Goal: Task Accomplishment & Management: Use online tool/utility

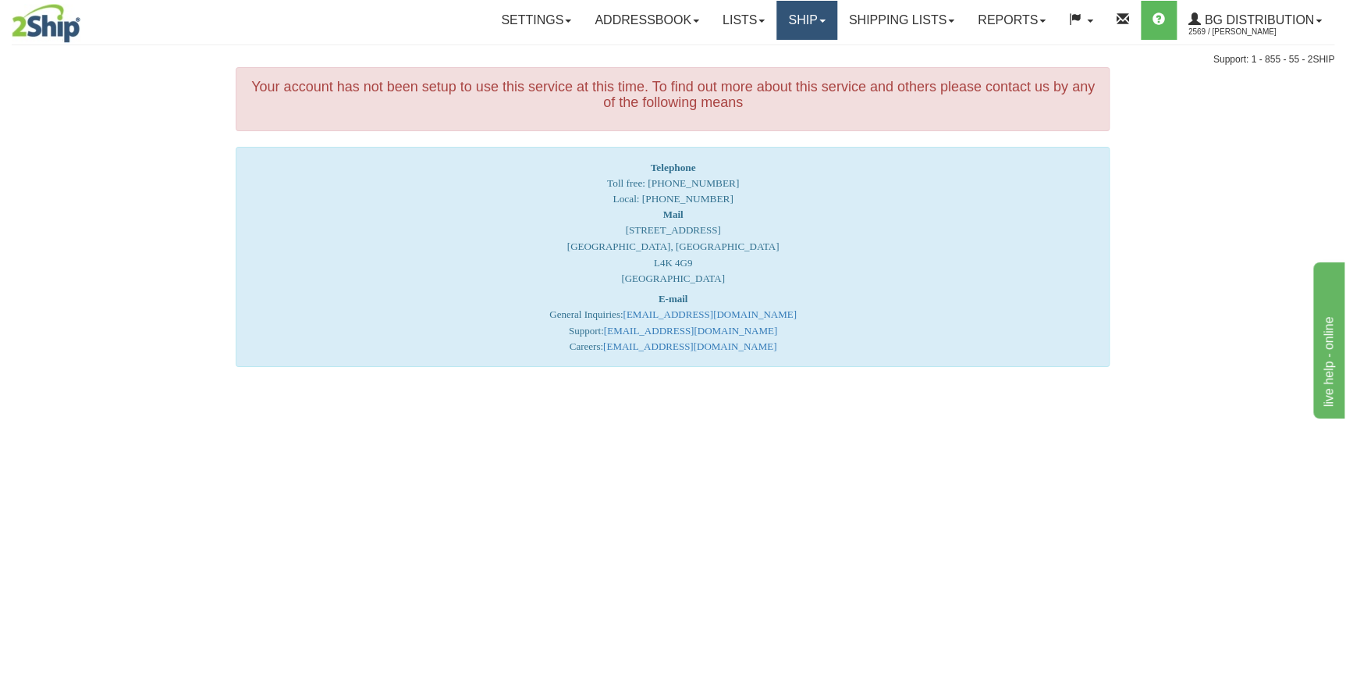
click at [798, 22] on link "Ship" at bounding box center [806, 20] width 60 height 39
click at [776, 55] on span "Ship Screen" at bounding box center [758, 54] width 59 height 12
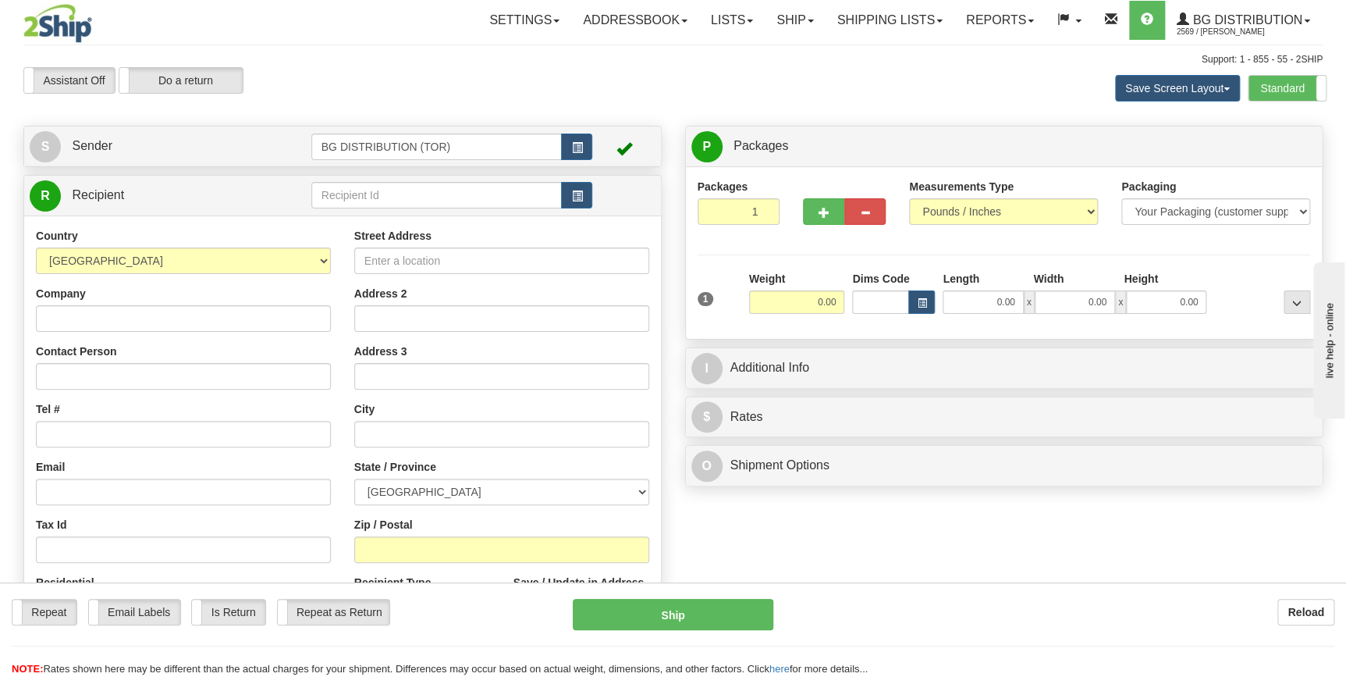
click at [1030, 566] on div "Create a label for the return Create Pickup Without Label S" at bounding box center [673, 426] width 1323 height 600
click at [333, 195] on input "text" at bounding box center [436, 195] width 251 height 27
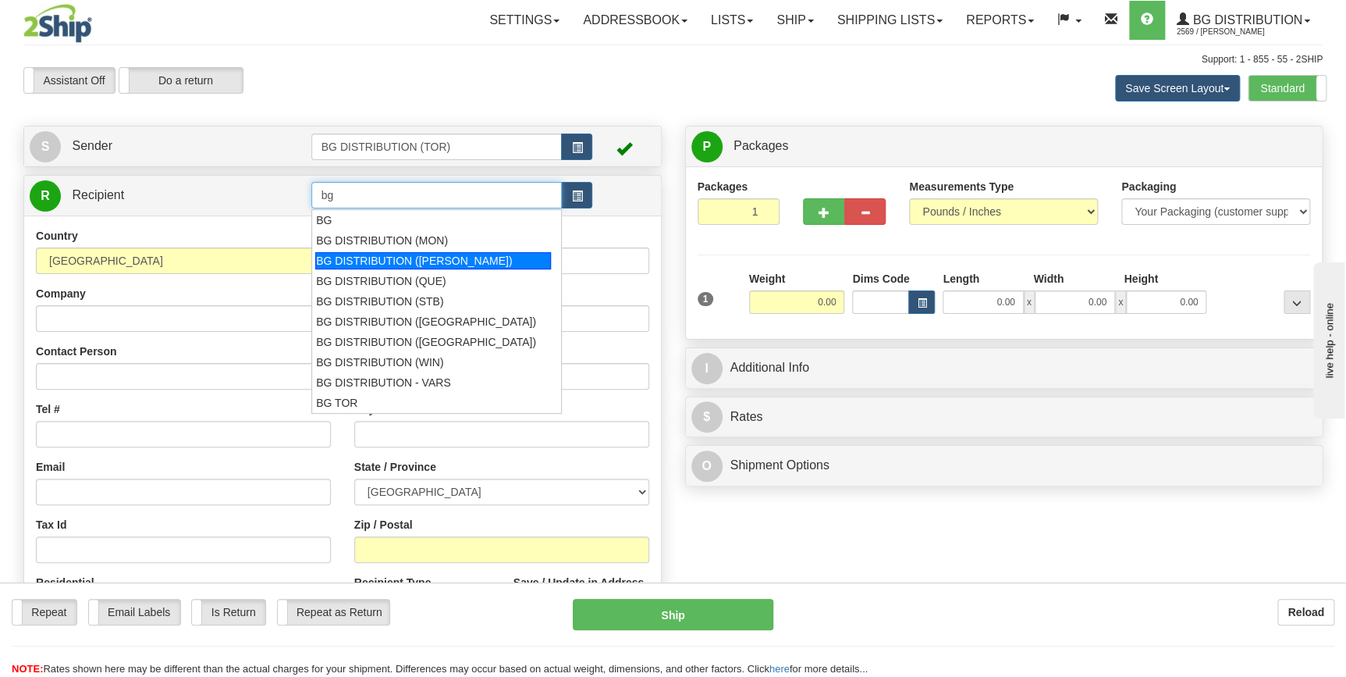
type input "b"
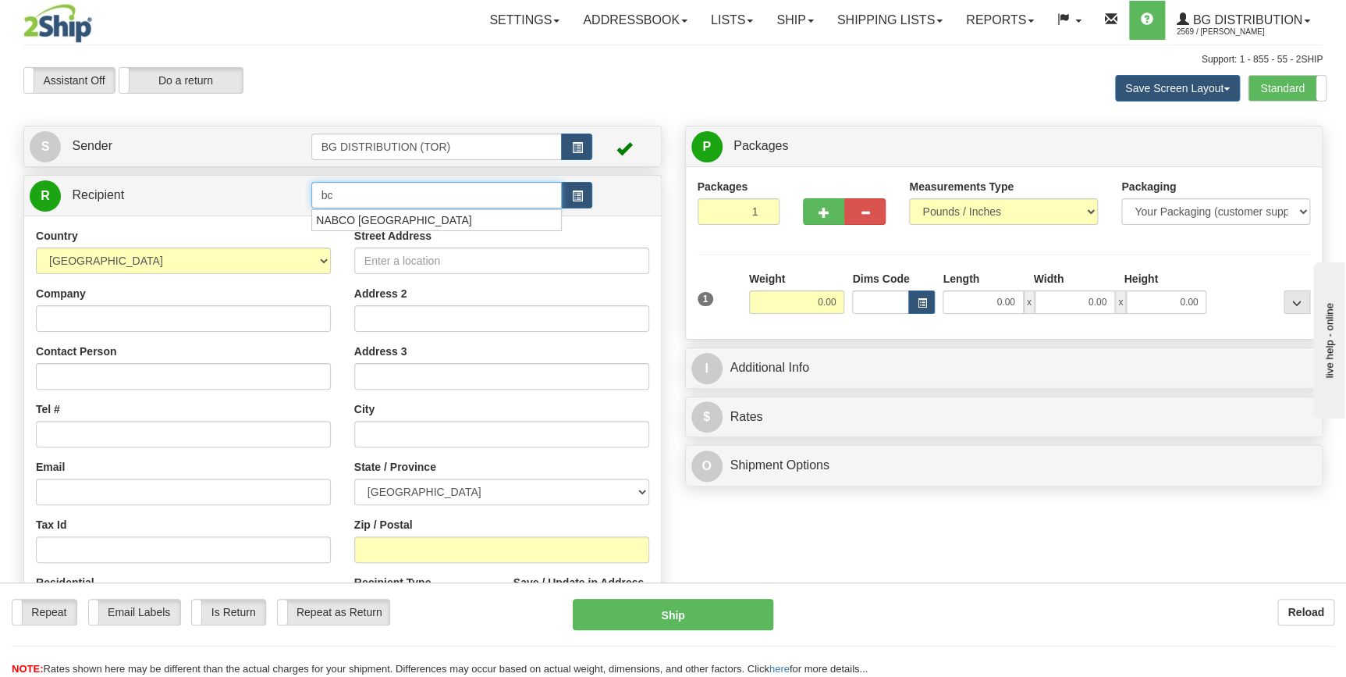
type input "b"
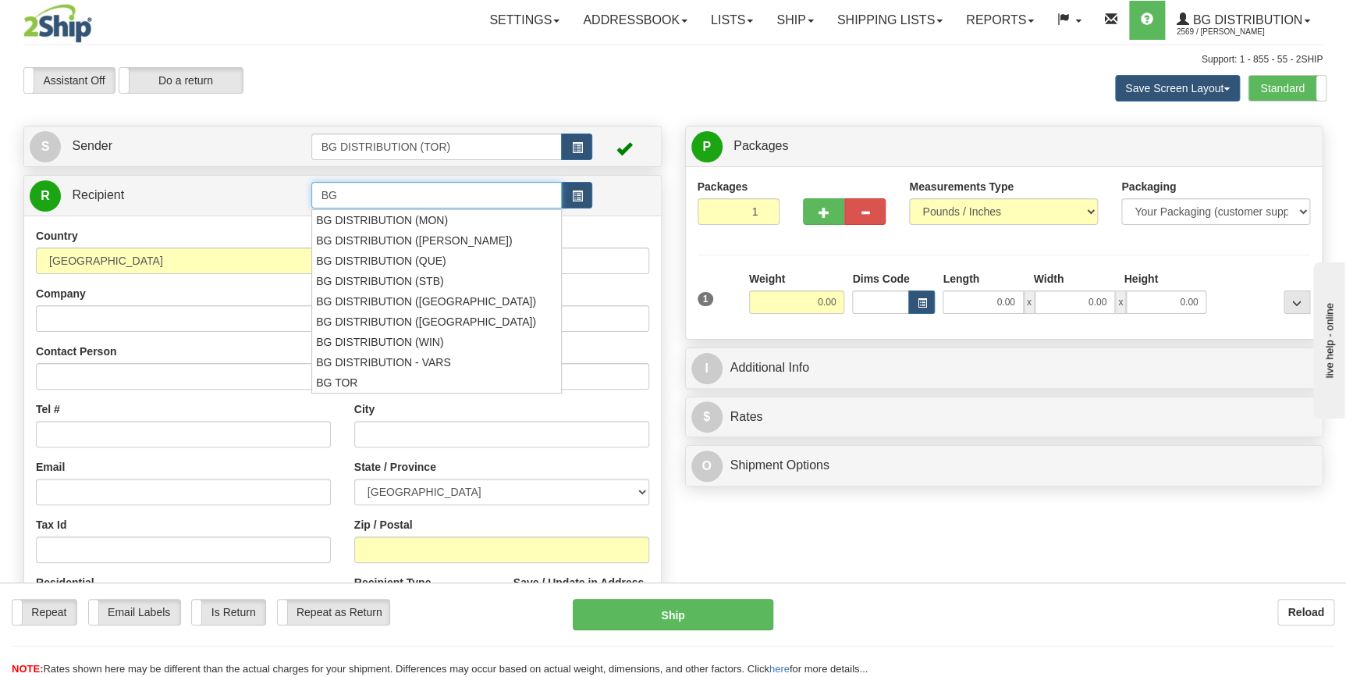
type input "BG"
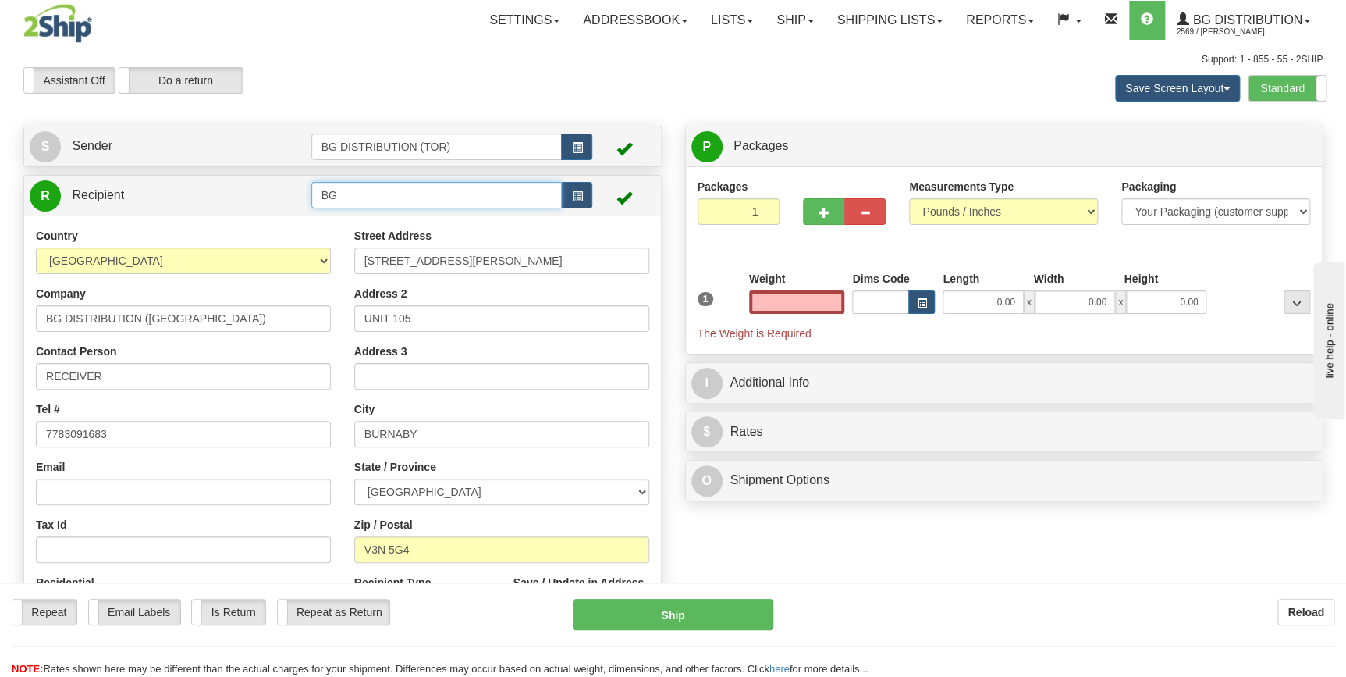
type input "0.00"
click at [373, 200] on input "BG" at bounding box center [436, 195] width 251 height 27
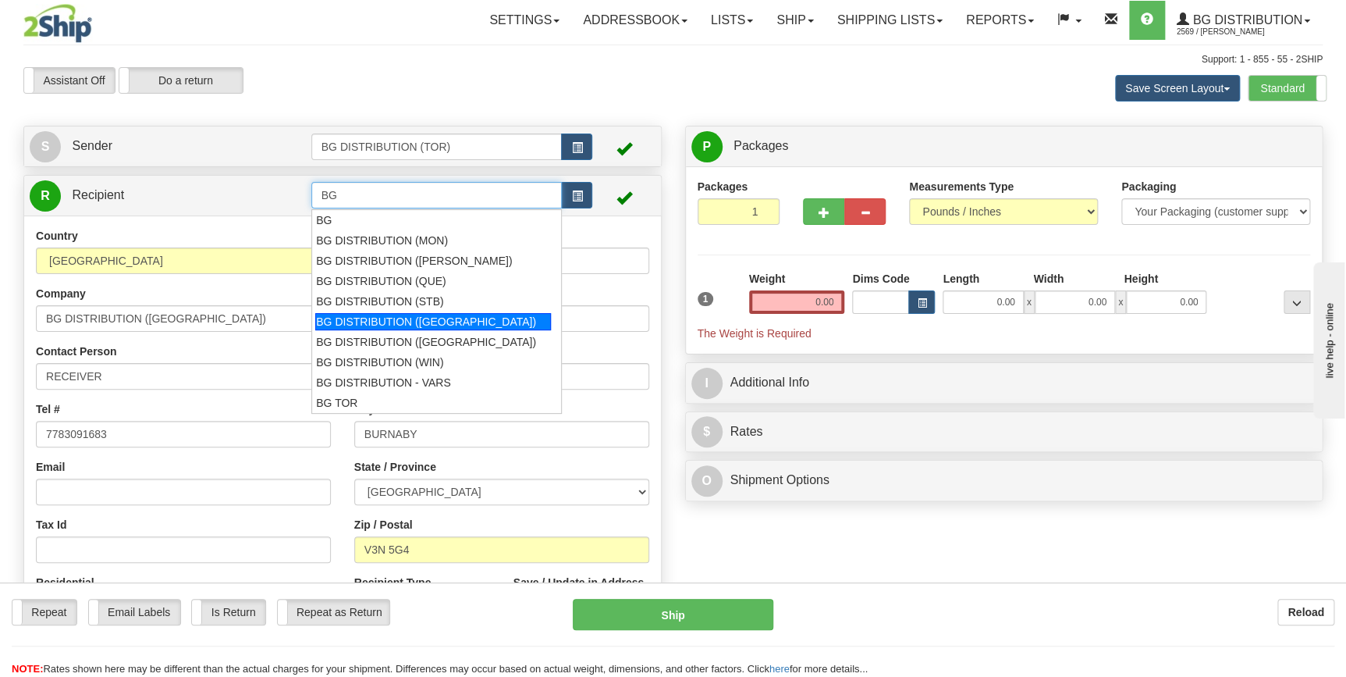
click at [407, 321] on div "BG DISTRIBUTION ([GEOGRAPHIC_DATA])" at bounding box center [433, 321] width 236 height 17
type input "BG DISTRIBUTION ([GEOGRAPHIC_DATA])"
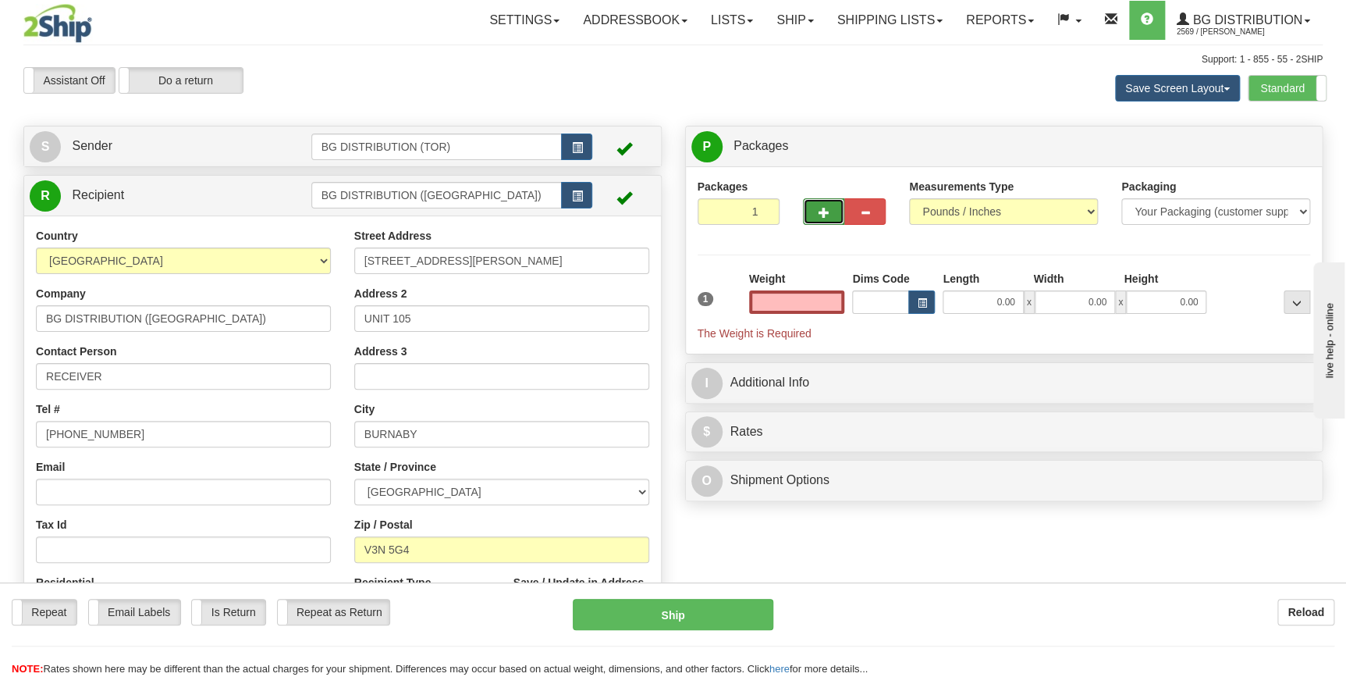
type input "0.00"
click at [825, 213] on span "button" at bounding box center [824, 213] width 11 height 10
type input "2"
click at [824, 304] on input "0.00" at bounding box center [797, 301] width 96 height 23
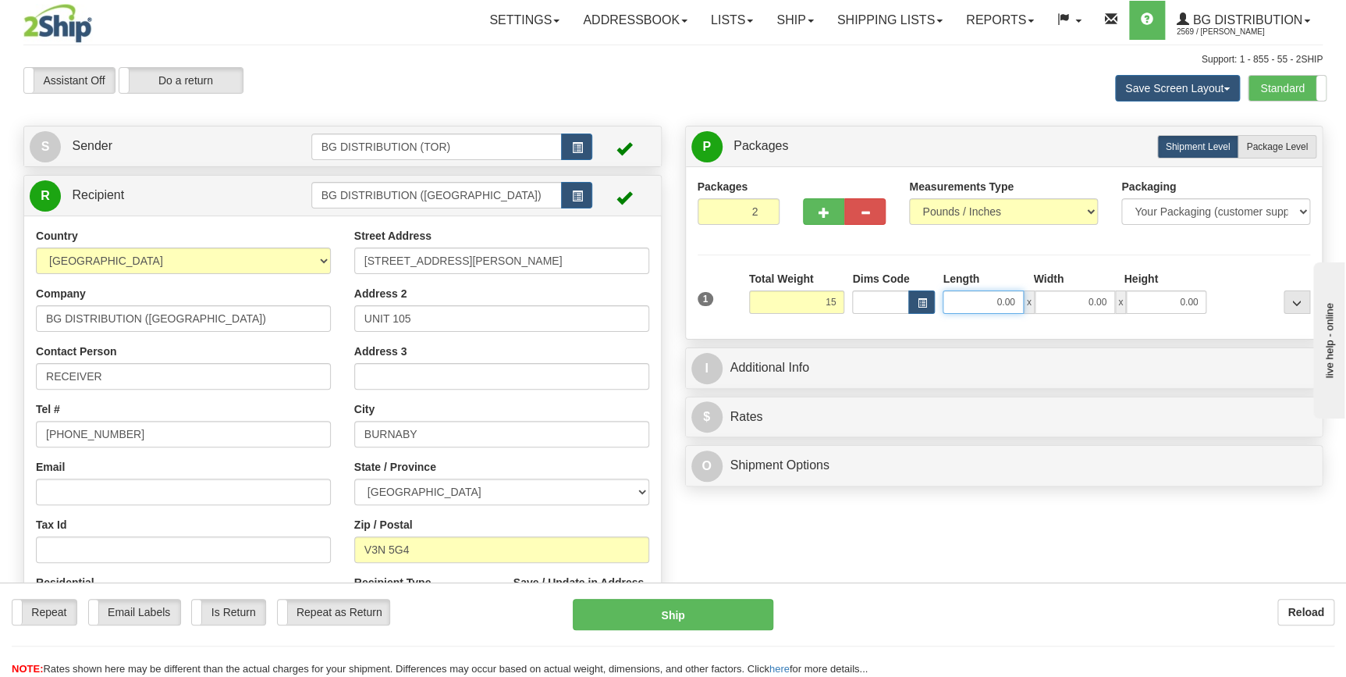
type input "15.00"
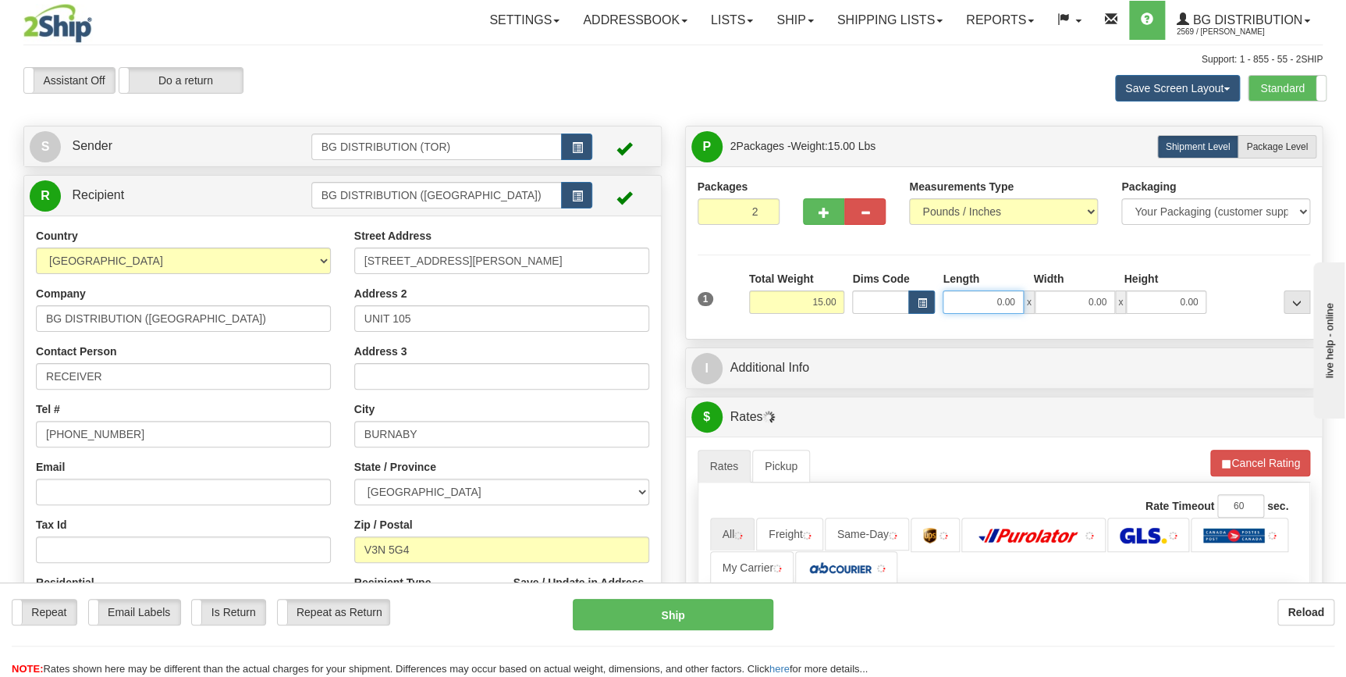
click at [996, 301] on input "0.00" at bounding box center [983, 301] width 80 height 23
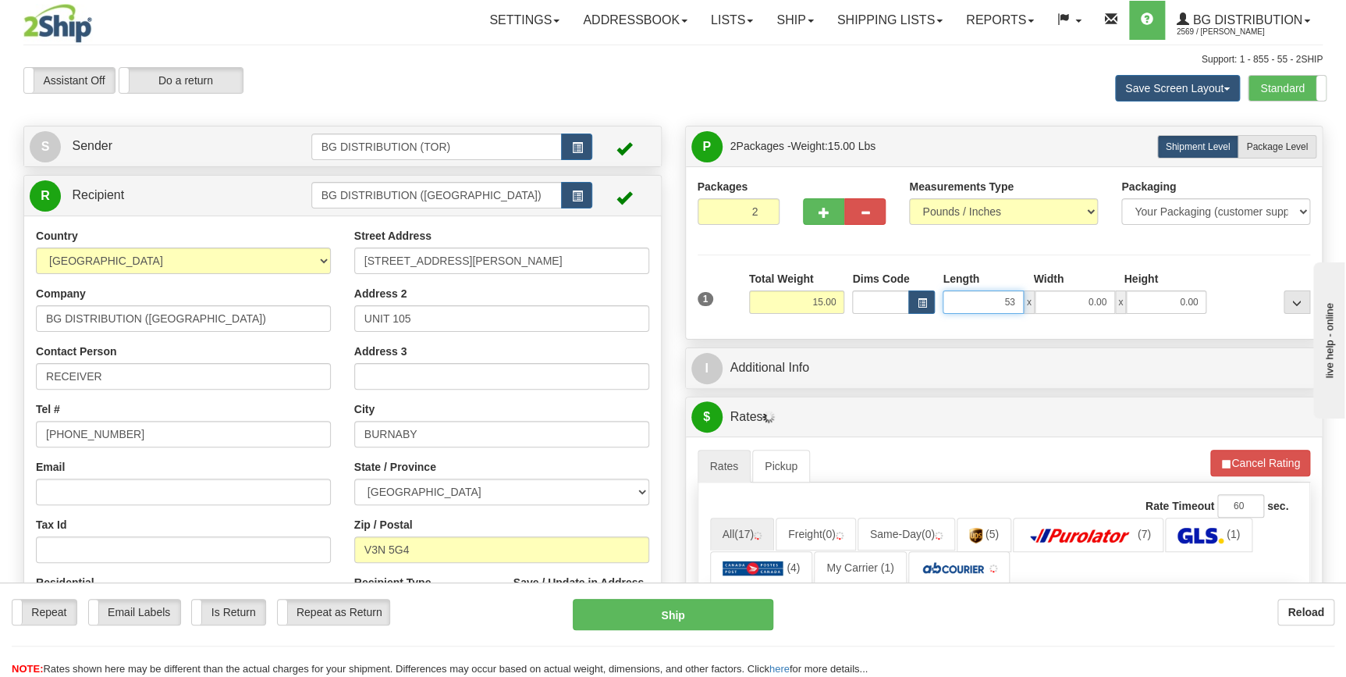
type input "53.00"
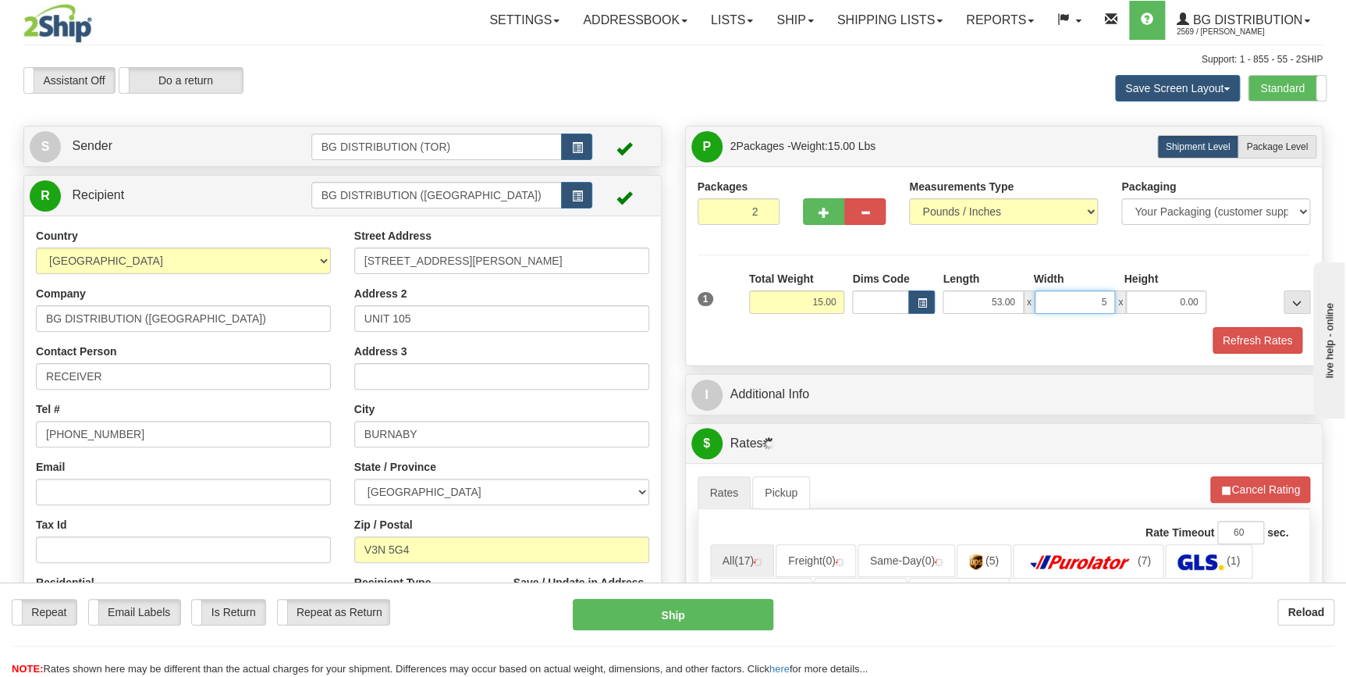
type input "5.00"
type input "7.00"
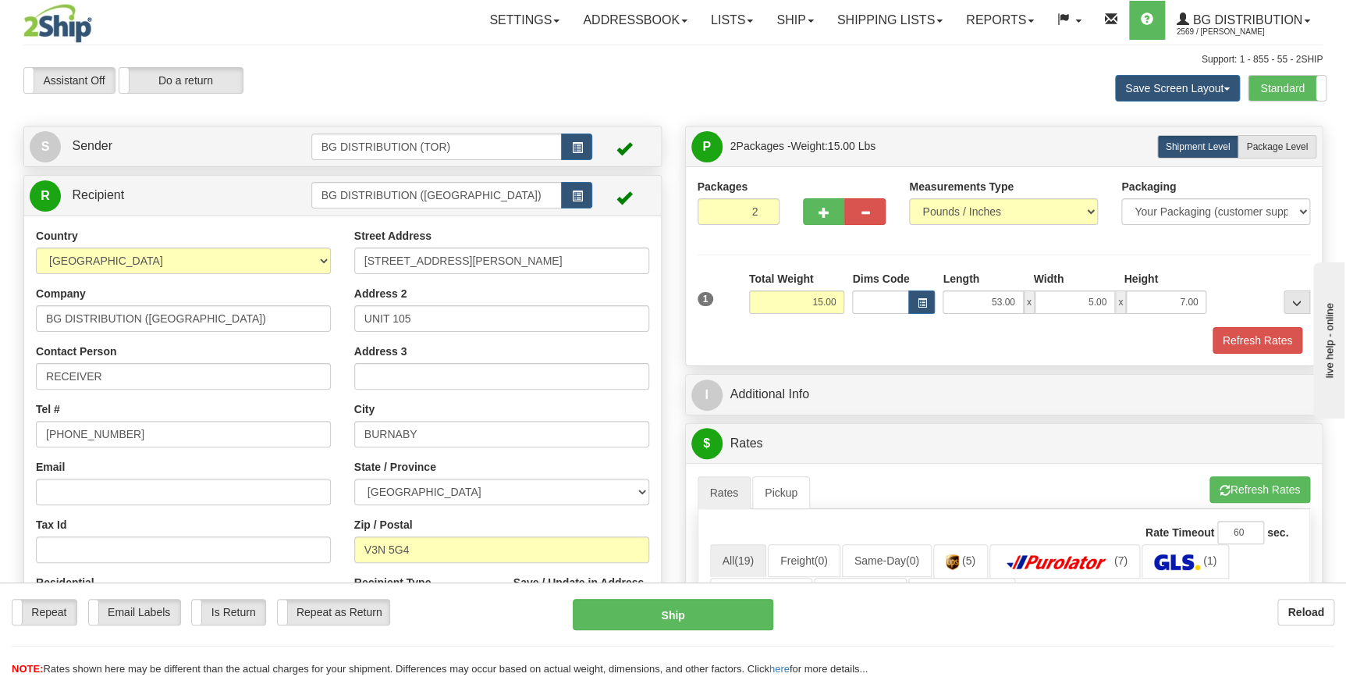
click at [879, 331] on div "Refresh Rates" at bounding box center [1004, 340] width 621 height 27
click at [1282, 149] on span "Package Level" at bounding box center [1277, 146] width 62 height 11
radio input "true"
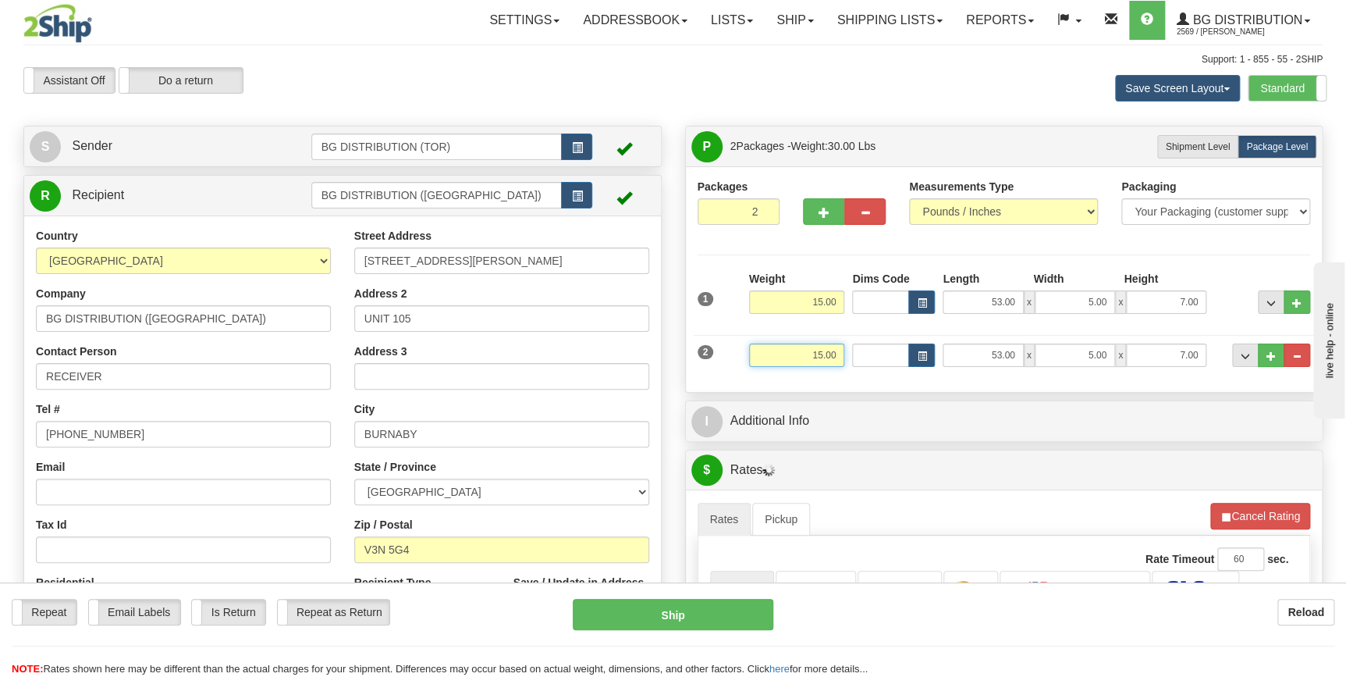
click at [822, 359] on input "15.00" at bounding box center [797, 354] width 96 height 23
type input "11.00"
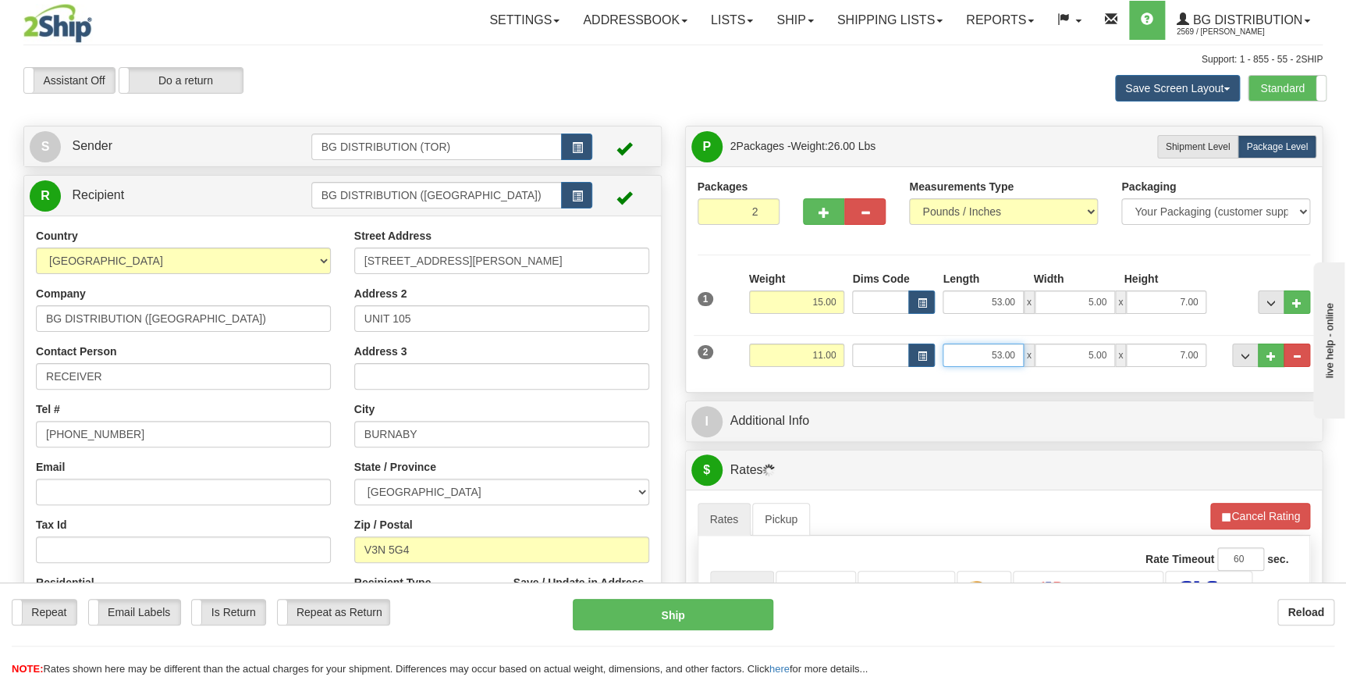
click at [991, 354] on input "53.00" at bounding box center [983, 354] width 80 height 23
type input "14.00"
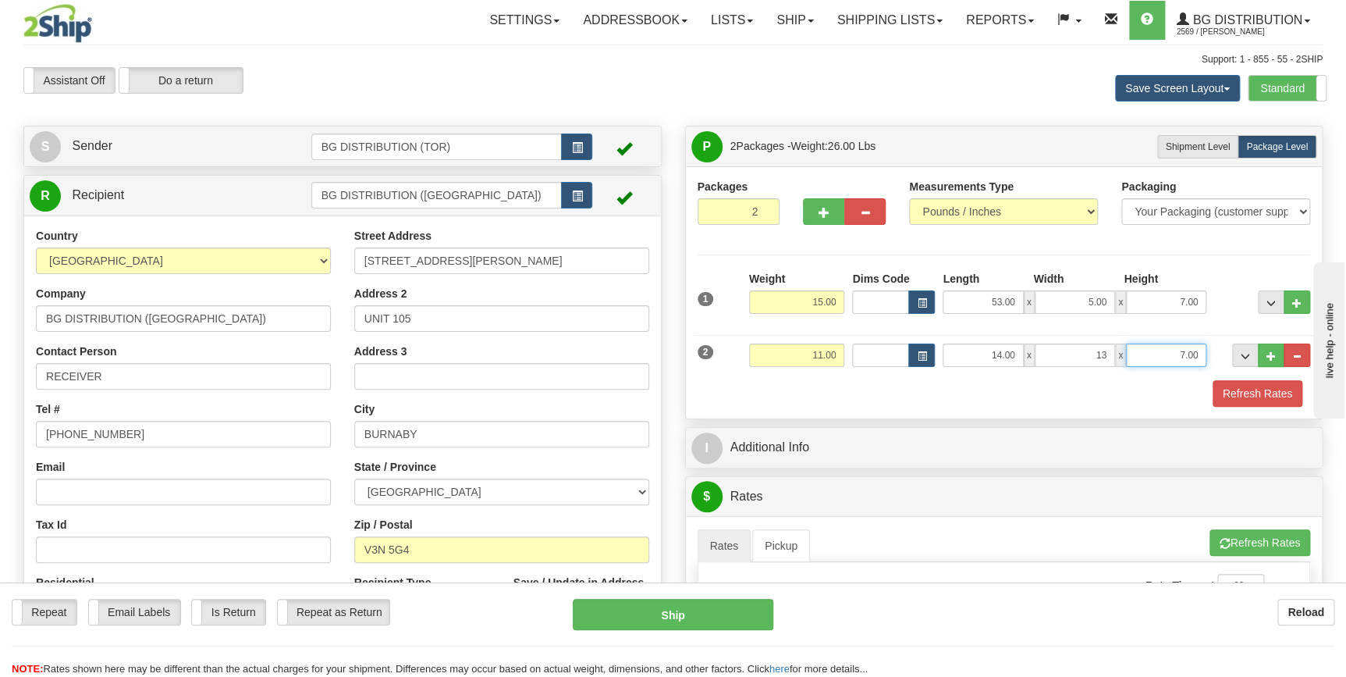
type input "13.00"
type input "8.00"
click at [971, 389] on div "Refresh Rates" at bounding box center [1004, 393] width 621 height 27
click at [1248, 396] on button "Refresh Rates" at bounding box center [1258, 393] width 90 height 27
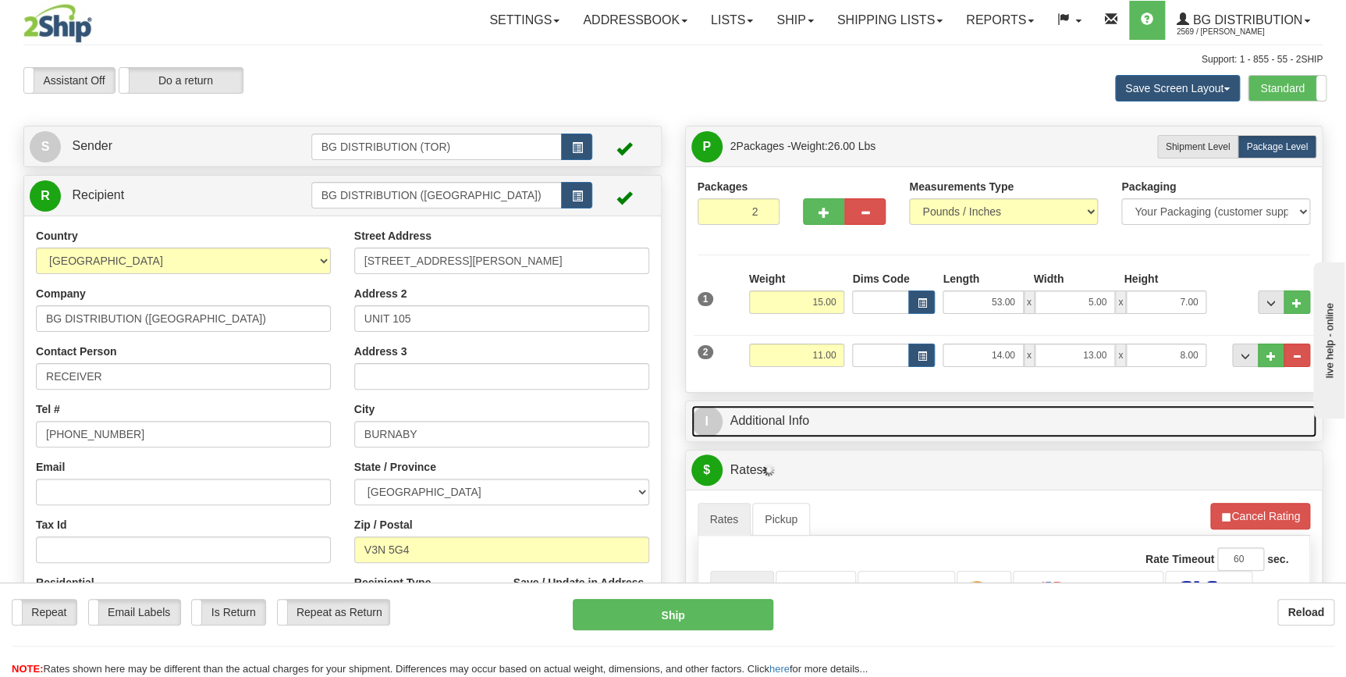
click at [890, 428] on link "I Additional Info" at bounding box center [1004, 421] width 626 height 32
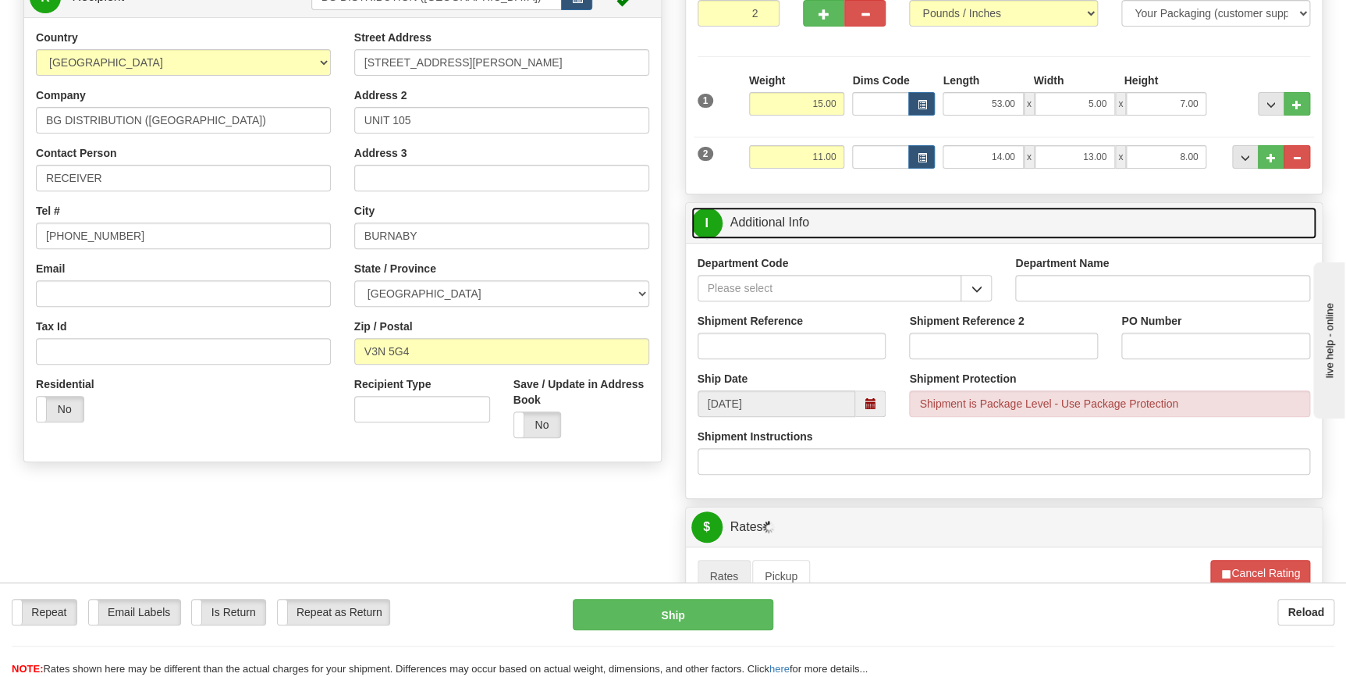
scroll to position [212, 0]
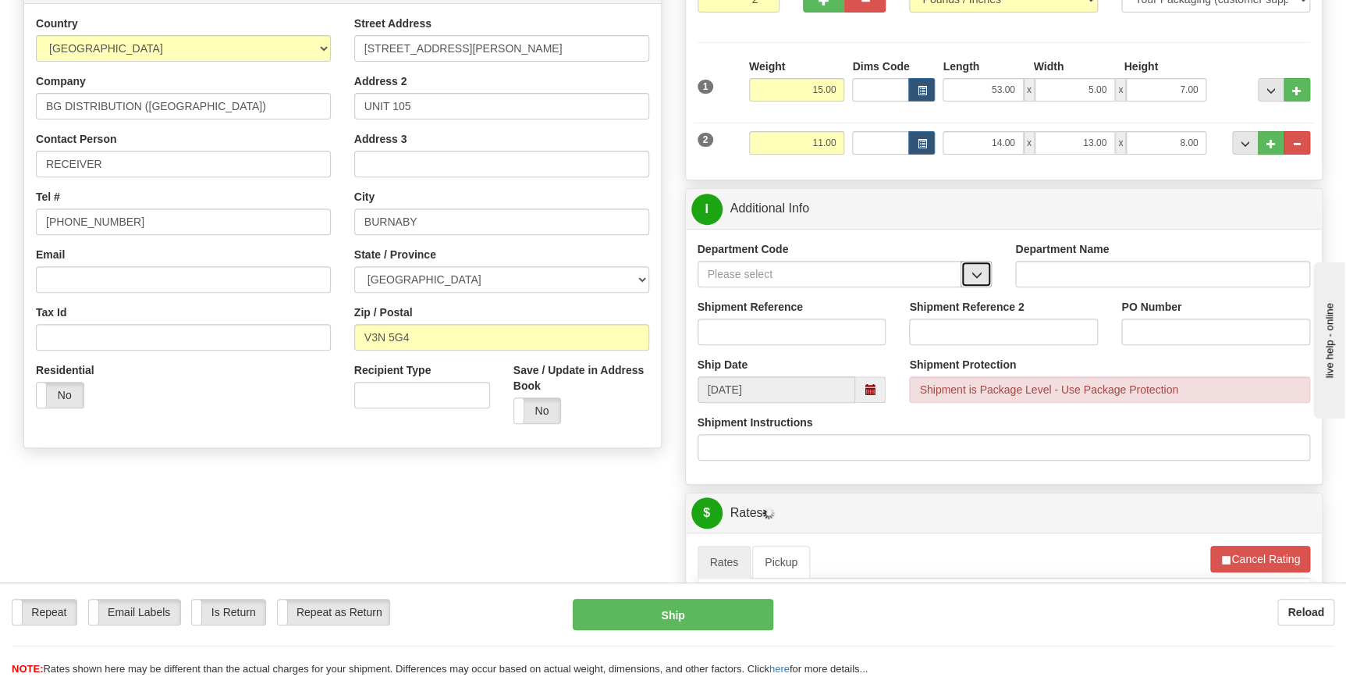
click at [978, 273] on span "button" at bounding box center [976, 275] width 11 height 10
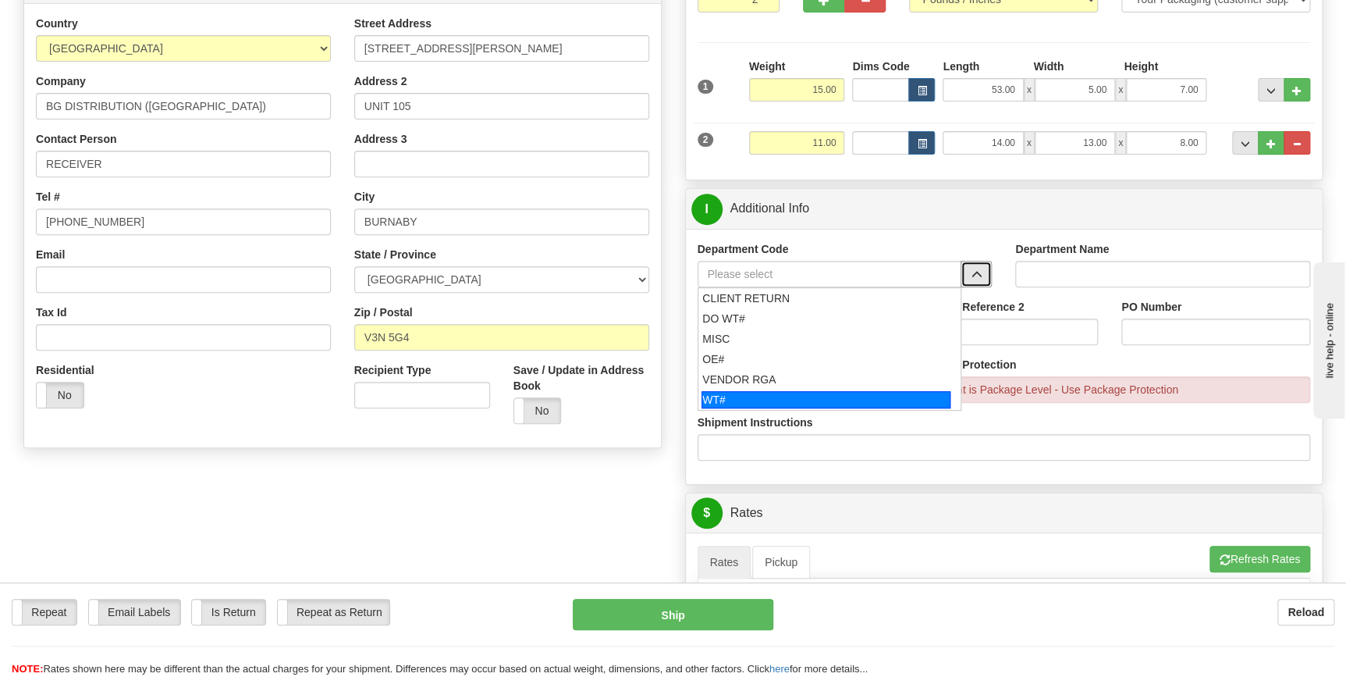
click at [799, 396] on div "WT#" at bounding box center [825, 399] width 249 height 17
type input "WT#"
type input "WAREHOUSE TRANSFERS"
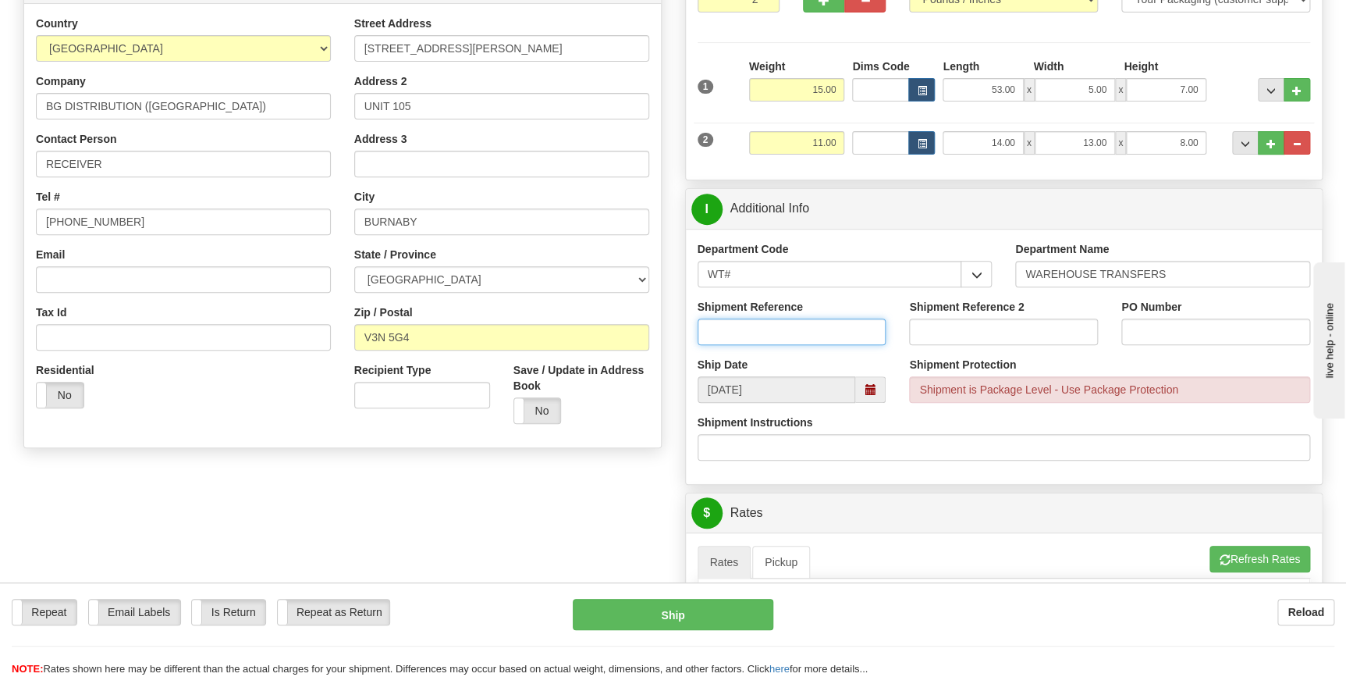
click at [772, 335] on input "Shipment Reference" at bounding box center [792, 331] width 189 height 27
click at [772, 335] on input "167705-00" at bounding box center [792, 331] width 189 height 27
type input "167705-00"
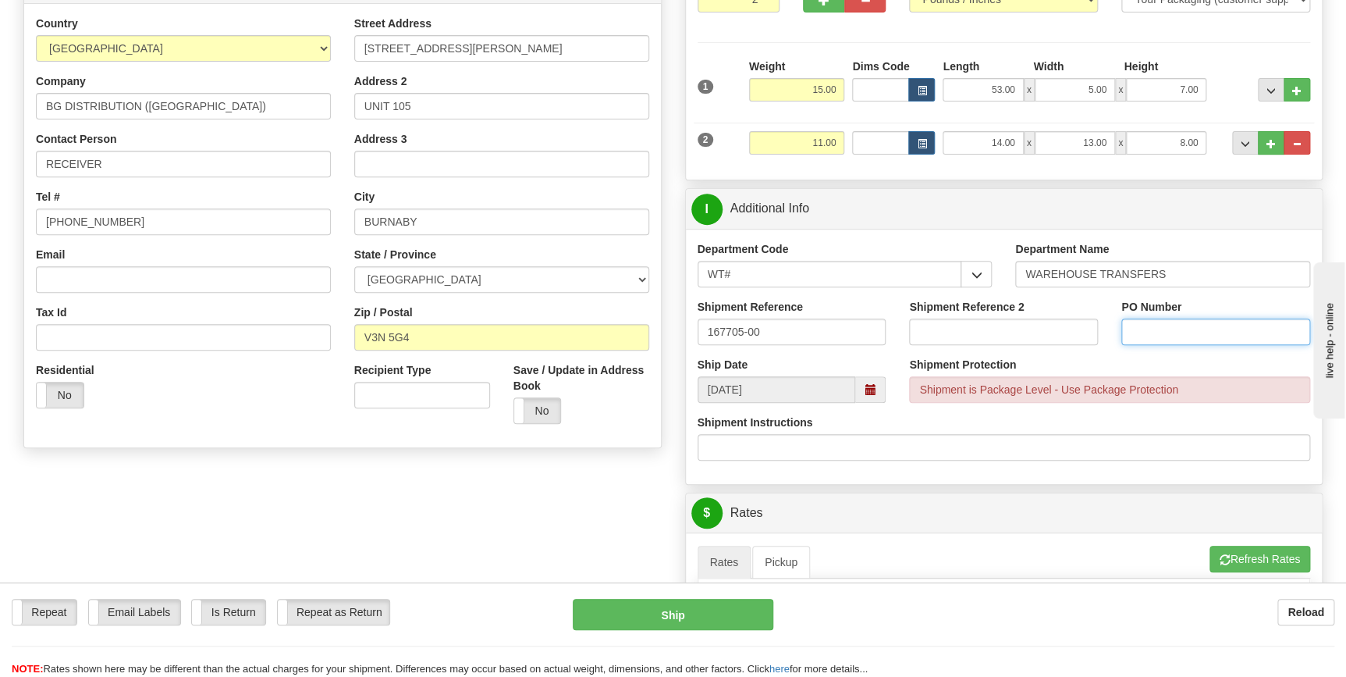
click at [1170, 328] on input "PO Number" at bounding box center [1215, 331] width 189 height 27
paste input "167705-00"
type input "167705-00"
click at [1085, 431] on div "Shipment Instructions" at bounding box center [1004, 437] width 613 height 46
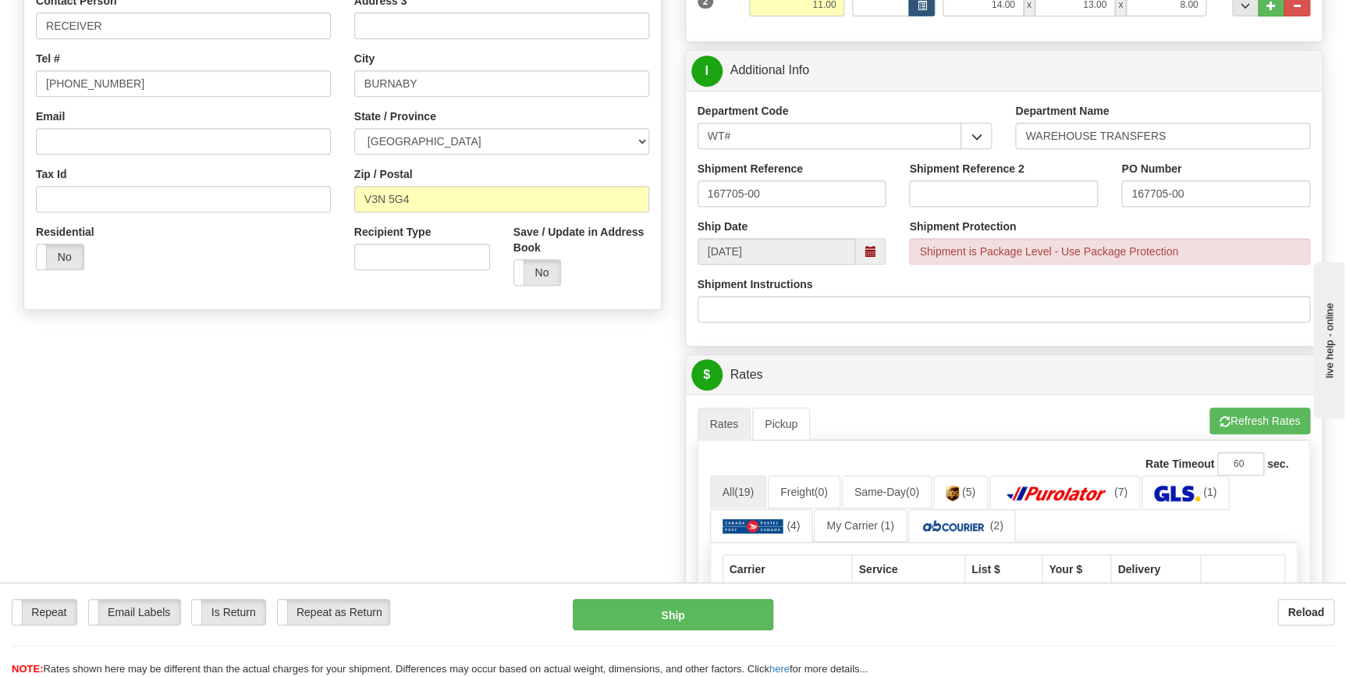
scroll to position [425, 0]
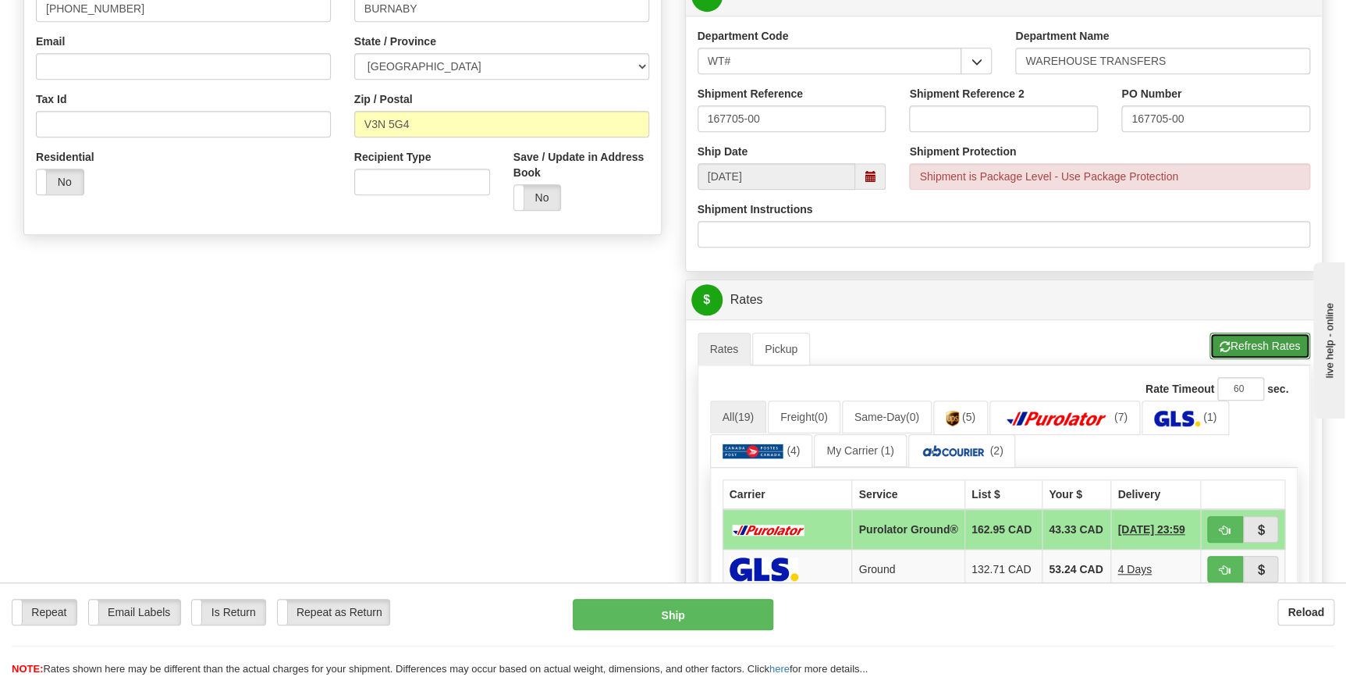
click at [1257, 343] on button "Refresh Rates" at bounding box center [1259, 345] width 101 height 27
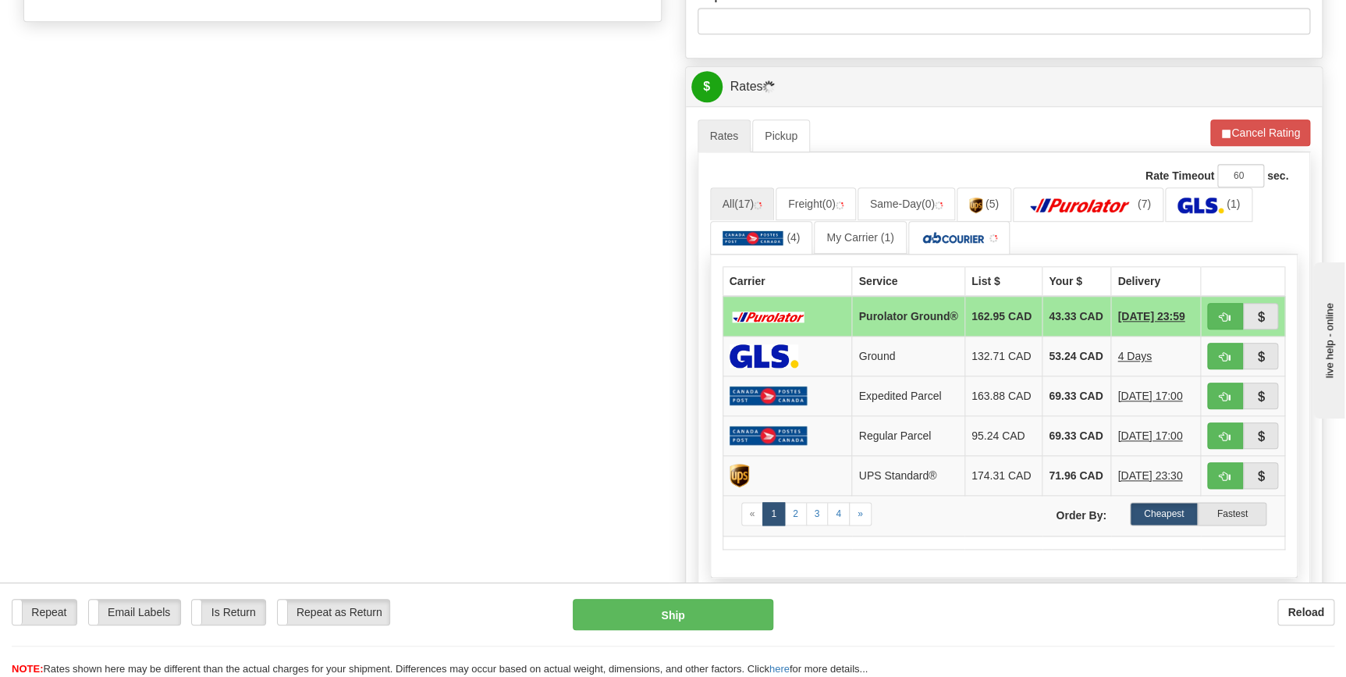
scroll to position [709, 0]
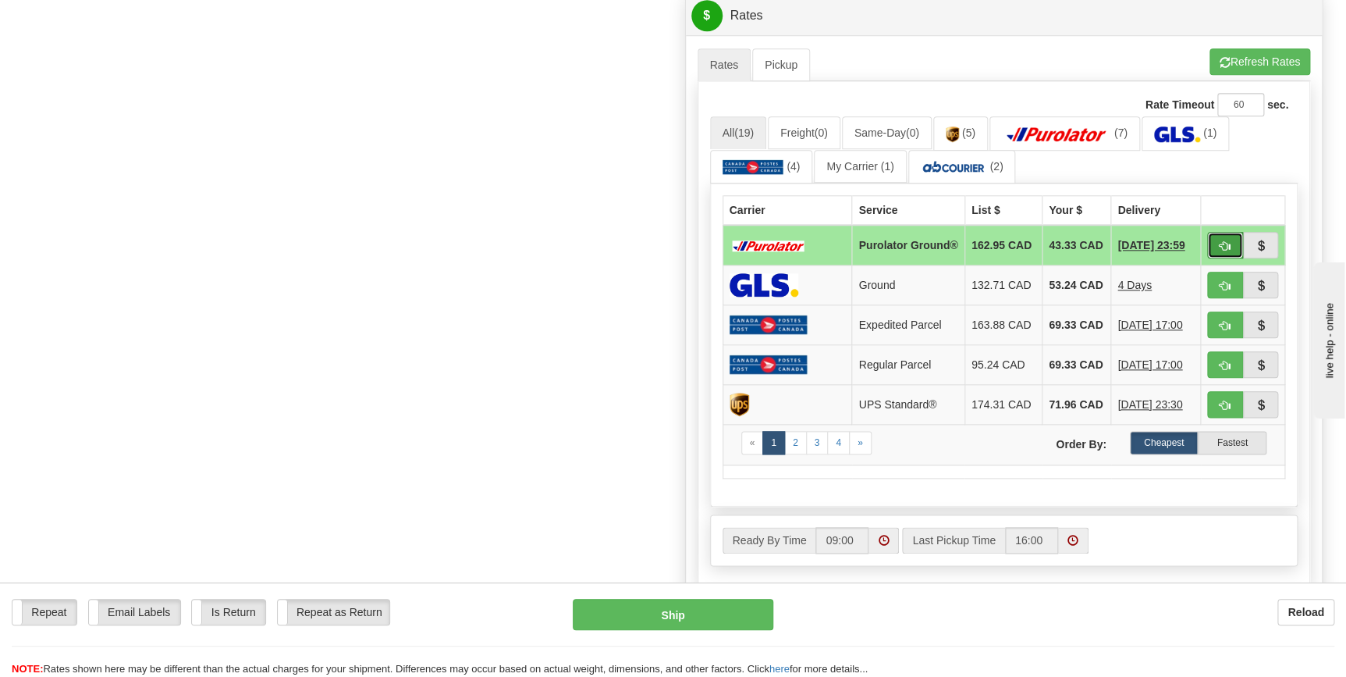
click at [1223, 245] on span "button" at bounding box center [1225, 246] width 11 height 10
type input "260"
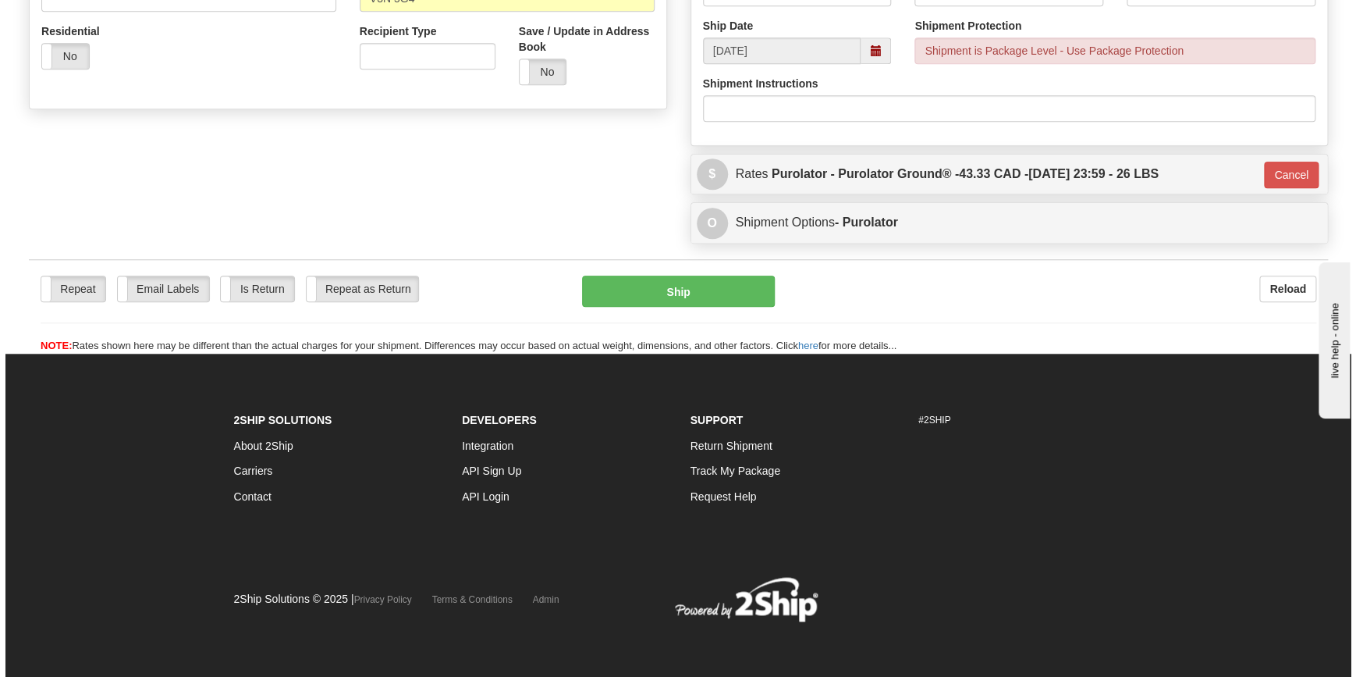
scroll to position [551, 0]
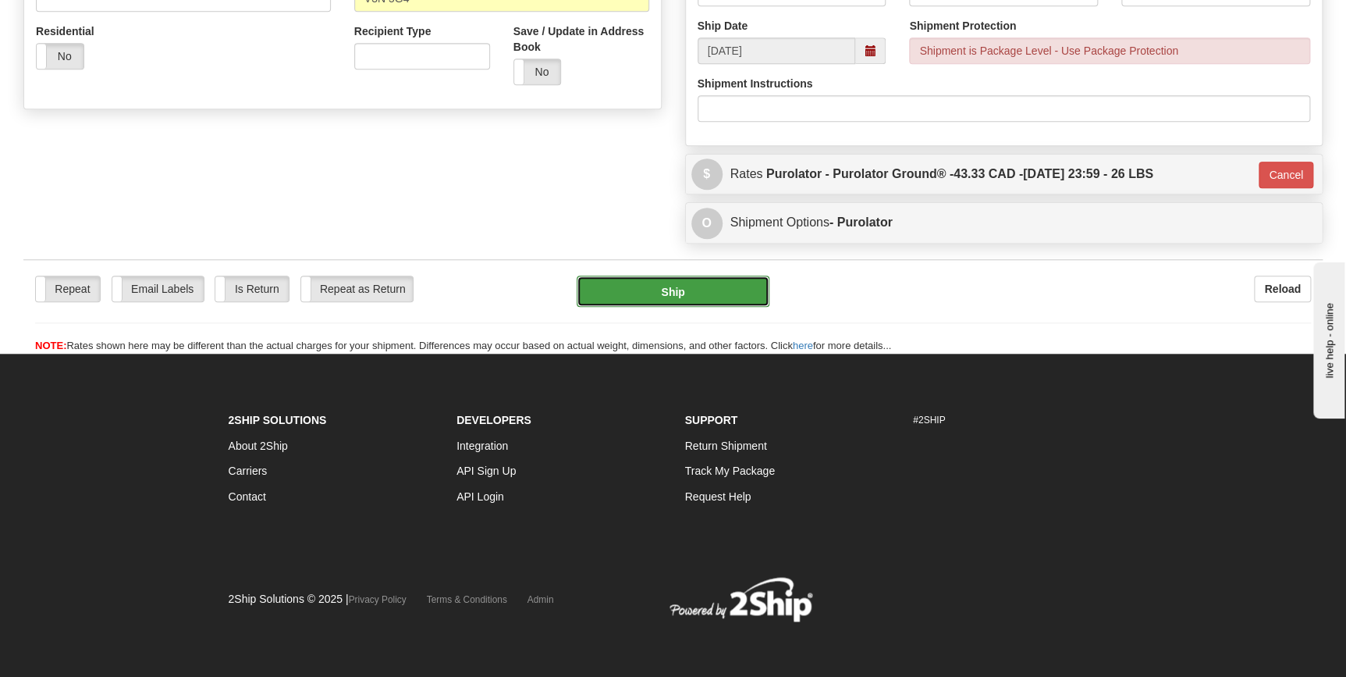
click at [667, 289] on button "Ship" at bounding box center [673, 290] width 193 height 31
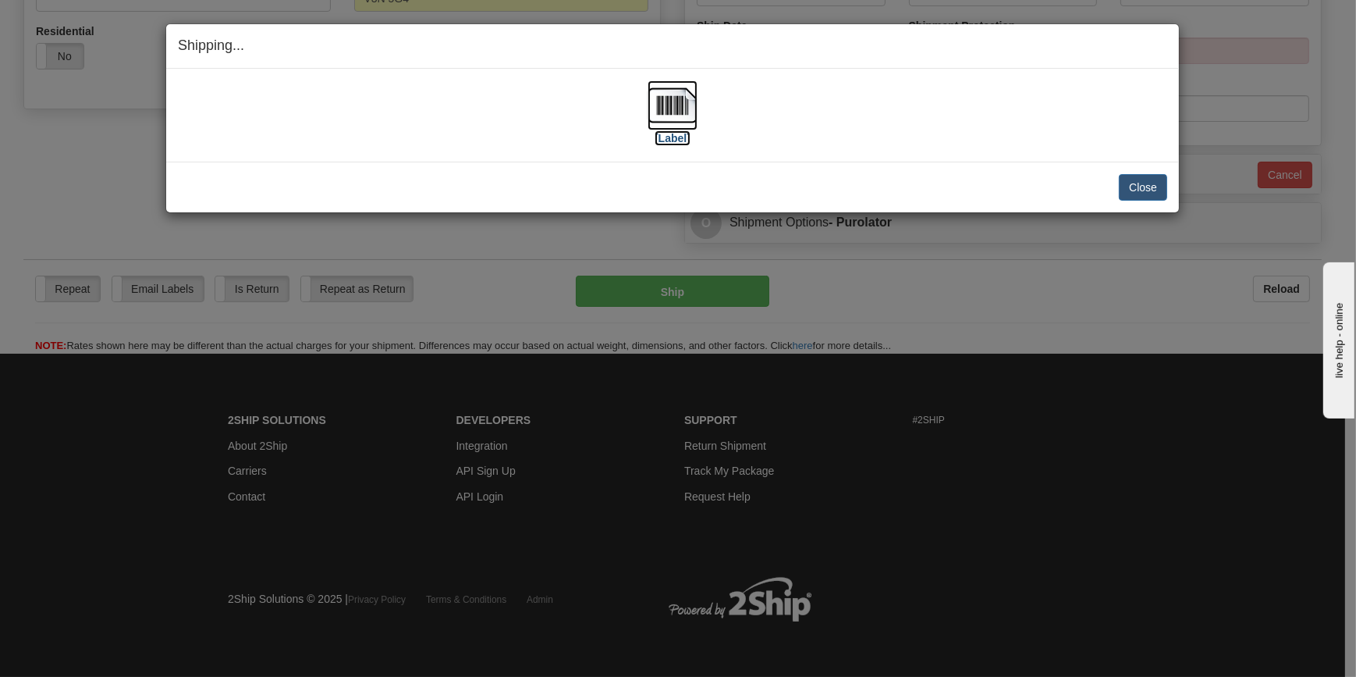
click at [666, 105] on img at bounding box center [673, 105] width 50 height 50
click at [1142, 183] on button "Close" at bounding box center [1143, 187] width 48 height 27
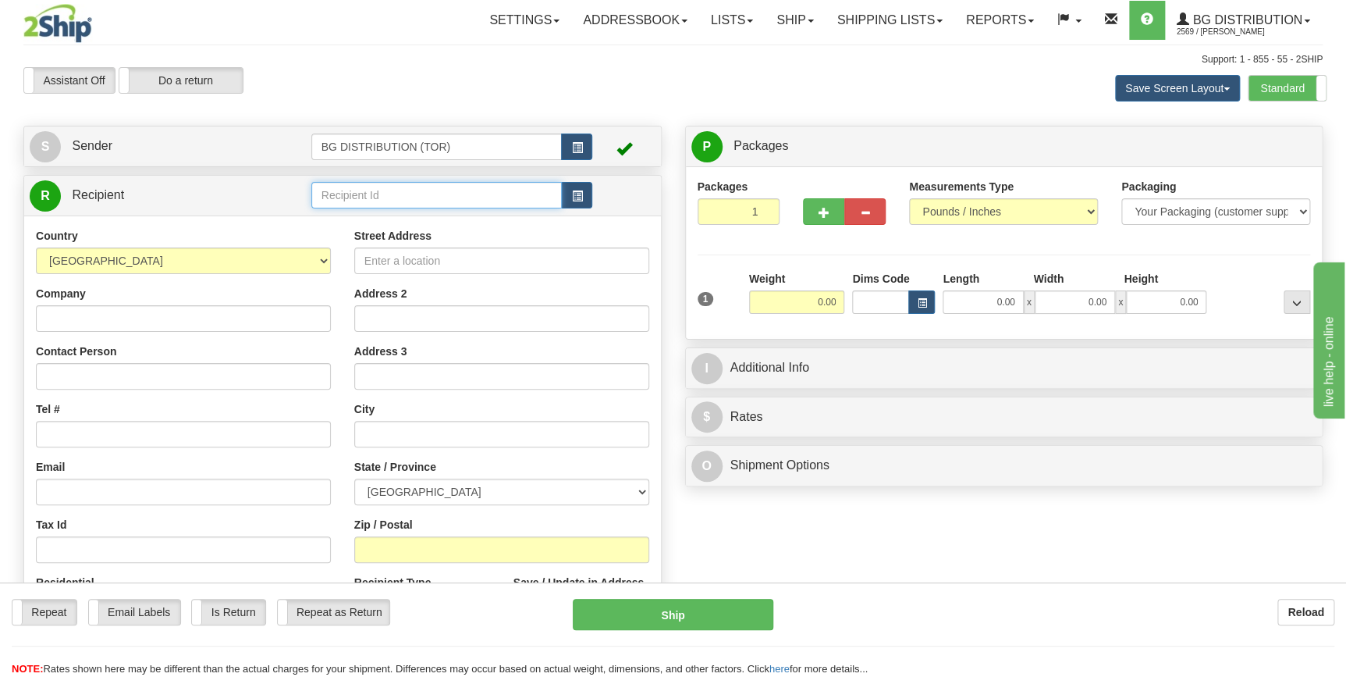
click at [384, 197] on input "text" at bounding box center [436, 195] width 251 height 27
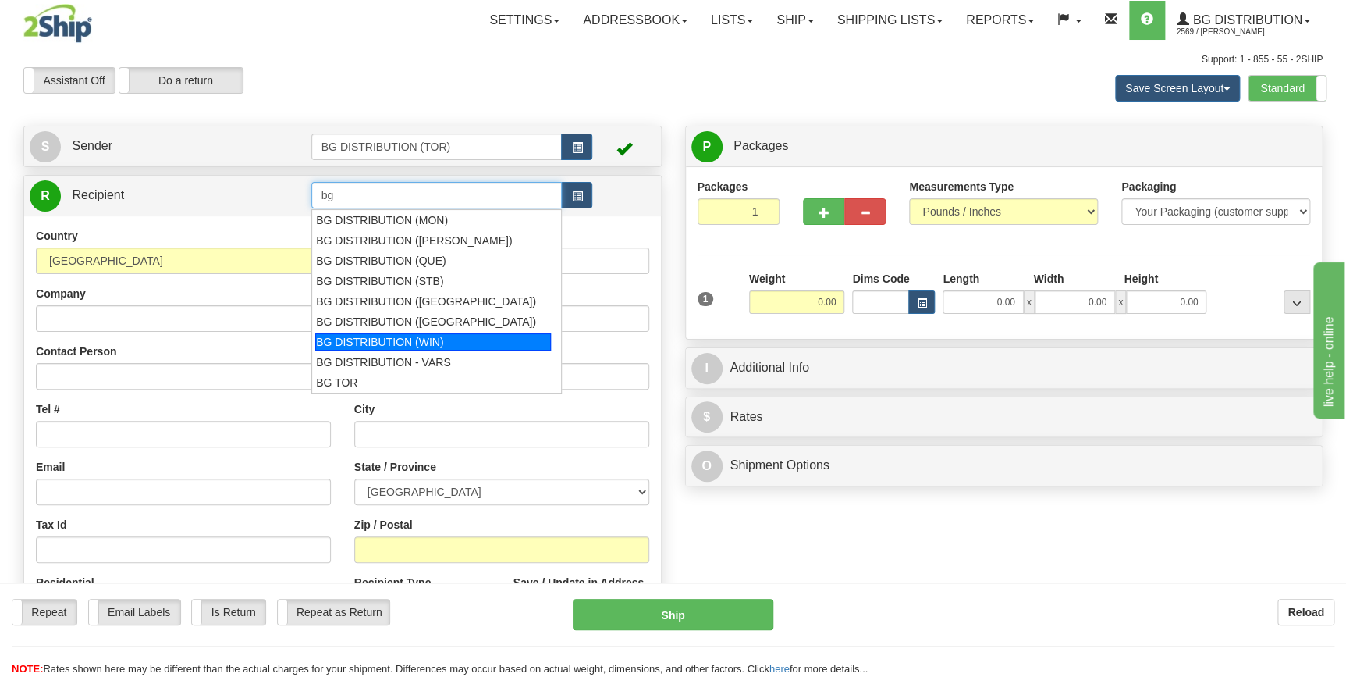
click at [407, 345] on div "BG DISTRIBUTION (WIN)" at bounding box center [433, 341] width 236 height 17
type input "BG DISTRIBUTION (WIN)"
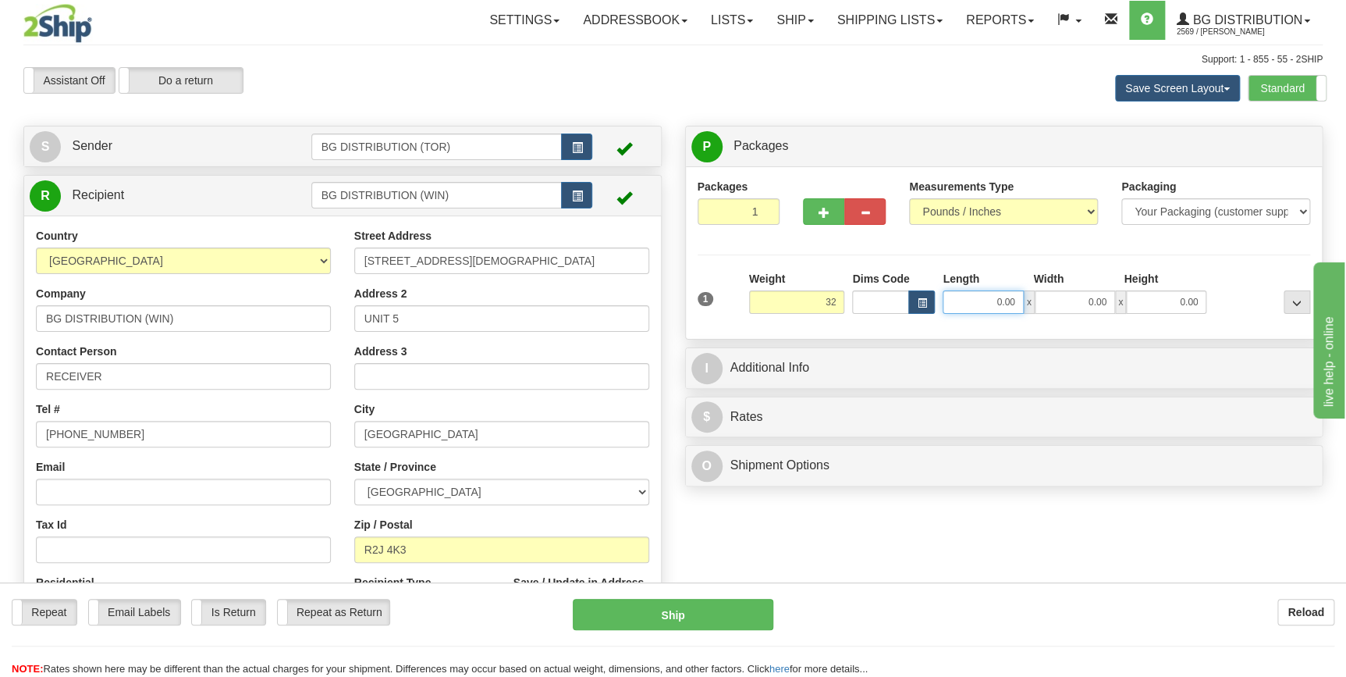
type input "32.00"
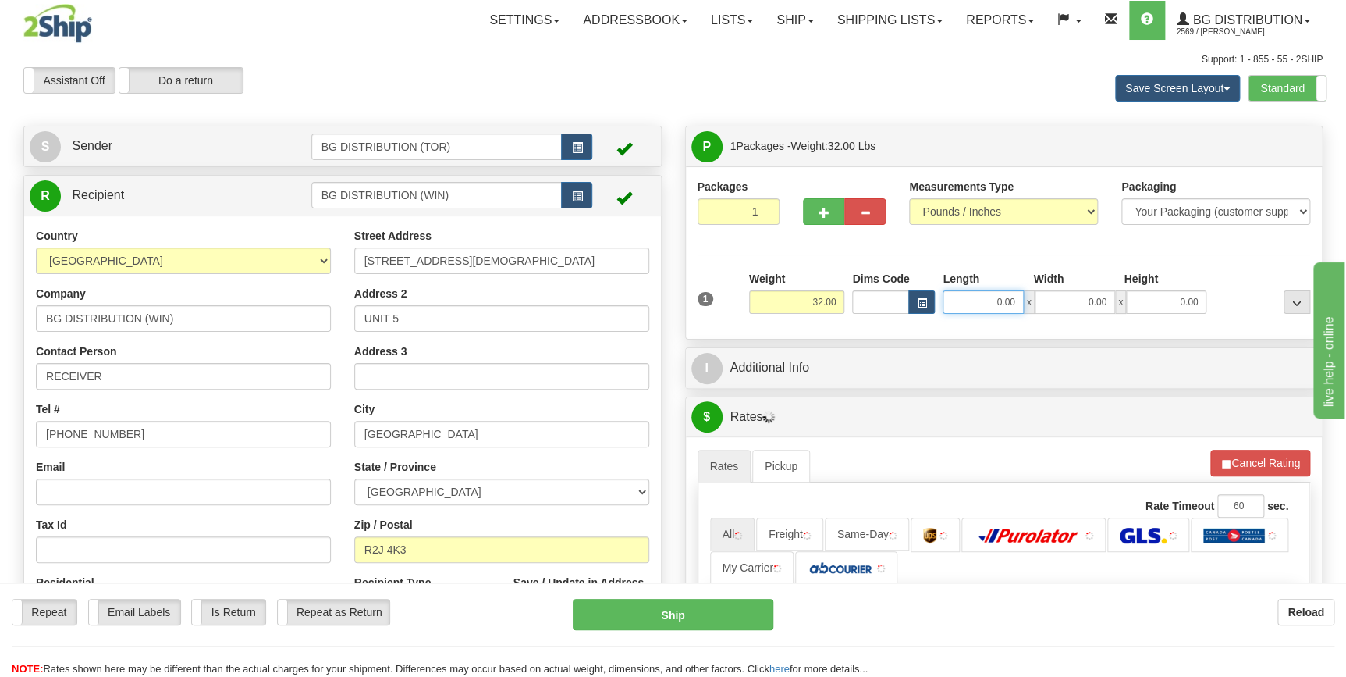
click at [1003, 298] on input "0.00" at bounding box center [983, 301] width 80 height 23
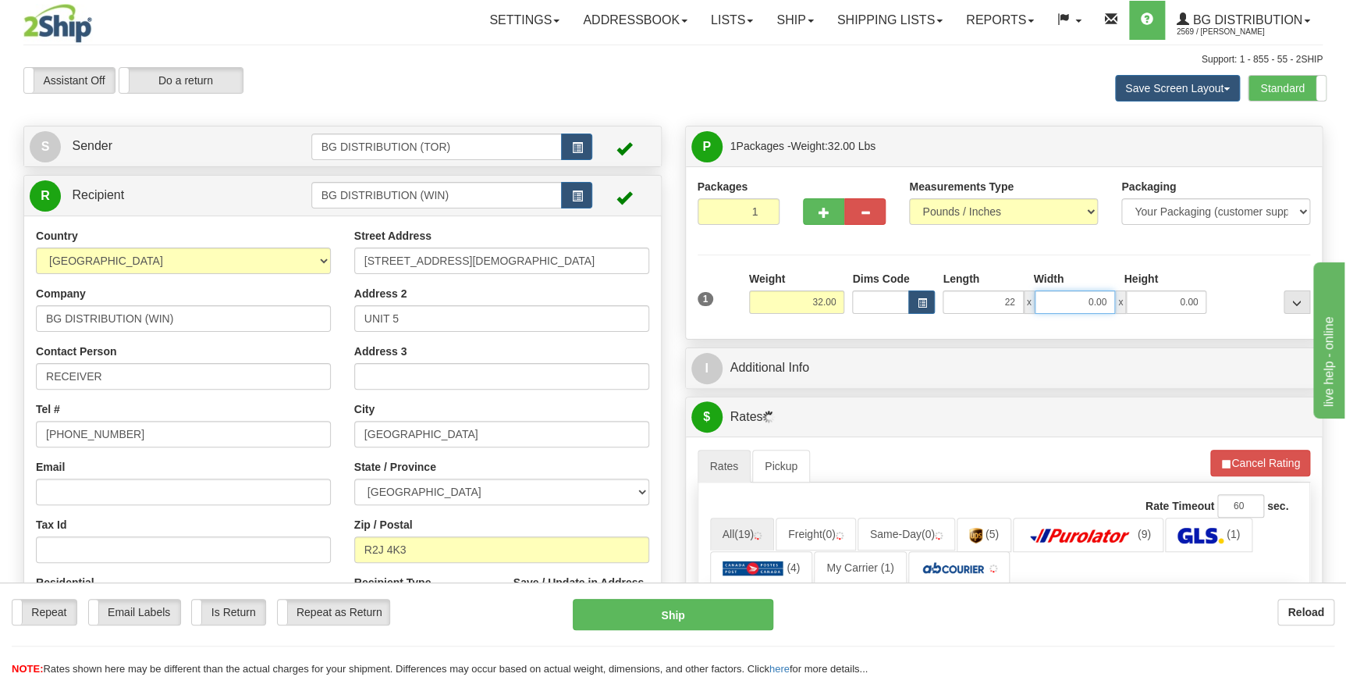
type input "22.00"
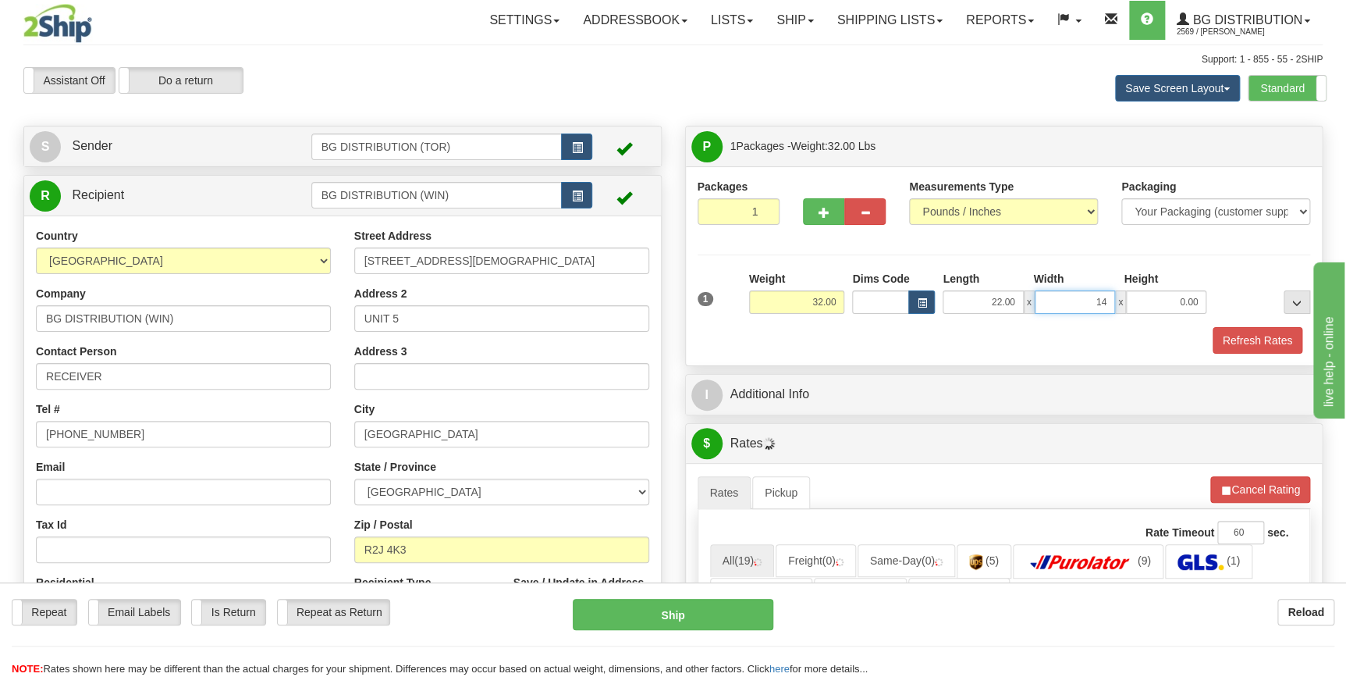
type input "14.00"
type input "9.00"
click at [876, 335] on div "Refresh Rates" at bounding box center [1004, 340] width 621 height 27
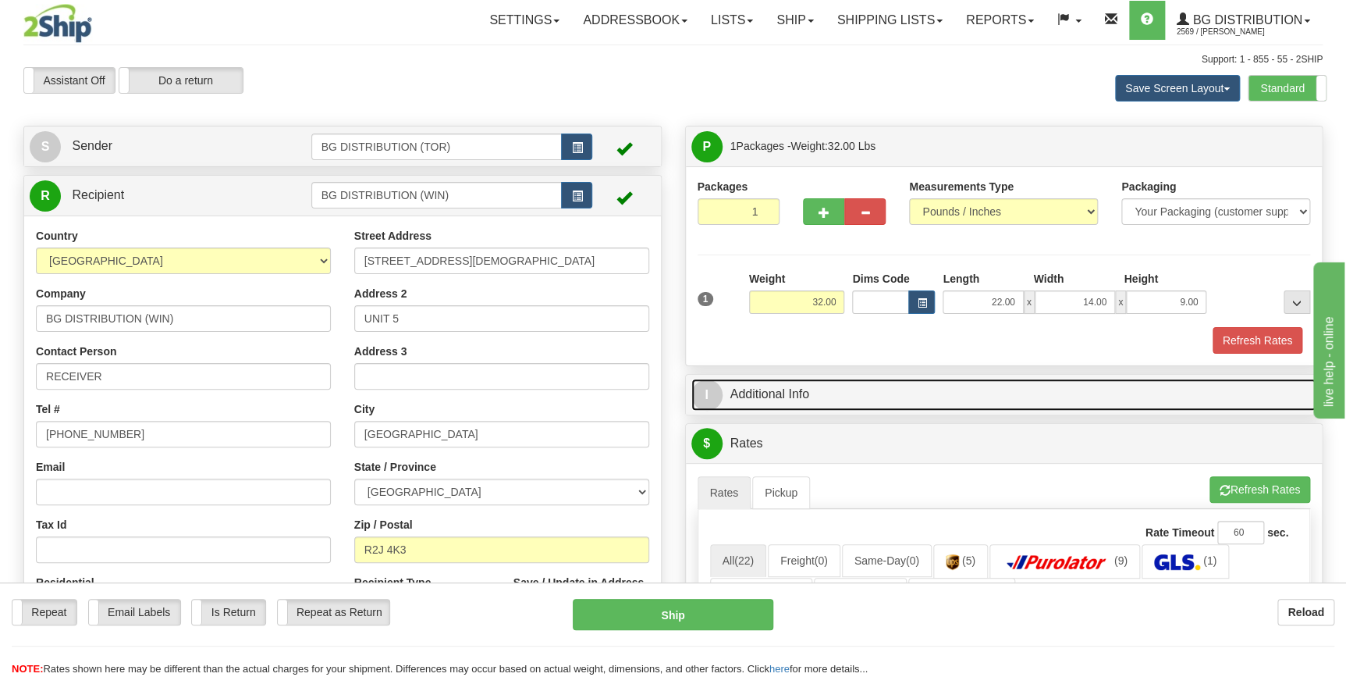
click at [844, 403] on link "I Additional Info" at bounding box center [1004, 394] width 626 height 32
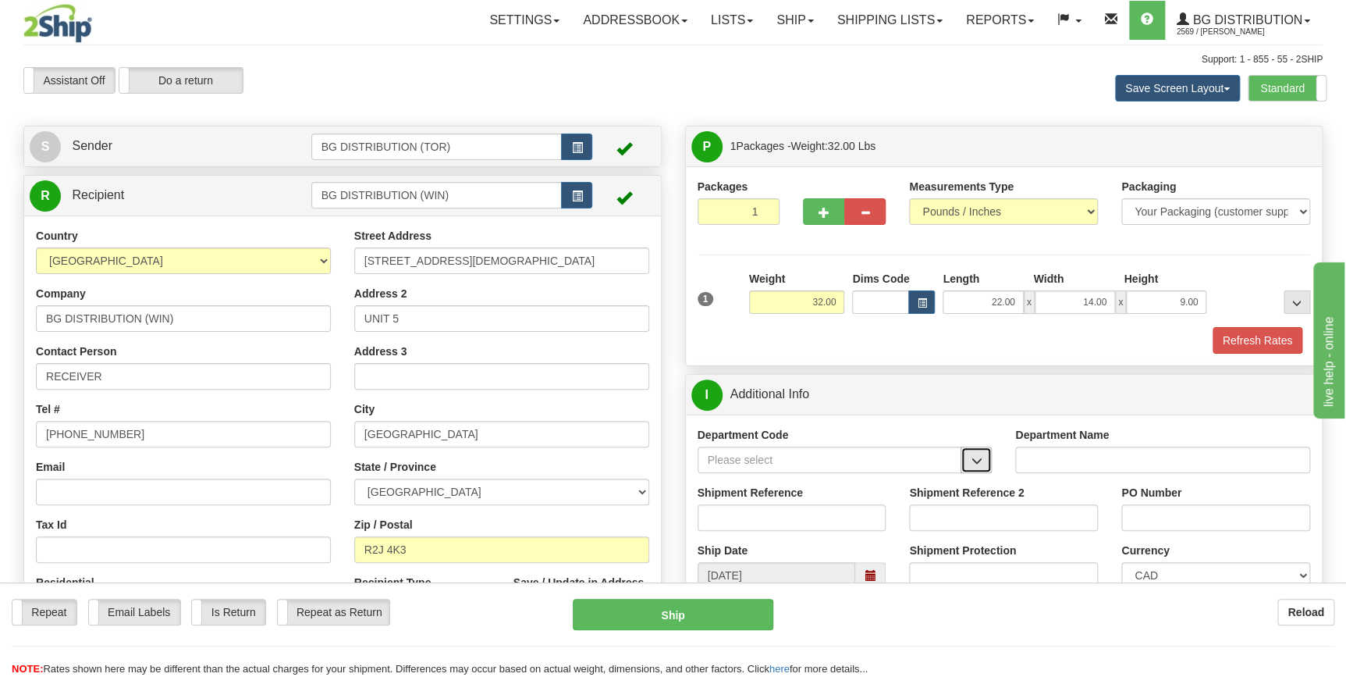
click at [974, 459] on span "button" at bounding box center [976, 461] width 11 height 10
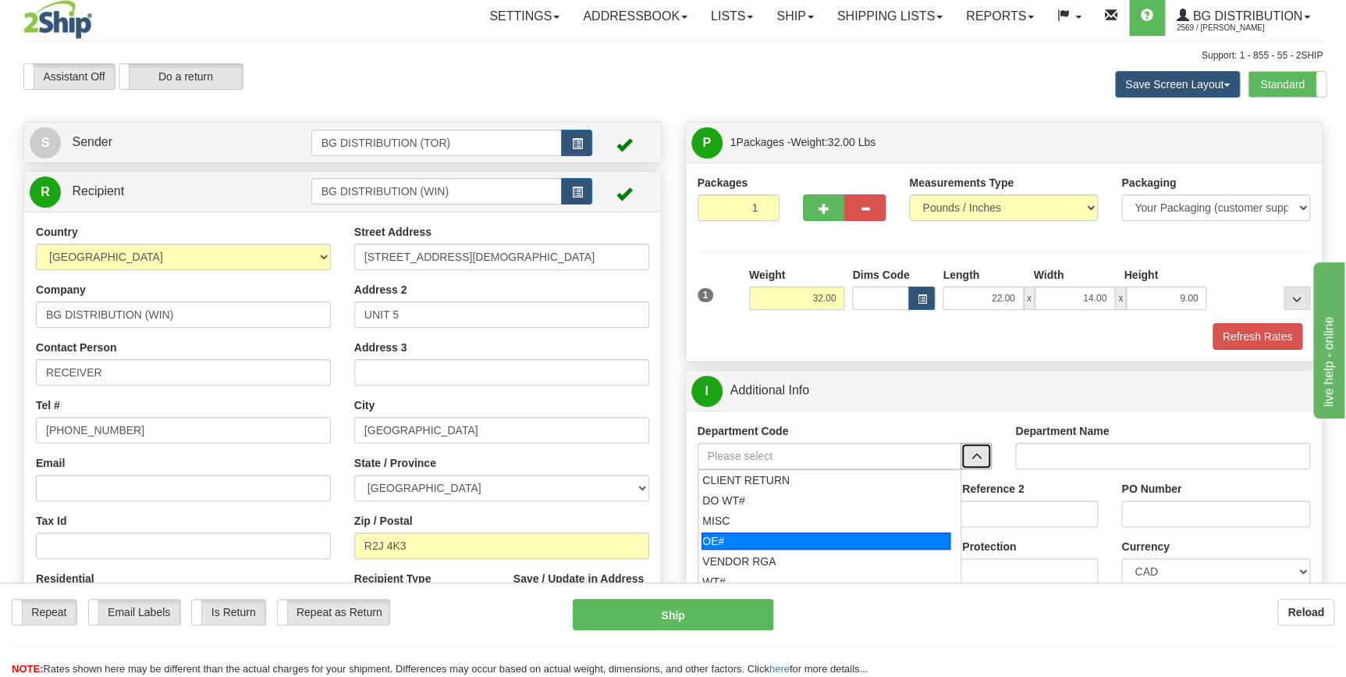
scroll to position [141, 0]
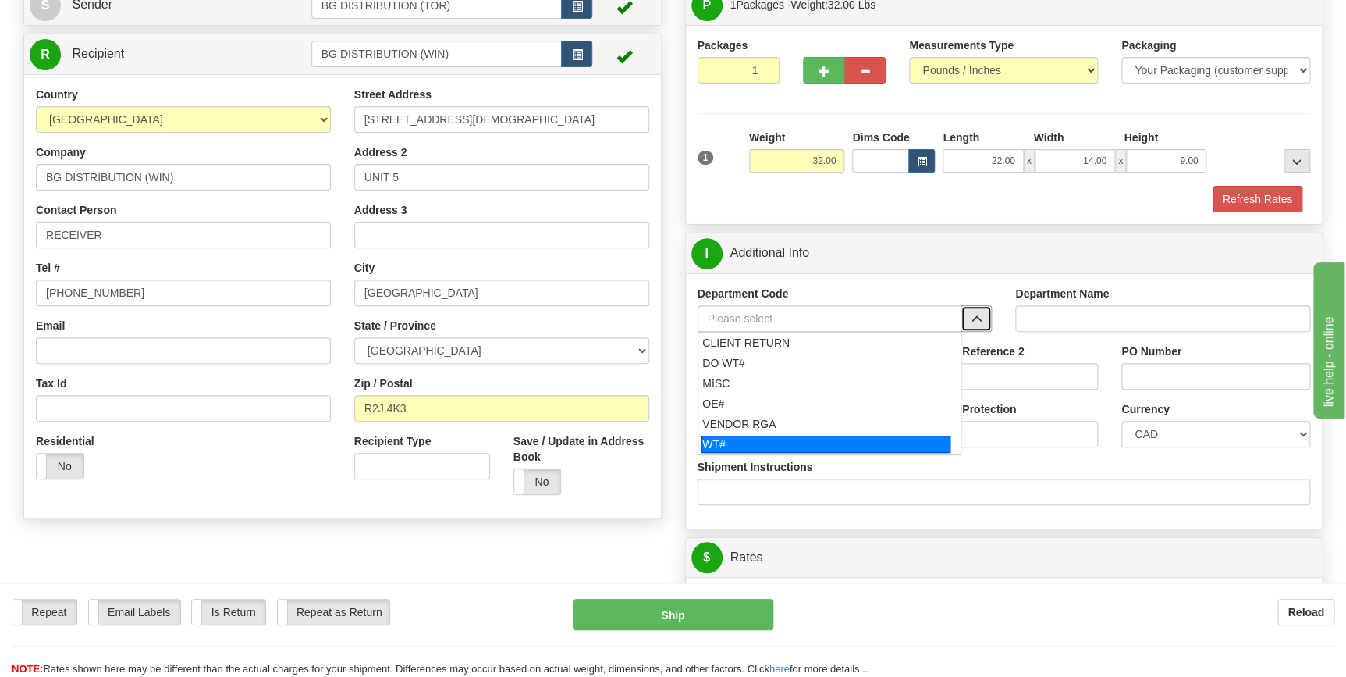
click at [748, 445] on div "WT#" at bounding box center [825, 443] width 249 height 17
type input "WT#"
type input "WAREHOUSE TRANSFERS"
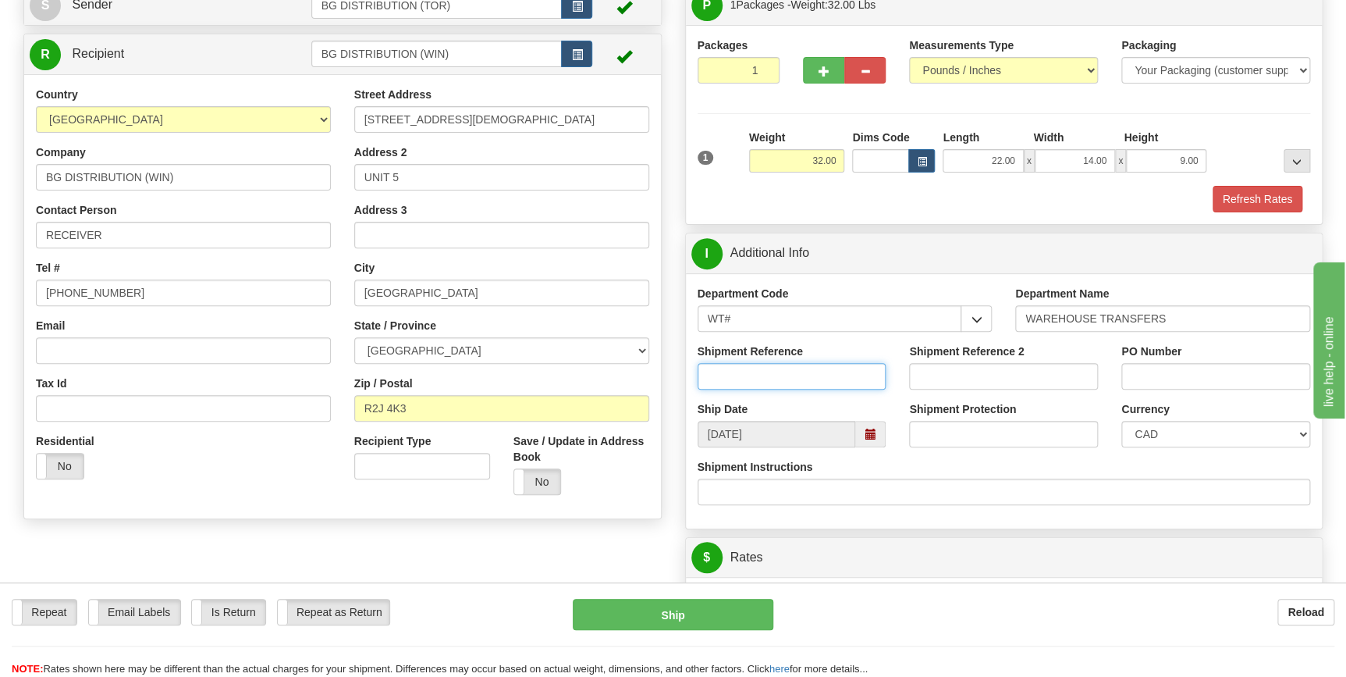
click at [735, 378] on input "Shipment Reference" at bounding box center [792, 376] width 189 height 27
click at [735, 378] on input "167853-00" at bounding box center [792, 376] width 189 height 27
type input "167853-00"
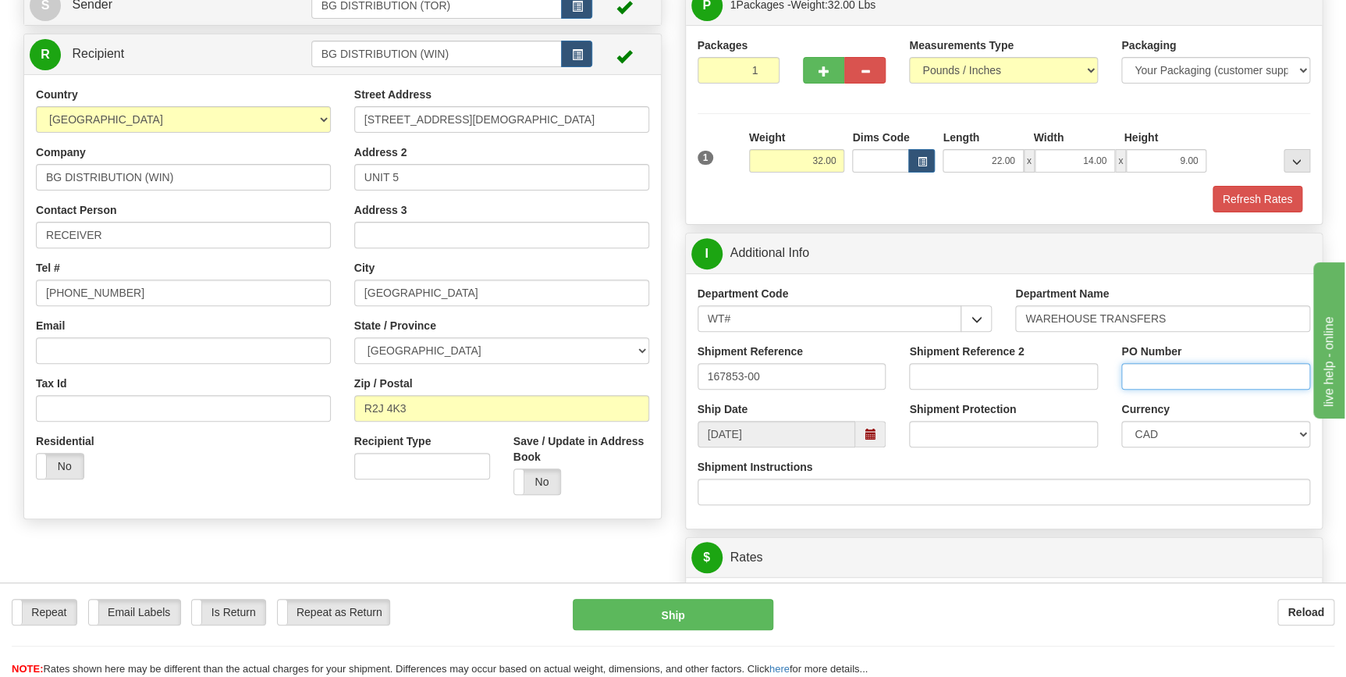
click at [1190, 375] on input "PO Number" at bounding box center [1215, 376] width 189 height 27
paste input "167853-00"
type input "167853-00"
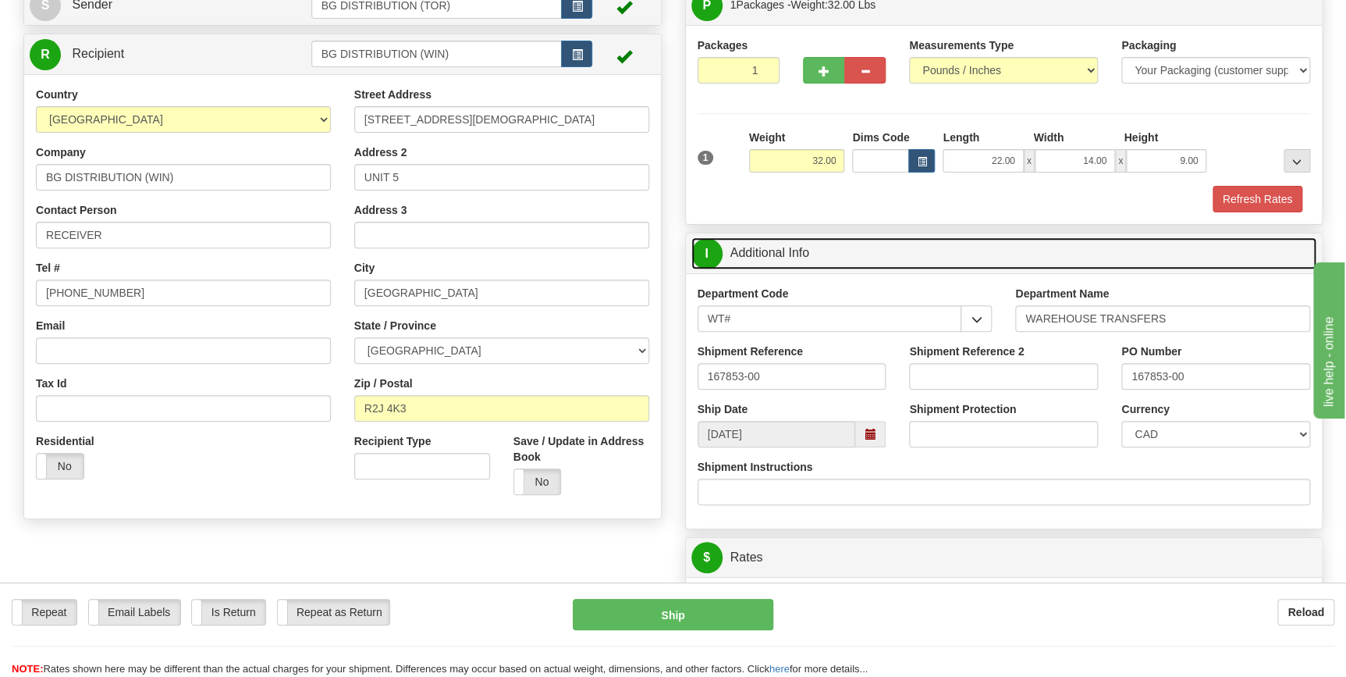
click at [1168, 247] on link "I Additional Info" at bounding box center [1004, 253] width 626 height 32
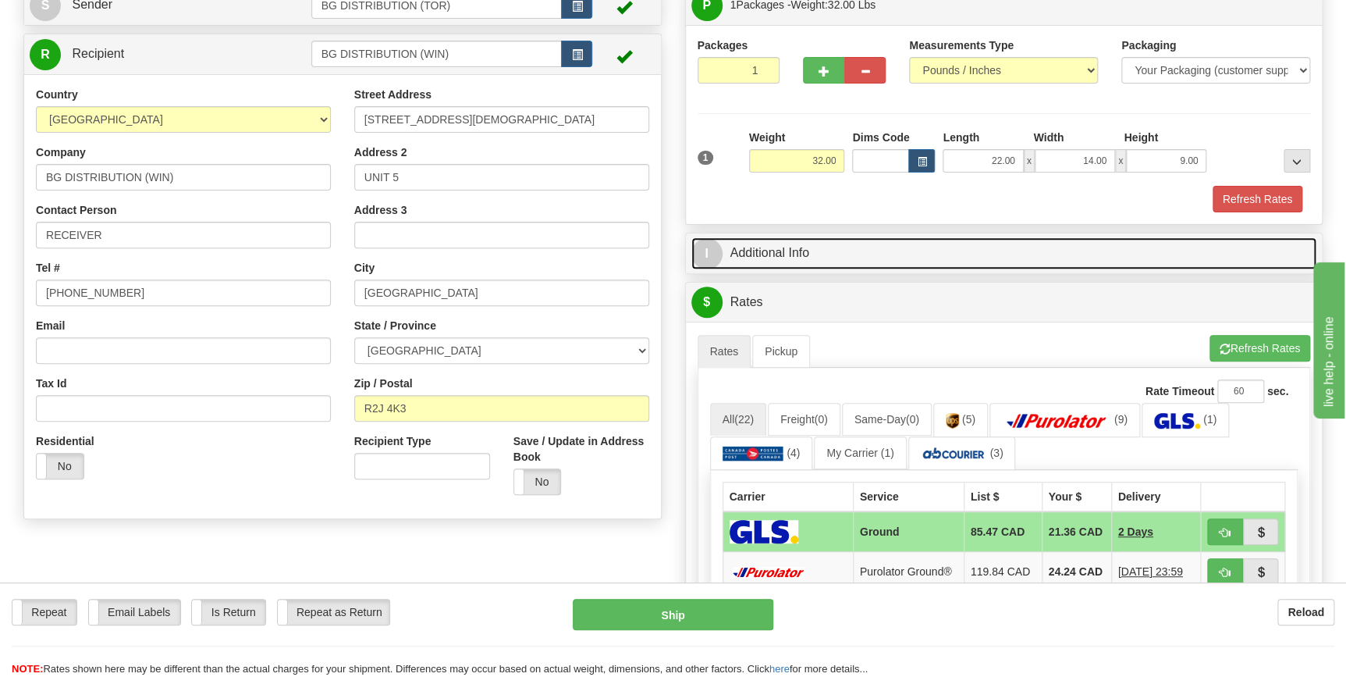
click at [1005, 254] on link "I Additional Info" at bounding box center [1004, 253] width 626 height 32
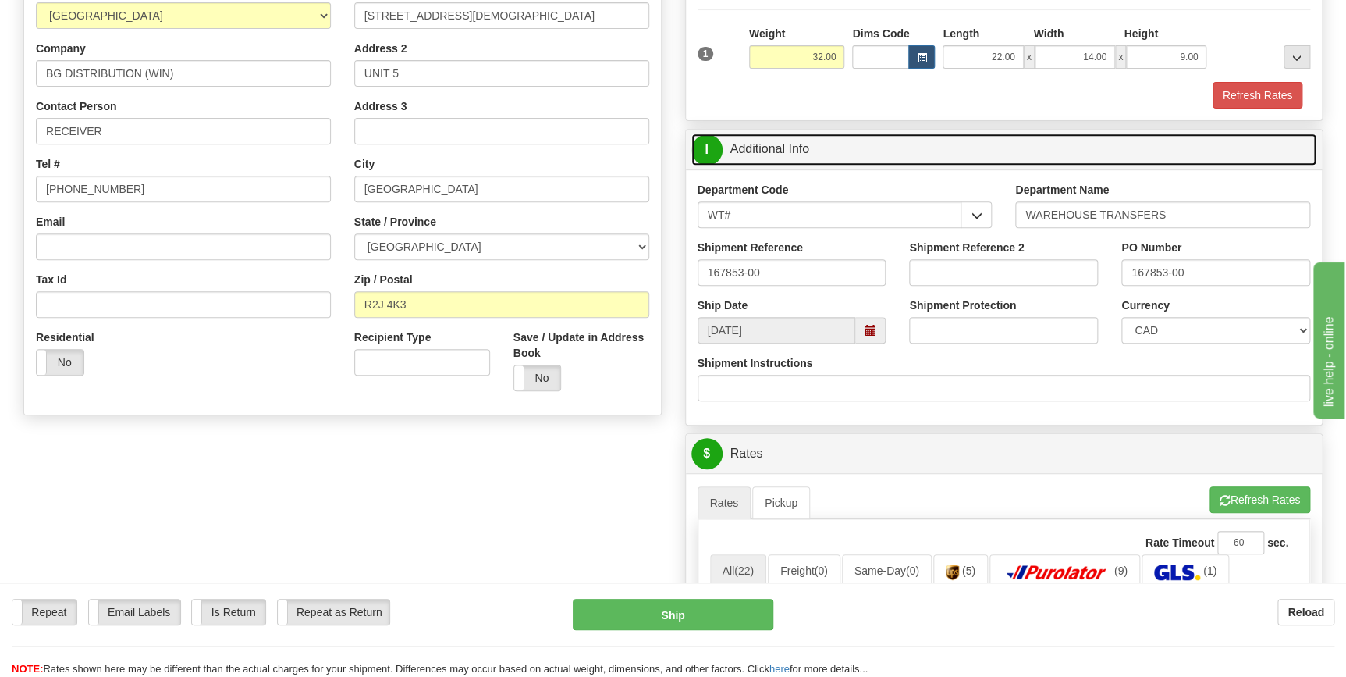
scroll to position [425, 0]
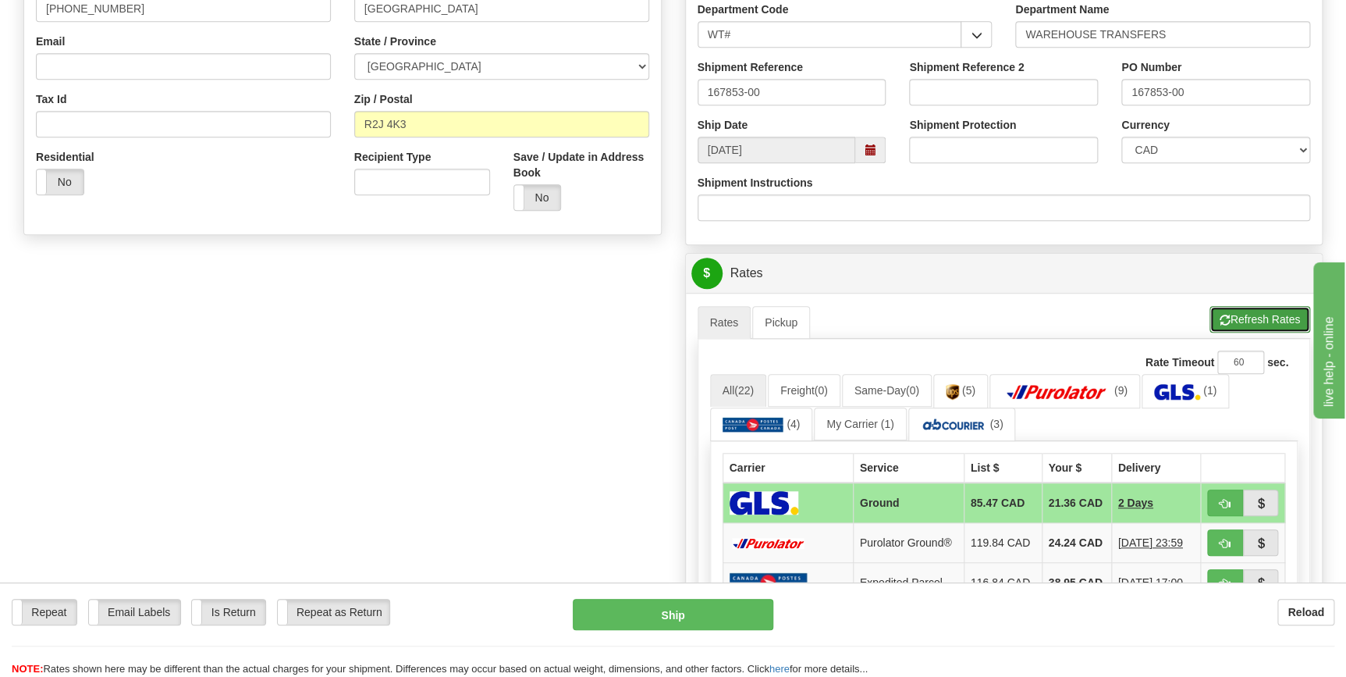
click at [1245, 321] on button "Refresh Rates" at bounding box center [1259, 319] width 101 height 27
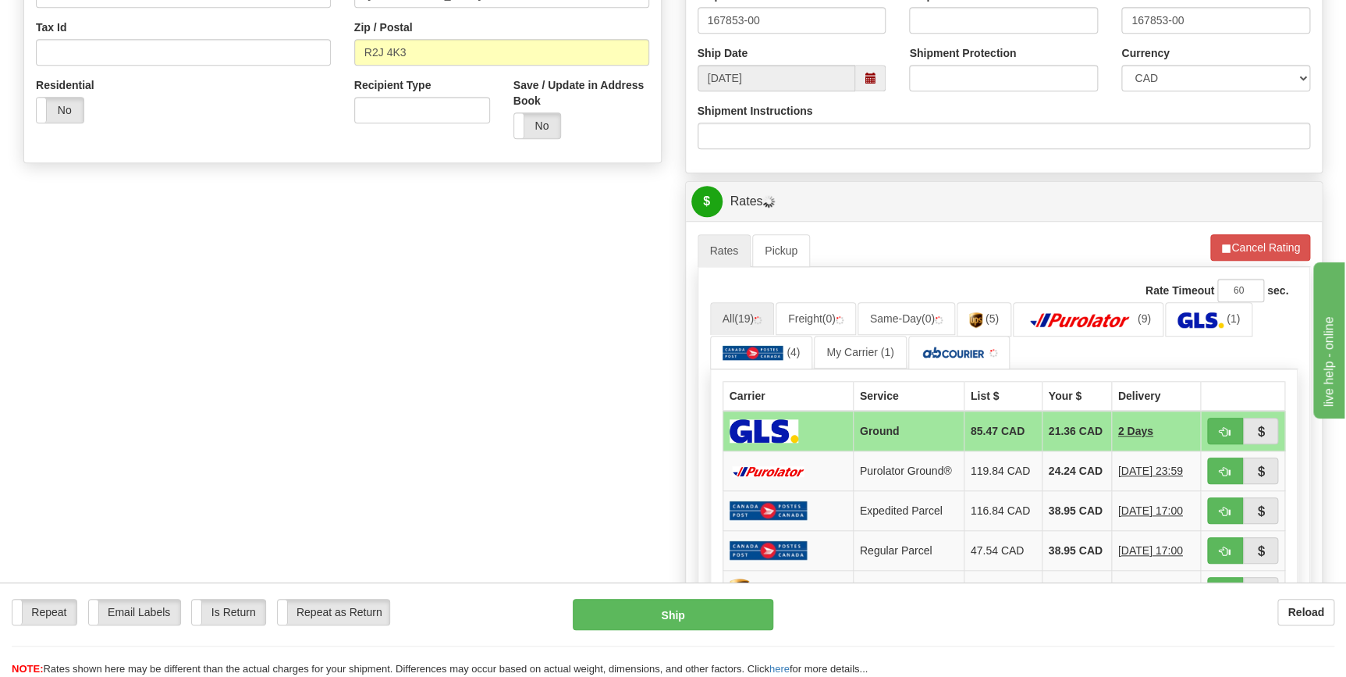
scroll to position [567, 0]
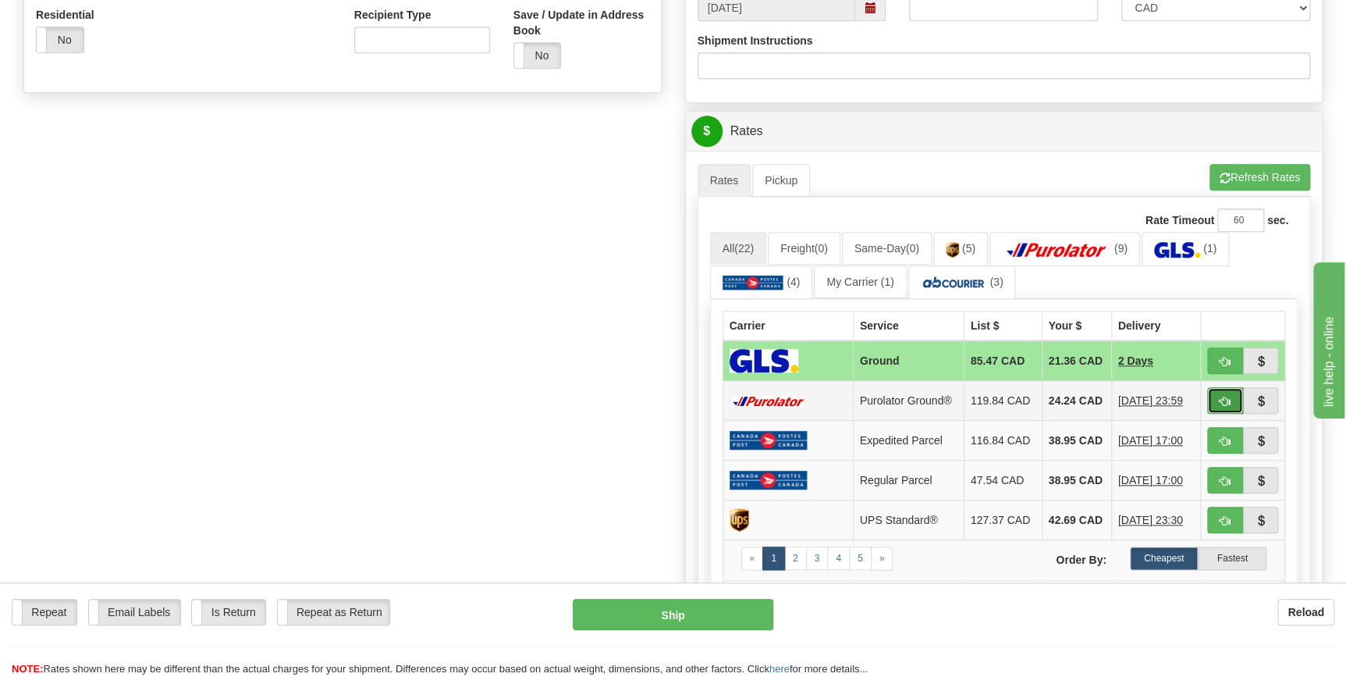
click at [1220, 403] on span "button" at bounding box center [1225, 401] width 11 height 10
type input "260"
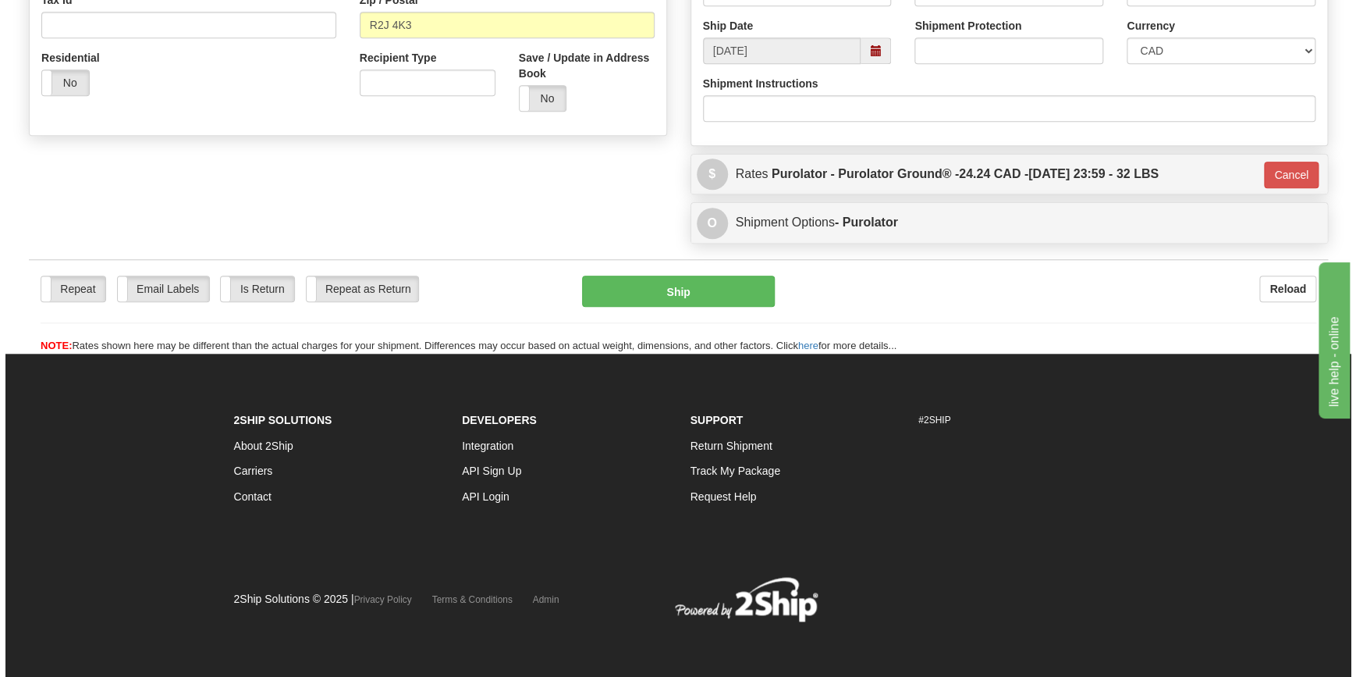
scroll to position [524, 0]
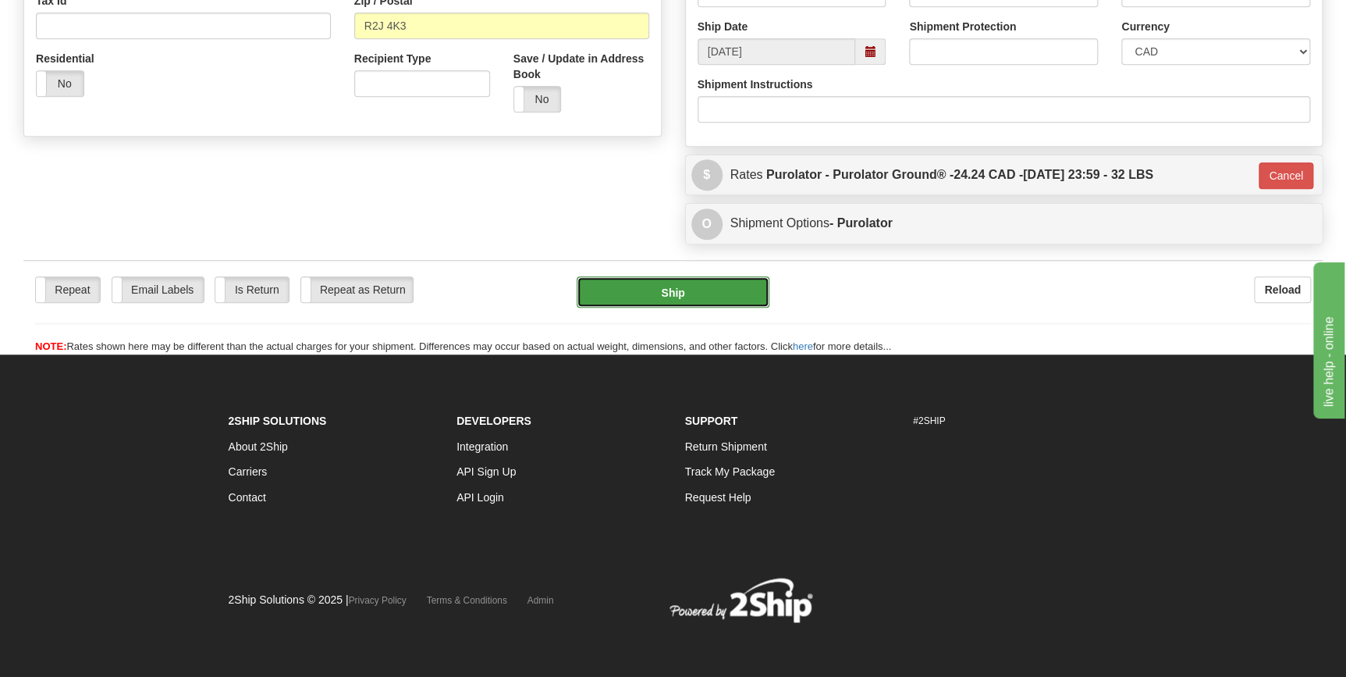
click at [676, 294] on button "Ship" at bounding box center [673, 291] width 193 height 31
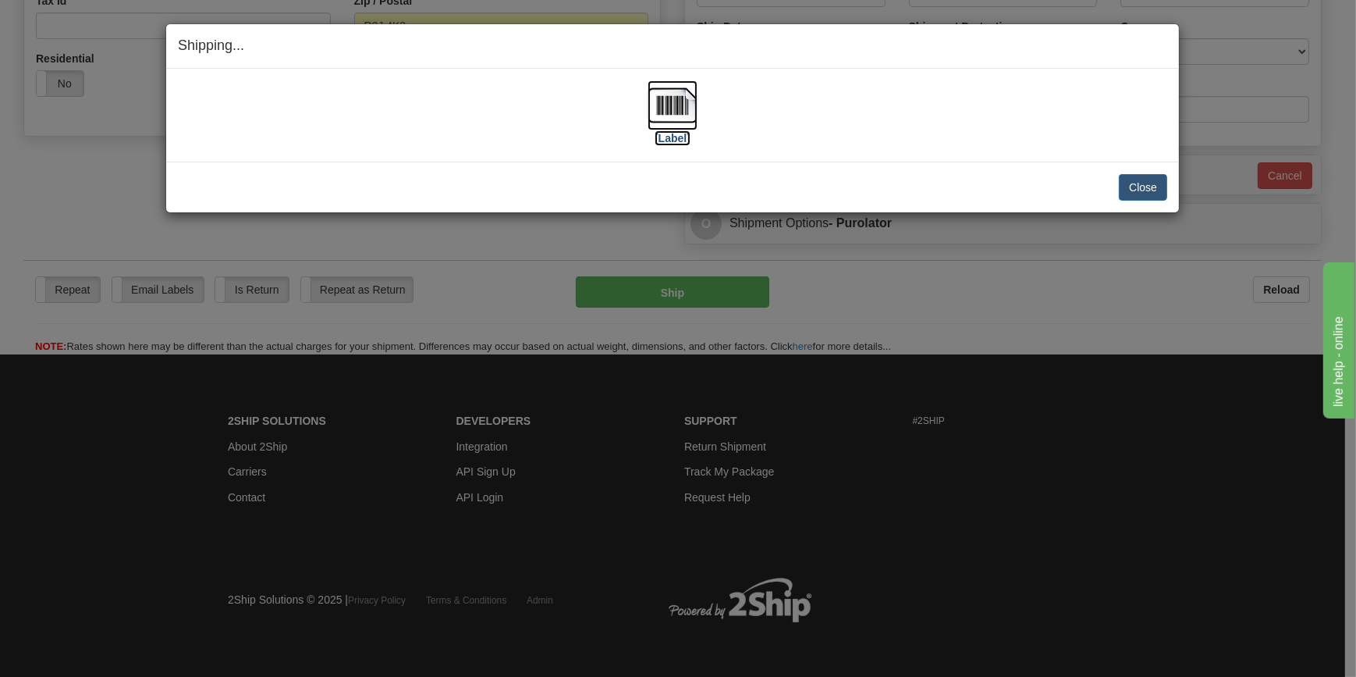
click at [669, 112] on img at bounding box center [673, 105] width 50 height 50
click at [1128, 186] on button "Close" at bounding box center [1143, 187] width 48 height 27
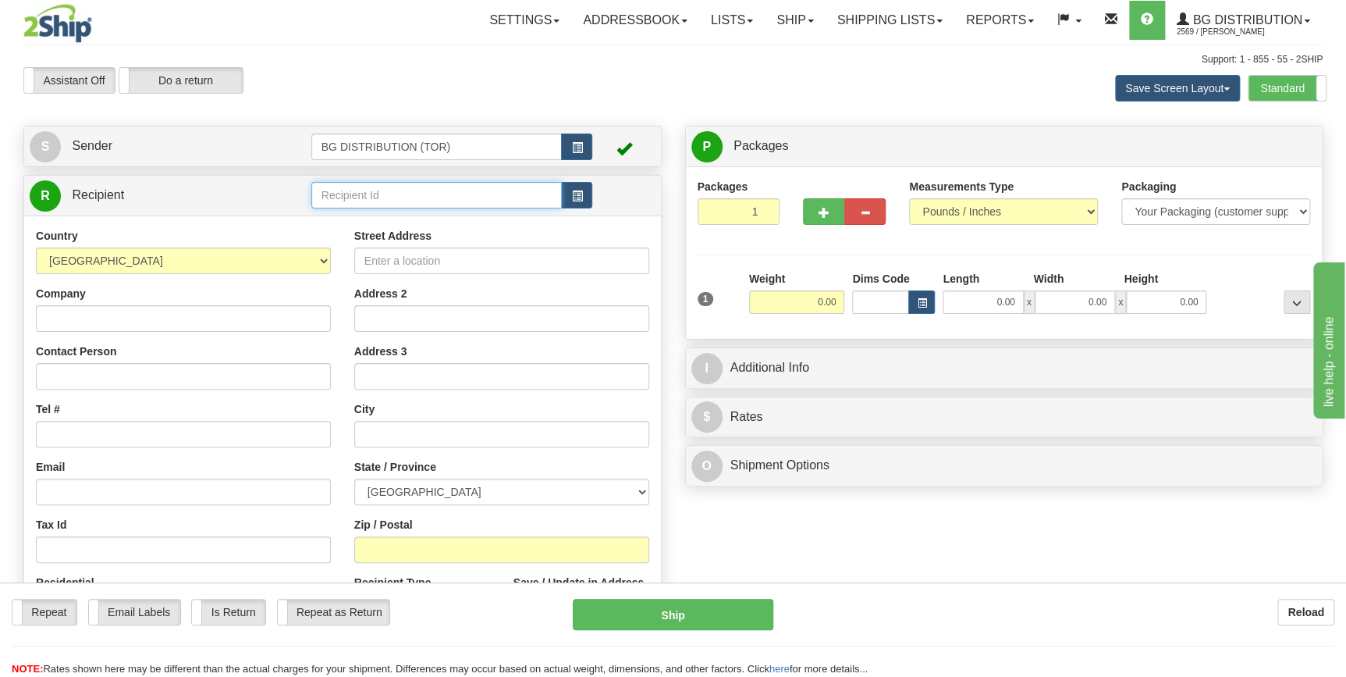
click at [376, 196] on input "text" at bounding box center [436, 195] width 251 height 27
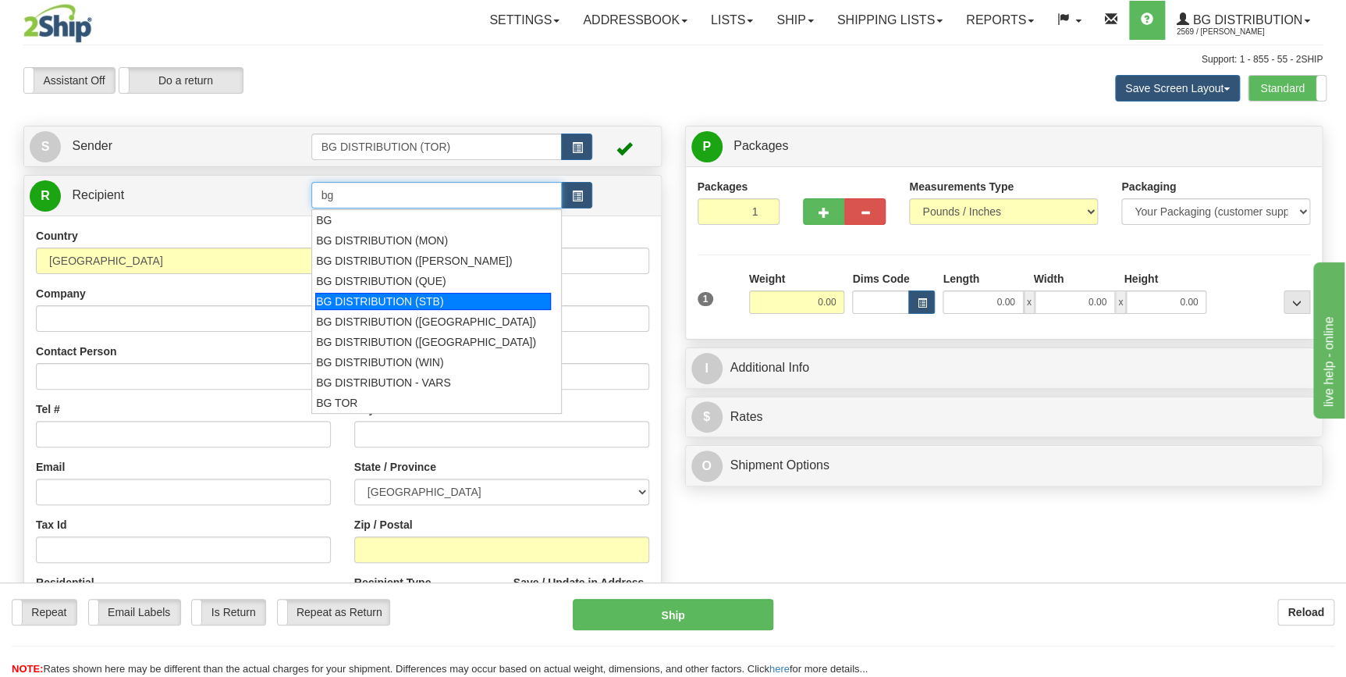
click at [386, 298] on div "BG DISTRIBUTION (STB)" at bounding box center [433, 301] width 236 height 17
type input "BG DISTRIBUTION (STB)"
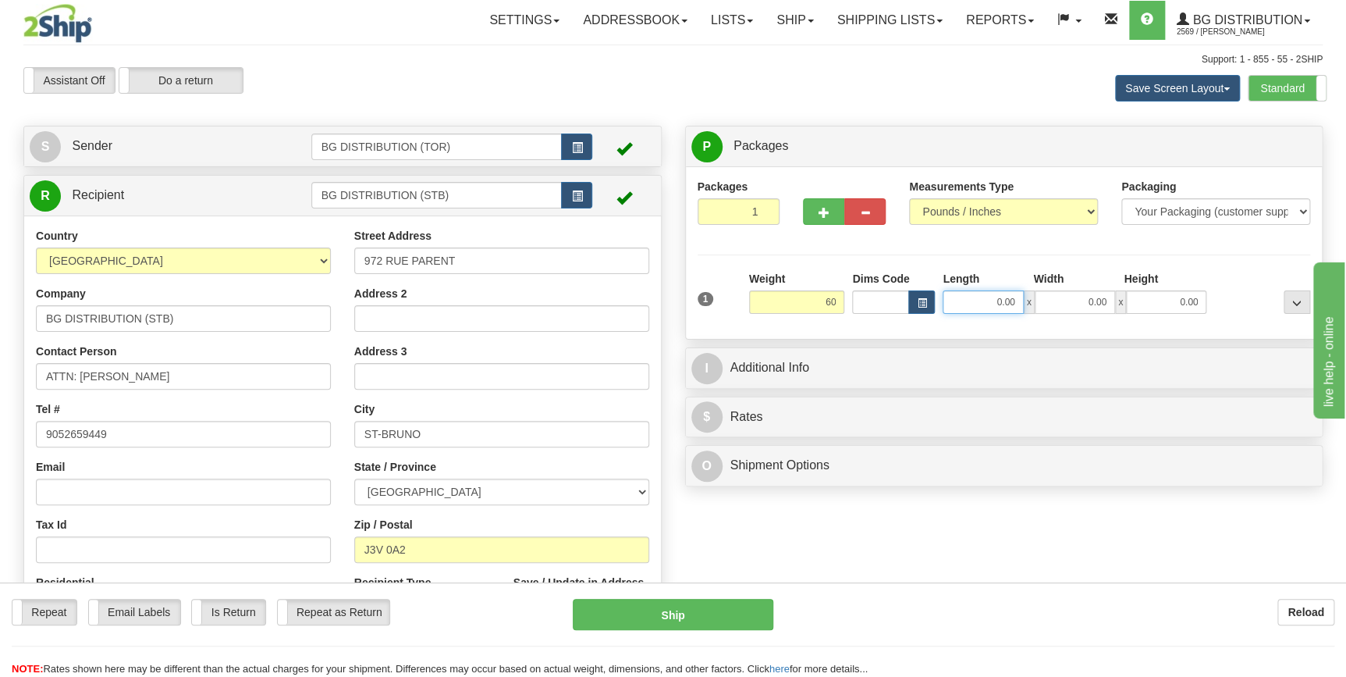
type input "60.00"
click at [1004, 297] on input "0.00" at bounding box center [983, 301] width 80 height 23
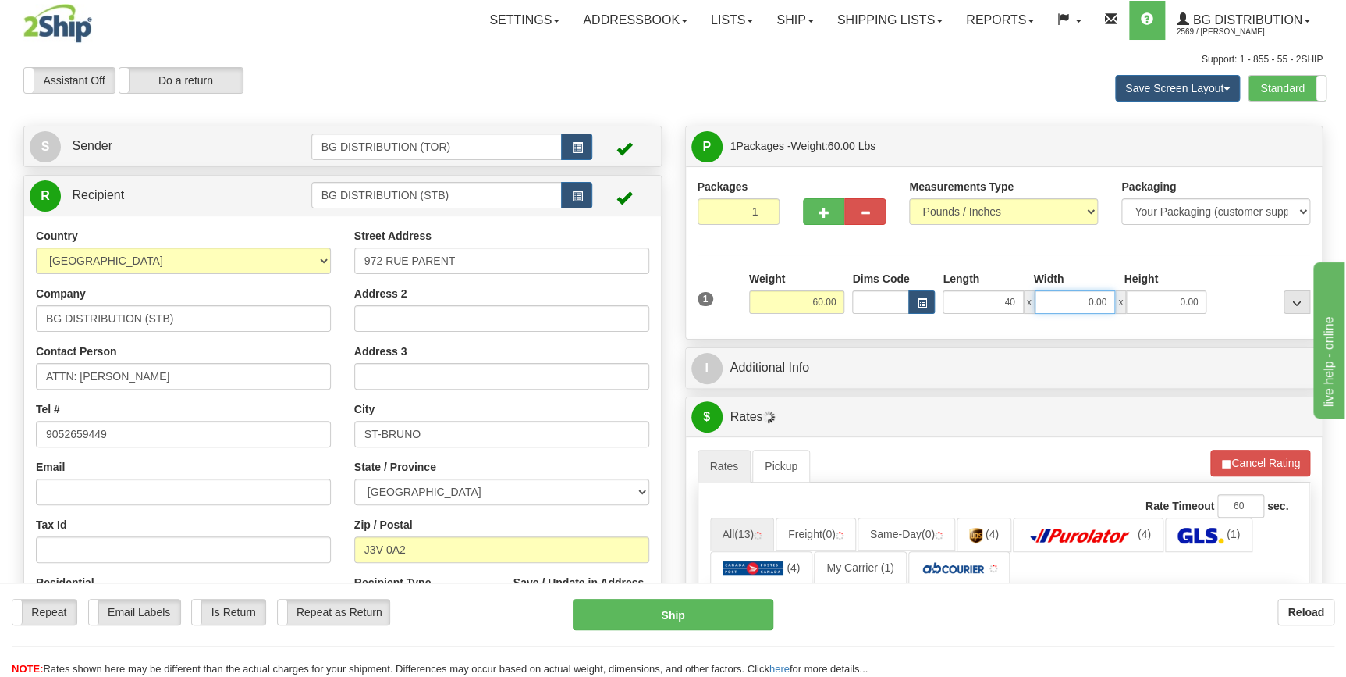
type input "40.00"
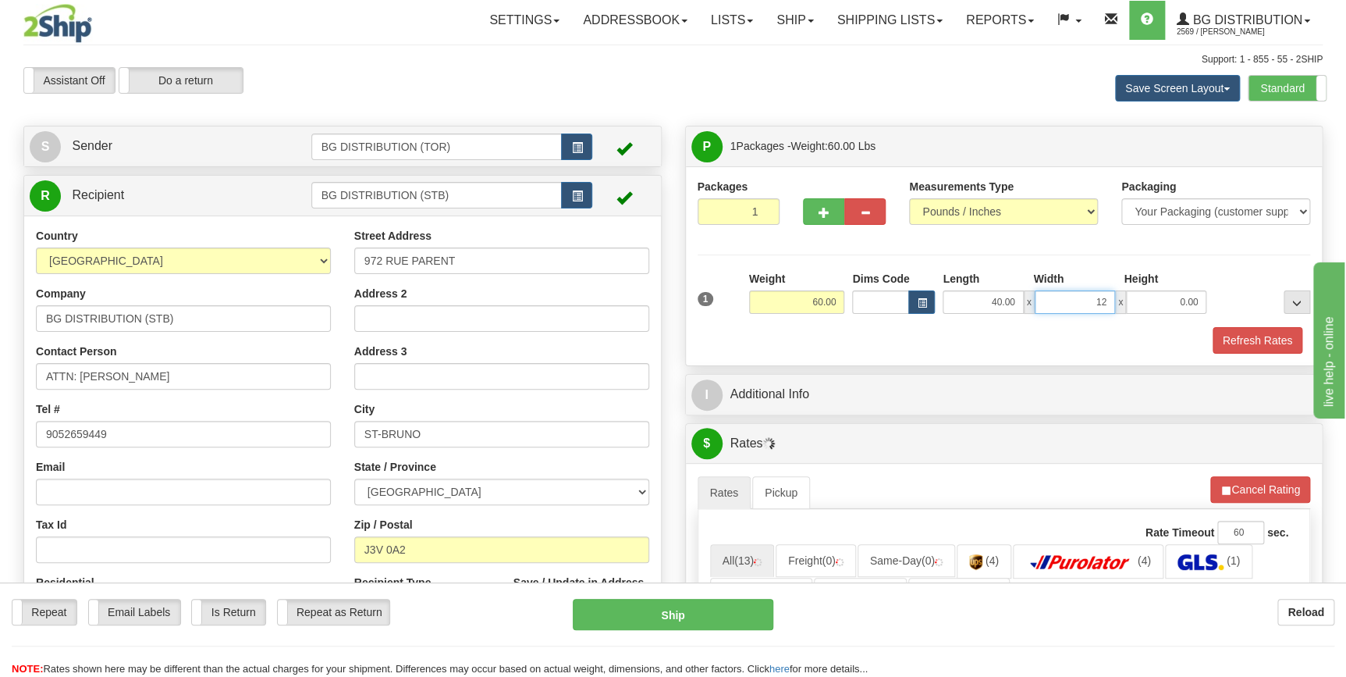
type input "12.00"
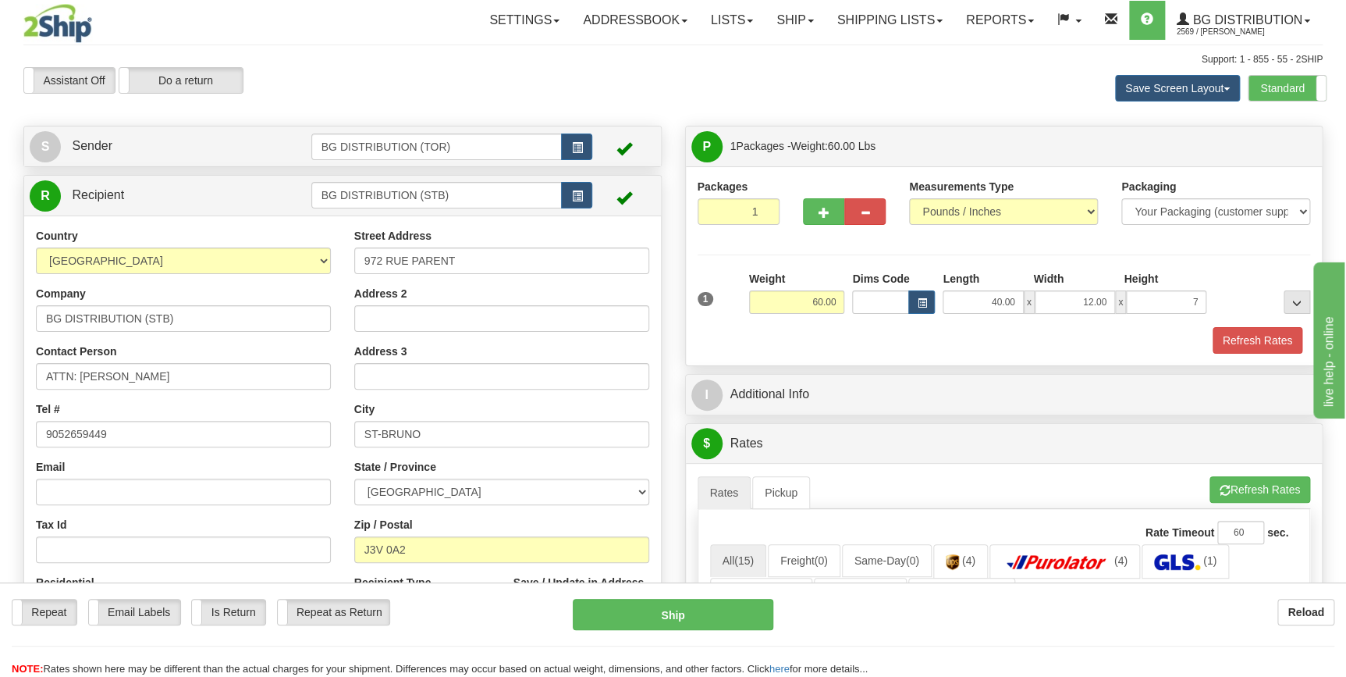
type input "7.00"
click at [922, 346] on div "Refresh Rates" at bounding box center [1004, 340] width 621 height 27
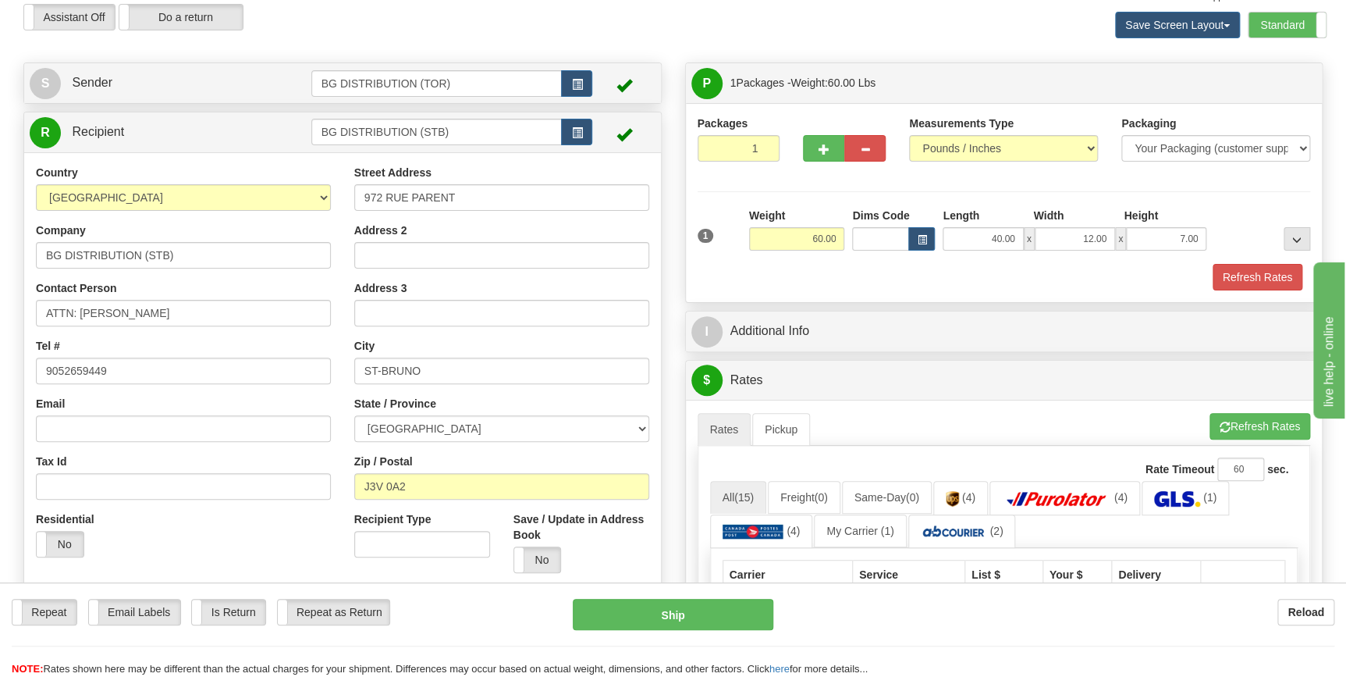
scroll to position [141, 0]
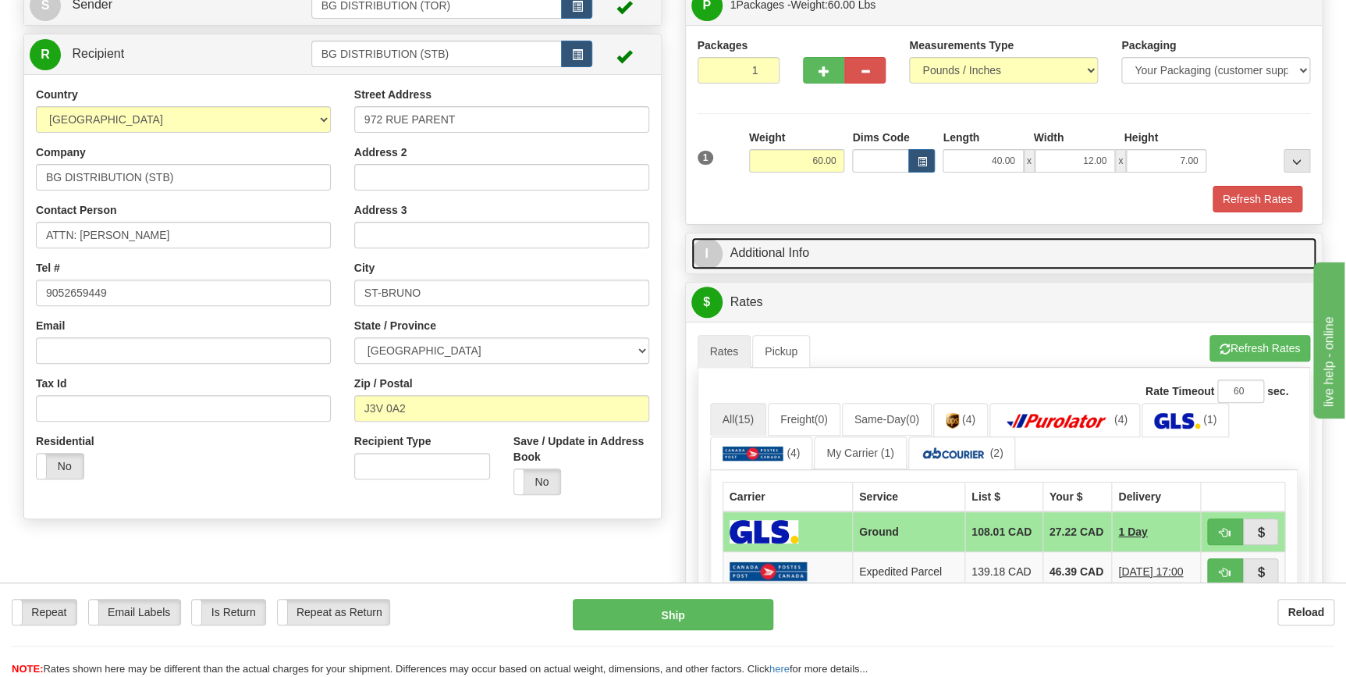
click at [939, 244] on link "I Additional Info" at bounding box center [1004, 253] width 626 height 32
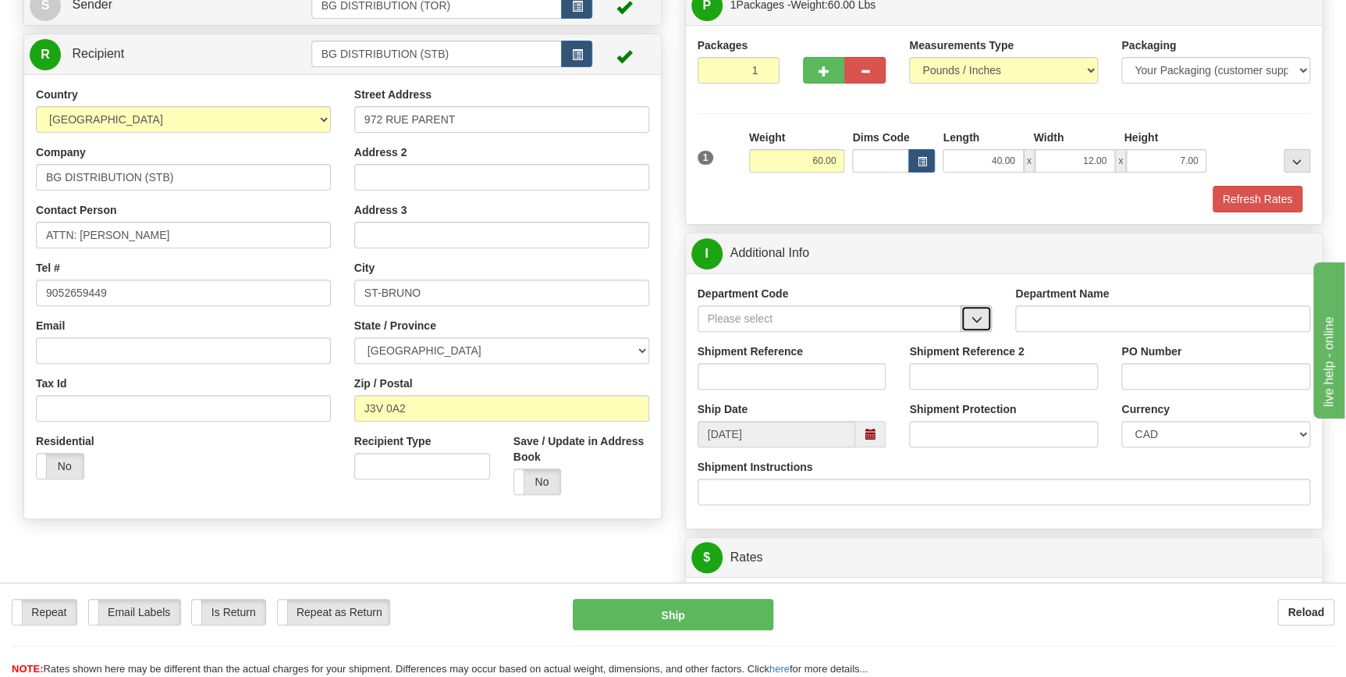
click at [976, 321] on span "button" at bounding box center [976, 319] width 11 height 10
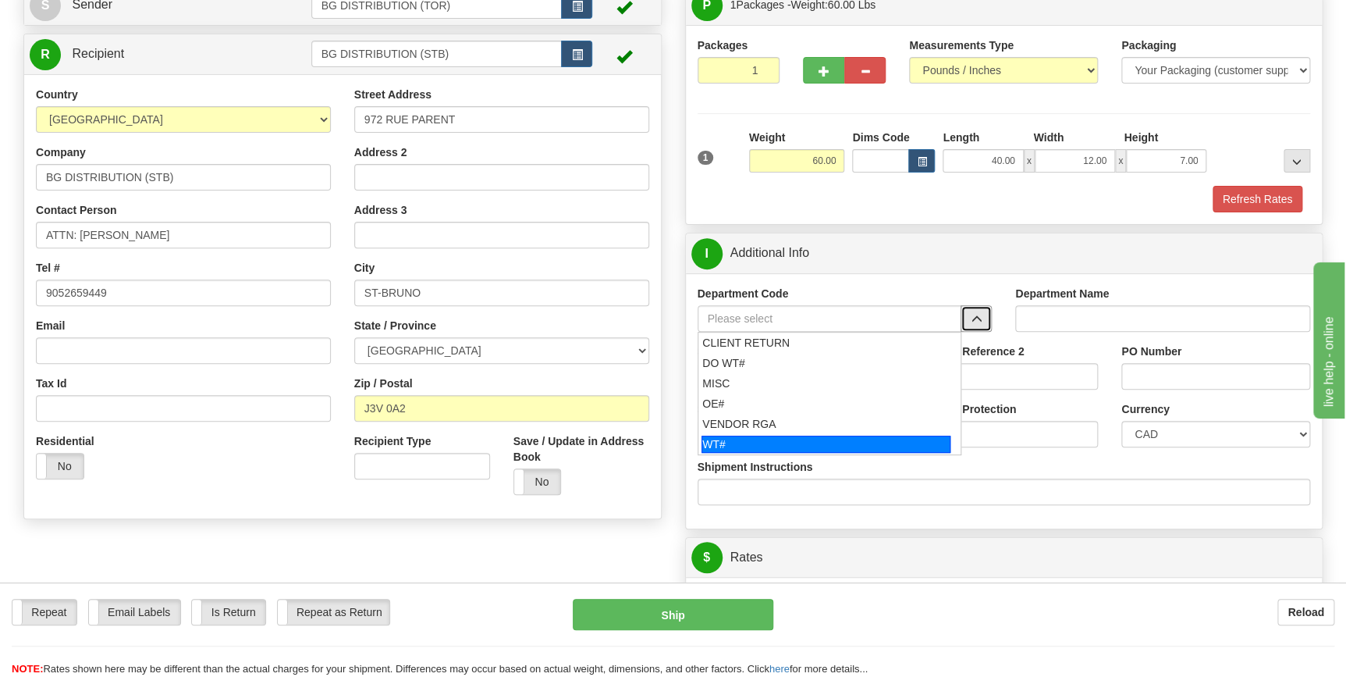
click at [819, 449] on div "WT#" at bounding box center [825, 443] width 249 height 17
type input "WT#"
type input "WAREHOUSE TRANSFERS"
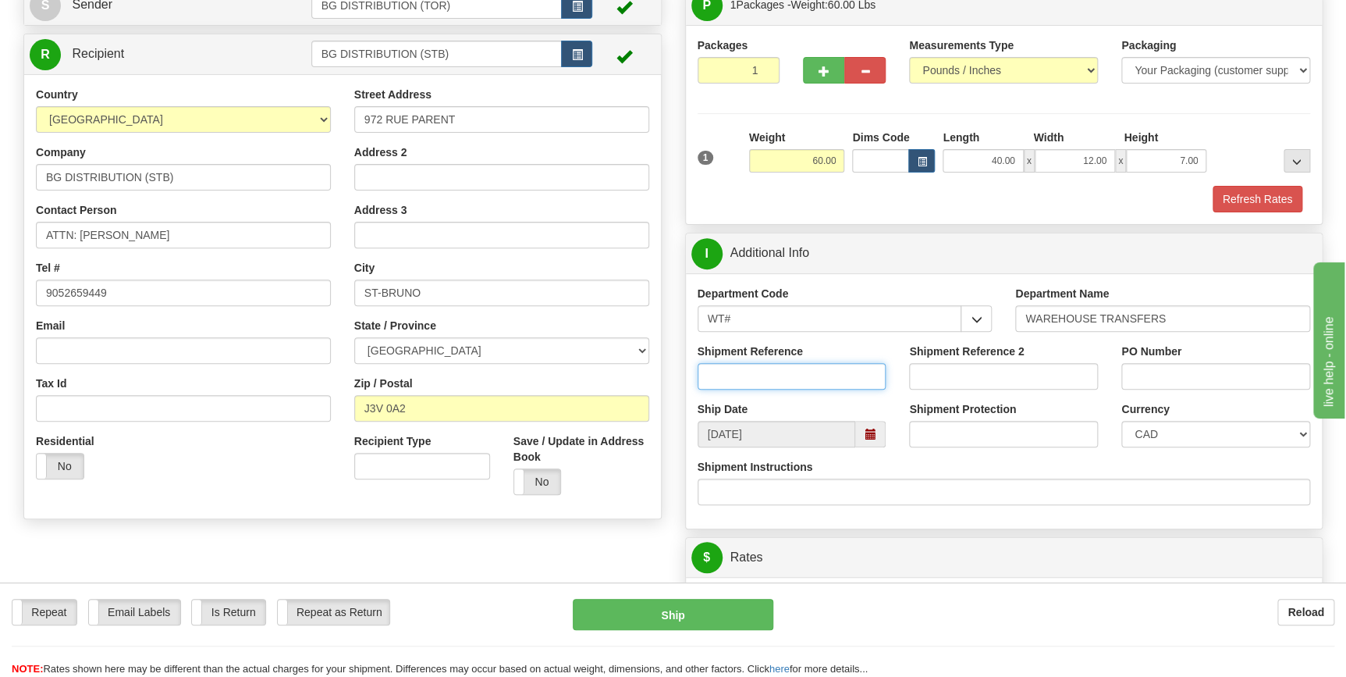
click at [788, 373] on input "Shipment Reference" at bounding box center [792, 376] width 189 height 27
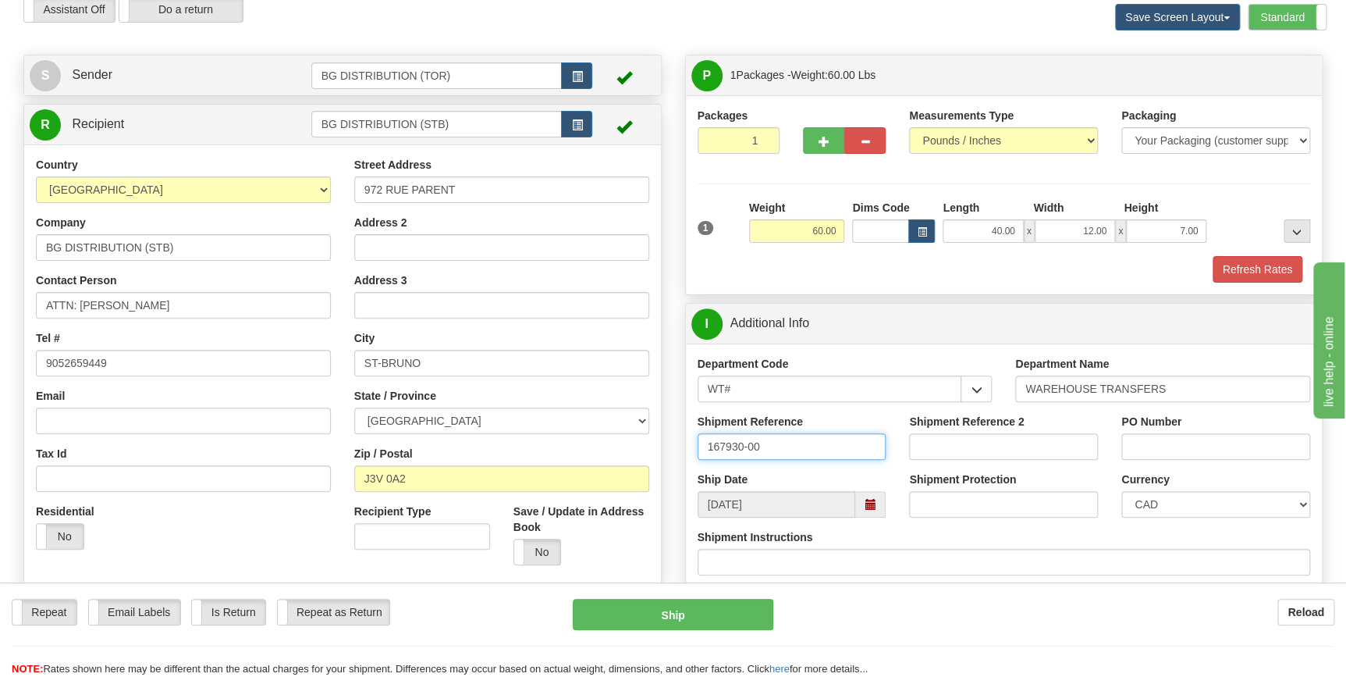
scroll to position [70, 0]
click at [780, 452] on input "167930-00" at bounding box center [792, 447] width 189 height 27
type input "167930-00"
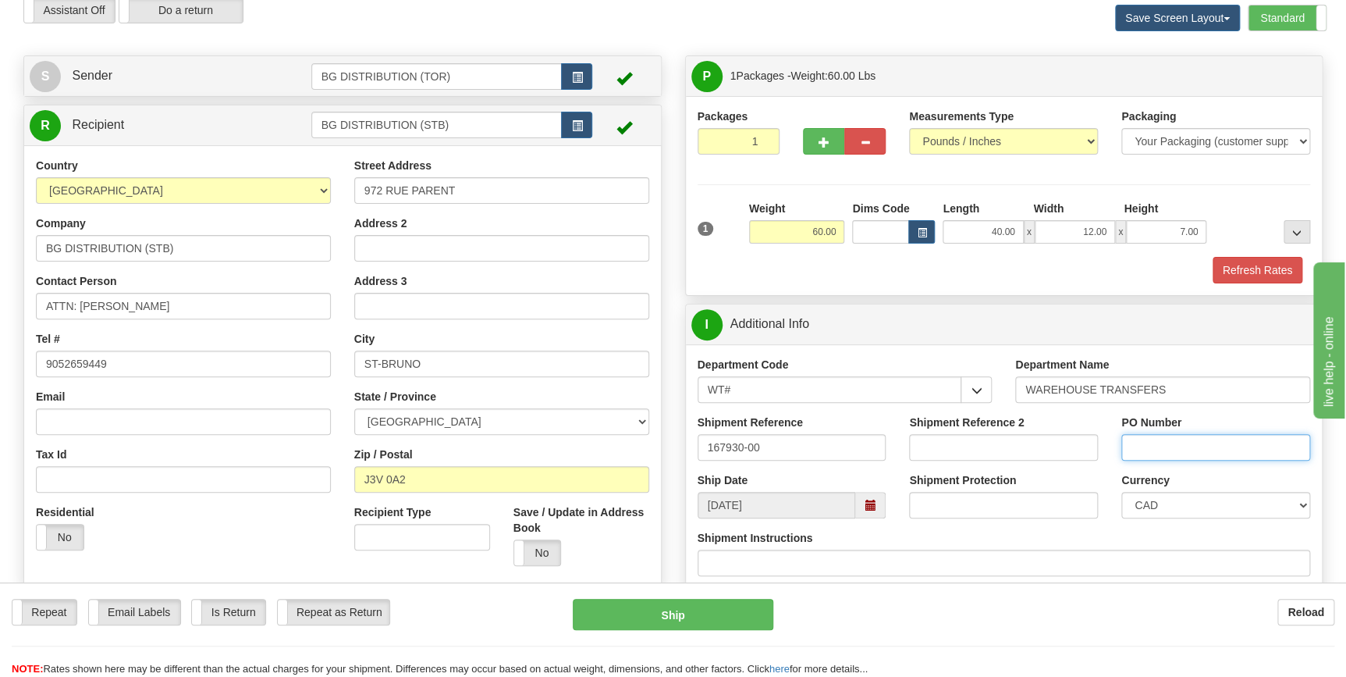
click at [1147, 449] on input "PO Number" at bounding box center [1215, 447] width 189 height 27
paste input "167930-00"
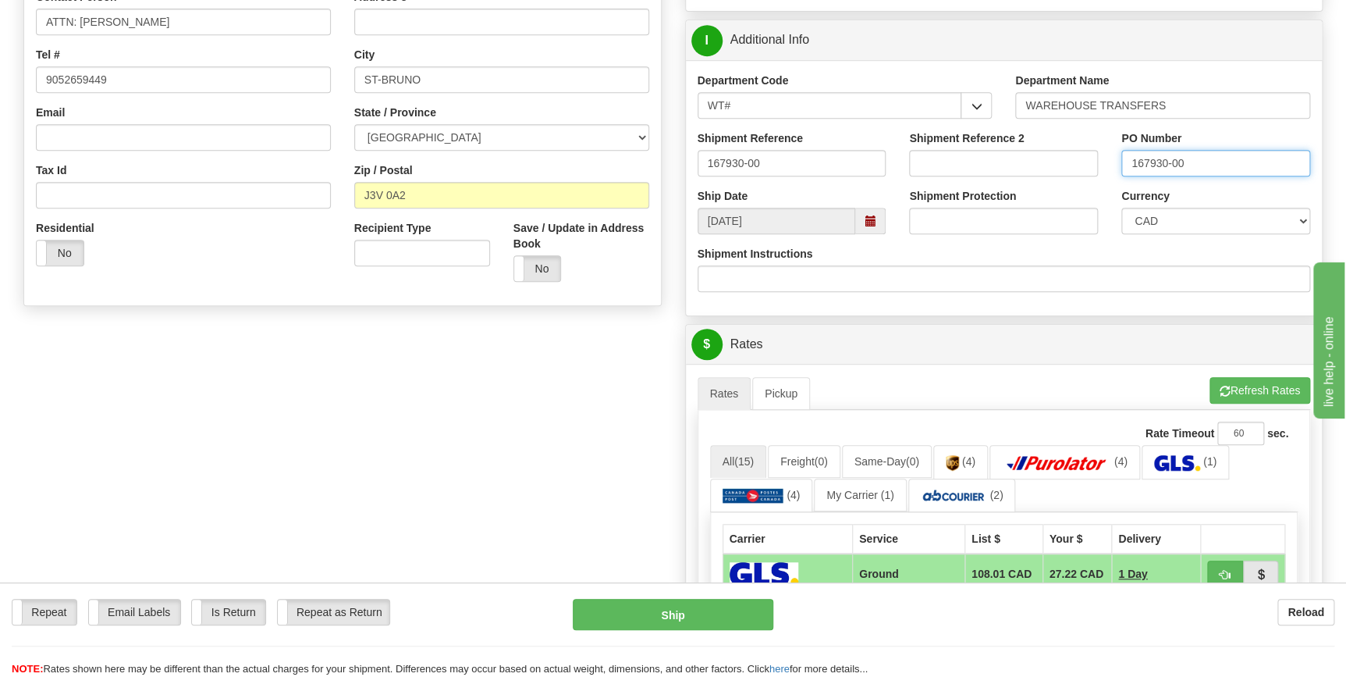
scroll to position [425, 0]
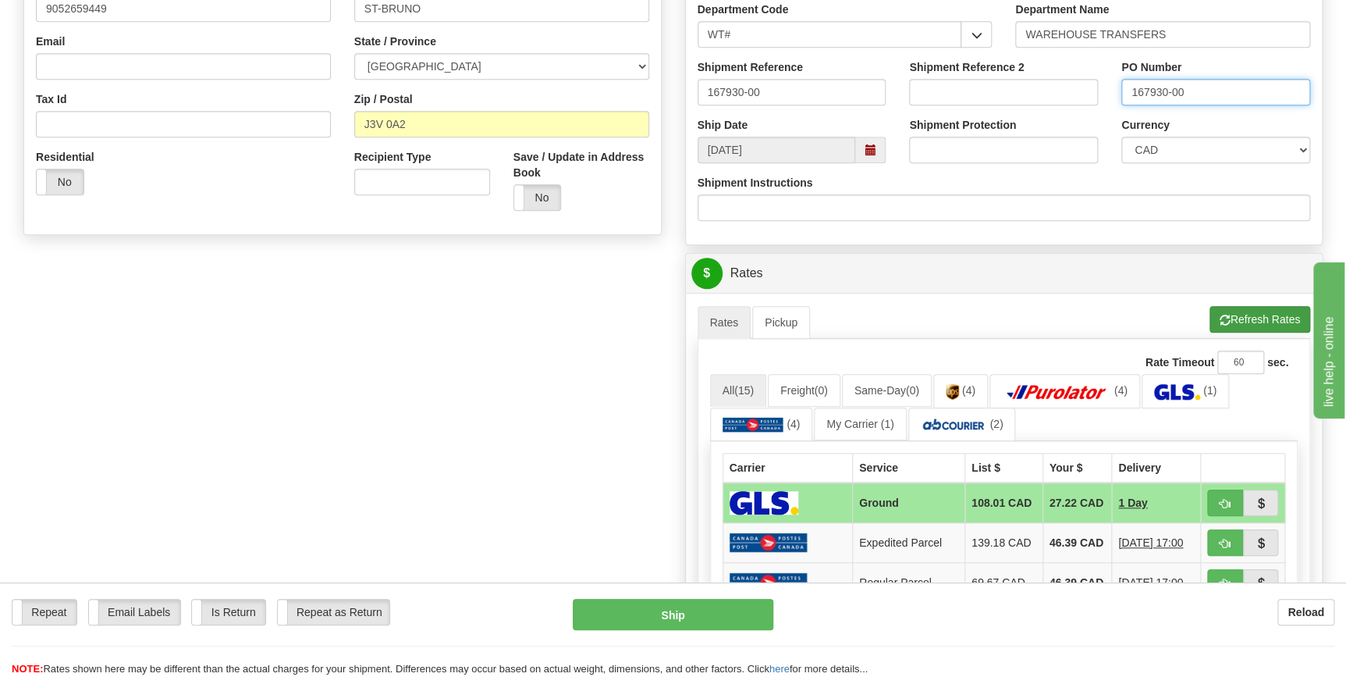
type input "167930-00"
click at [1235, 314] on button "Refresh Rates" at bounding box center [1259, 319] width 101 height 27
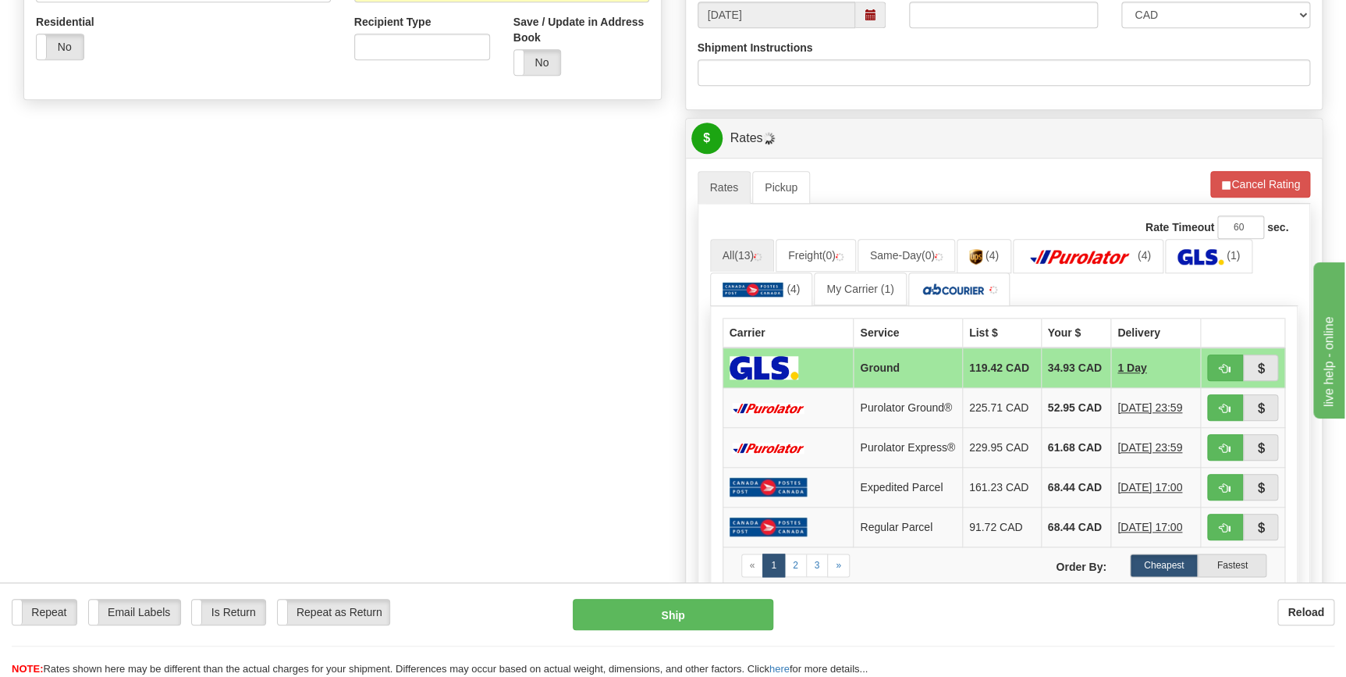
scroll to position [567, 0]
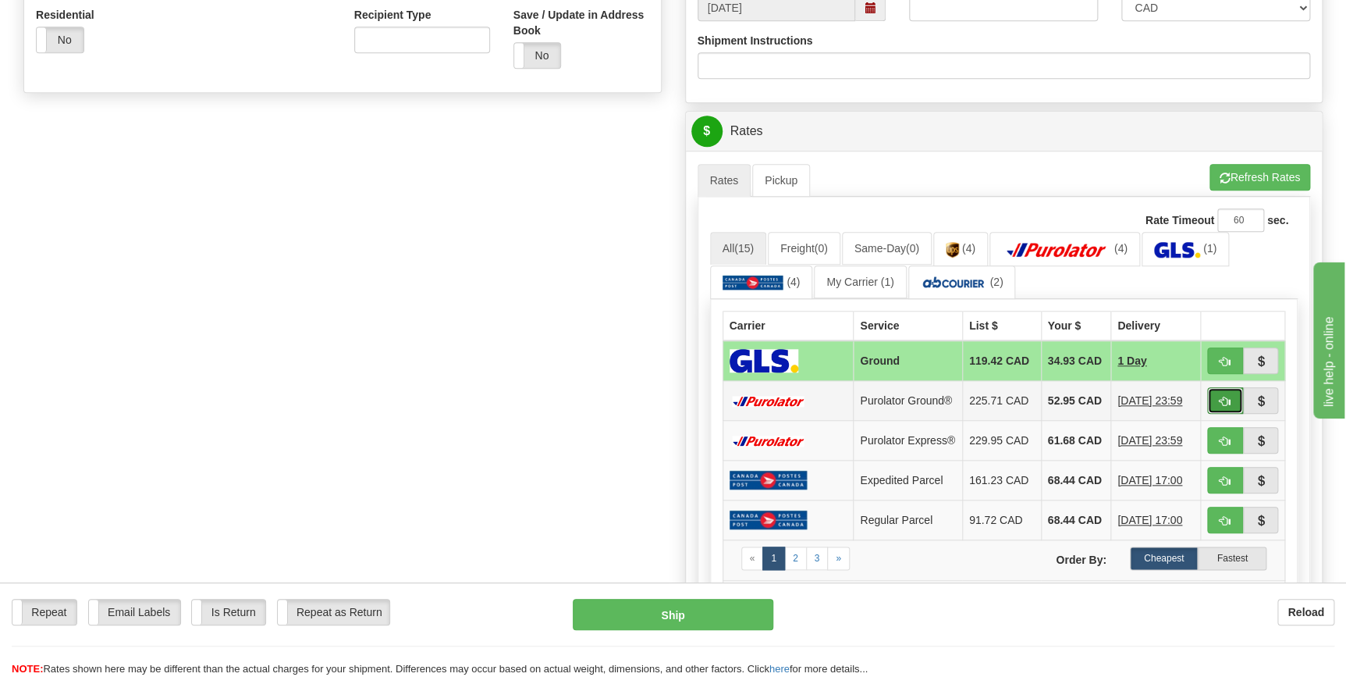
click at [1225, 407] on span "button" at bounding box center [1225, 401] width 11 height 10
type input "260"
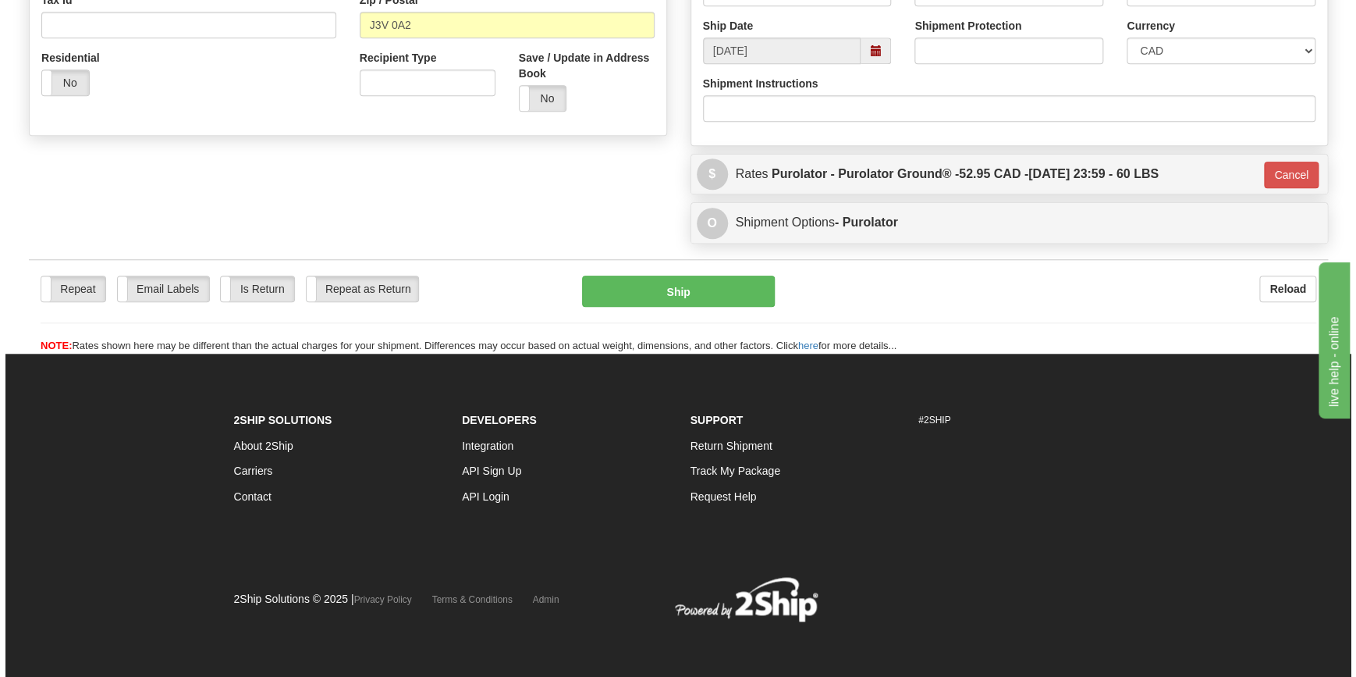
scroll to position [524, 0]
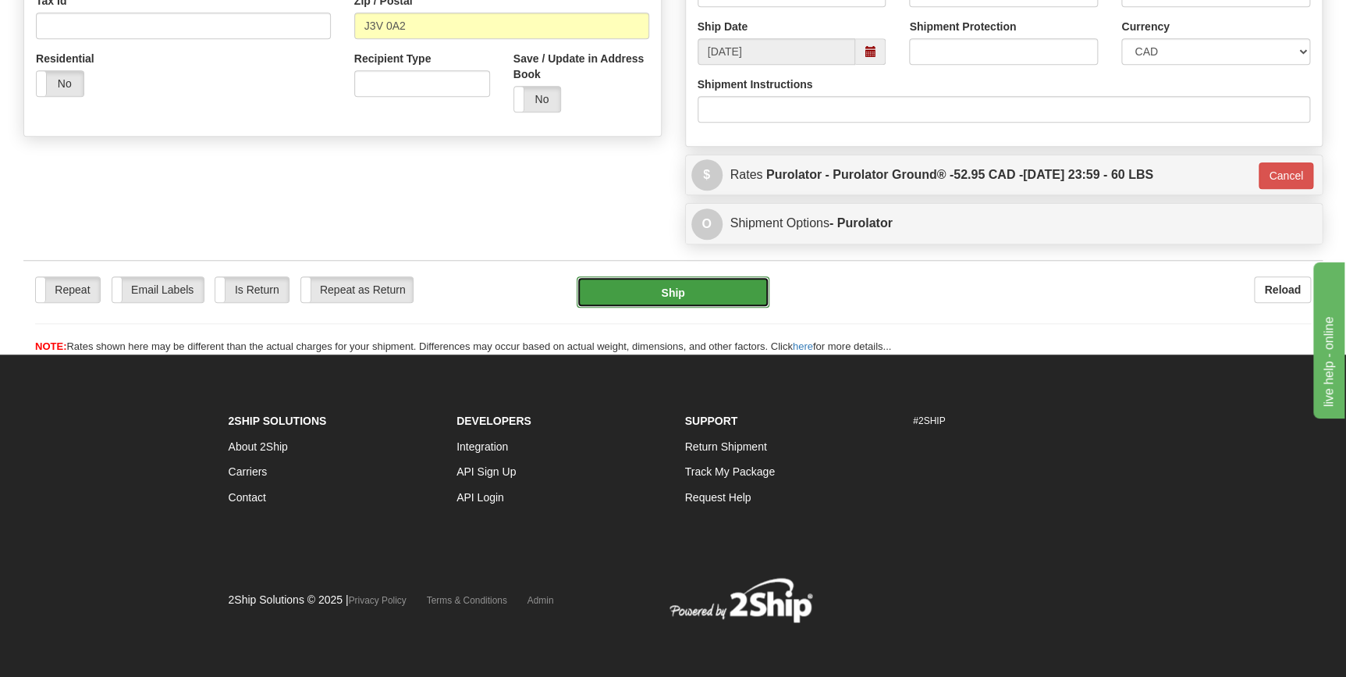
click at [684, 293] on button "Ship" at bounding box center [673, 291] width 193 height 31
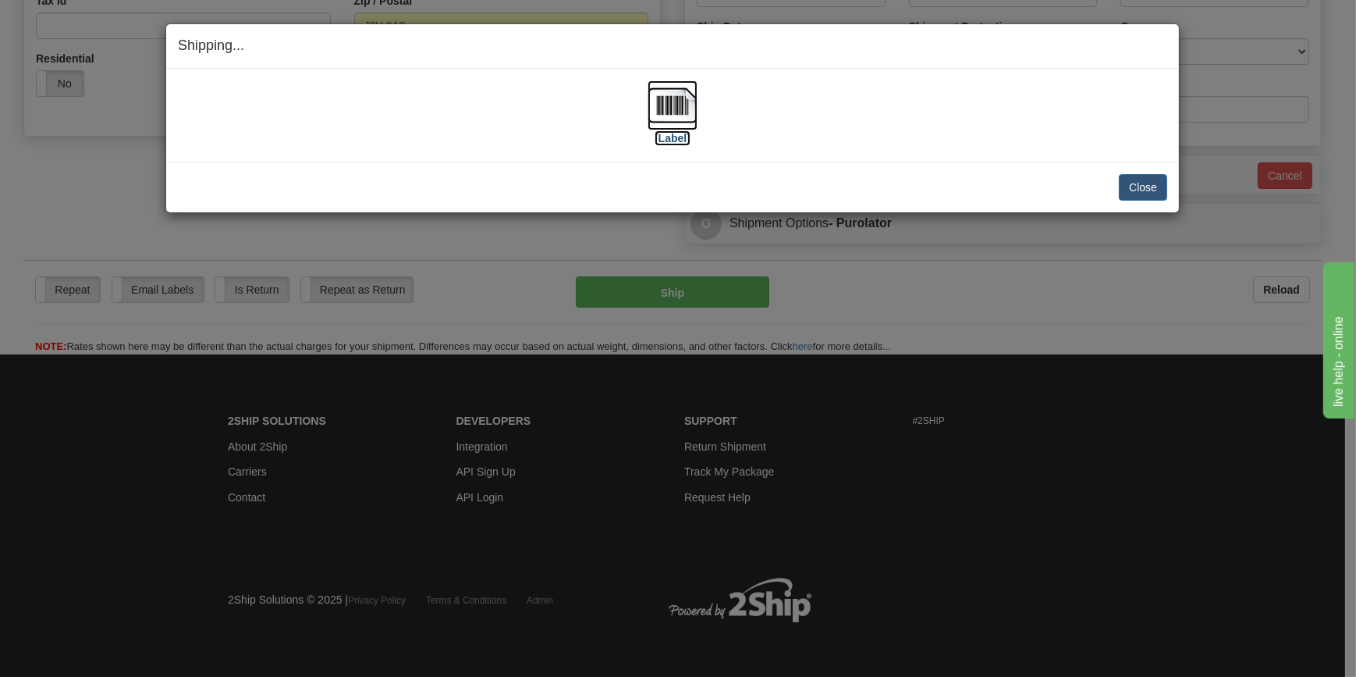
click at [668, 104] on img at bounding box center [673, 105] width 50 height 50
click at [1141, 186] on button "Close" at bounding box center [1143, 187] width 48 height 27
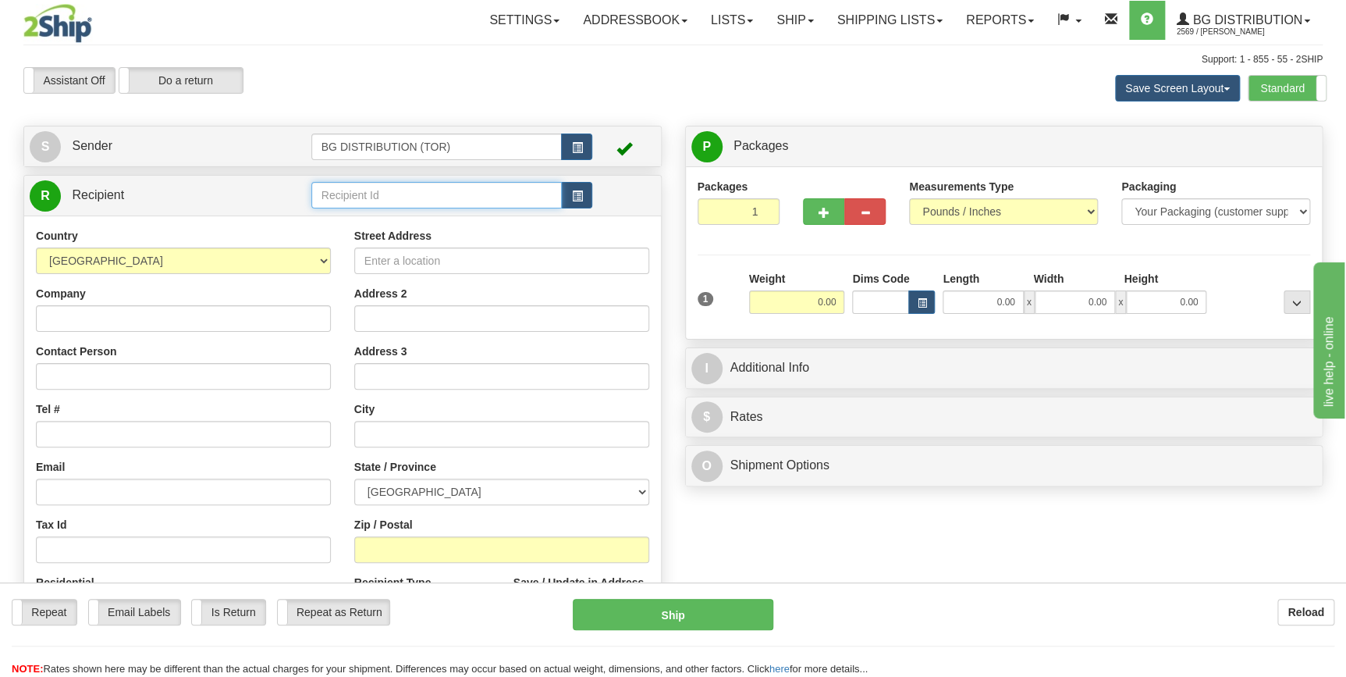
click at [396, 195] on input "text" at bounding box center [436, 195] width 251 height 27
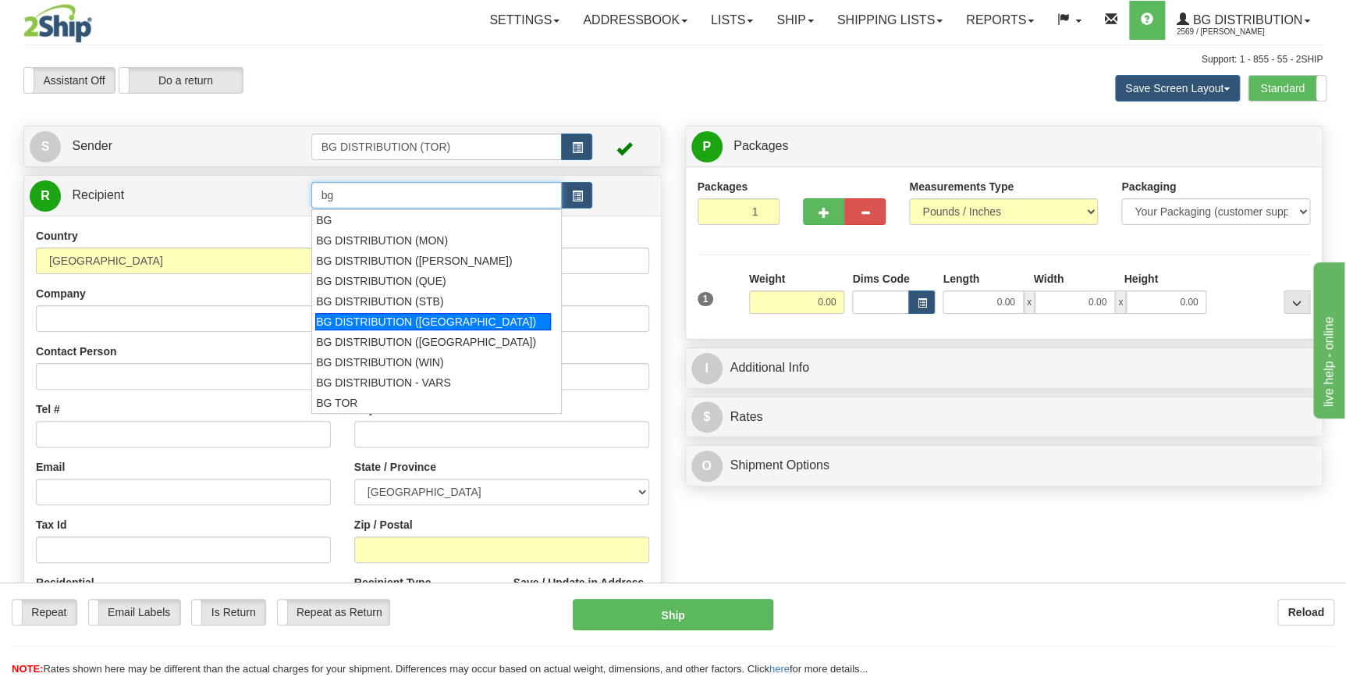
click at [411, 317] on div "BG DISTRIBUTION ([GEOGRAPHIC_DATA])" at bounding box center [433, 321] width 236 height 17
type input "BG DISTRIBUTION ([GEOGRAPHIC_DATA])"
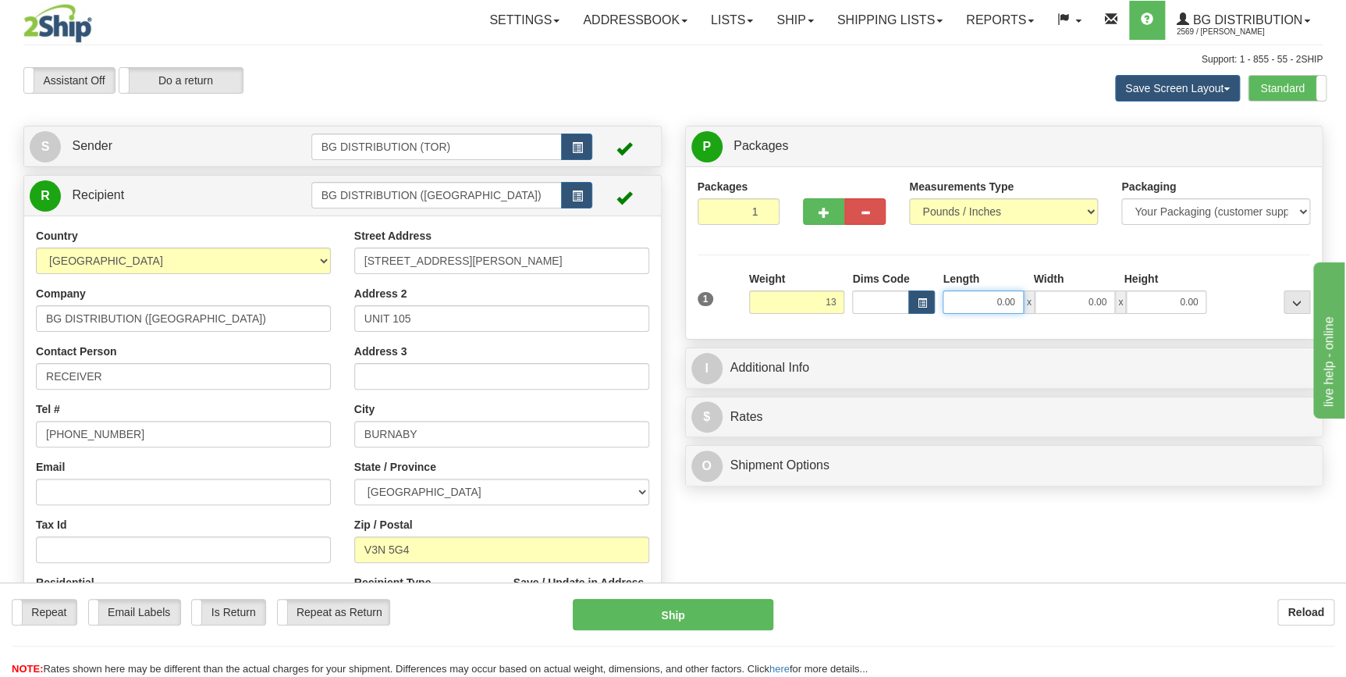
type input "13.00"
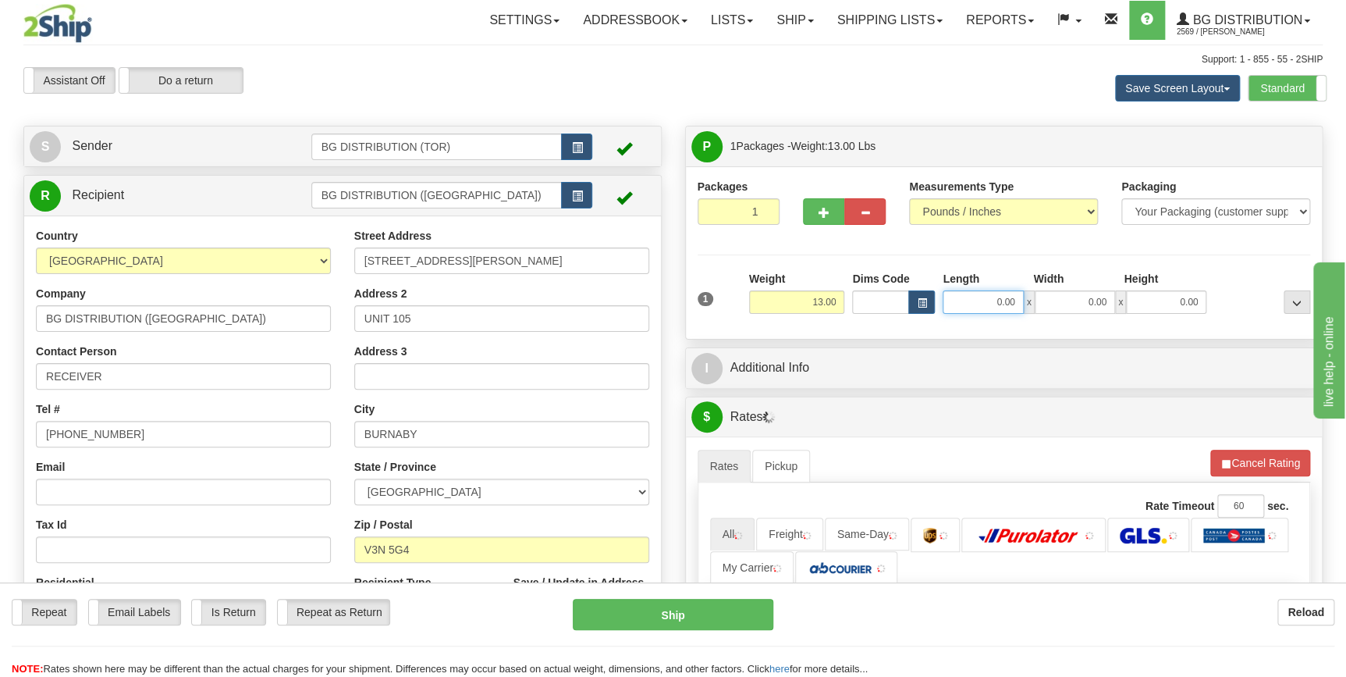
click at [1007, 303] on input "0.00" at bounding box center [983, 301] width 80 height 23
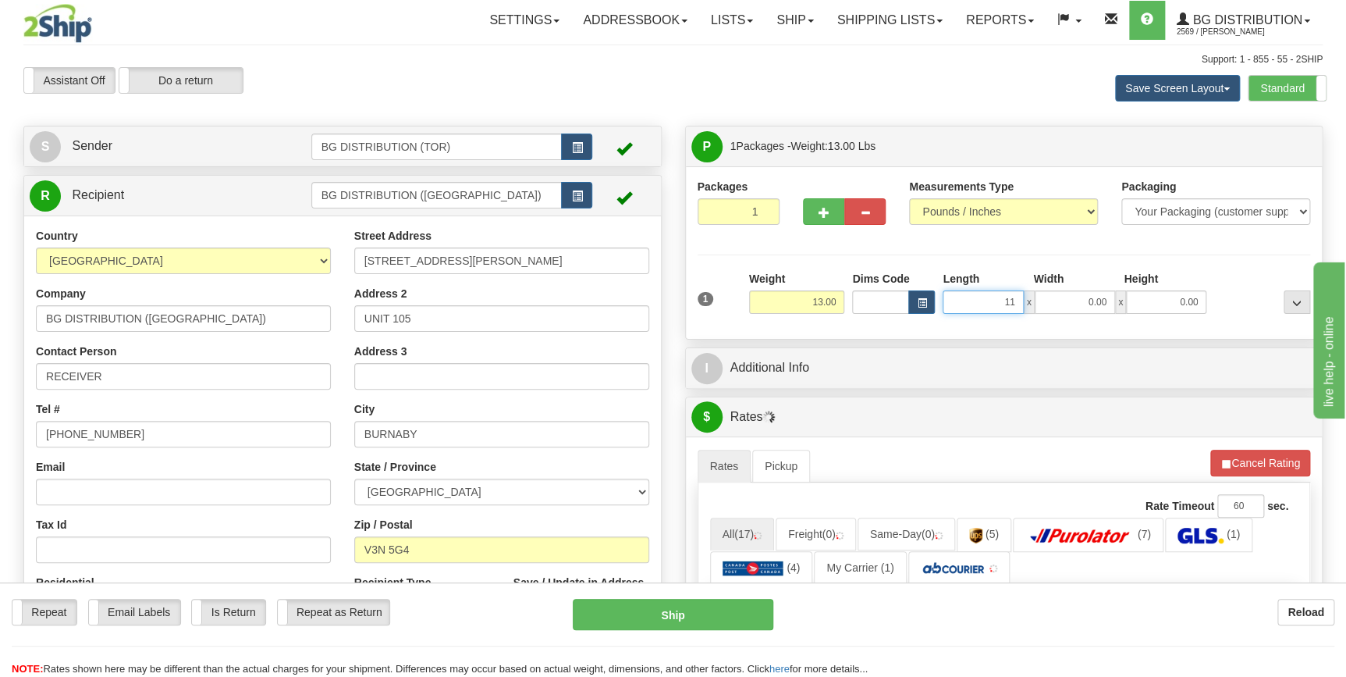
type input "11.00"
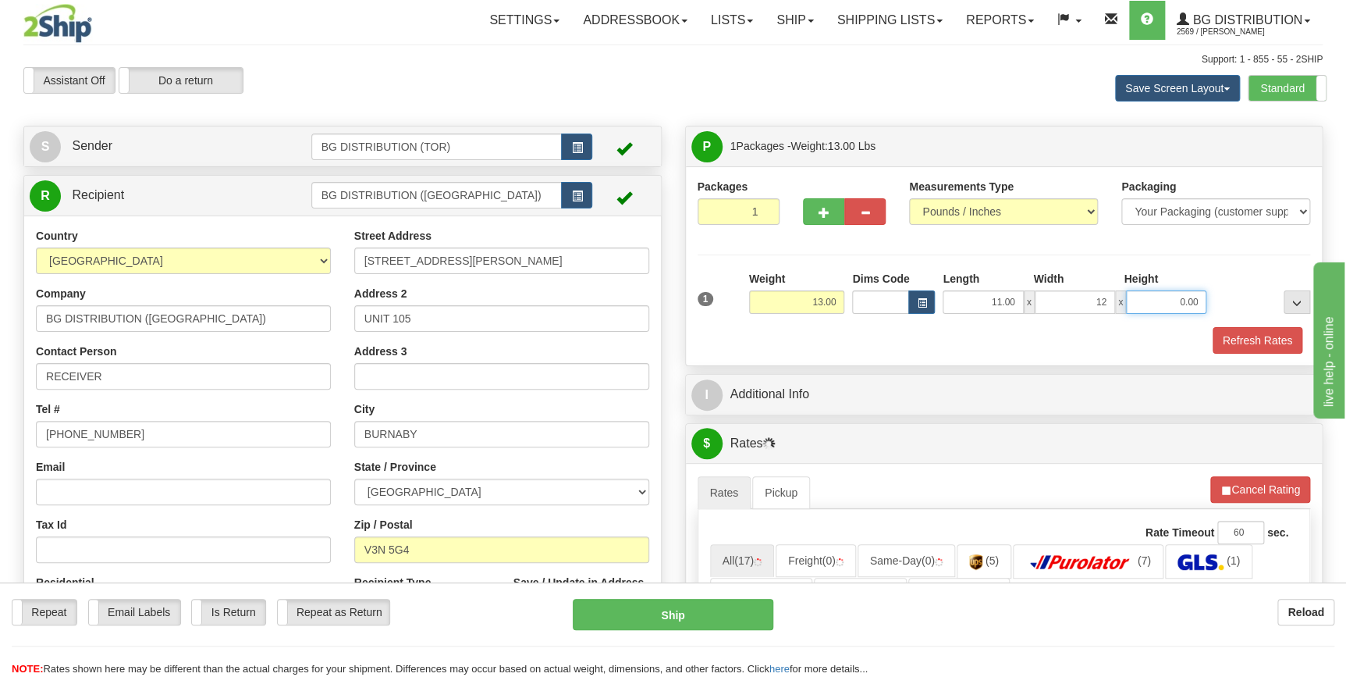
type input "12.00"
type input "11.00"
click at [865, 346] on div "Refresh Rates" at bounding box center [1004, 340] width 621 height 27
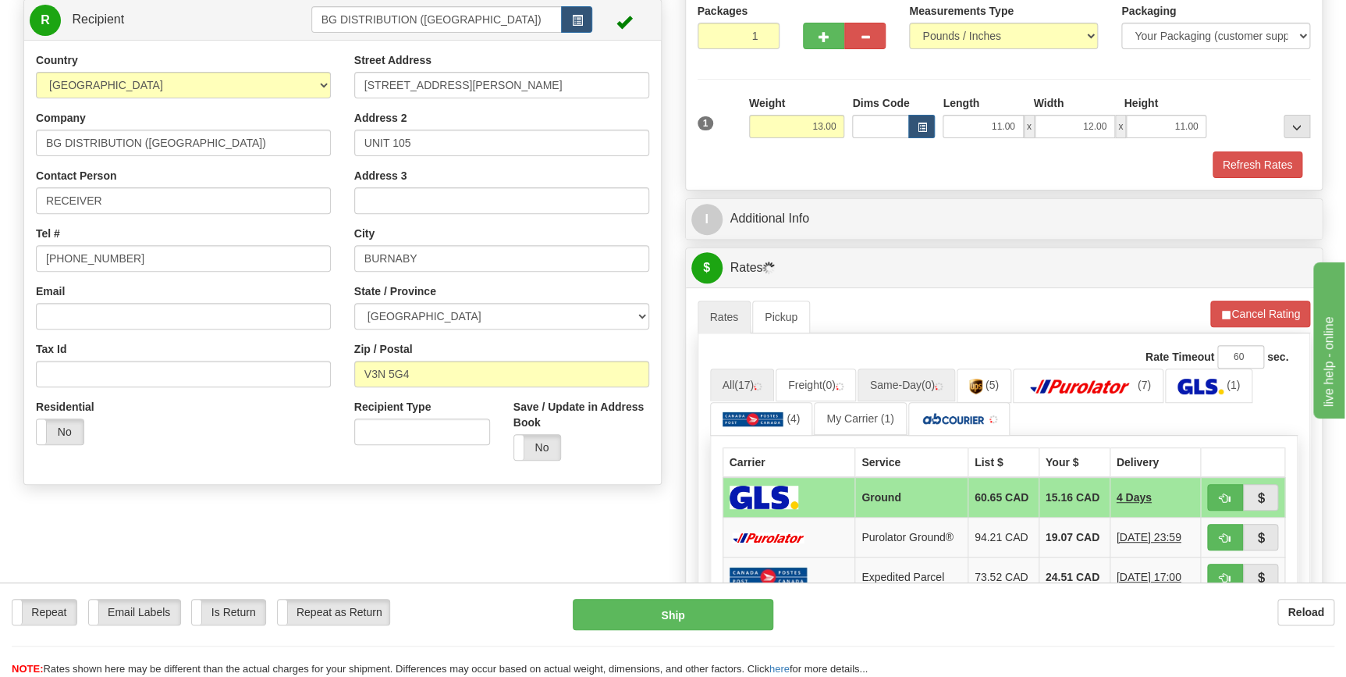
scroll to position [212, 0]
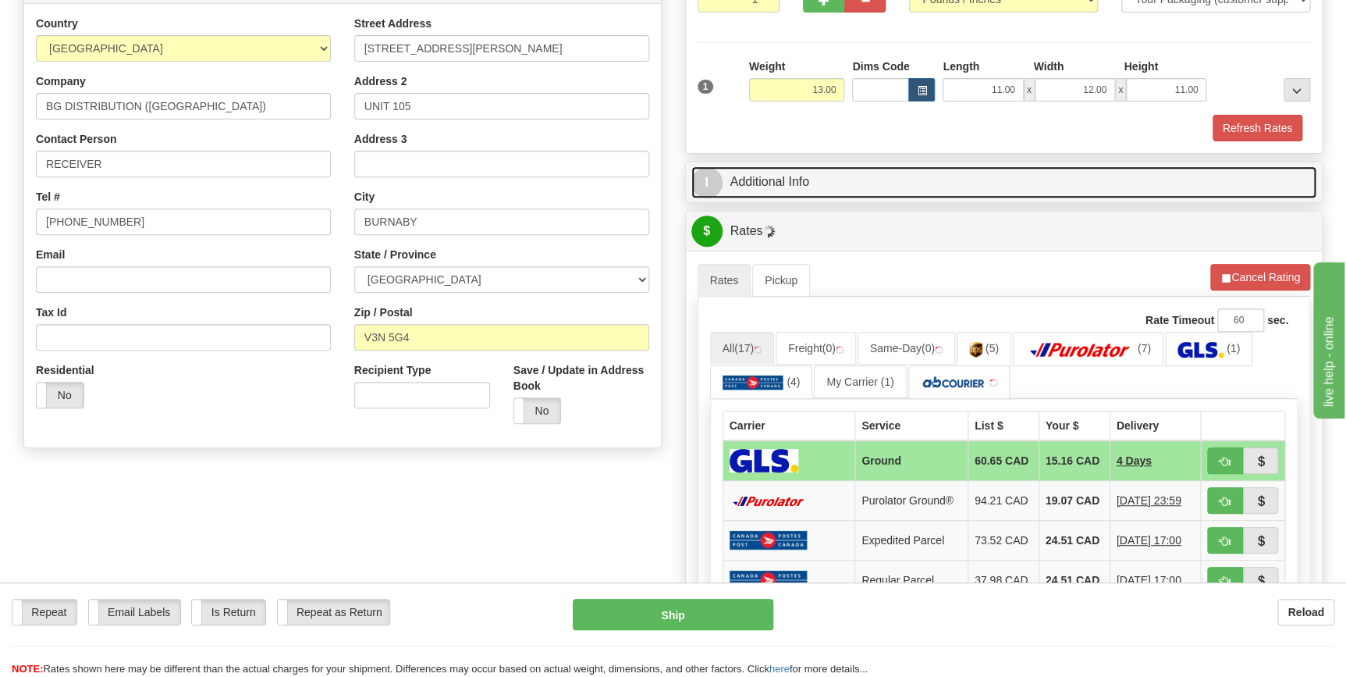
click at [929, 185] on link "I Additional Info" at bounding box center [1004, 182] width 626 height 32
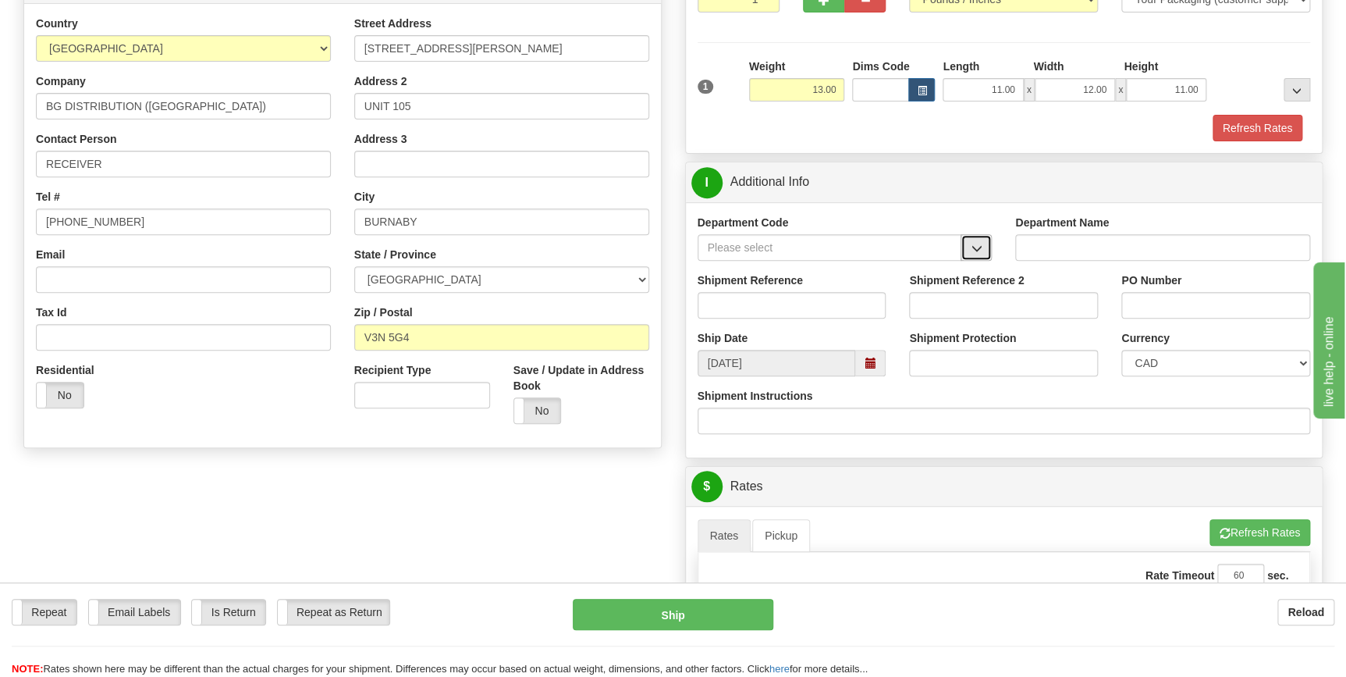
click at [973, 250] on span "button" at bounding box center [976, 248] width 11 height 10
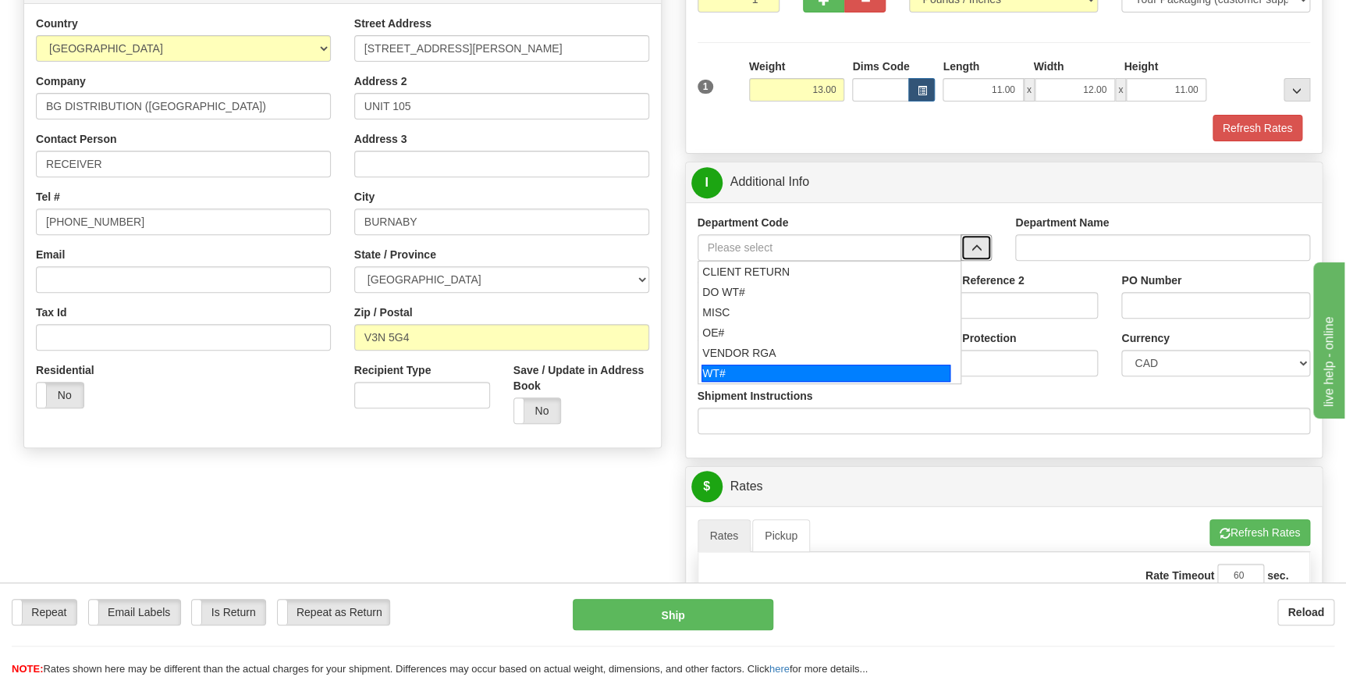
click at [755, 368] on div "WT#" at bounding box center [825, 372] width 249 height 17
type input "WT#"
type input "WAREHOUSE TRANSFERS"
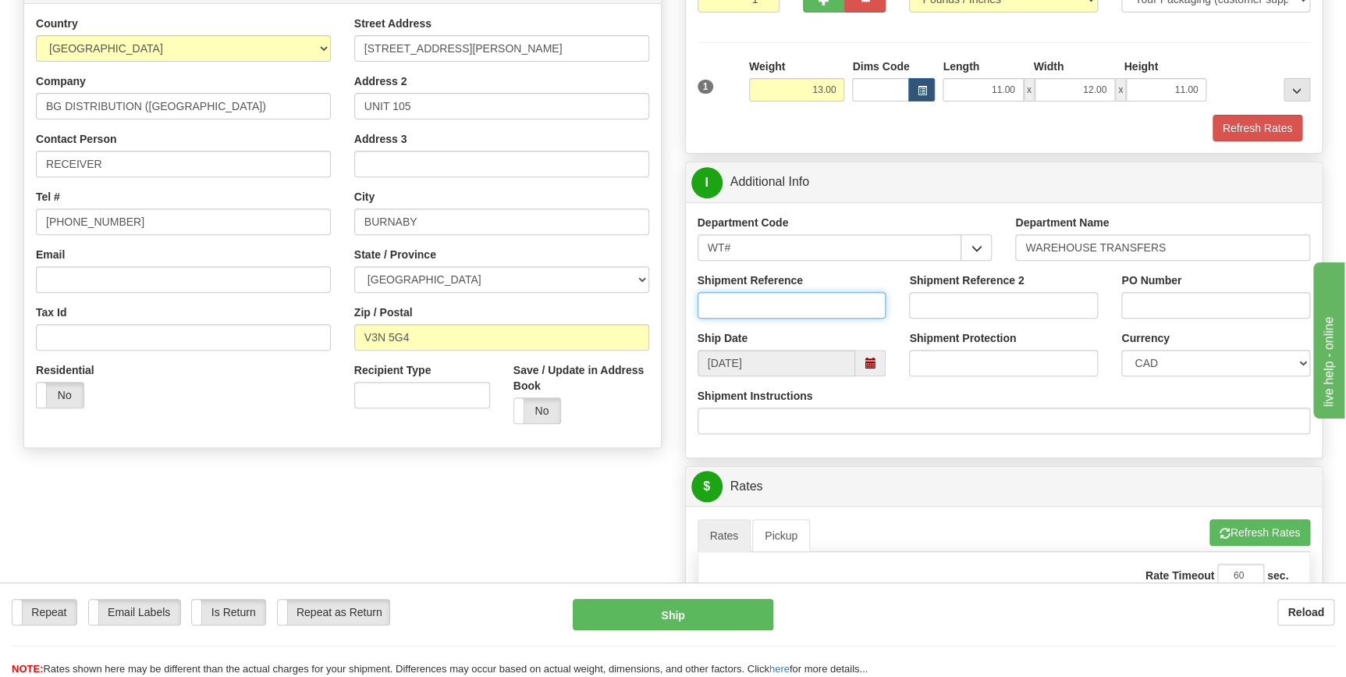
click at [733, 307] on input "Shipment Reference" at bounding box center [792, 305] width 189 height 27
click at [733, 307] on input "167920-00" at bounding box center [792, 305] width 189 height 27
type input "167920-00"
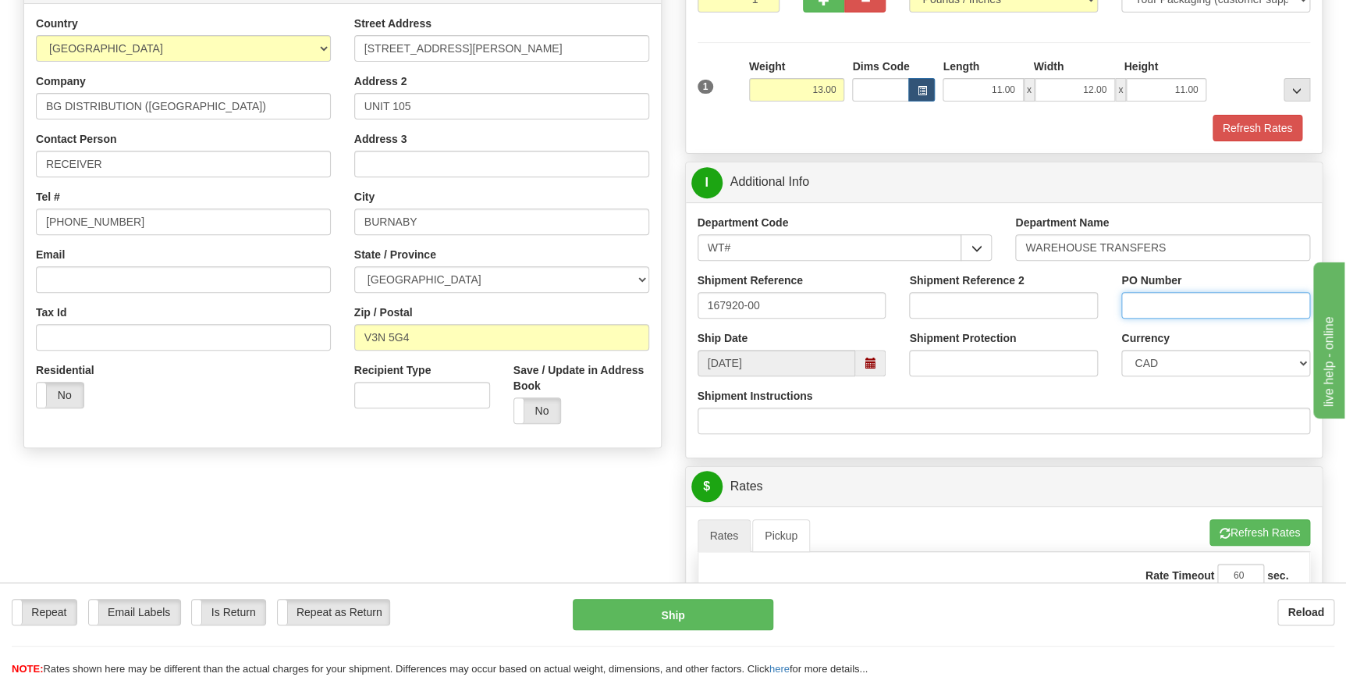
click at [1195, 296] on input "PO Number" at bounding box center [1215, 305] width 189 height 27
paste input "167920-00"
type input "167920-00"
click at [1102, 390] on div "Shipment Instructions" at bounding box center [1004, 411] width 613 height 46
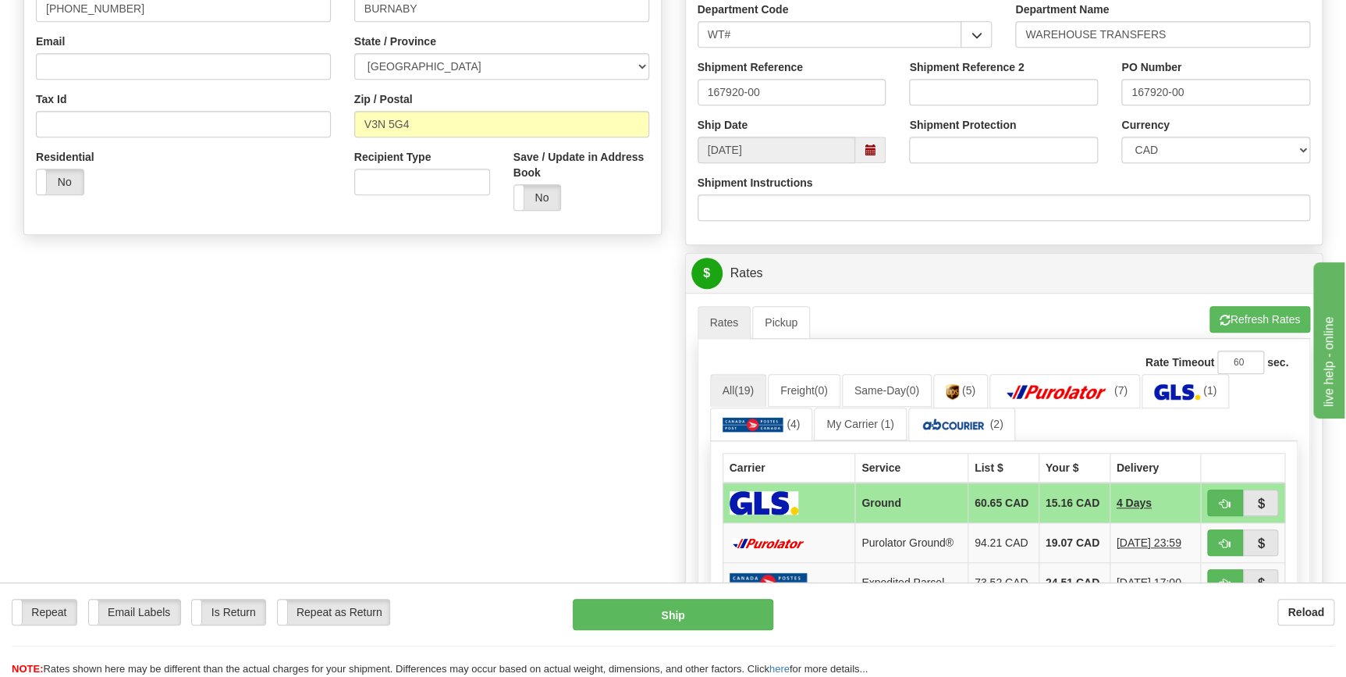
scroll to position [567, 0]
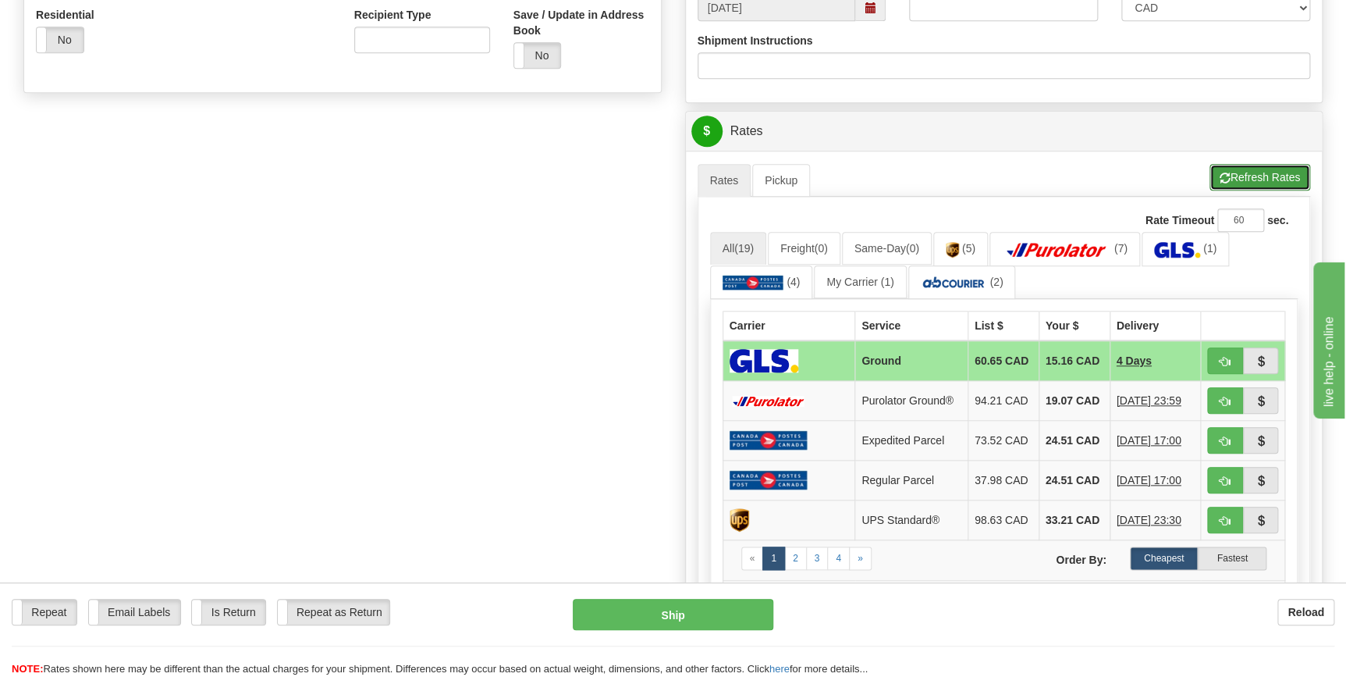
click at [1255, 176] on button "Refresh Rates" at bounding box center [1259, 177] width 101 height 27
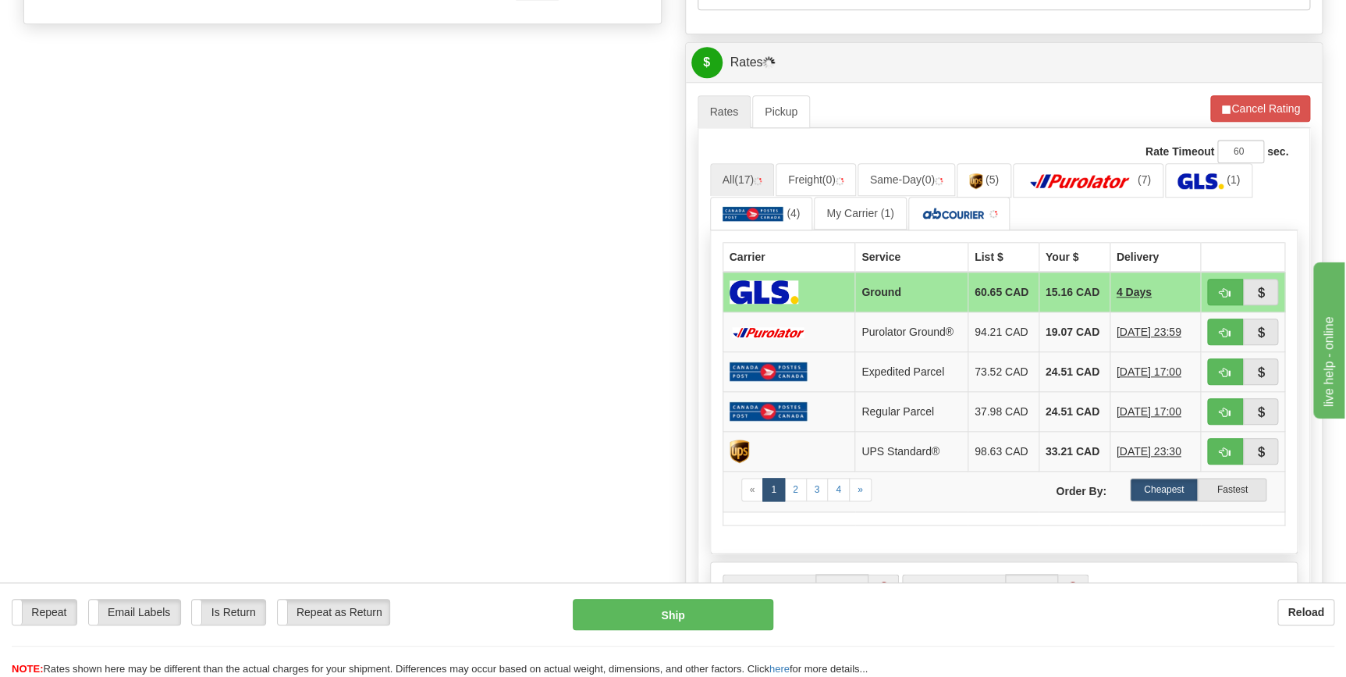
scroll to position [638, 0]
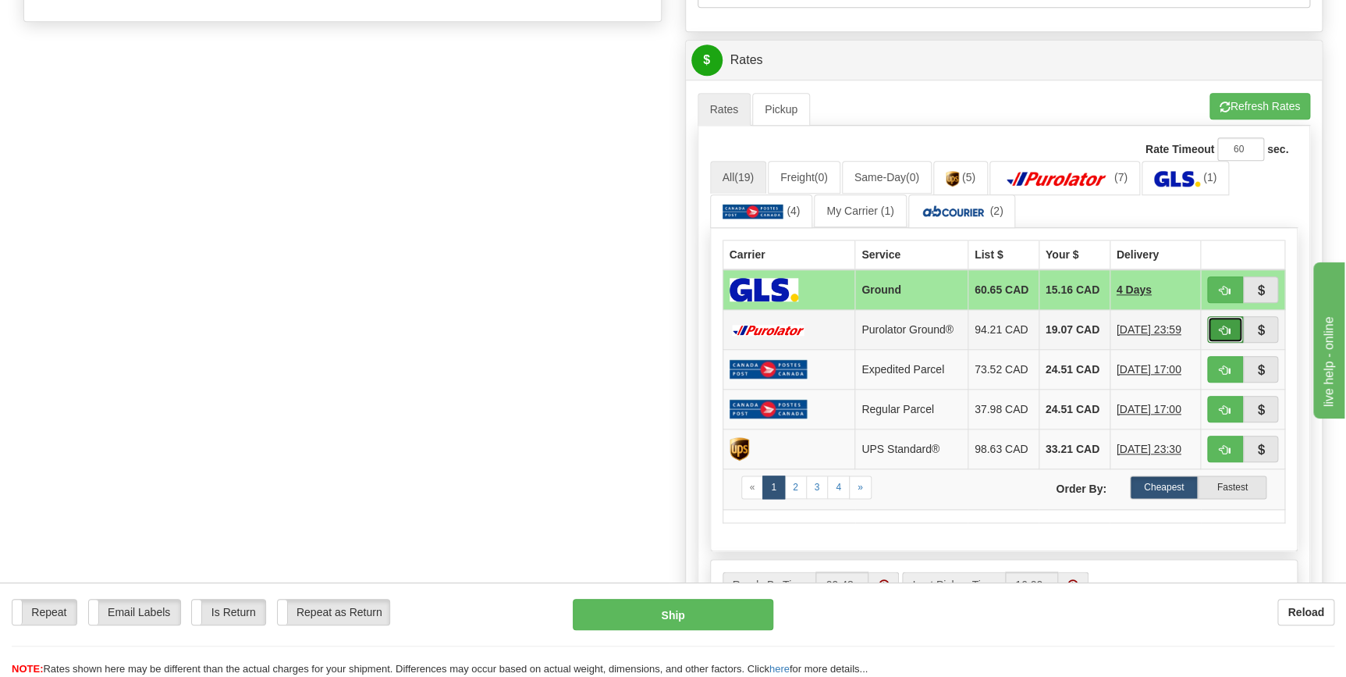
click at [1222, 331] on span "button" at bounding box center [1225, 330] width 11 height 10
type input "260"
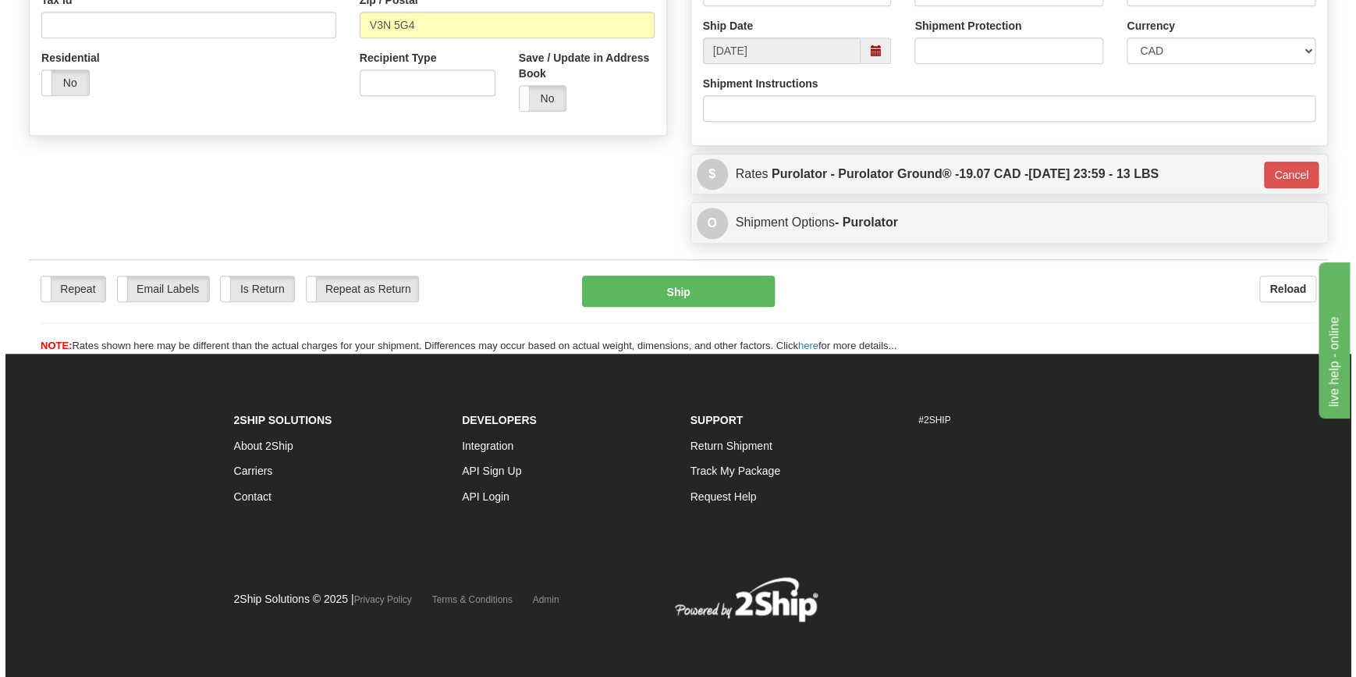
scroll to position [524, 0]
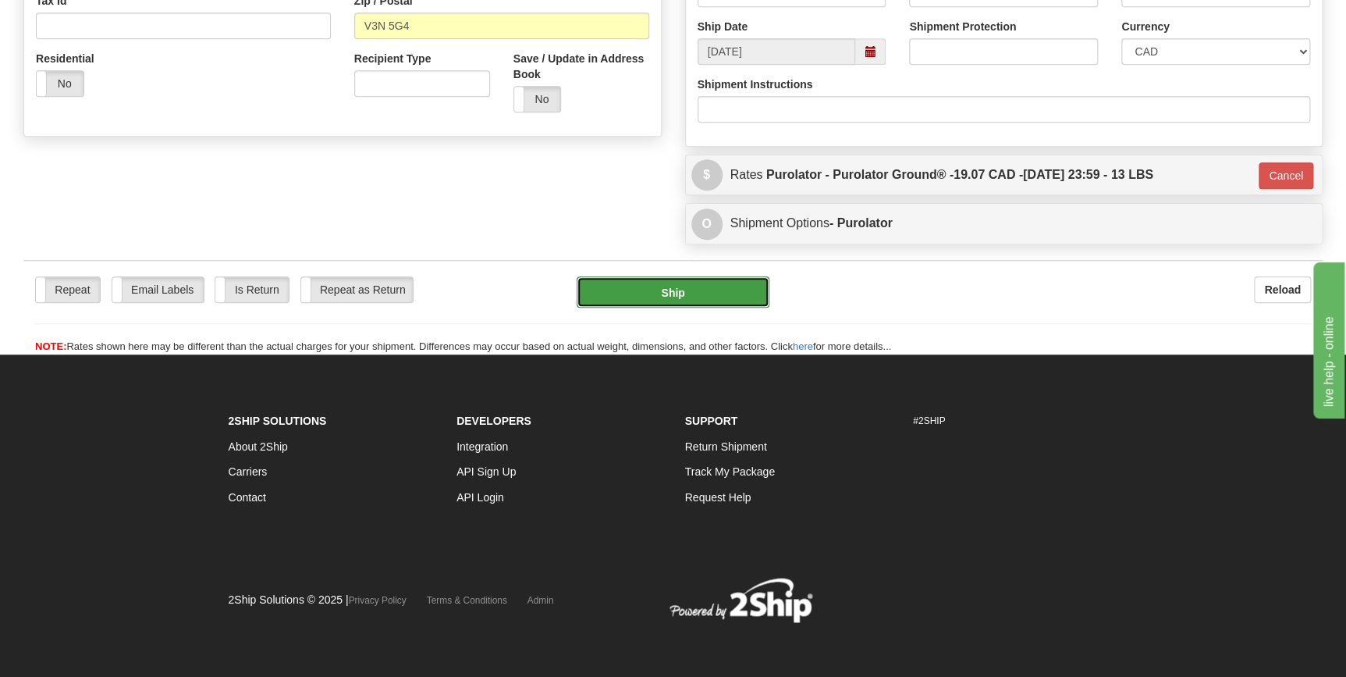
click at [701, 294] on button "Ship" at bounding box center [673, 291] width 193 height 31
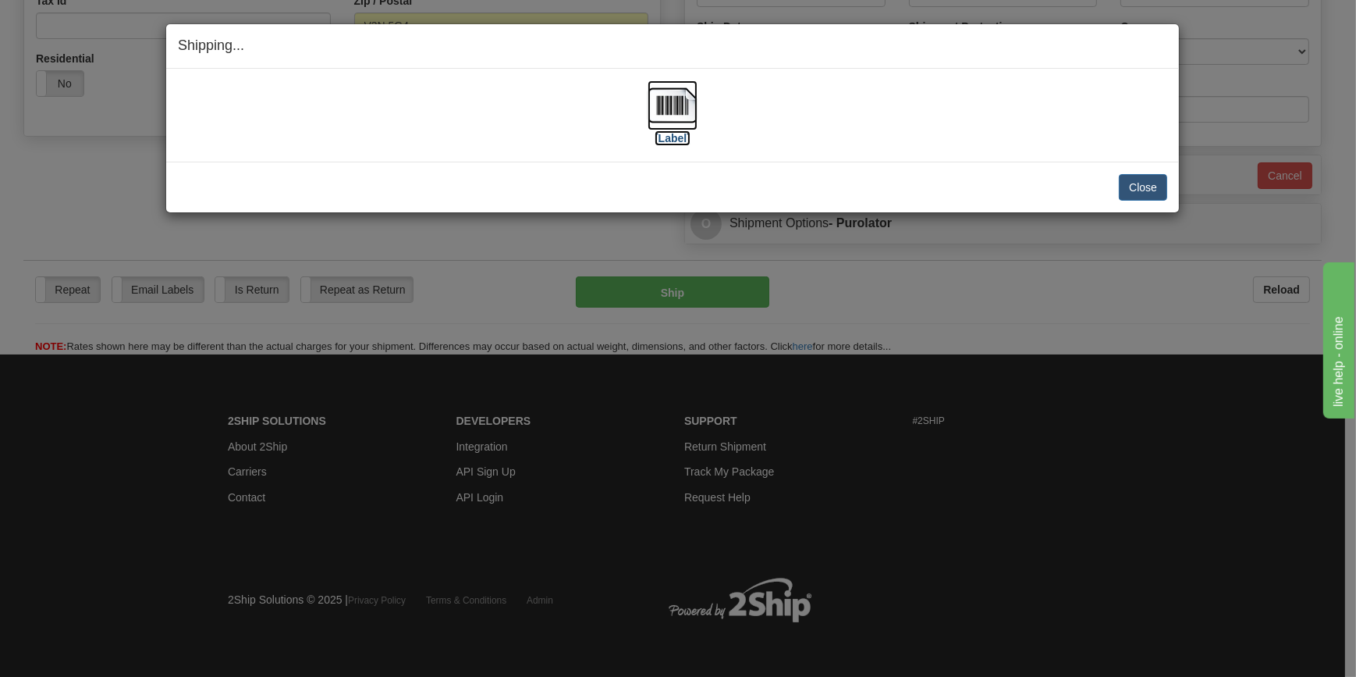
click at [661, 113] on img at bounding box center [673, 105] width 50 height 50
click at [1139, 185] on button "Close" at bounding box center [1143, 187] width 48 height 27
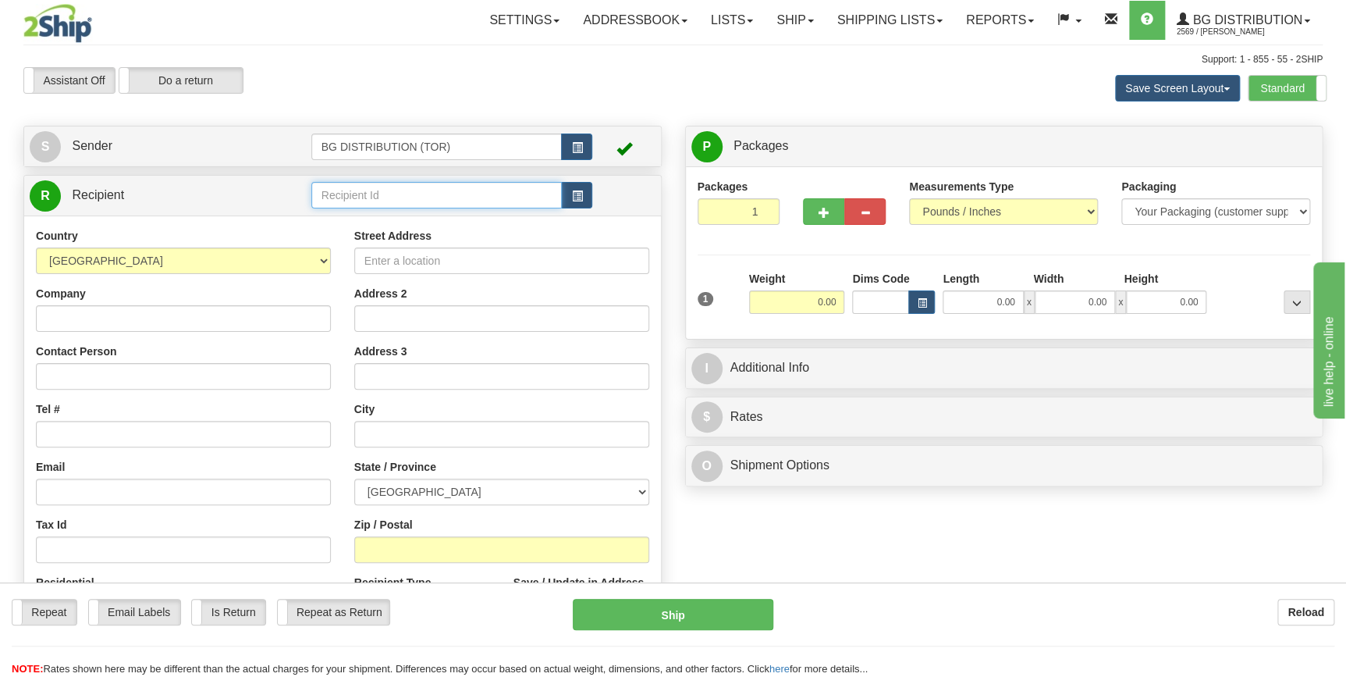
click at [385, 201] on input "text" at bounding box center [436, 195] width 251 height 27
type input "o"
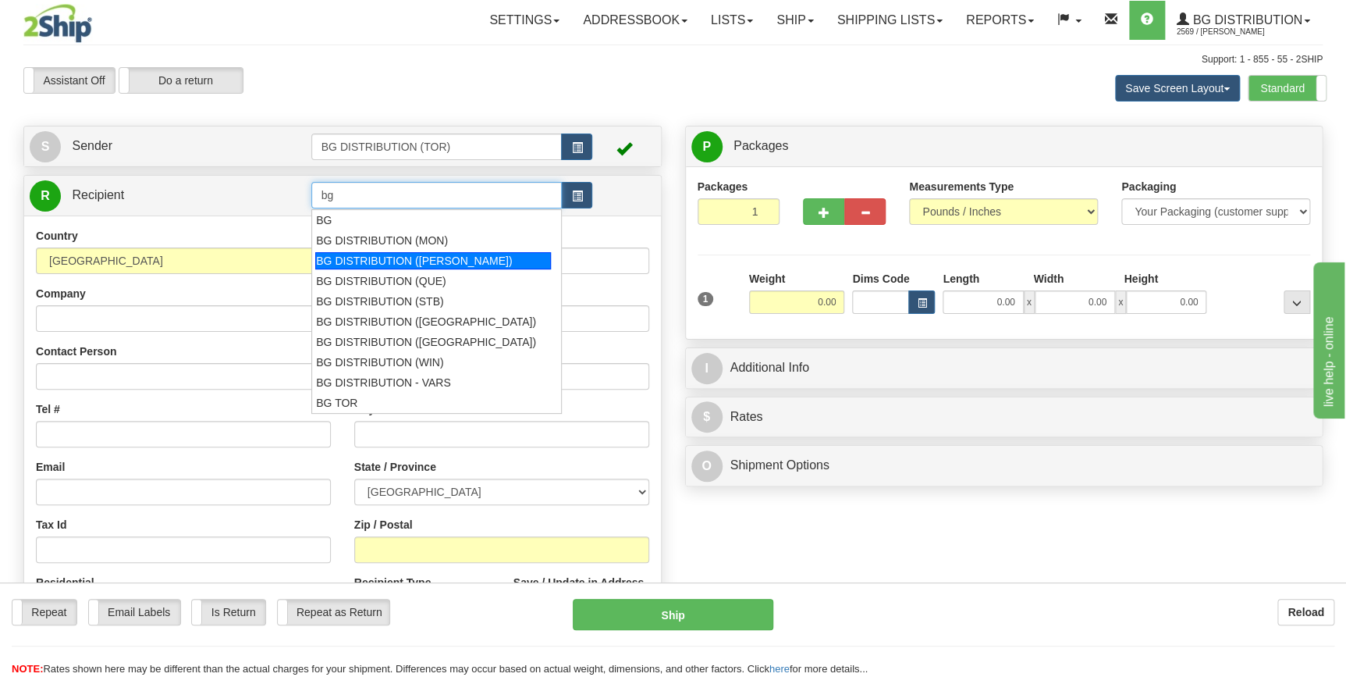
click at [402, 261] on div "BG DISTRIBUTION ([PERSON_NAME])" at bounding box center [433, 260] width 236 height 17
type input "BG DISTRIBUTION ([PERSON_NAME])"
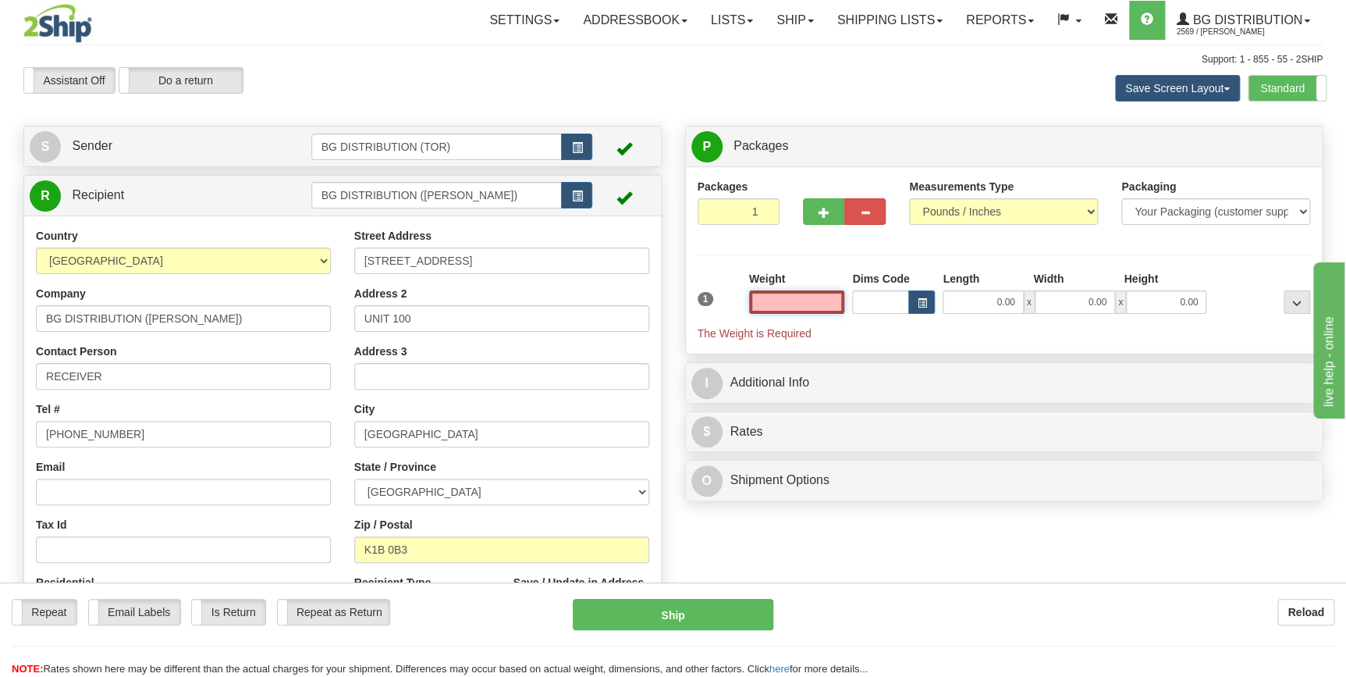
click at [808, 303] on input "text" at bounding box center [797, 301] width 96 height 23
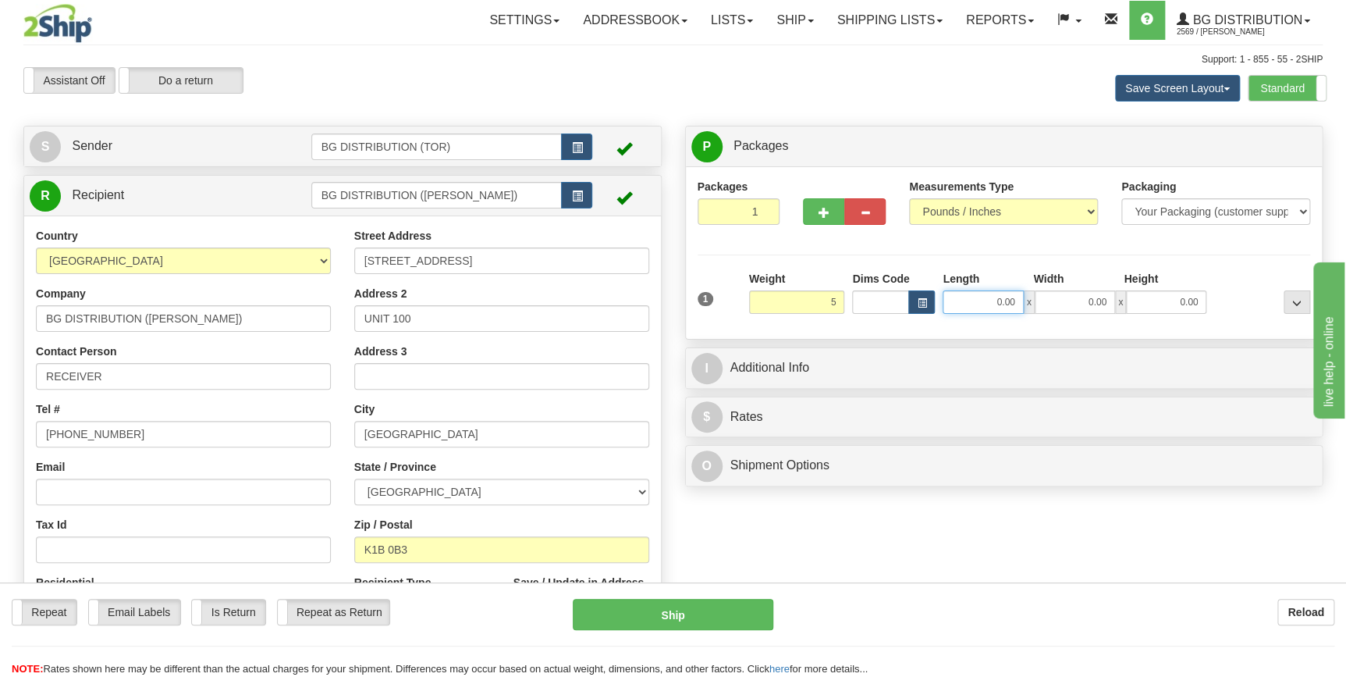
type input "5.00"
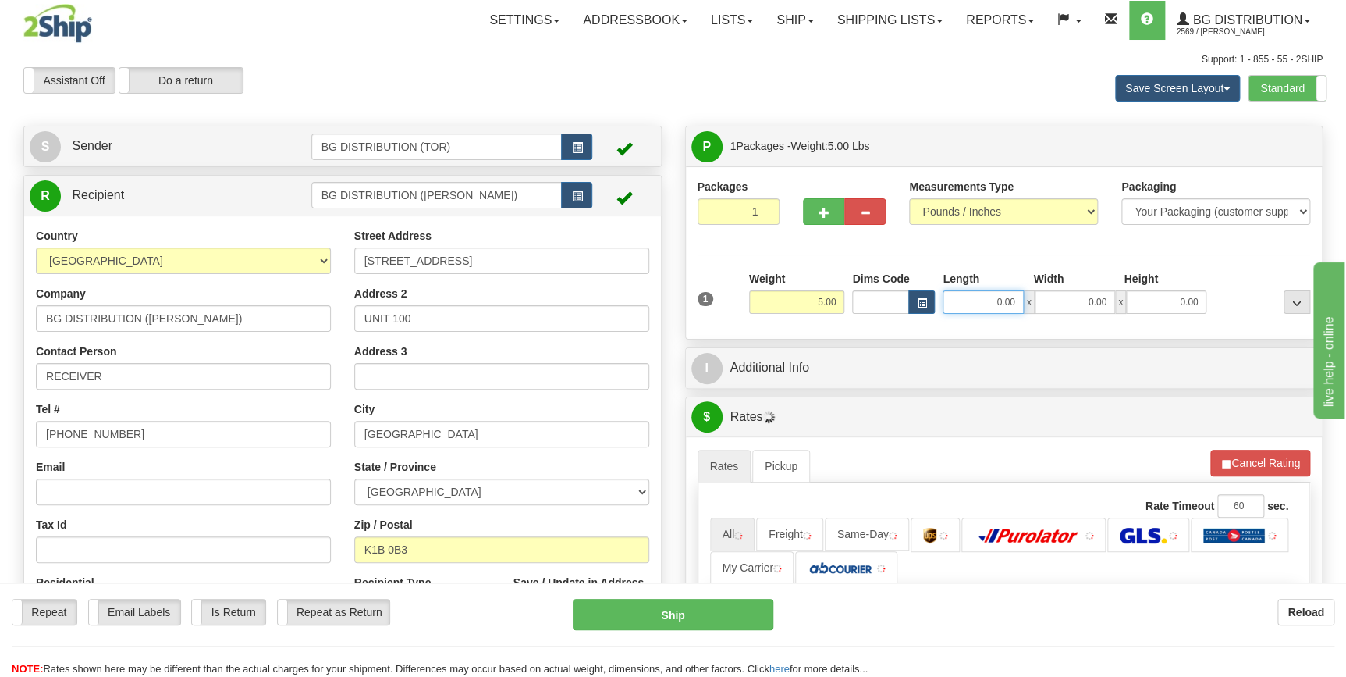
click at [1010, 301] on input "0.00" at bounding box center [983, 301] width 80 height 23
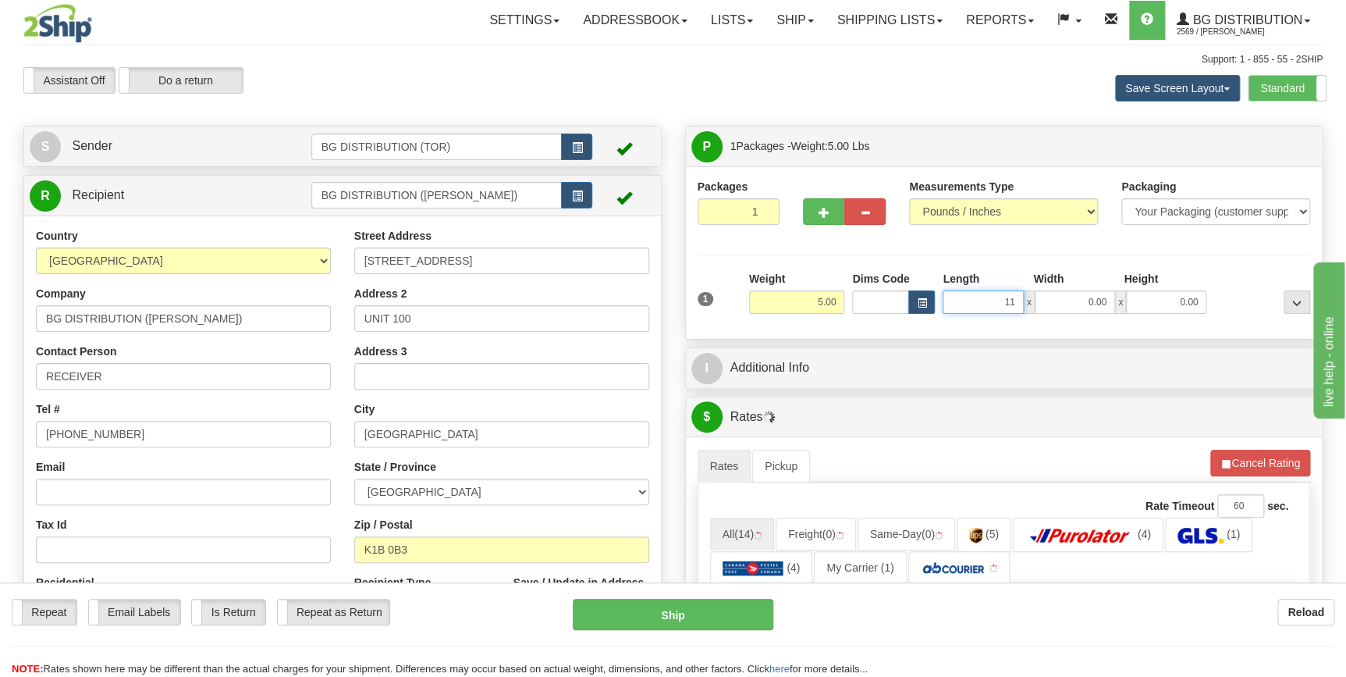
type input "11.00"
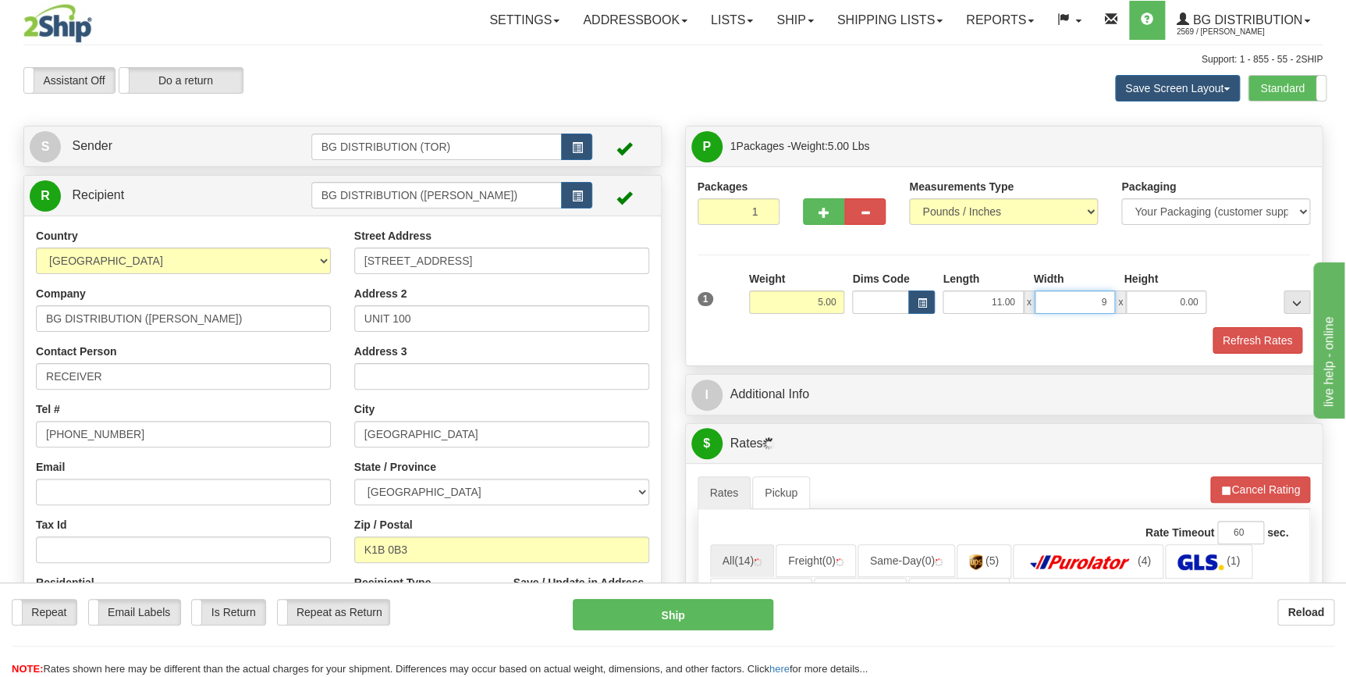
type input "9.00"
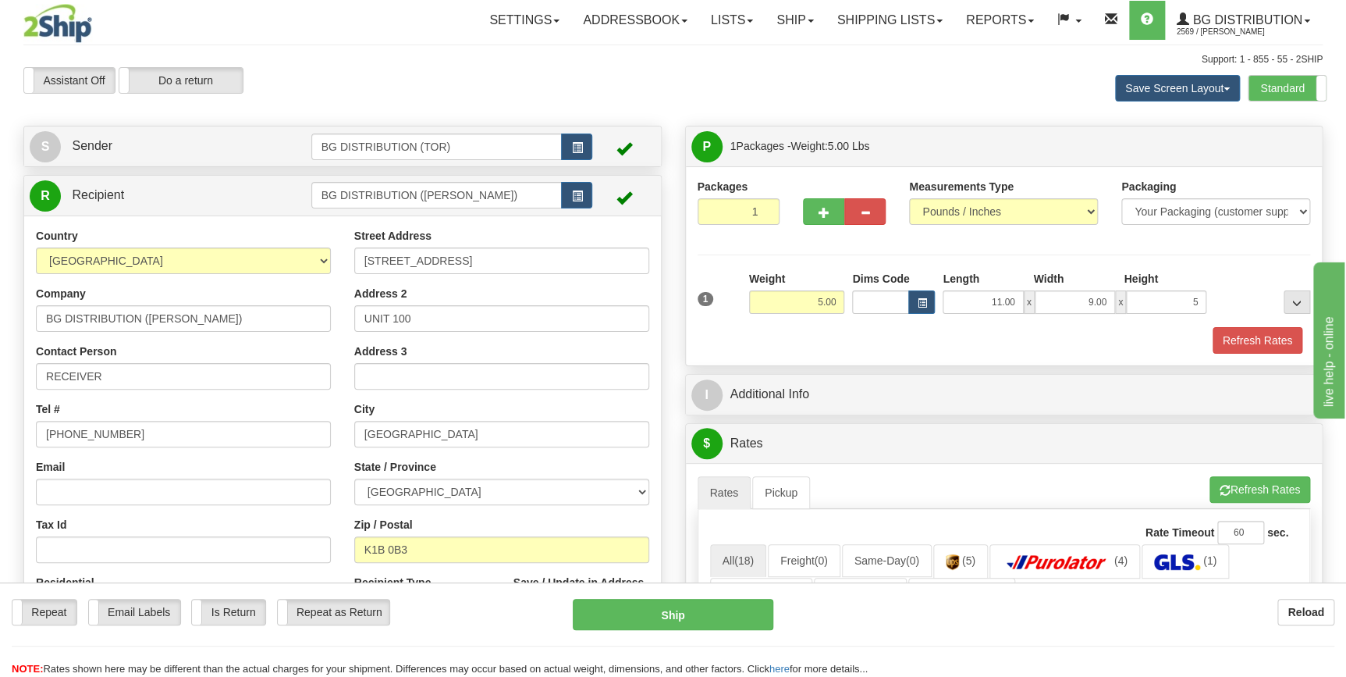
type input "5.00"
click at [926, 346] on div "Refresh Rates" at bounding box center [1004, 340] width 621 height 27
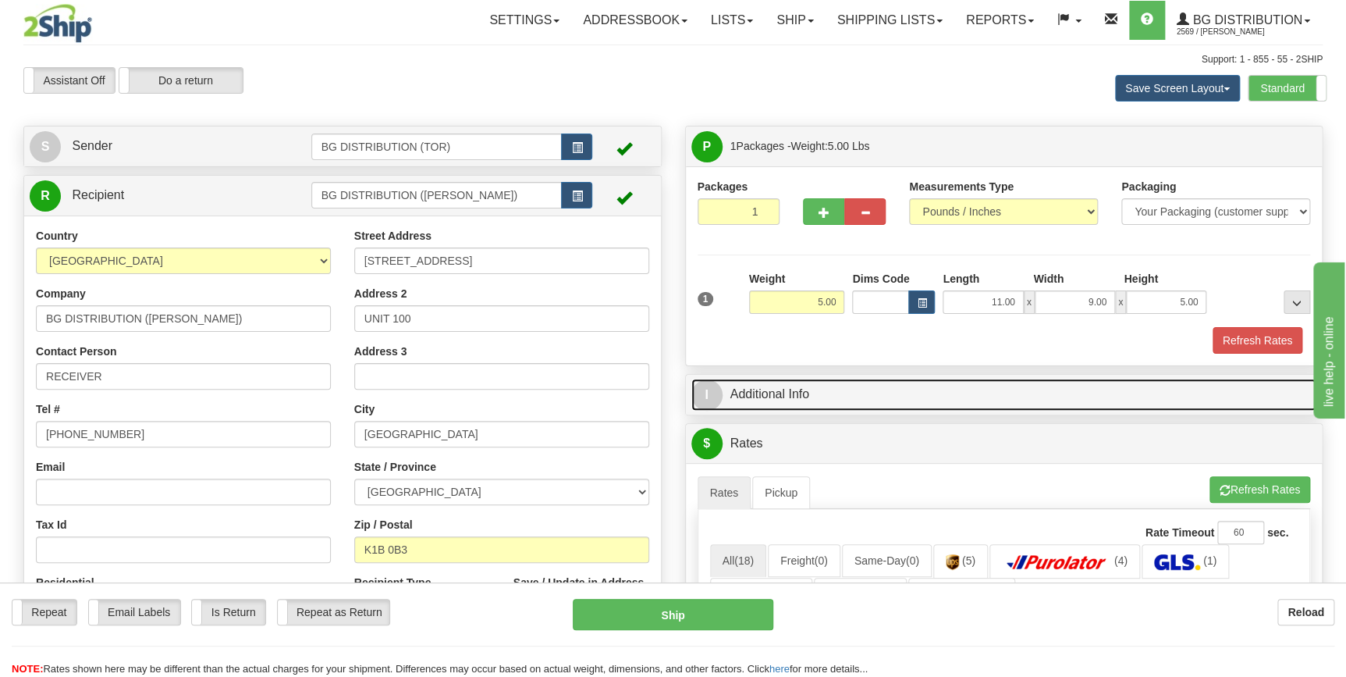
click at [879, 400] on link "I Additional Info" at bounding box center [1004, 394] width 626 height 32
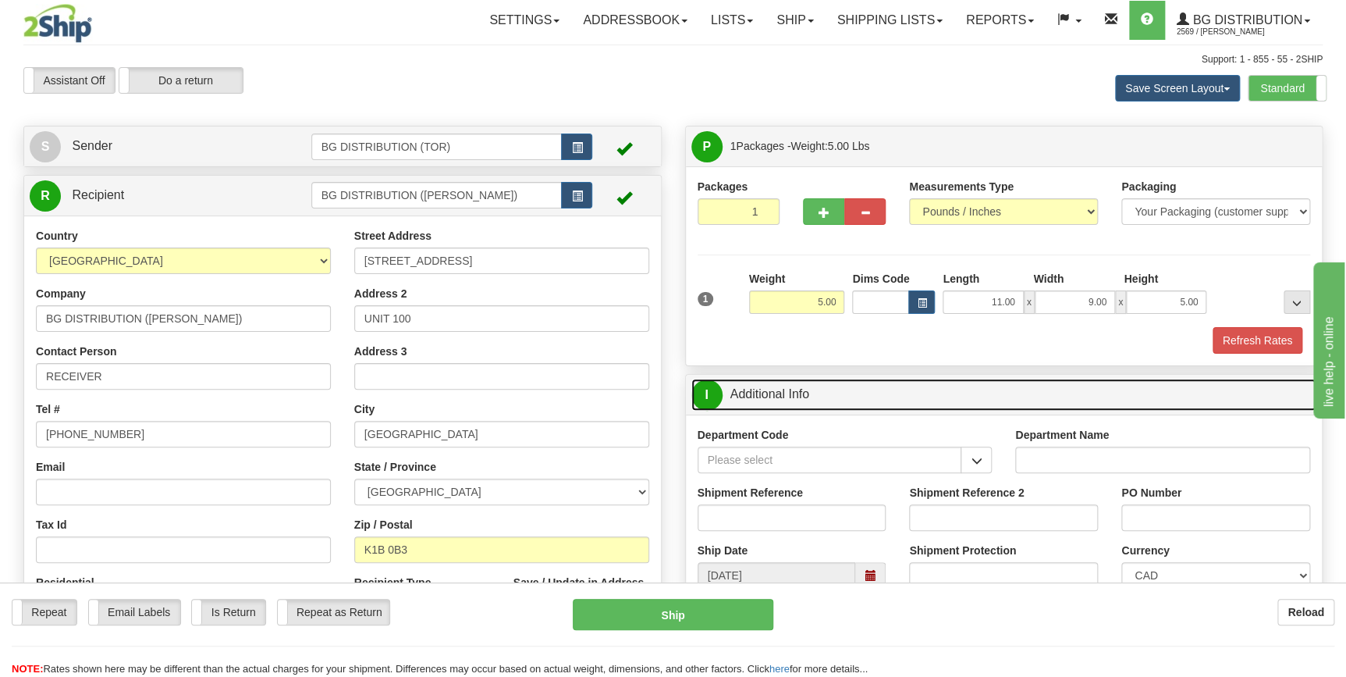
scroll to position [141, 0]
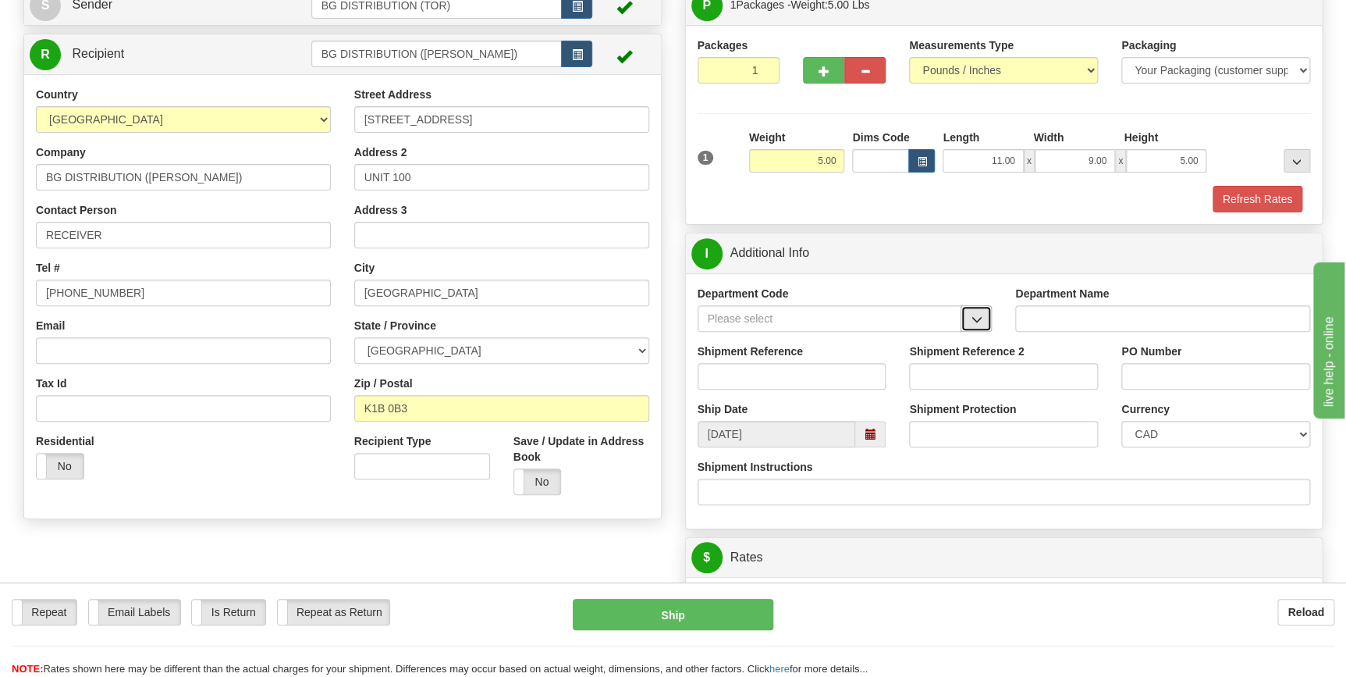
click at [979, 315] on span "button" at bounding box center [976, 319] width 11 height 10
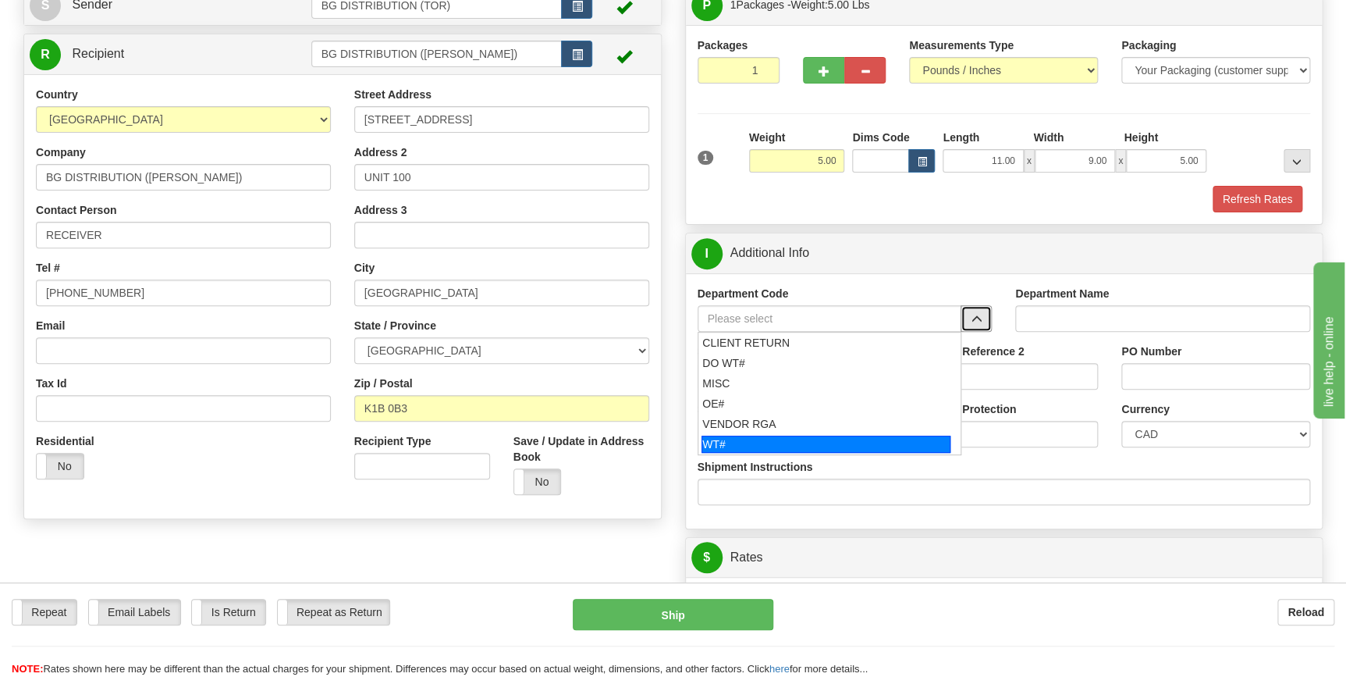
click at [733, 447] on div "WT#" at bounding box center [825, 443] width 249 height 17
type input "WT#"
type input "WAREHOUSE TRANSFERS"
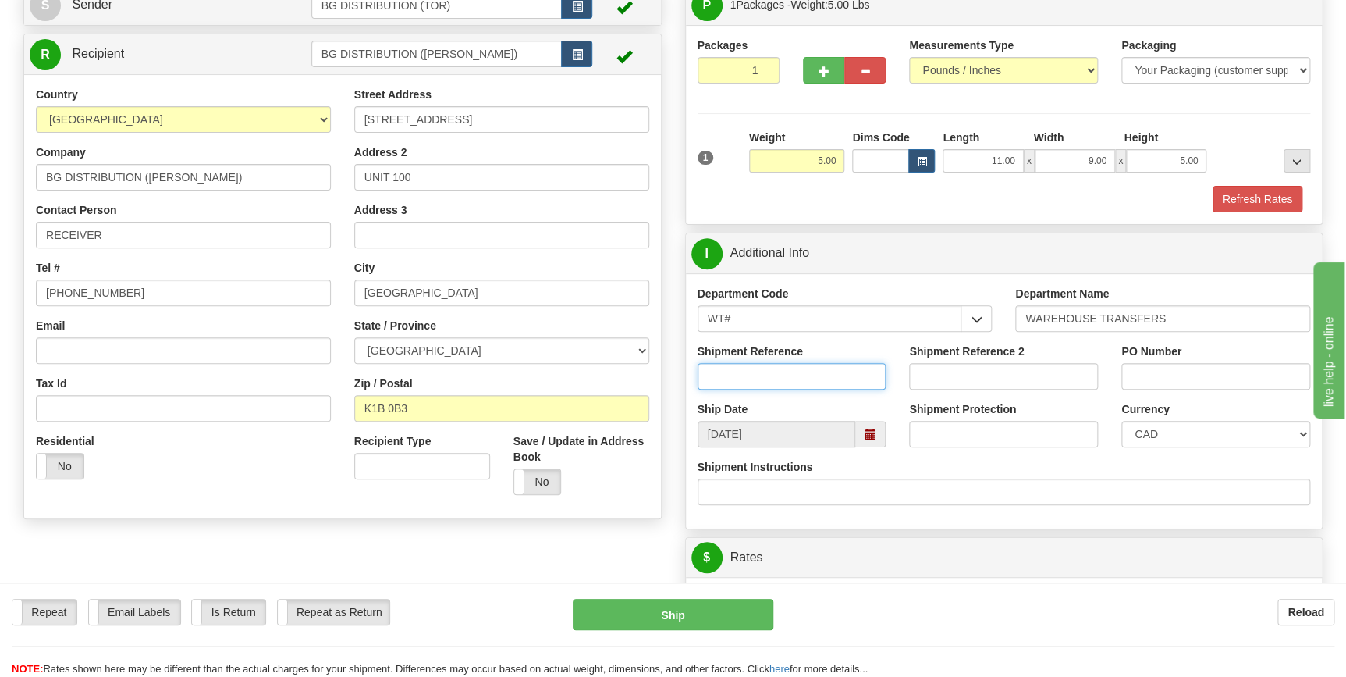
click at [751, 371] on input "Shipment Reference" at bounding box center [792, 376] width 189 height 27
click at [751, 371] on input "167925-00" at bounding box center [792, 376] width 189 height 27
type input "167925-00"
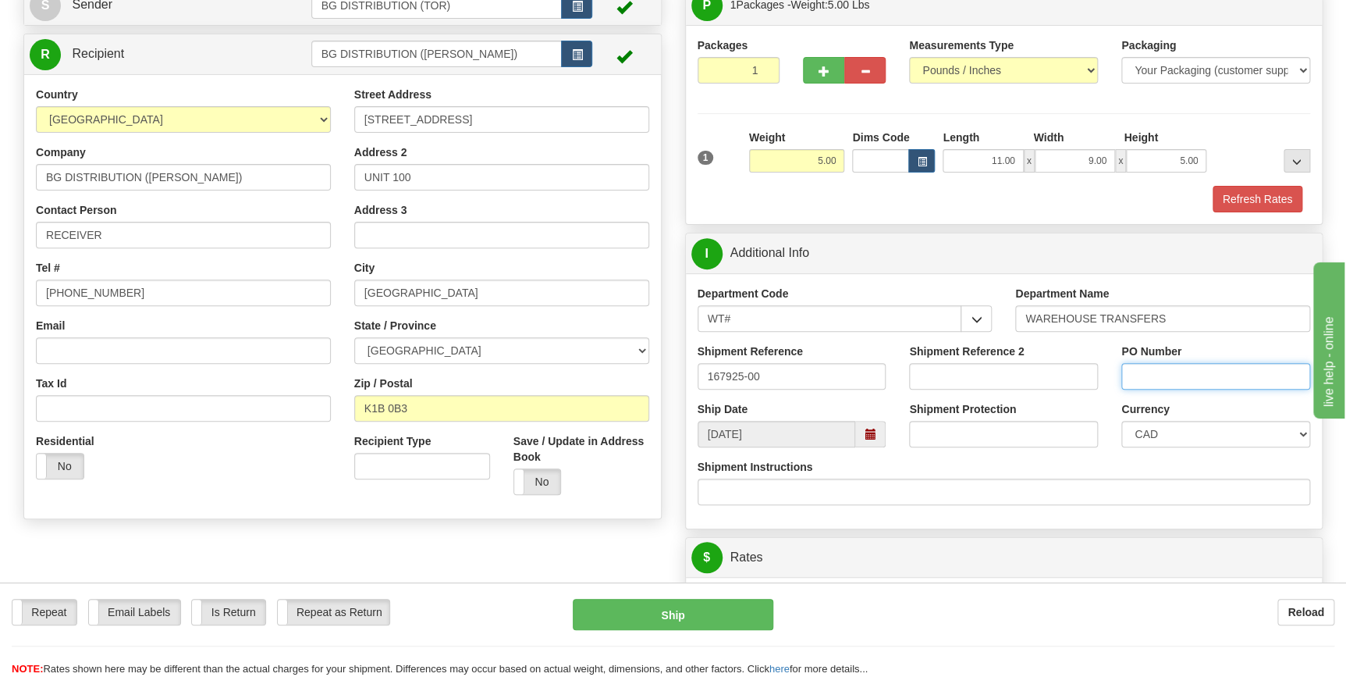
click at [1188, 378] on input "PO Number" at bounding box center [1215, 376] width 189 height 27
paste input "167925-00"
type input "167925-00"
click at [1167, 467] on div "Shipment Instructions" at bounding box center [1004, 482] width 613 height 46
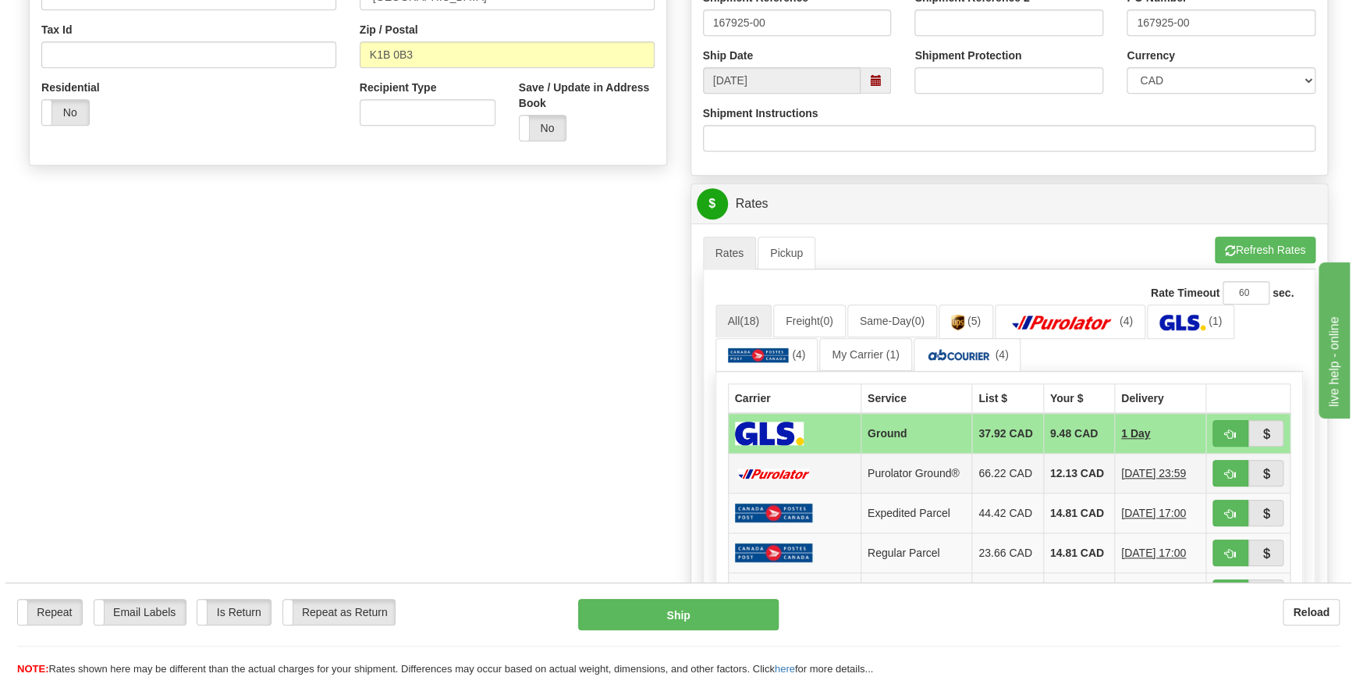
scroll to position [496, 0]
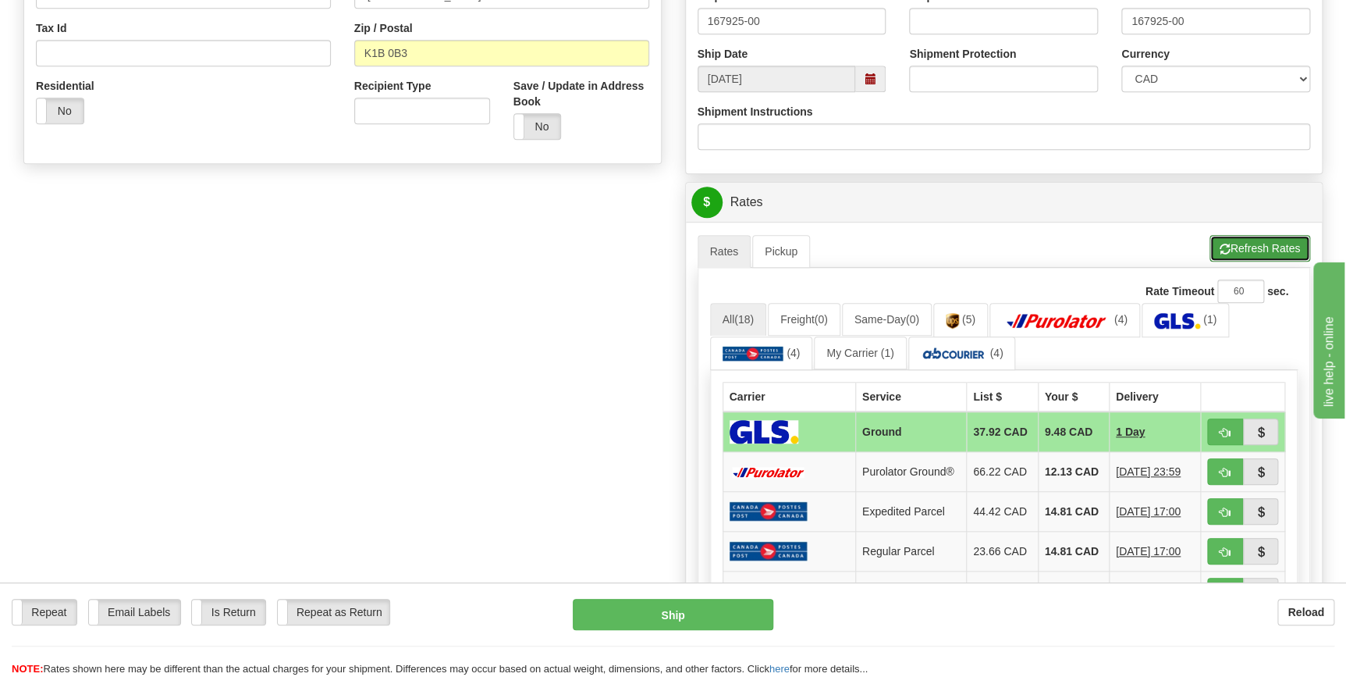
click at [1240, 247] on button "Refresh Rates" at bounding box center [1259, 248] width 101 height 27
click at [1222, 468] on span "button" at bounding box center [1225, 472] width 11 height 10
type input "260"
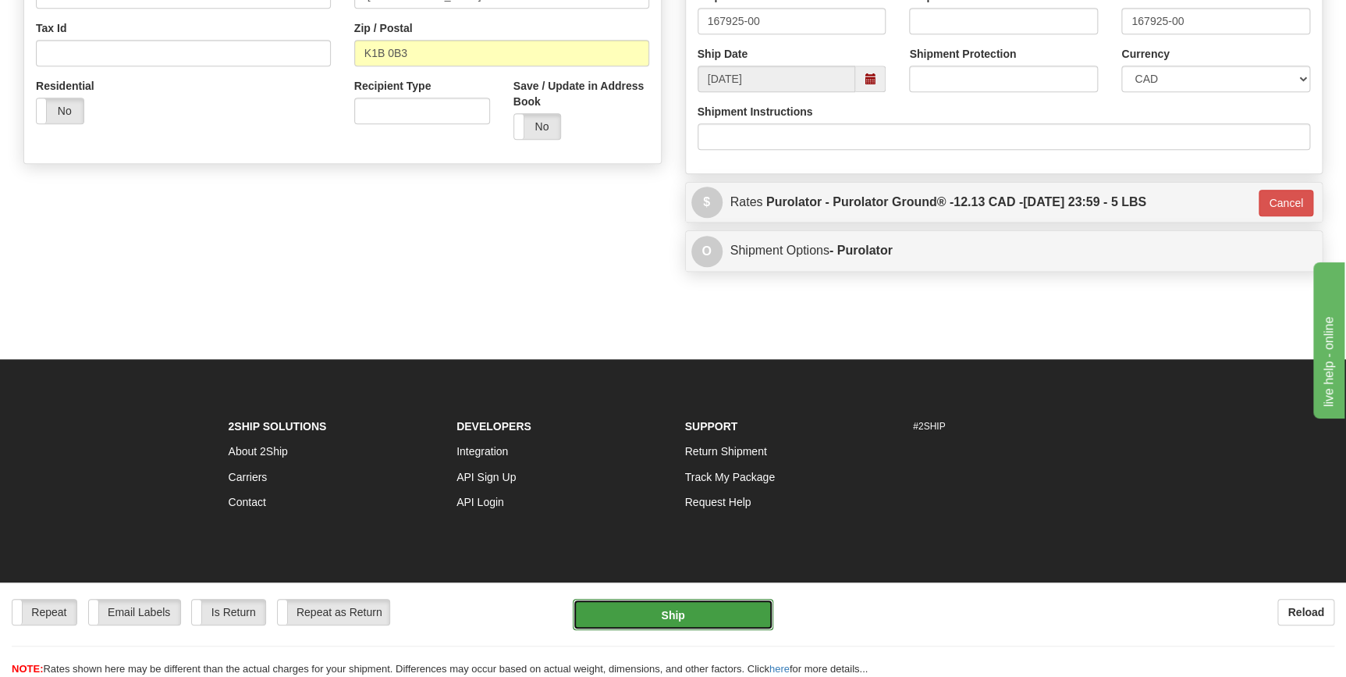
click at [674, 620] on button "Ship" at bounding box center [673, 613] width 201 height 31
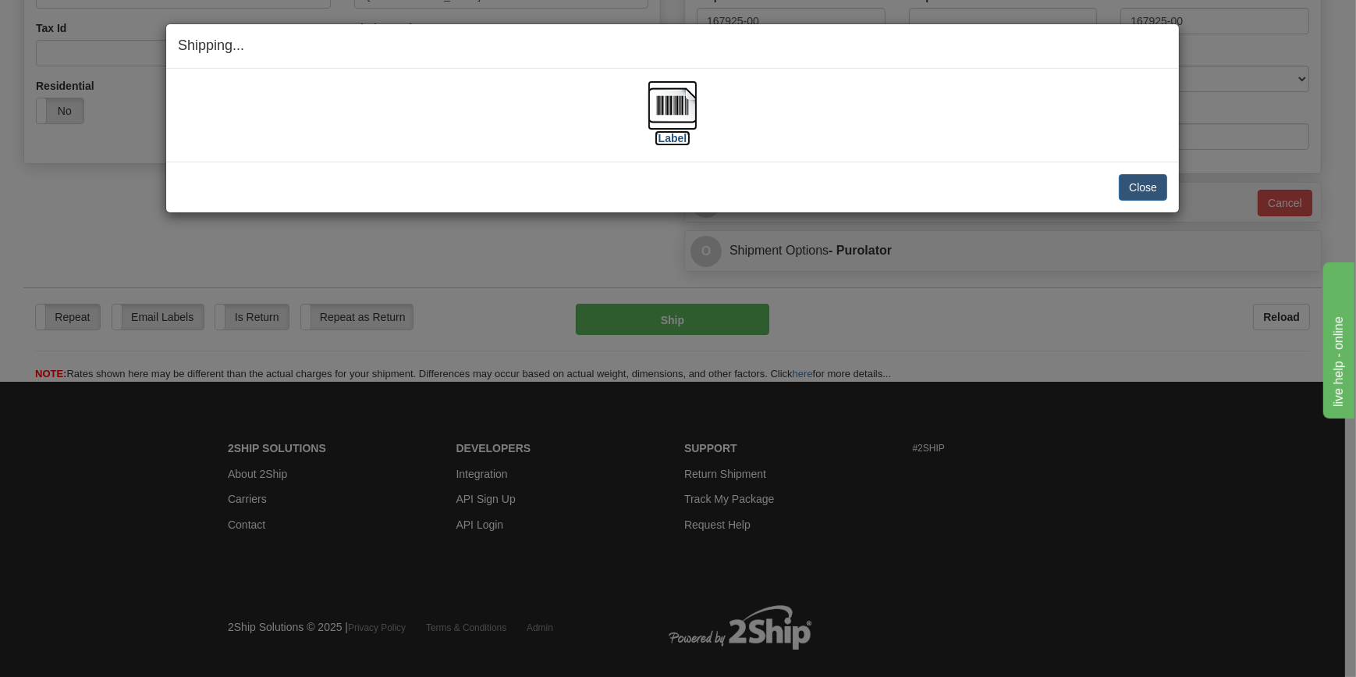
click at [669, 117] on img at bounding box center [673, 105] width 50 height 50
click at [1142, 184] on button "Close" at bounding box center [1143, 187] width 48 height 27
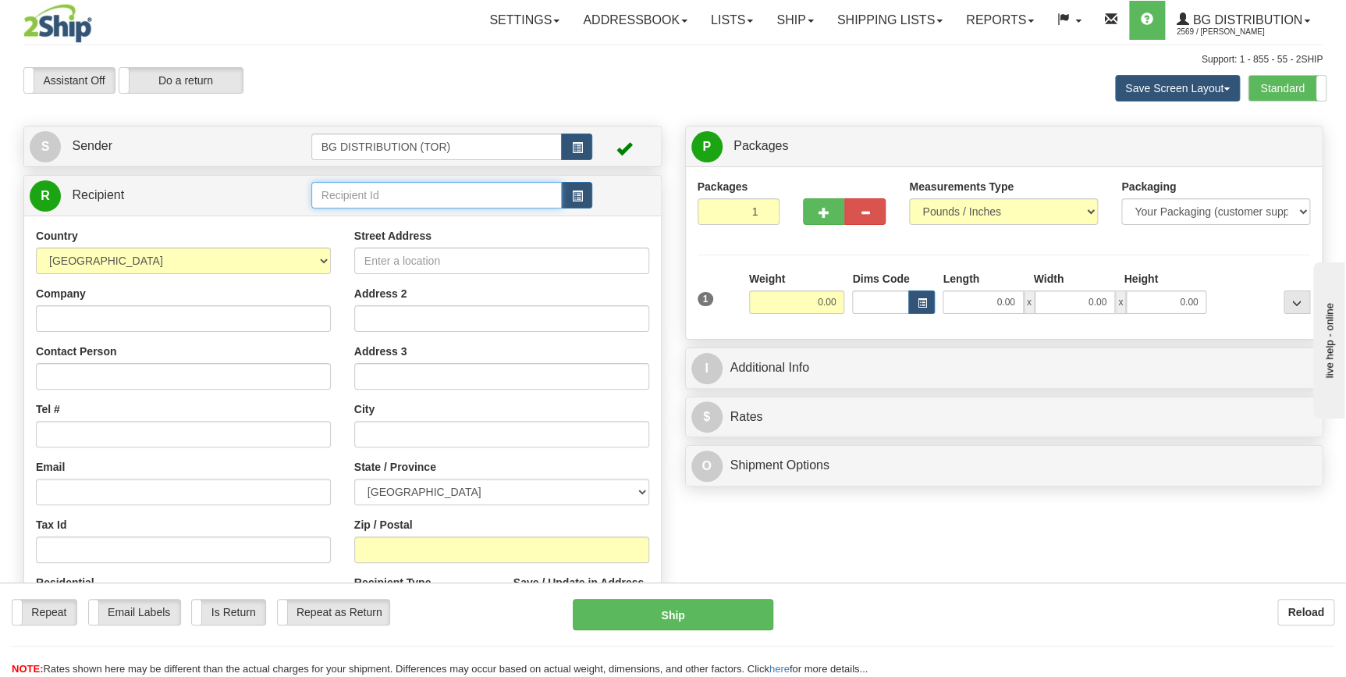
click at [362, 194] on input "text" at bounding box center [436, 195] width 251 height 27
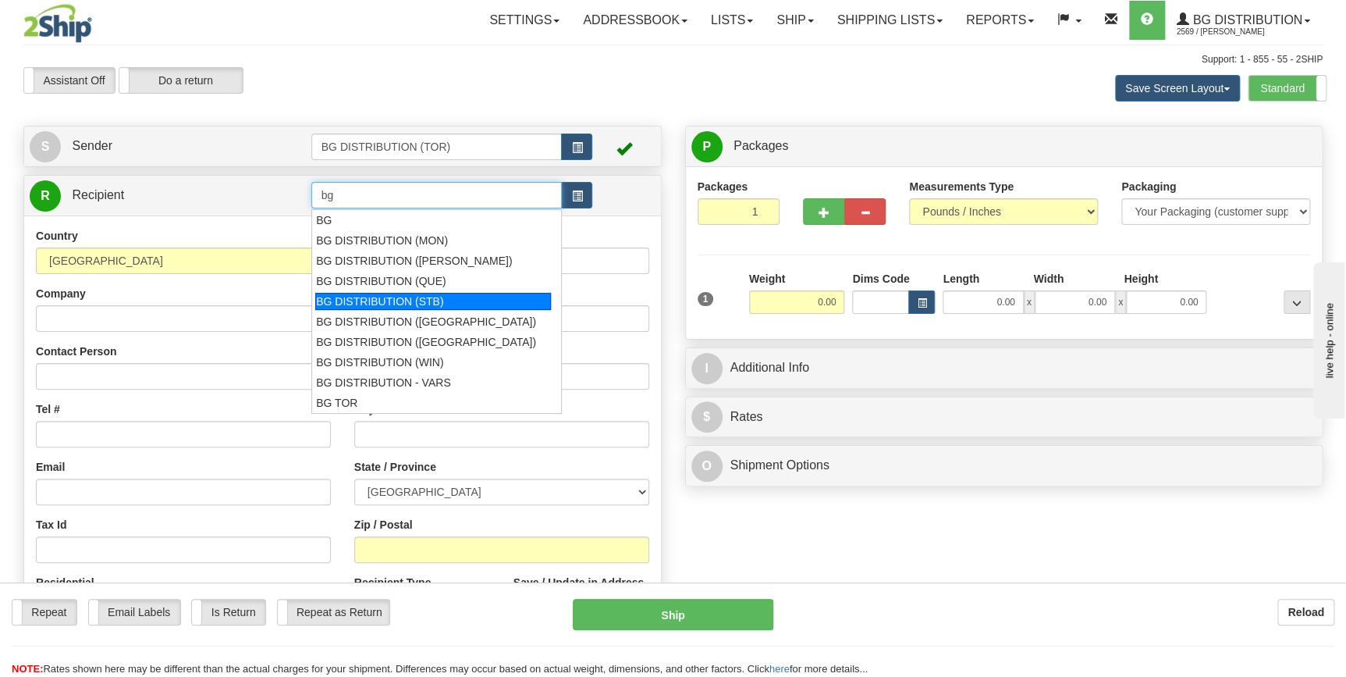
click at [402, 308] on div "BG DISTRIBUTION (STB)" at bounding box center [433, 301] width 236 height 17
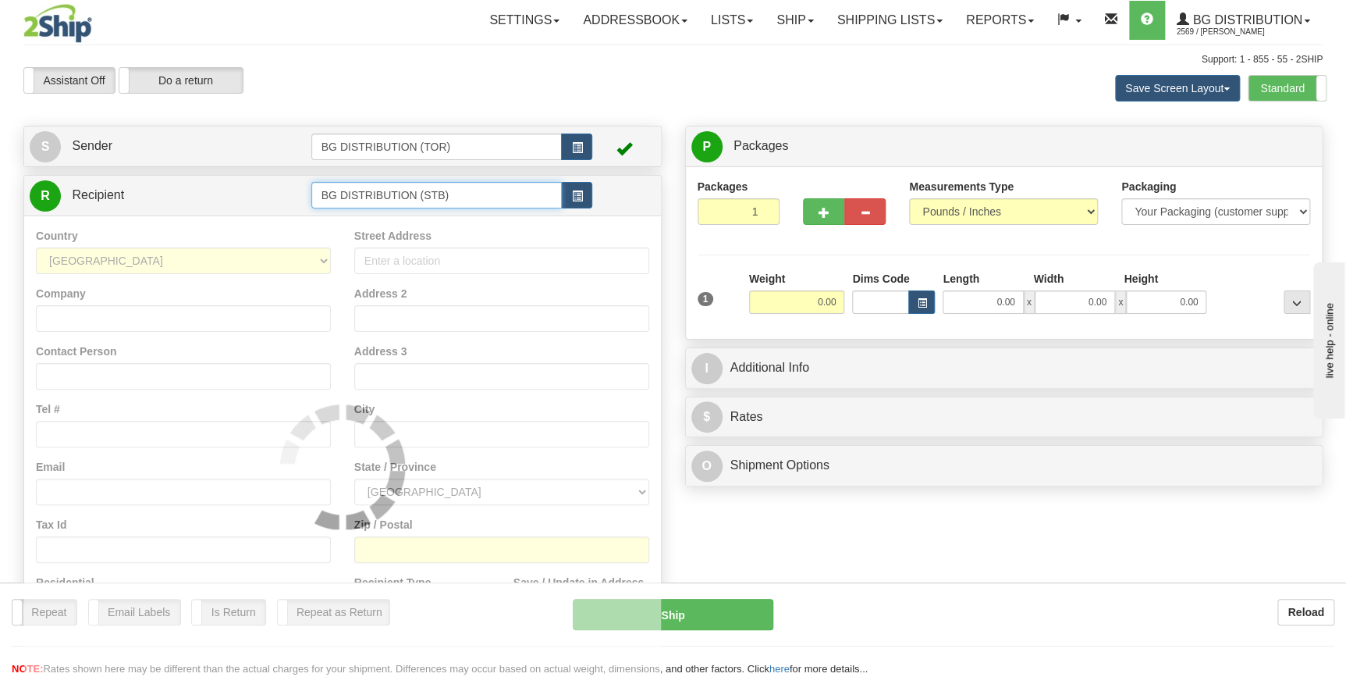
type input "BG DISTRIBUTION (STB)"
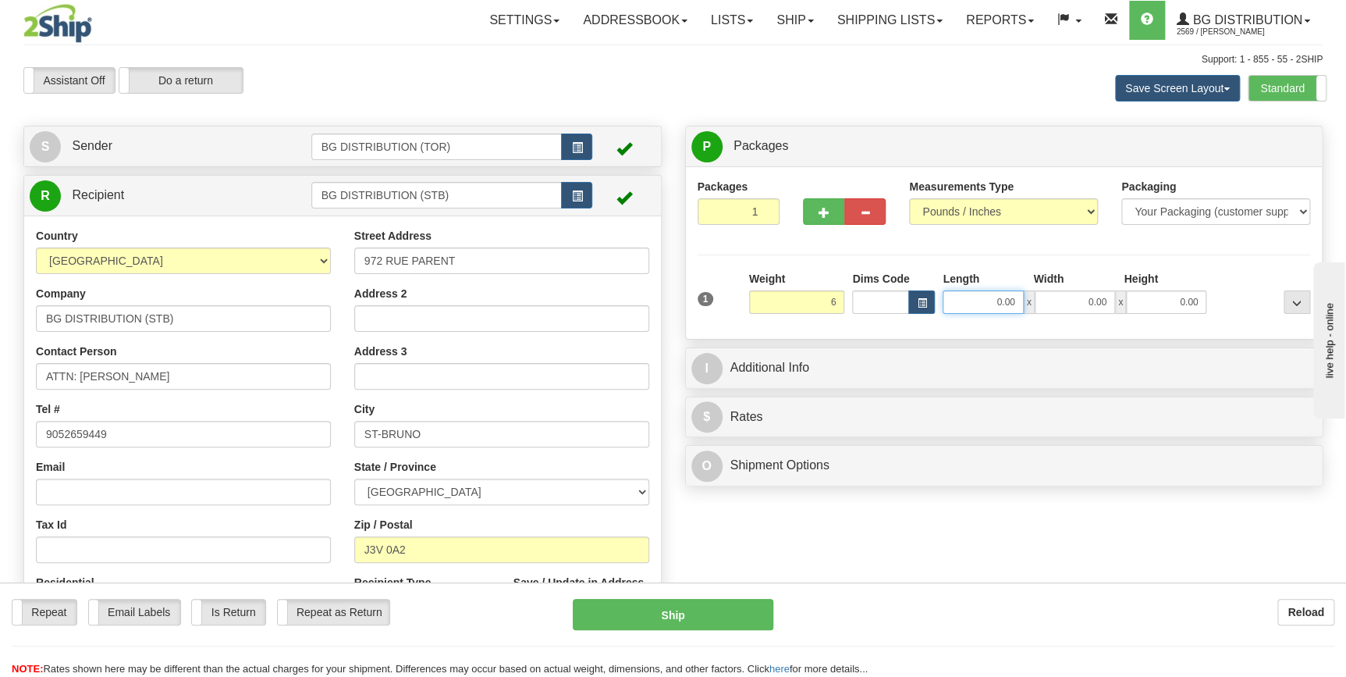
type input "6.00"
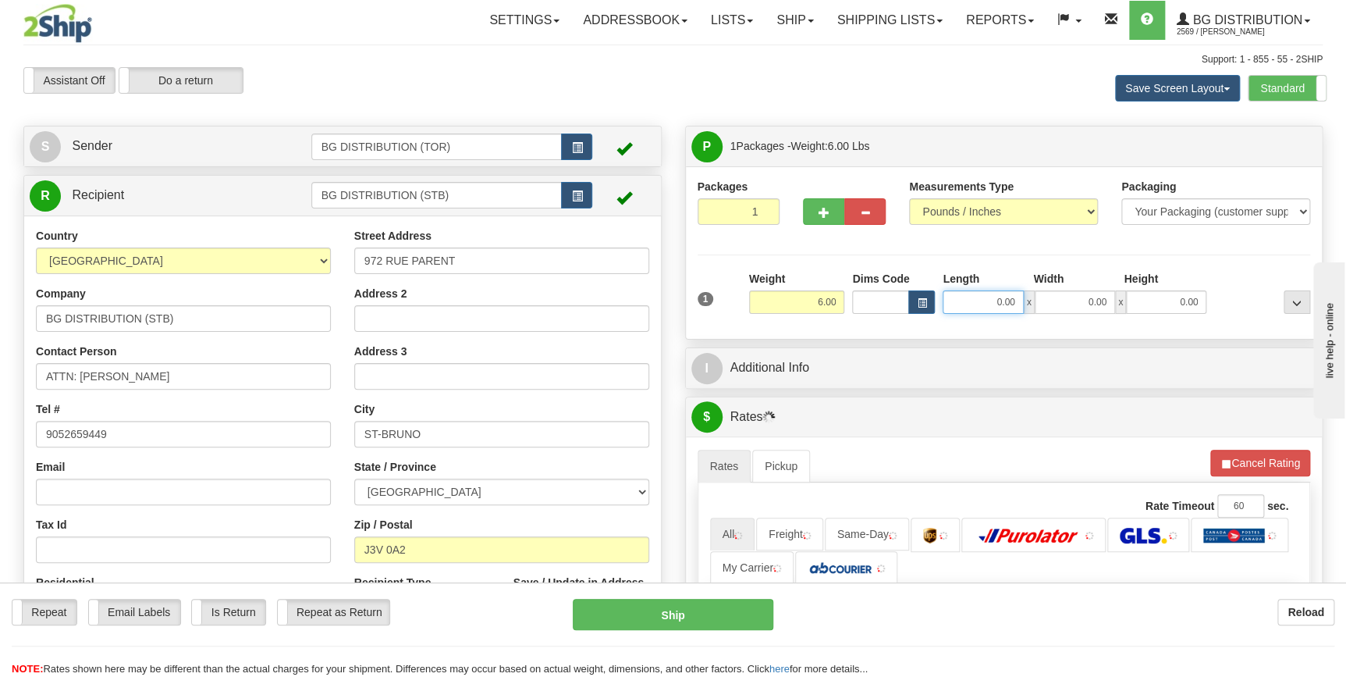
click at [993, 303] on input "0.00" at bounding box center [983, 301] width 80 height 23
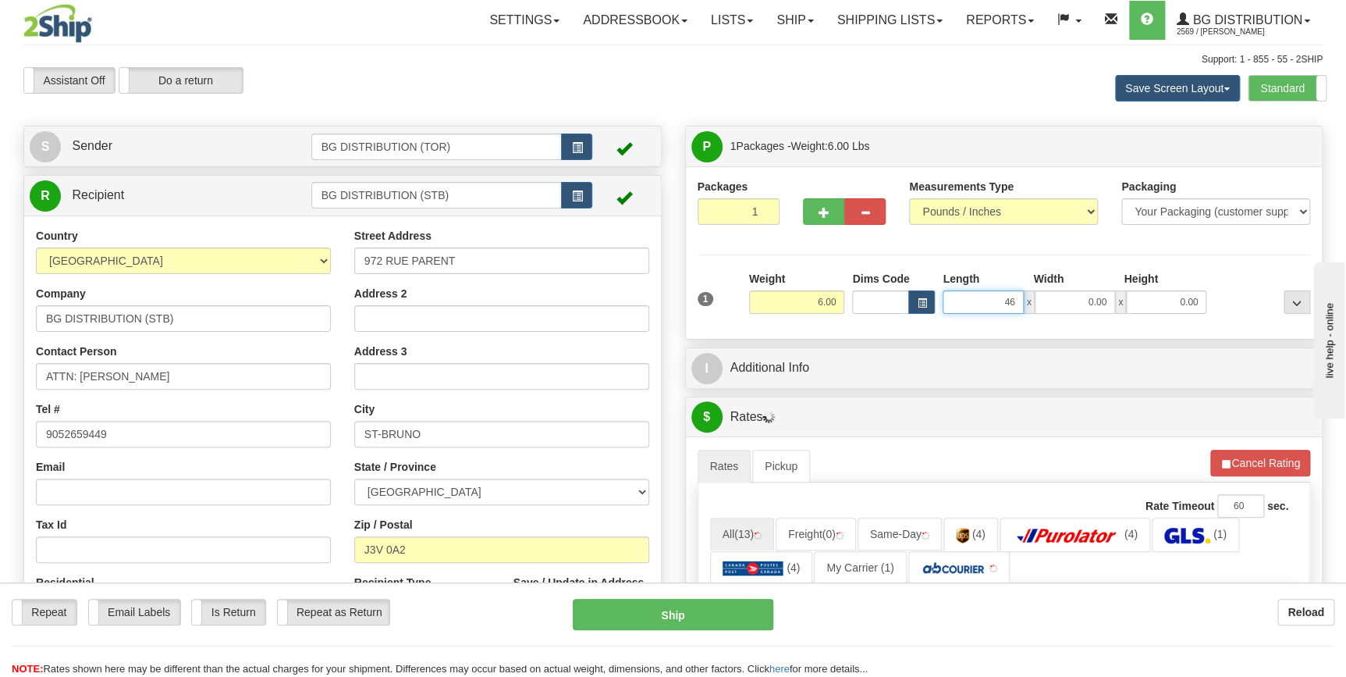
type input "46.00"
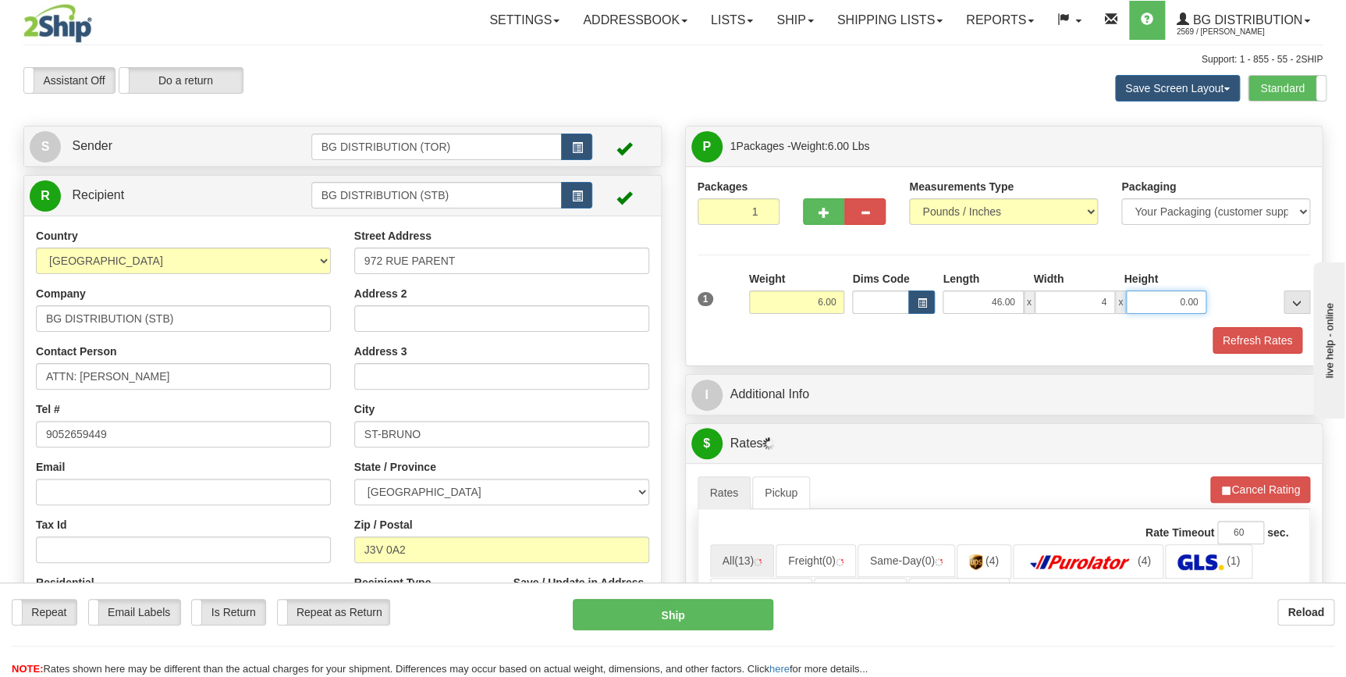
type input "4.00"
type input "3.00"
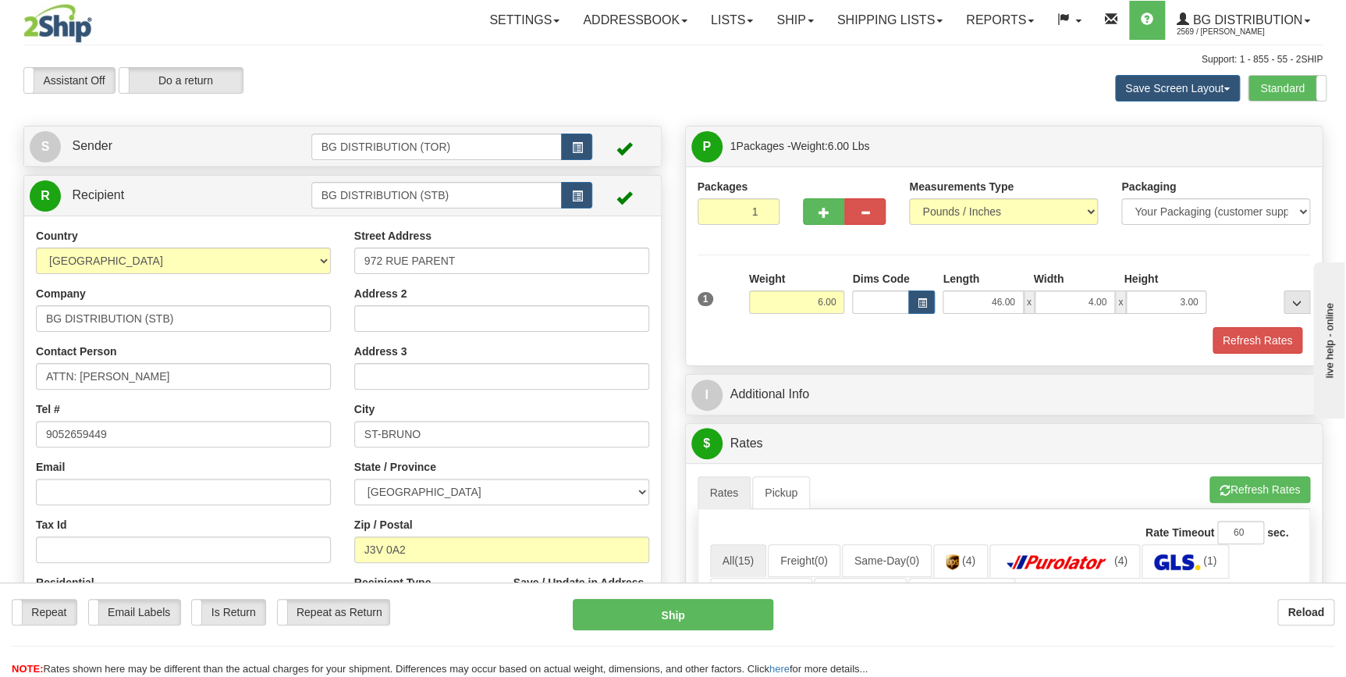
click at [847, 339] on div "Refresh Rates" at bounding box center [1004, 340] width 621 height 27
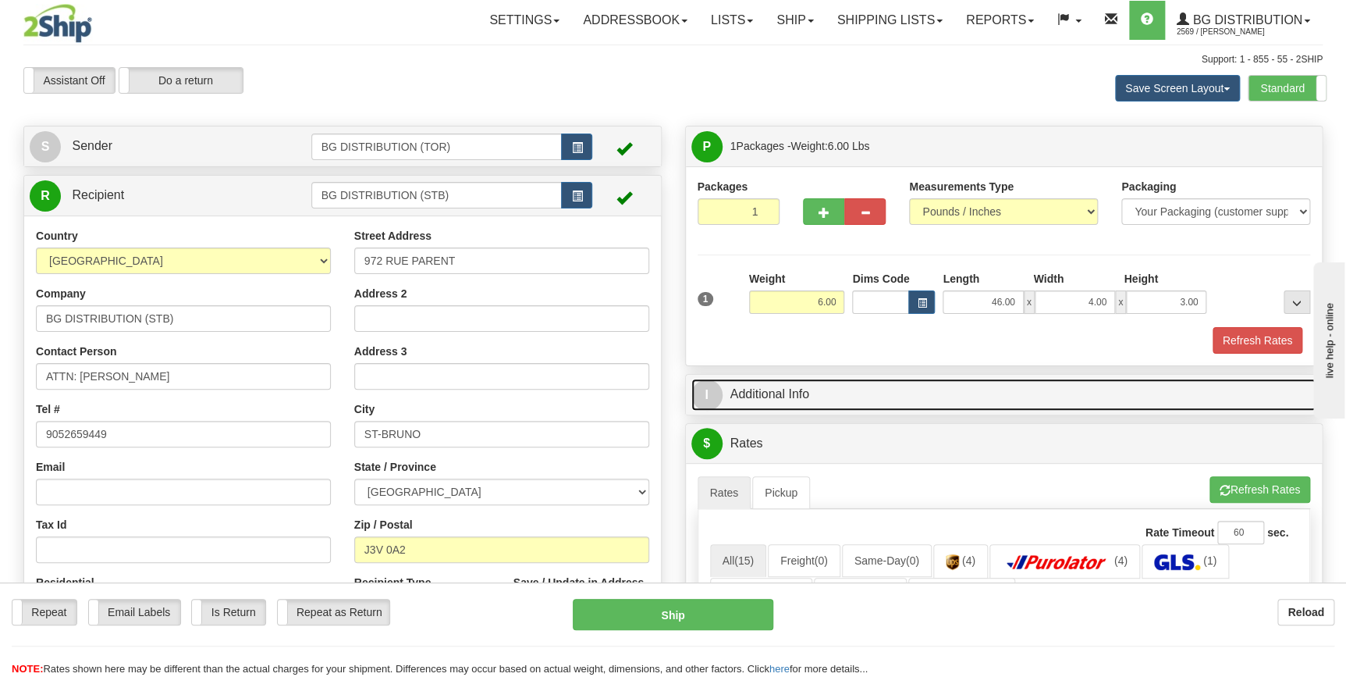
click at [818, 388] on link "I Additional Info" at bounding box center [1004, 394] width 626 height 32
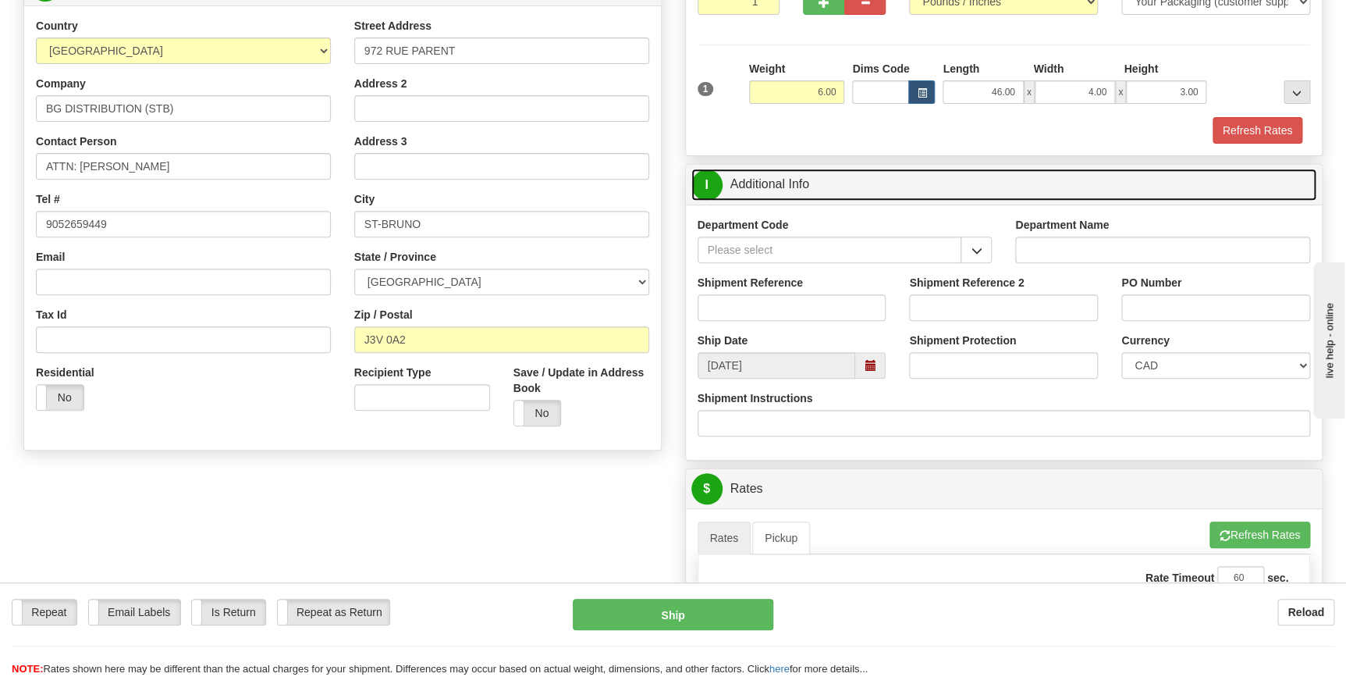
scroll to position [212, 0]
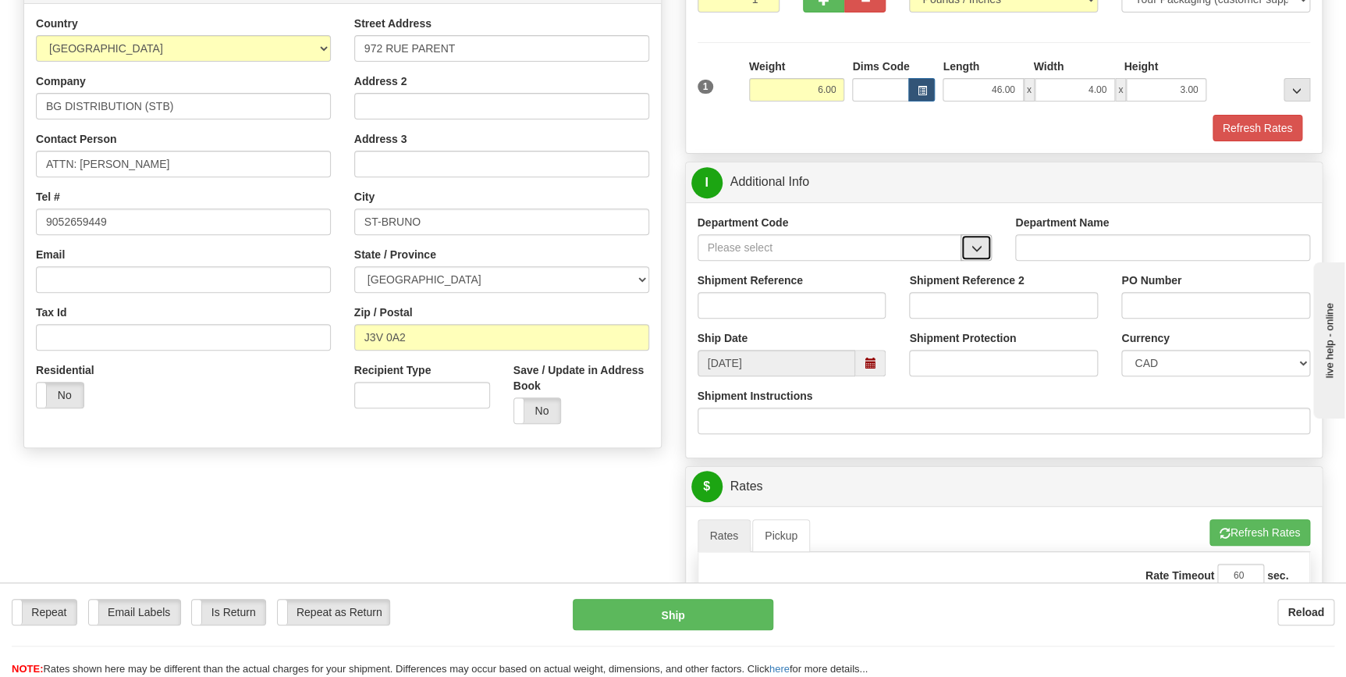
click at [979, 243] on span "button" at bounding box center [976, 248] width 11 height 10
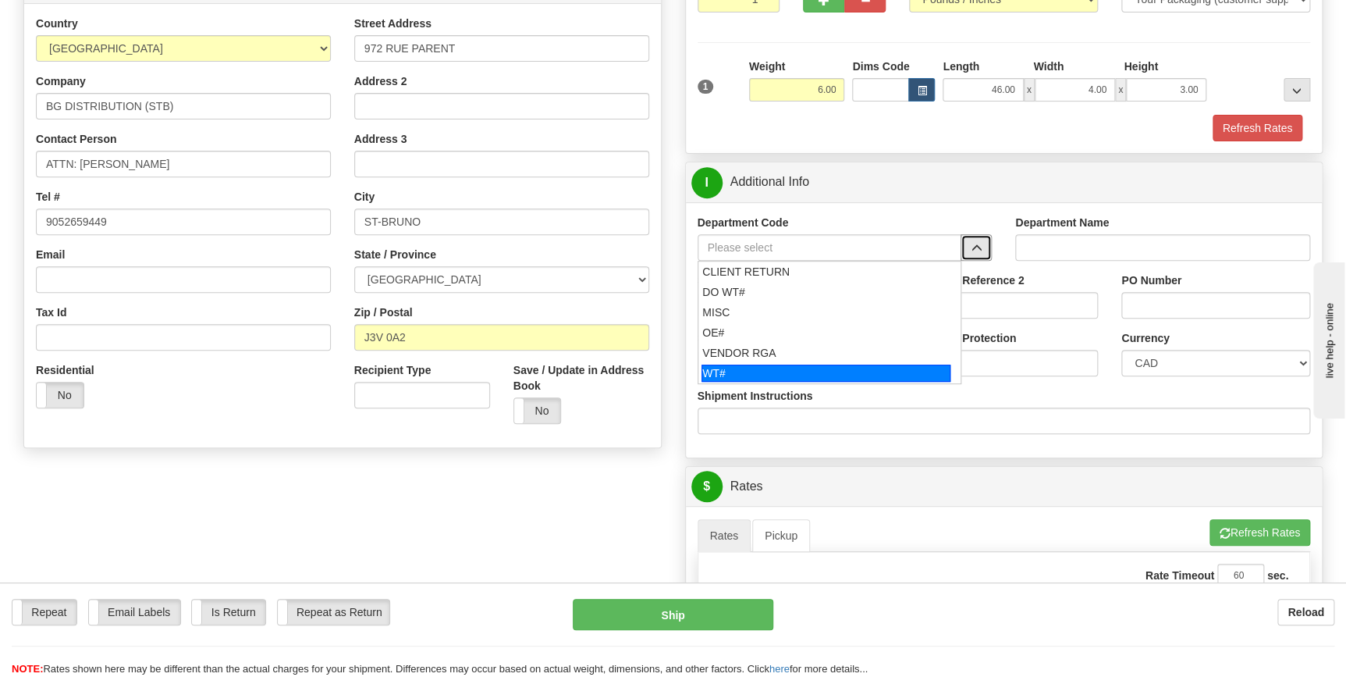
click at [747, 374] on div "WT#" at bounding box center [825, 372] width 249 height 17
type input "WT#"
type input "WAREHOUSE TRANSFERS"
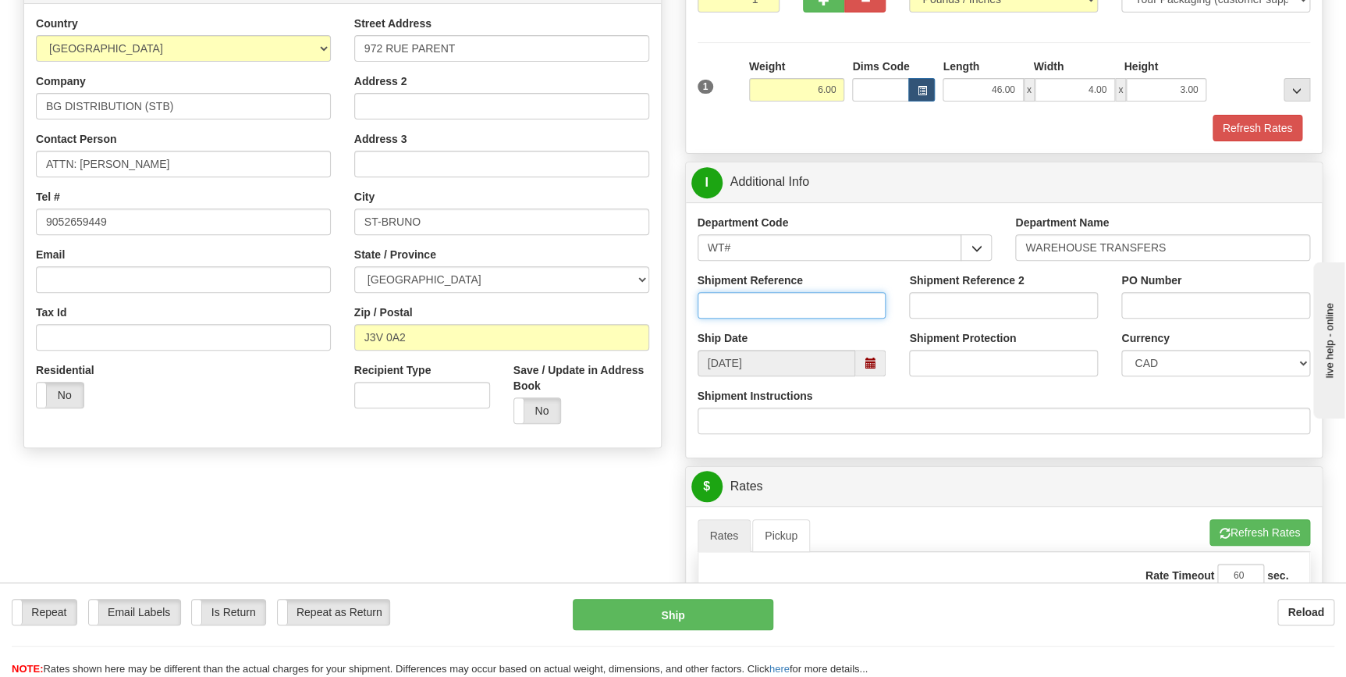
click at [737, 308] on input "Shipment Reference" at bounding box center [792, 305] width 189 height 27
click at [737, 308] on input "166967-01" at bounding box center [792, 305] width 189 height 27
type input "166967-01"
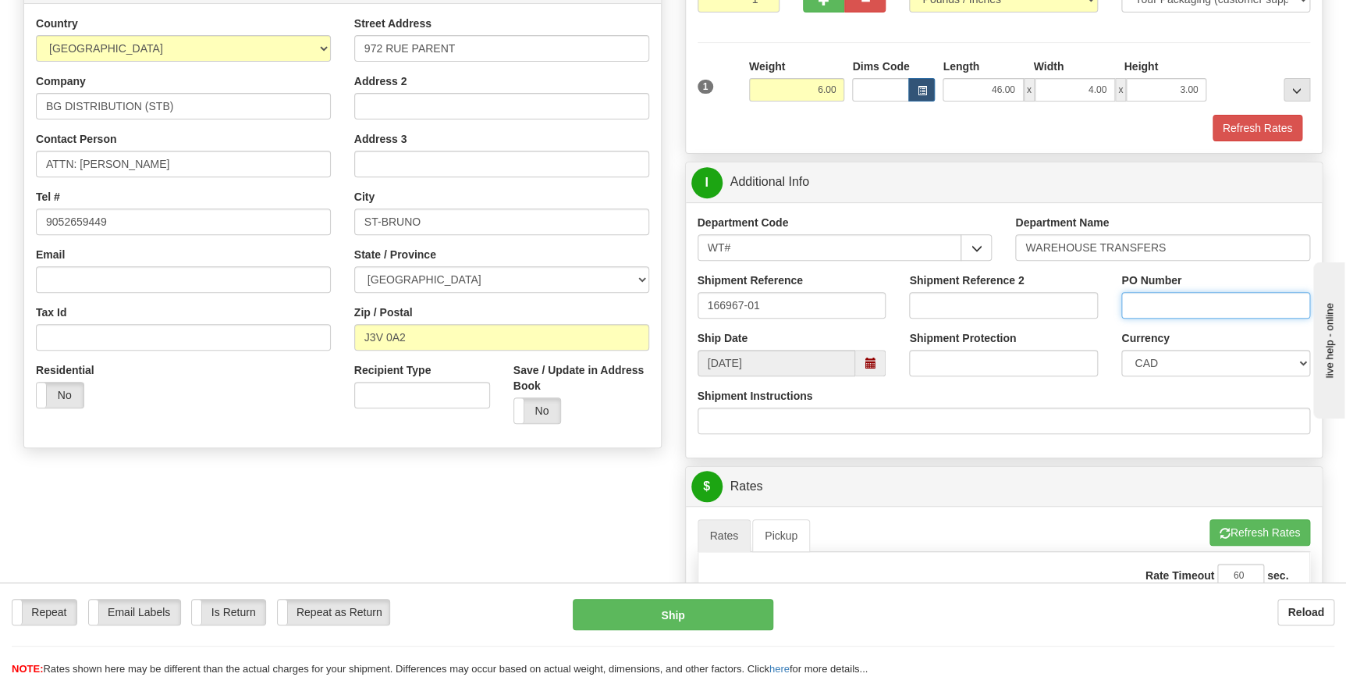
click at [1184, 308] on input "PO Number" at bounding box center [1215, 305] width 189 height 27
paste input "166967-01"
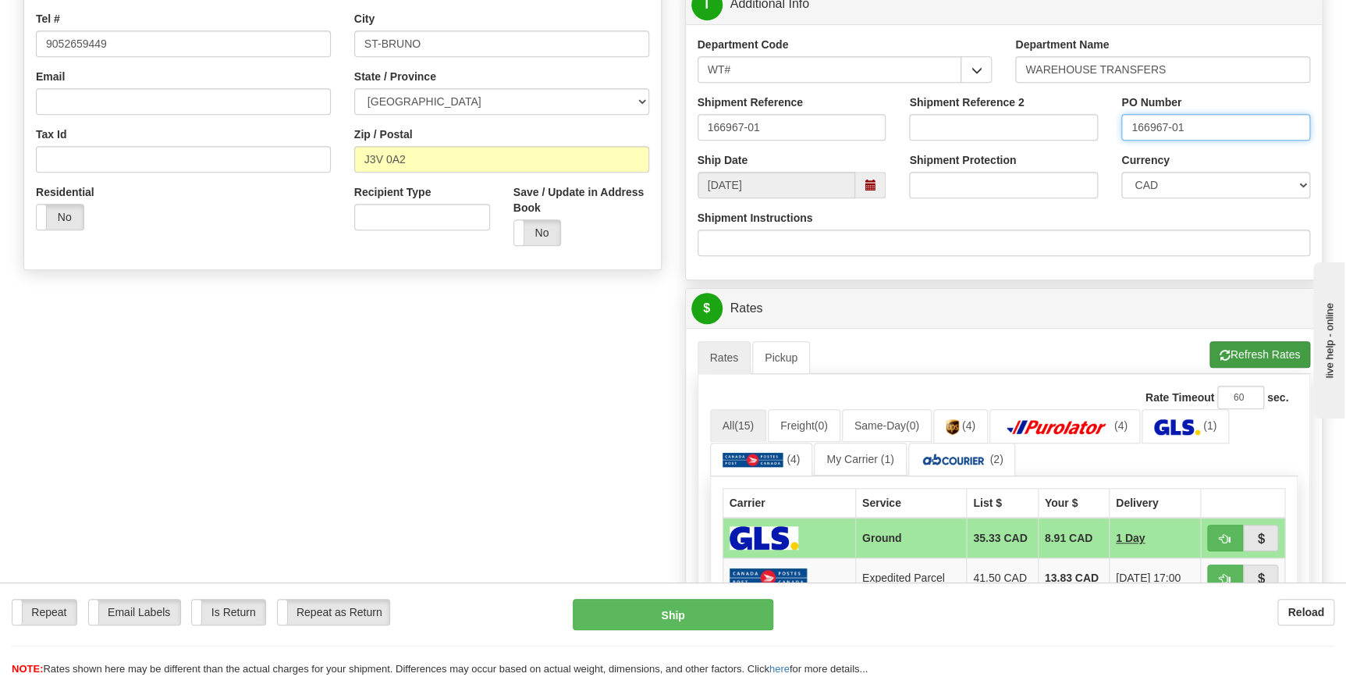
scroll to position [425, 0]
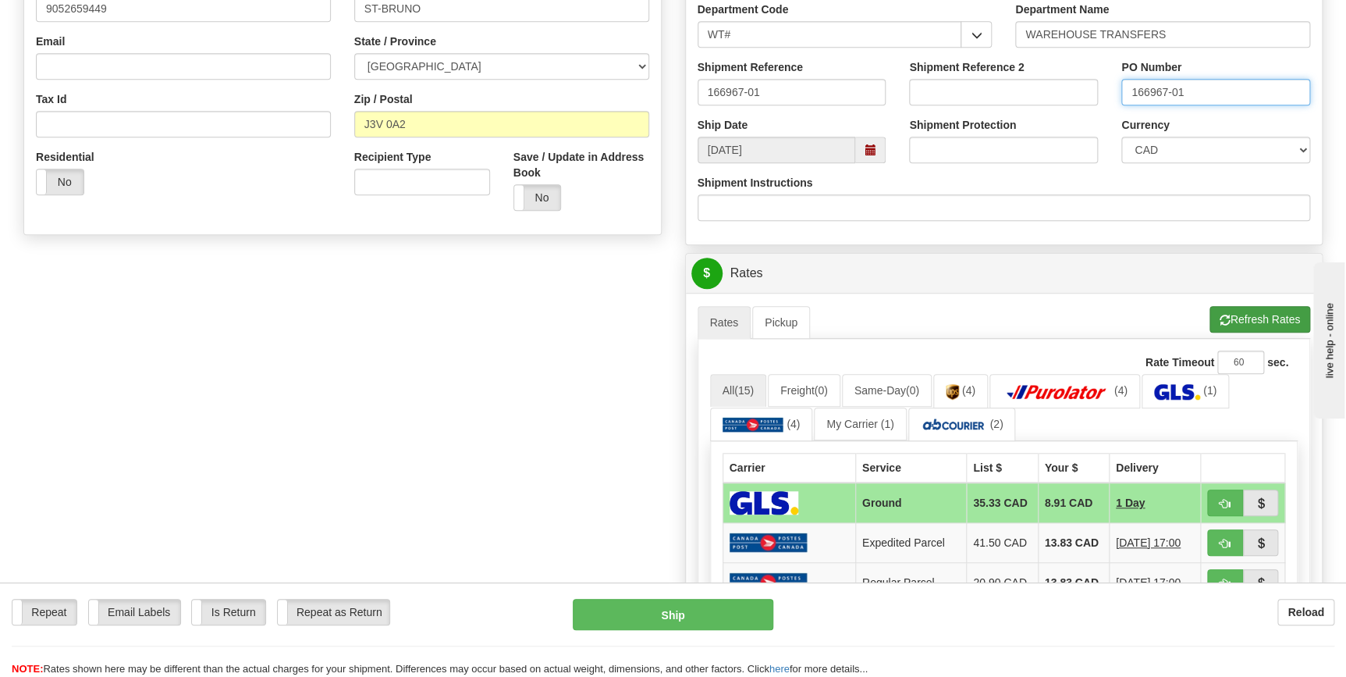
type input "166967-01"
click at [1246, 311] on button "Refresh Rates" at bounding box center [1259, 319] width 101 height 27
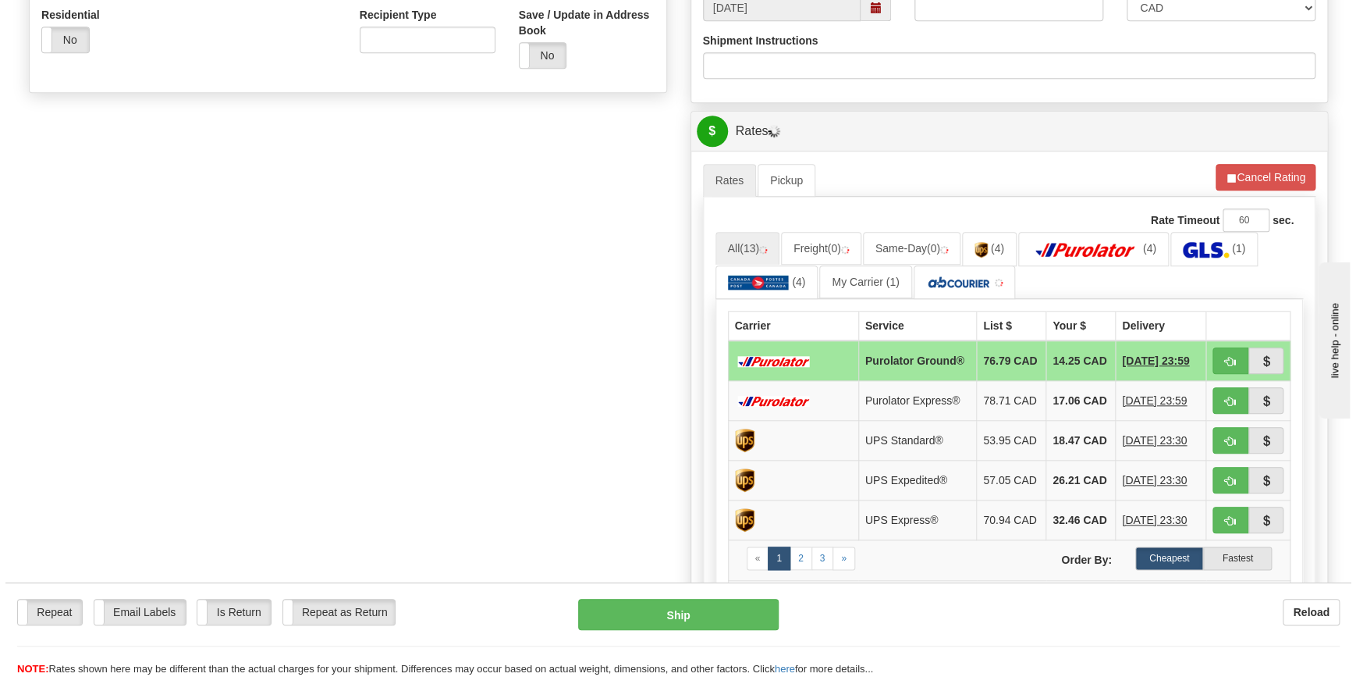
scroll to position [638, 0]
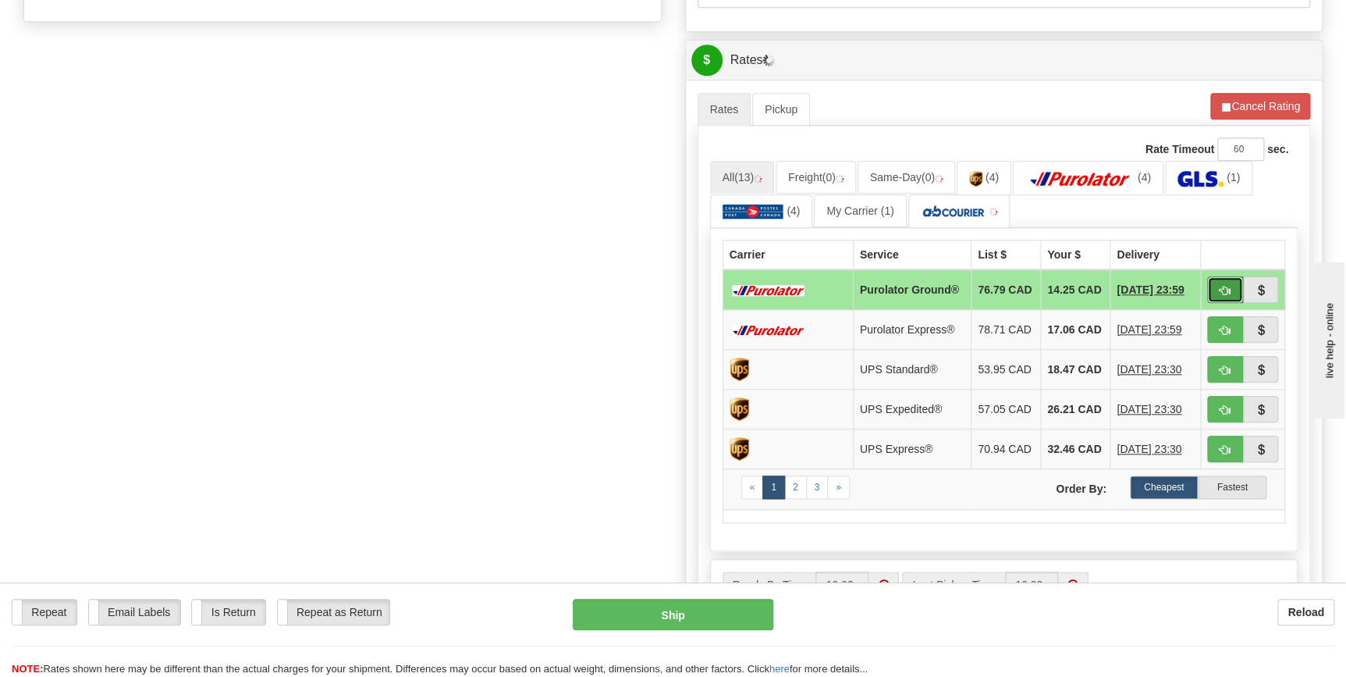
click at [1223, 289] on span "button" at bounding box center [1225, 291] width 11 height 10
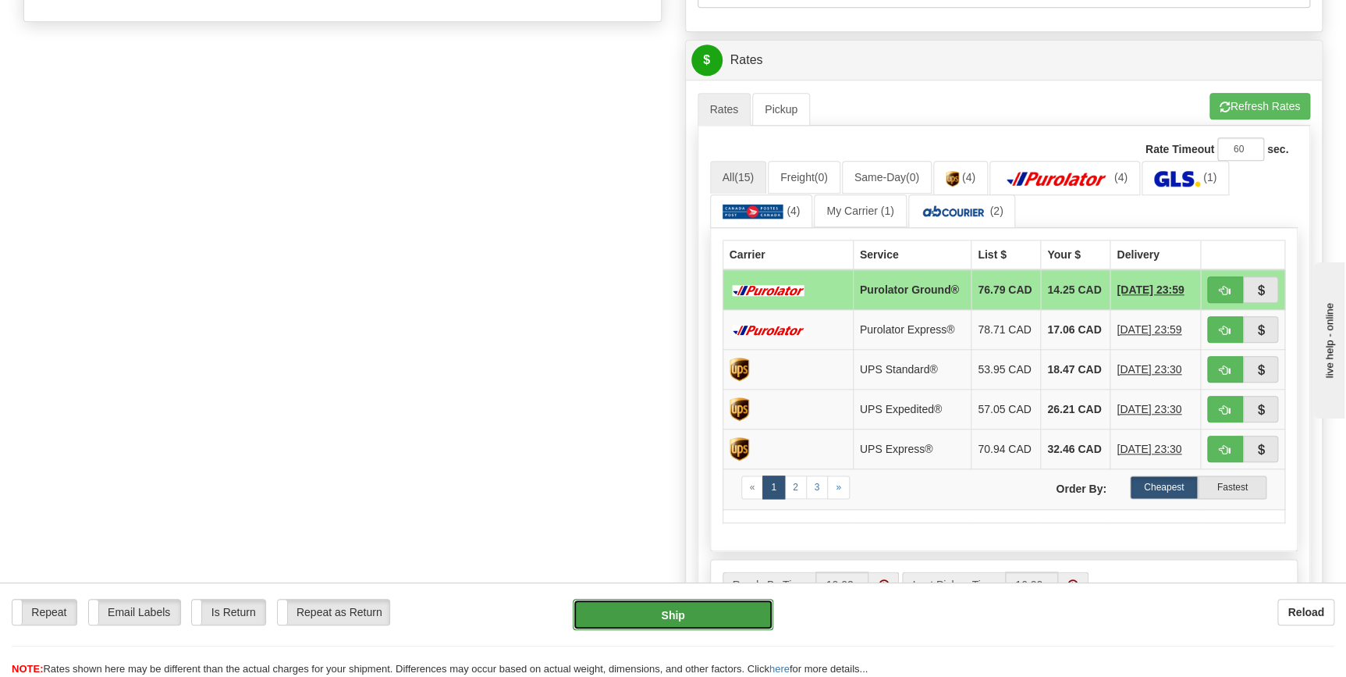
click at [676, 612] on button "Ship" at bounding box center [673, 613] width 201 height 31
type input "260"
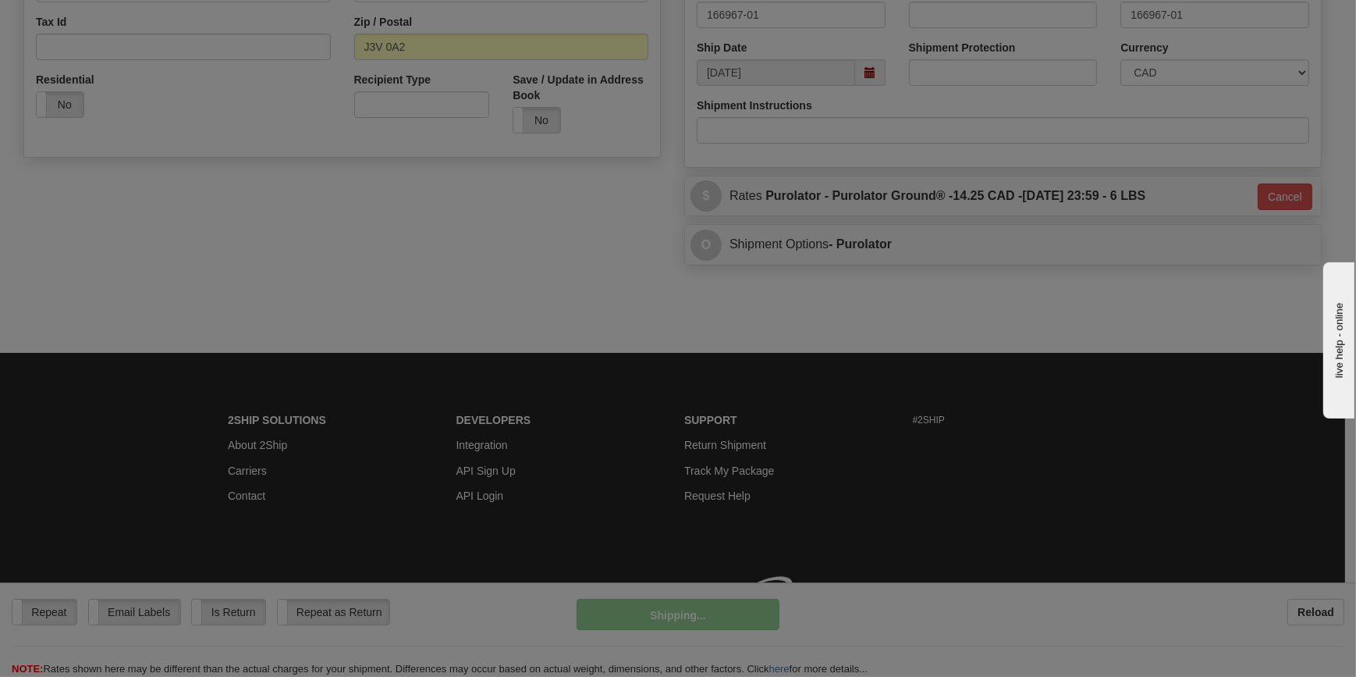
scroll to position [524, 0]
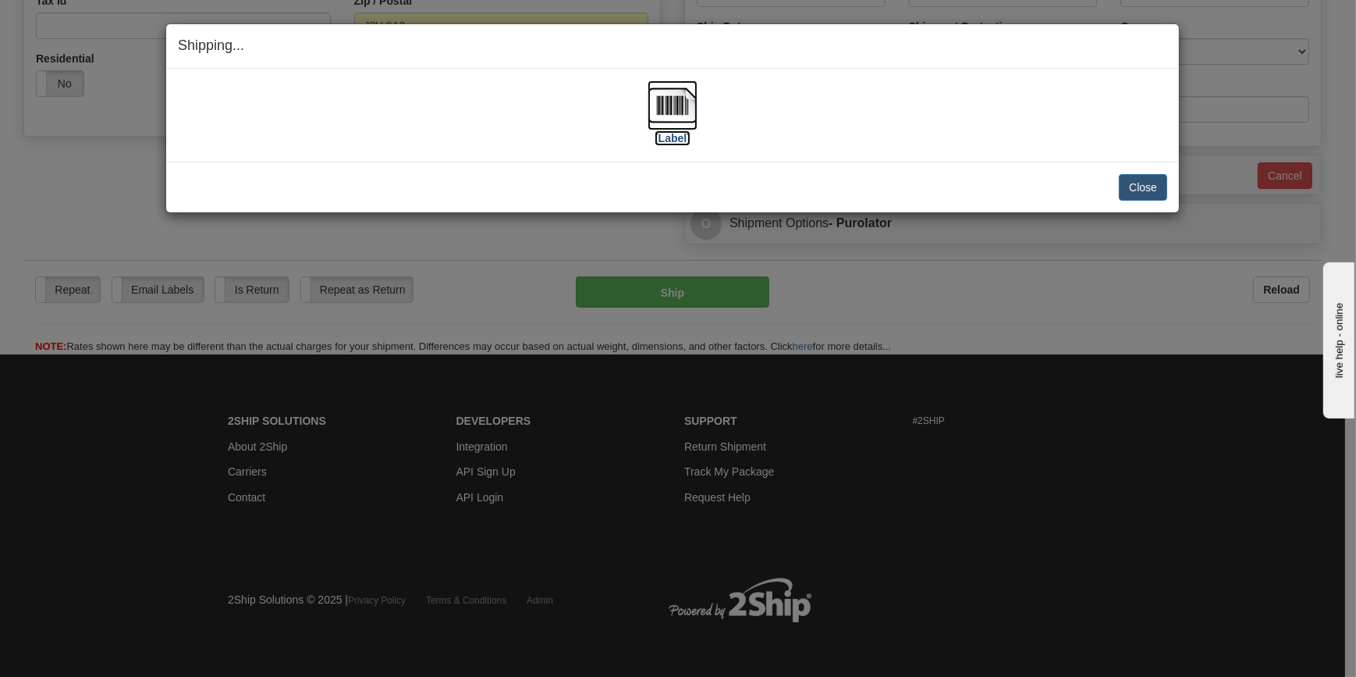
click at [669, 111] on img at bounding box center [673, 105] width 50 height 50
click at [1134, 181] on button "Close" at bounding box center [1143, 187] width 48 height 27
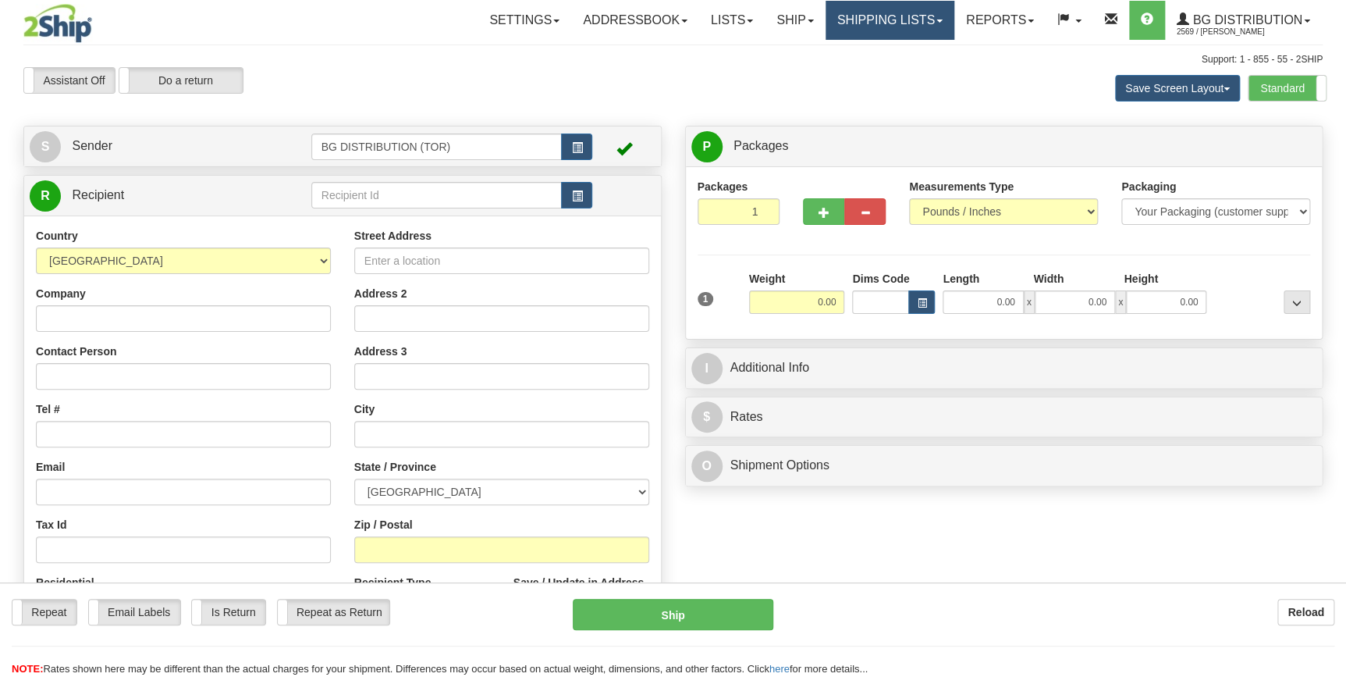
click at [932, 24] on link "Shipping lists" at bounding box center [890, 20] width 129 height 39
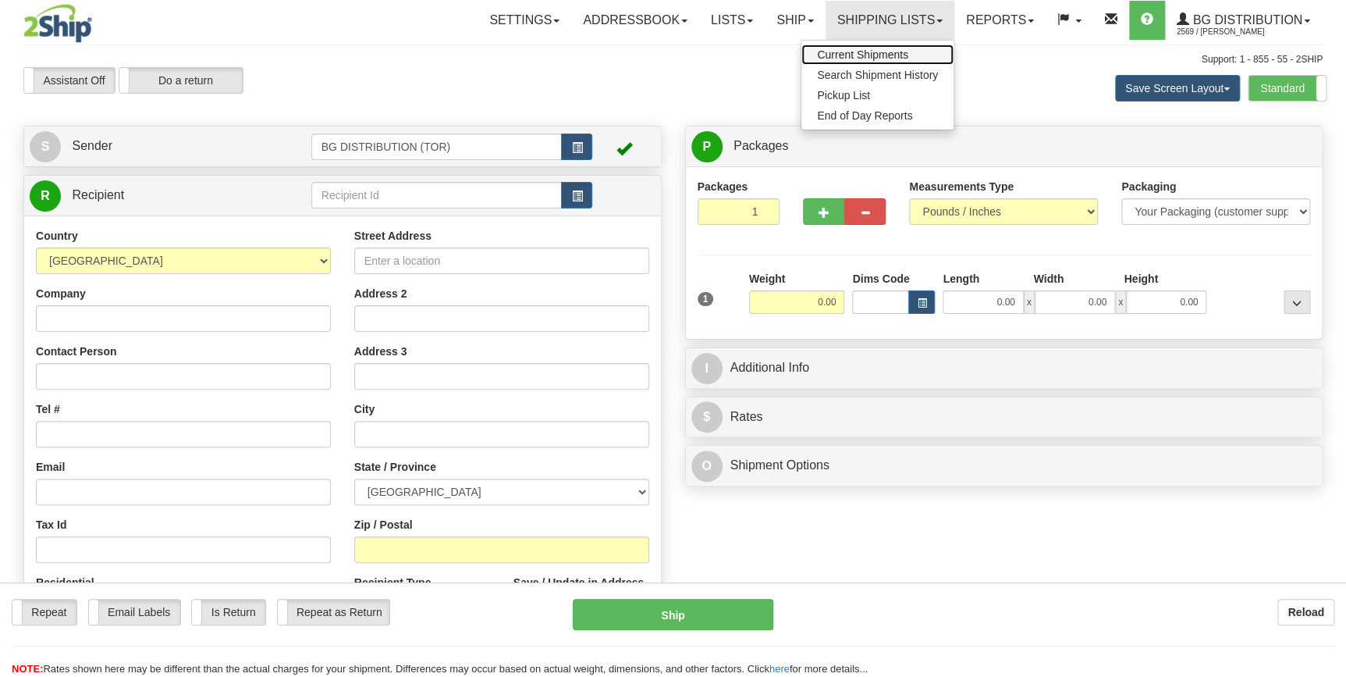
click at [881, 55] on span "Current Shipments" at bounding box center [862, 54] width 91 height 12
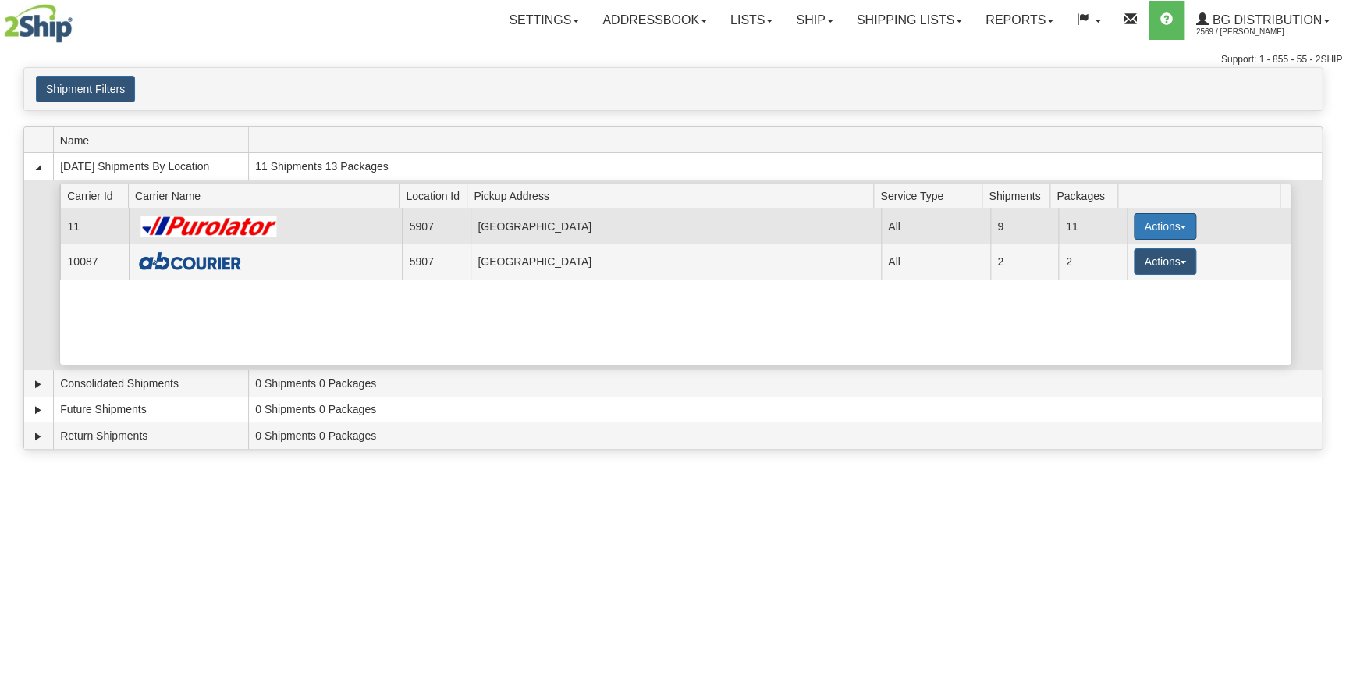
click at [1170, 229] on button "Actions" at bounding box center [1165, 226] width 62 height 27
click at [1108, 255] on span "Details" at bounding box center [1107, 255] width 42 height 11
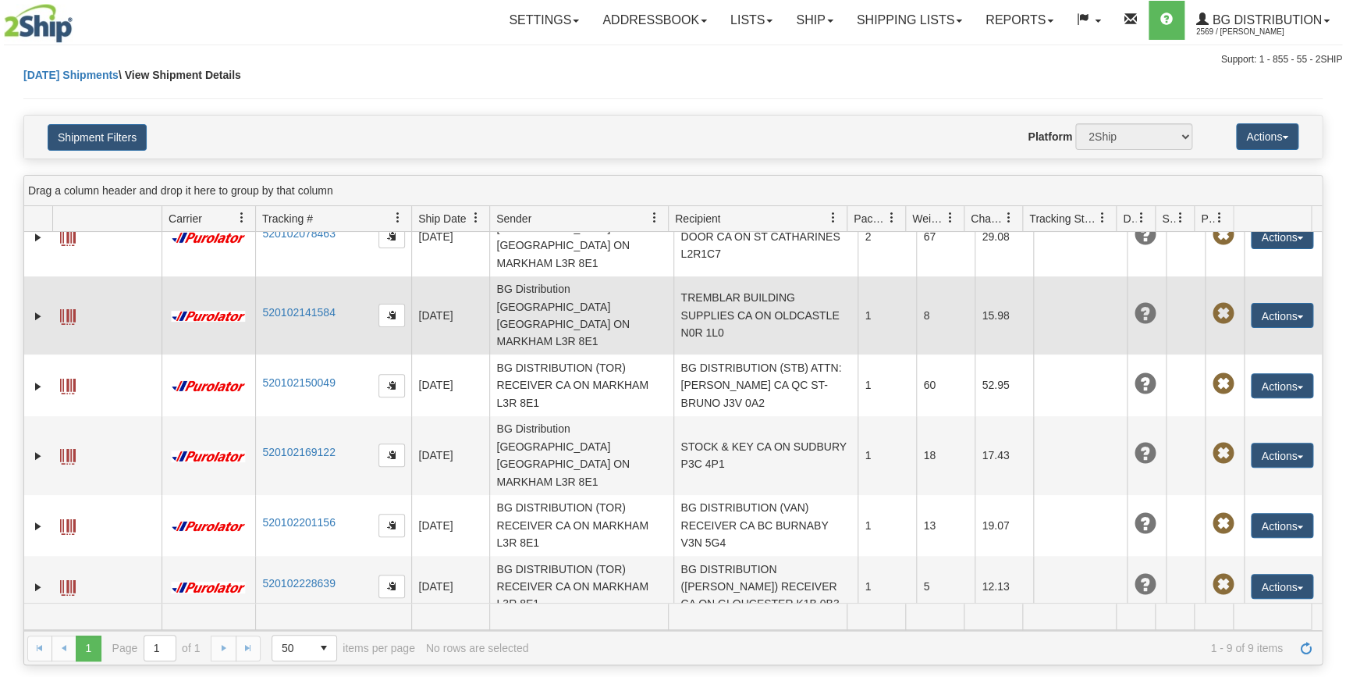
scroll to position [162, 0]
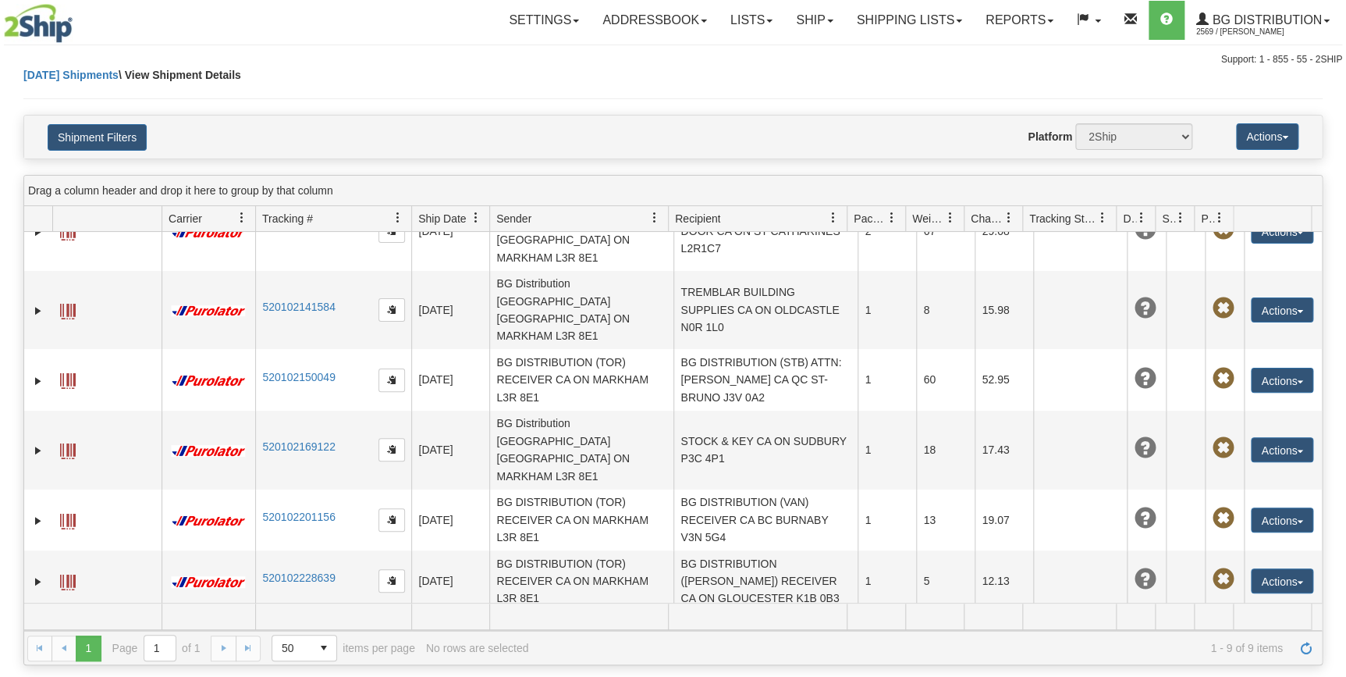
click at [1294, 630] on button "Actions" at bounding box center [1282, 642] width 62 height 25
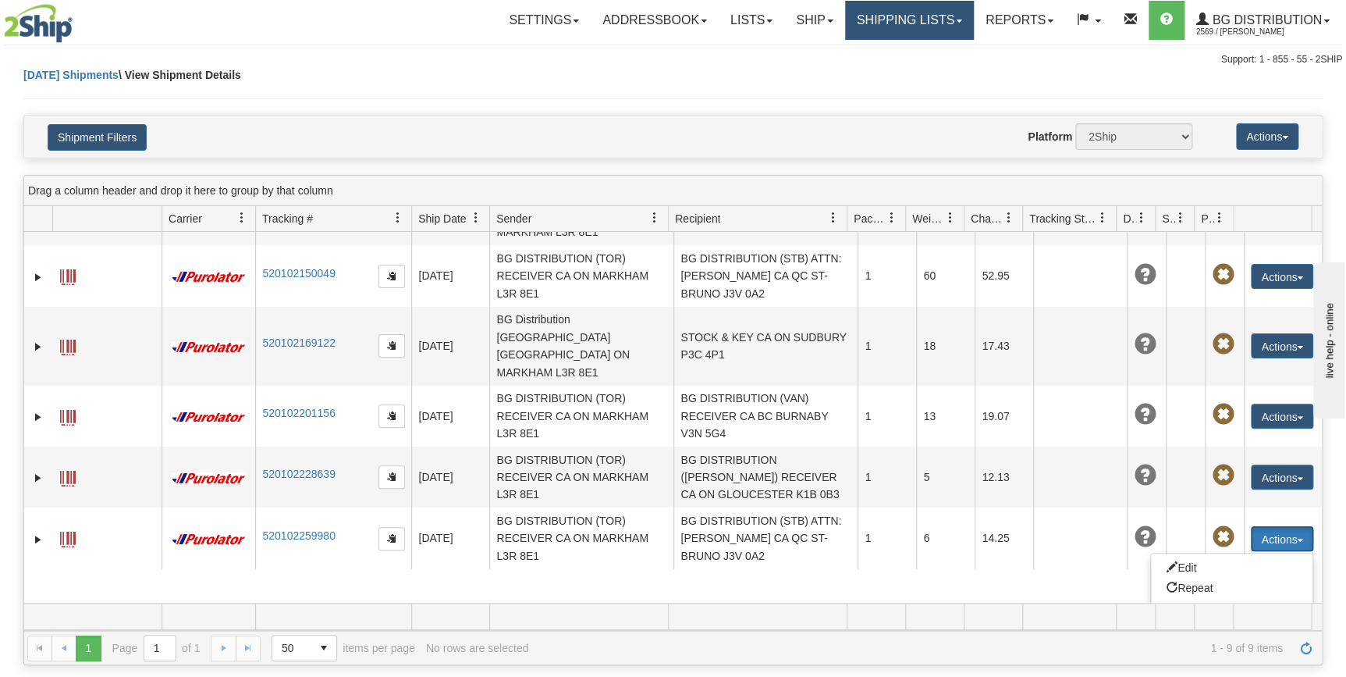
scroll to position [0, 0]
click at [807, 14] on link "Ship" at bounding box center [814, 20] width 60 height 39
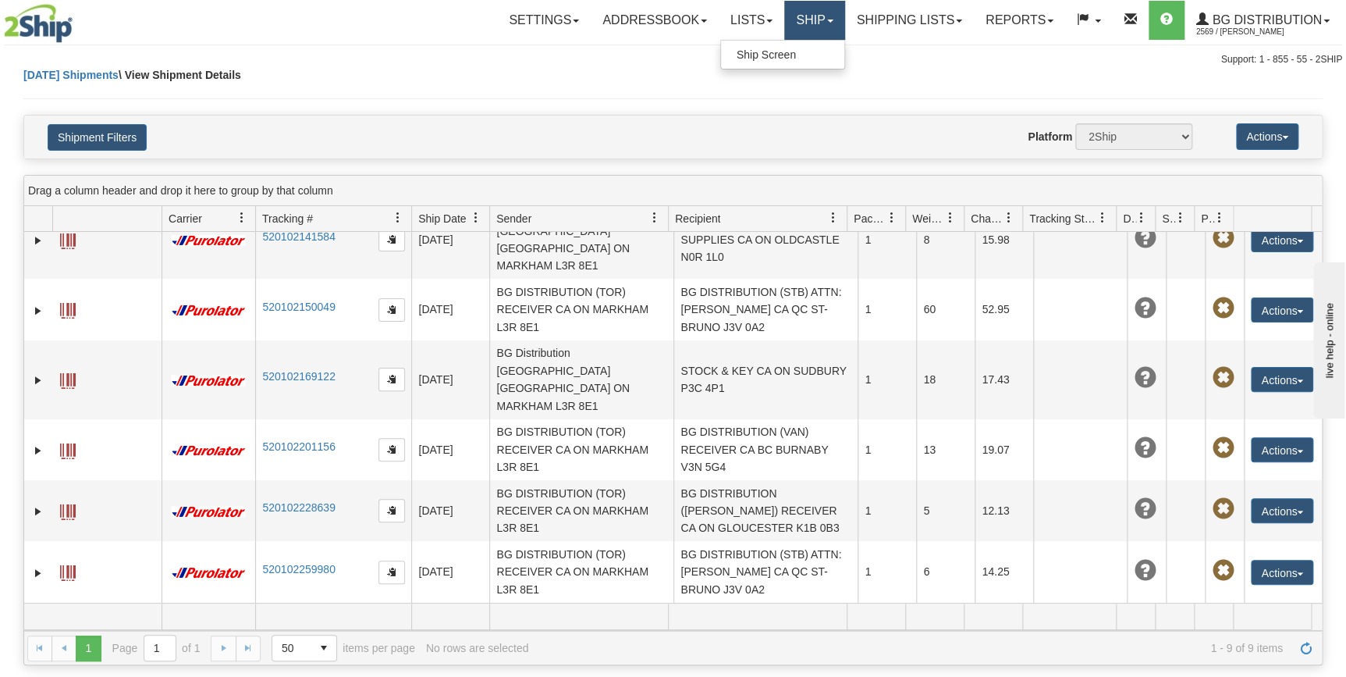
scroll to position [162, 0]
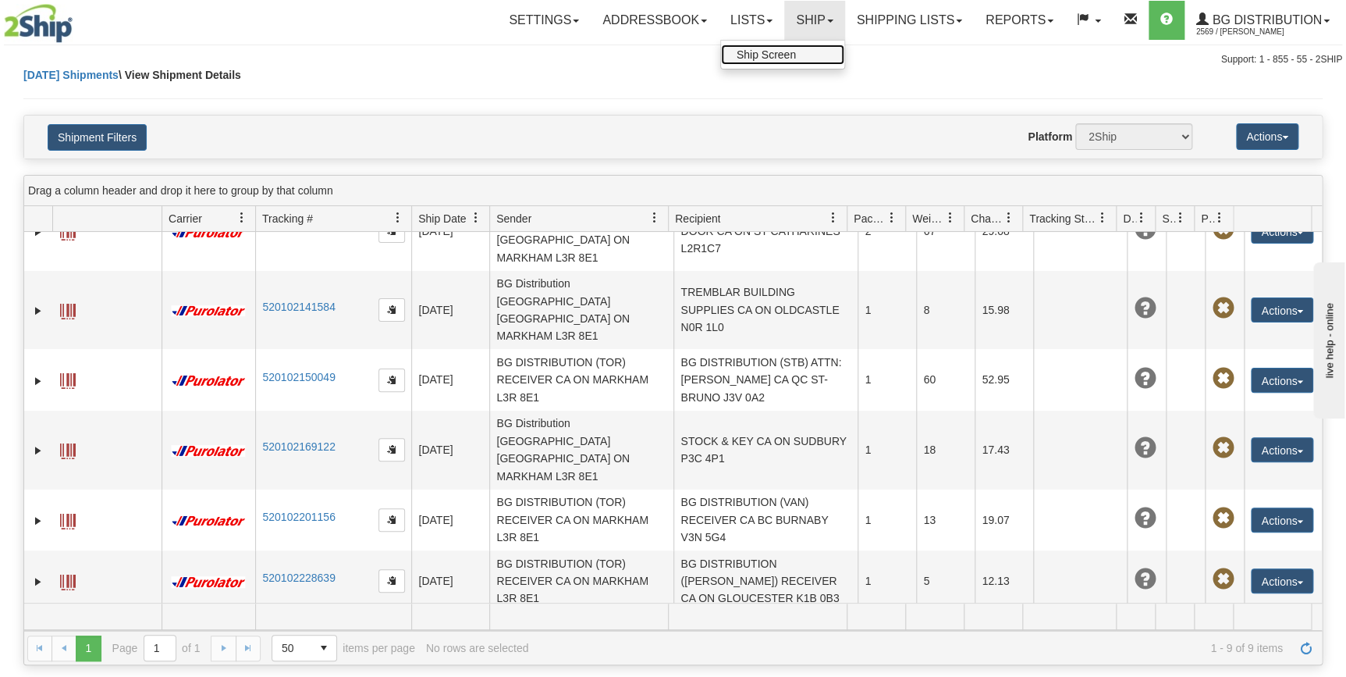
click at [756, 53] on span "Ship Screen" at bounding box center [766, 54] width 59 height 12
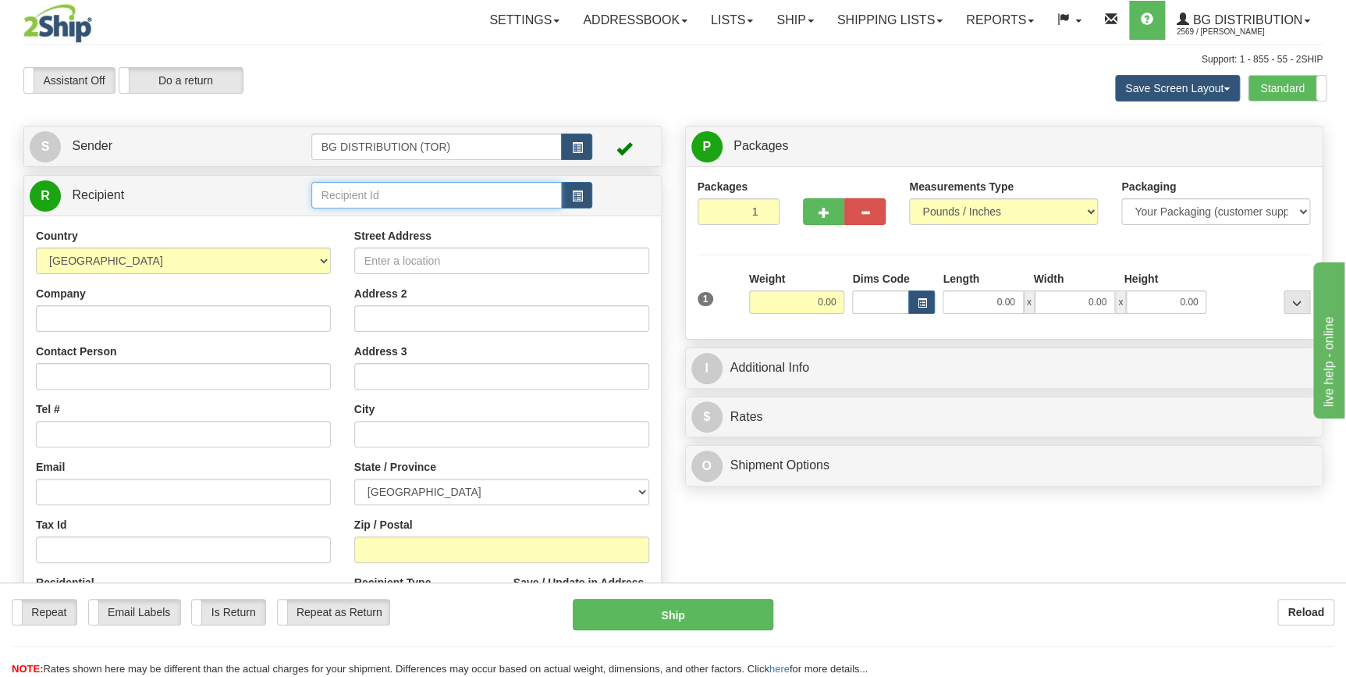
click at [344, 186] on input "text" at bounding box center [436, 195] width 251 height 27
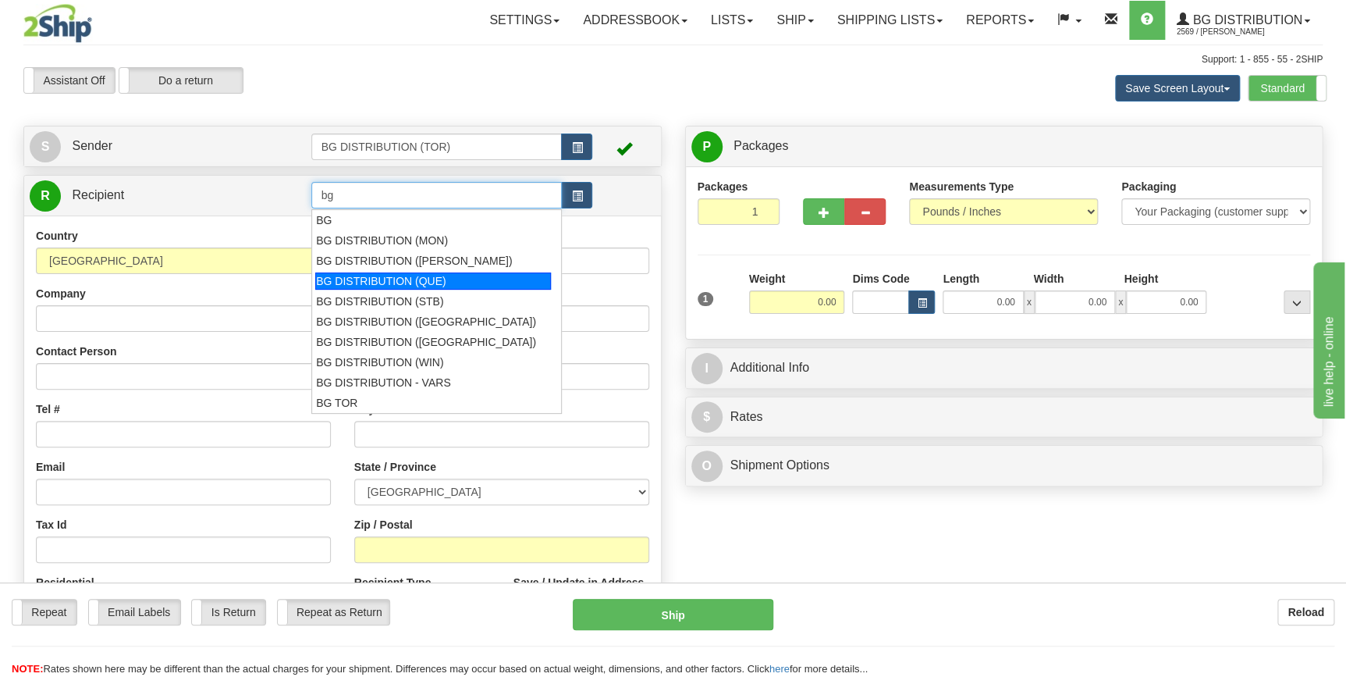
click at [385, 282] on div "BG DISTRIBUTION (QUE)" at bounding box center [433, 280] width 236 height 17
type input "BG DISTRIBUTION (QUE)"
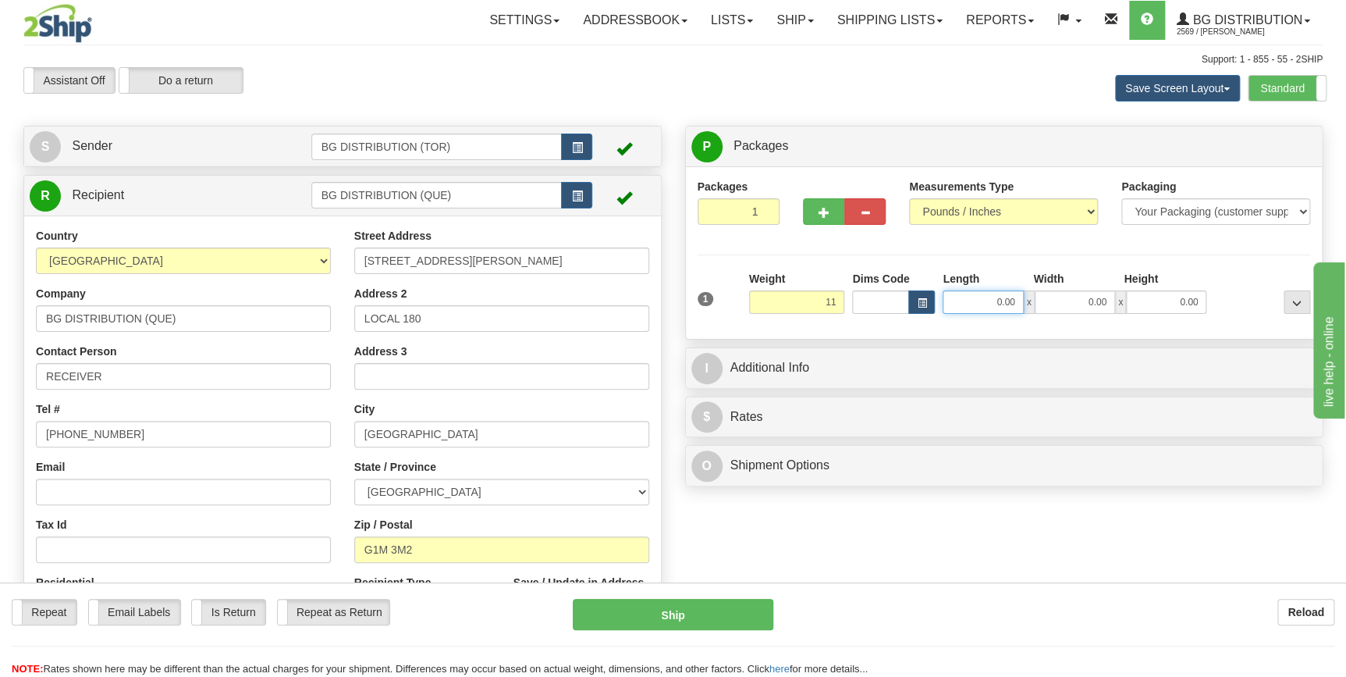
type input "11.00"
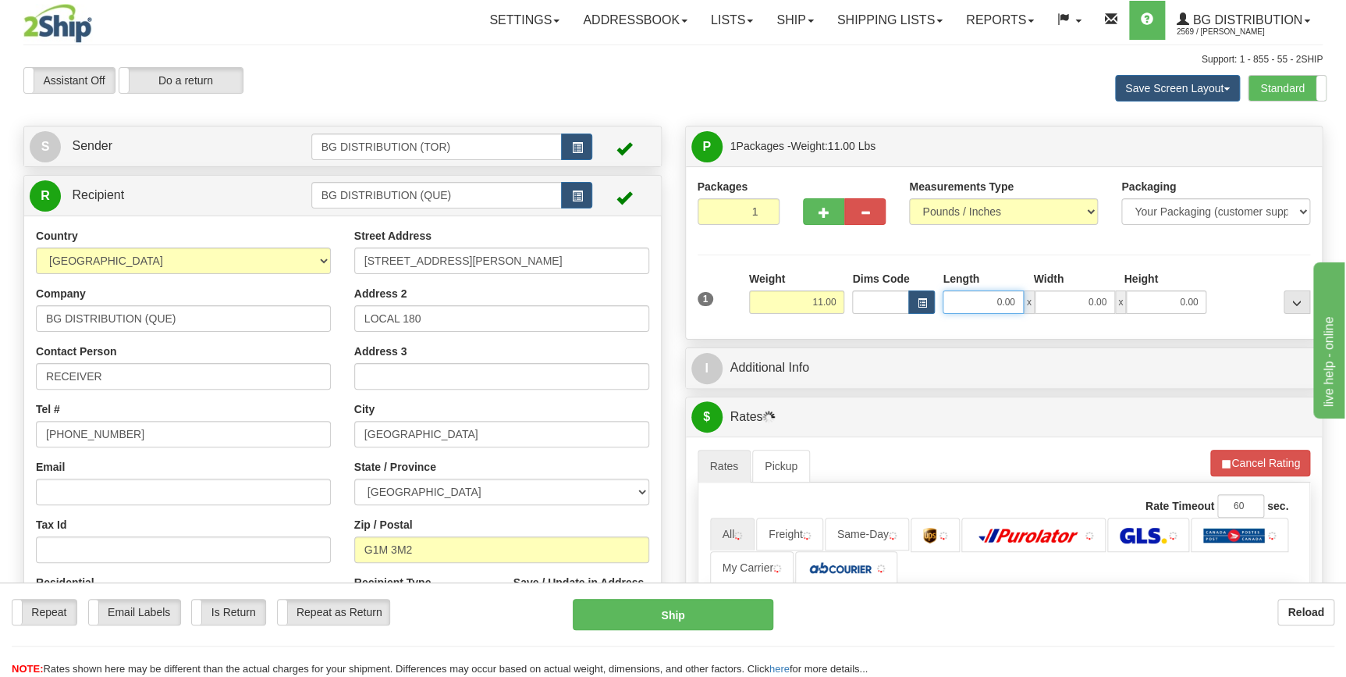
click at [999, 300] on input "0.00" at bounding box center [983, 301] width 80 height 23
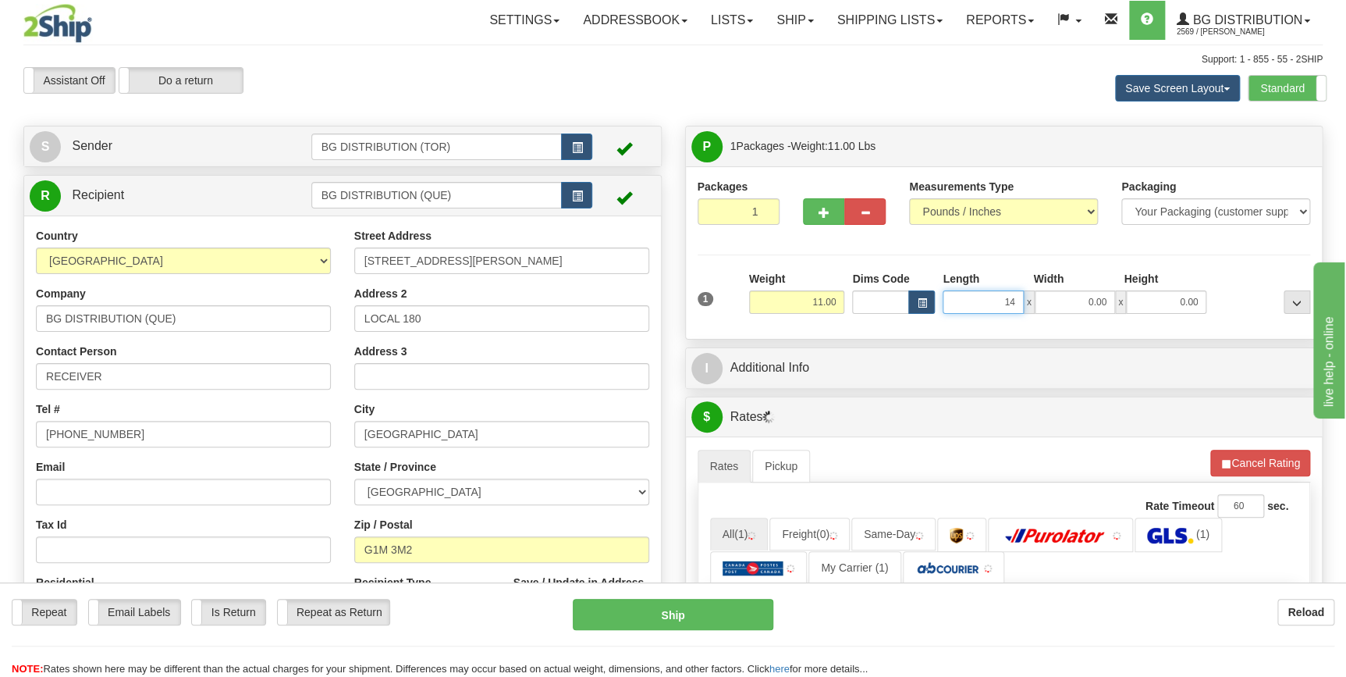
type input "14.00"
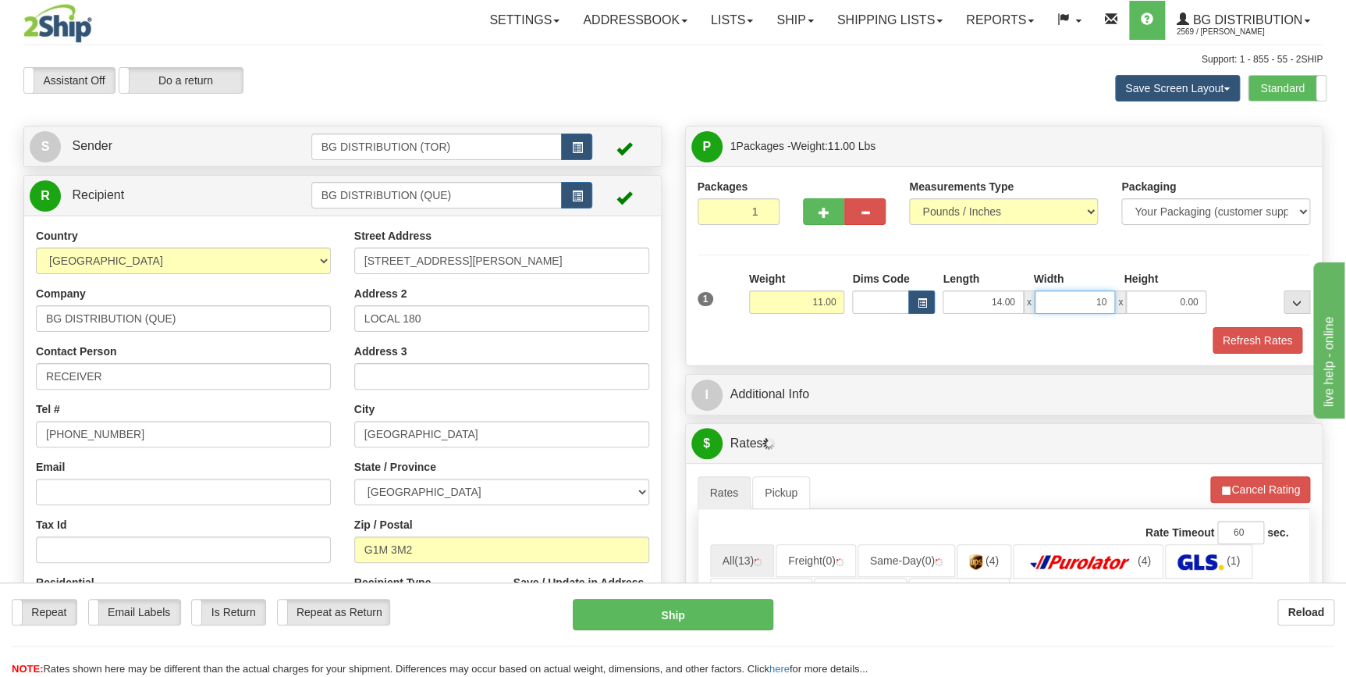
type input "10.00"
type input "12.00"
click at [918, 341] on div "Refresh Rates" at bounding box center [1004, 340] width 621 height 27
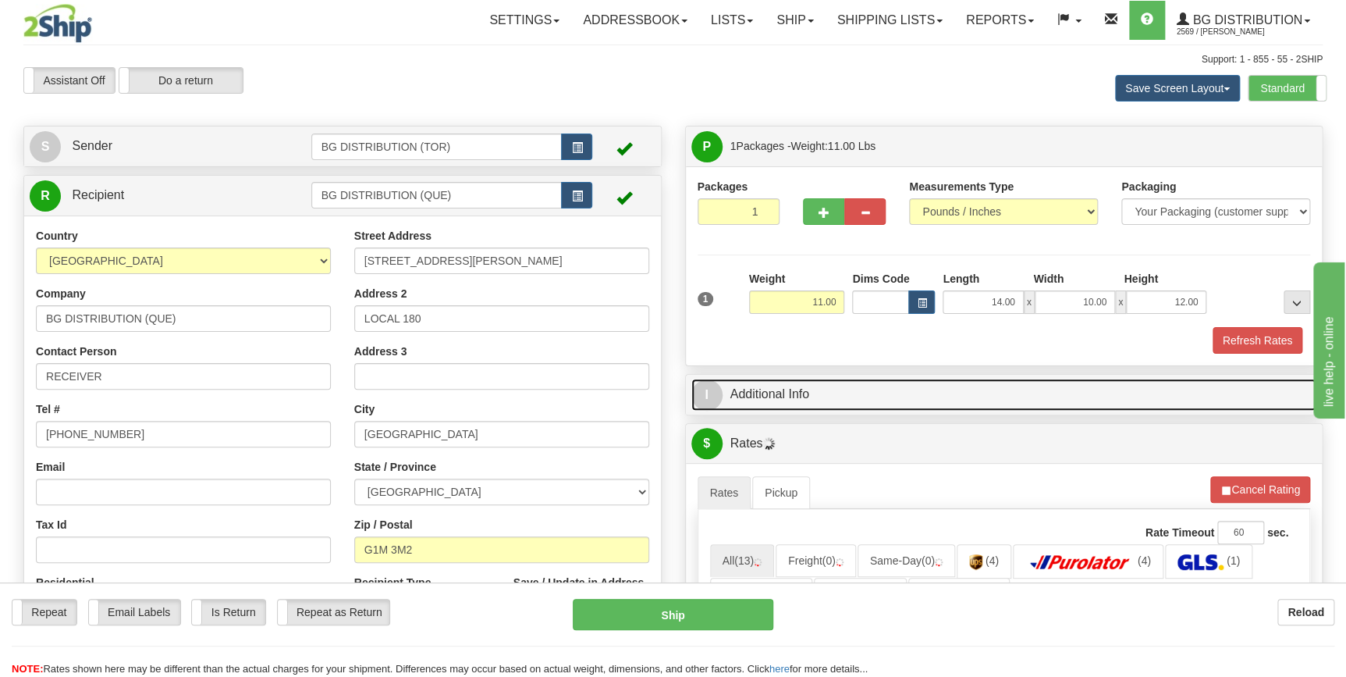
click at [927, 407] on link "I Additional Info" at bounding box center [1004, 394] width 626 height 32
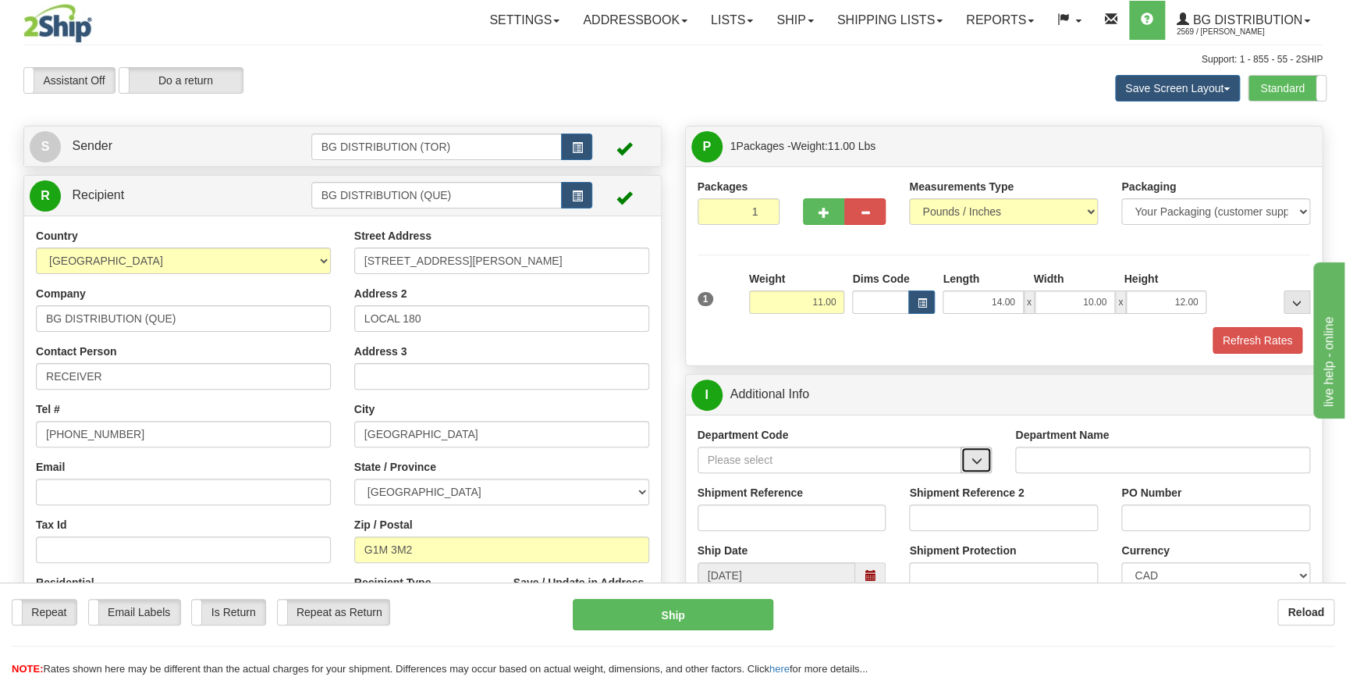
click at [969, 457] on button "button" at bounding box center [976, 459] width 31 height 27
click at [776, 577] on div "WT#" at bounding box center [825, 585] width 249 height 17
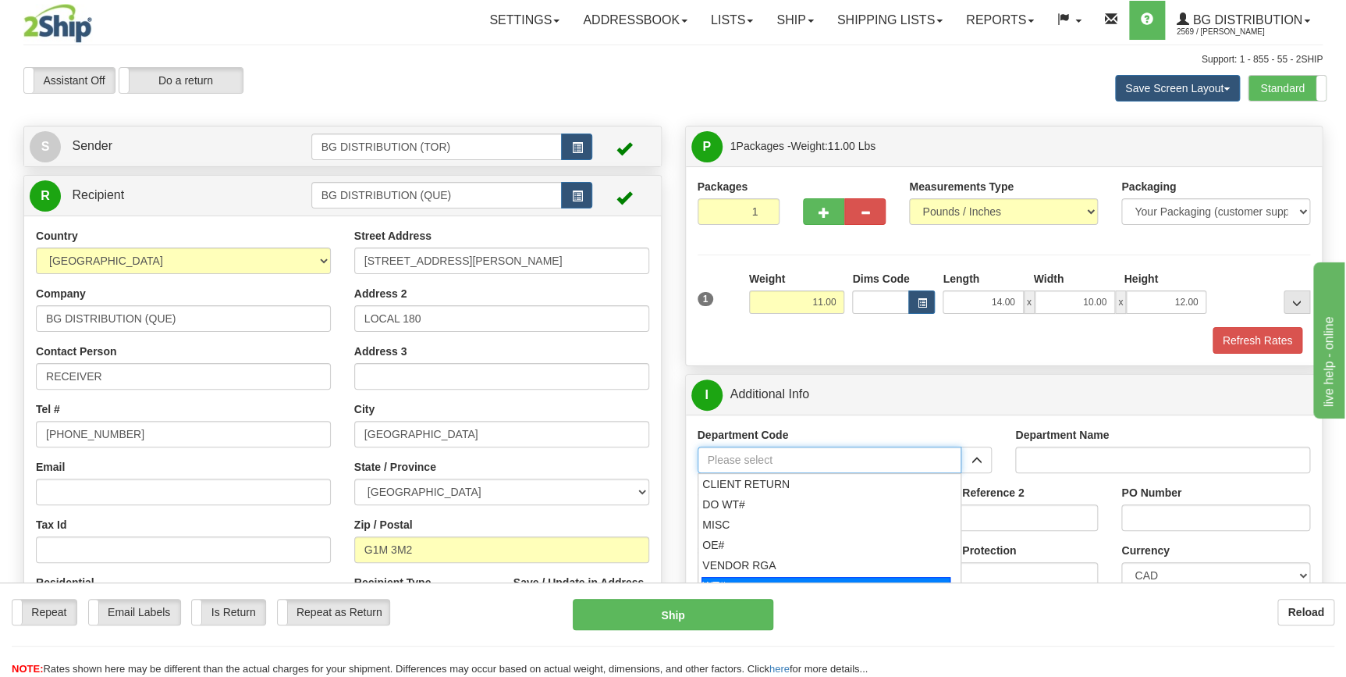
type input "WT#"
type input "WAREHOUSE TRANSFERS"
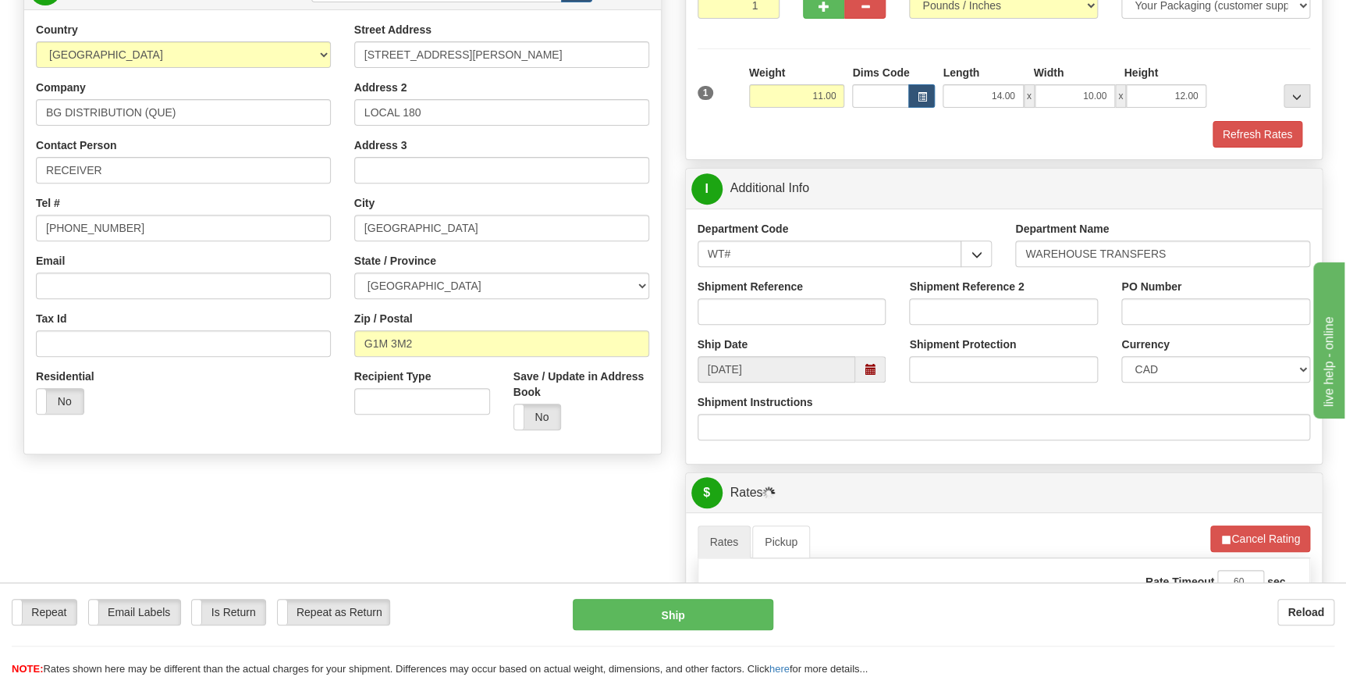
scroll to position [212, 0]
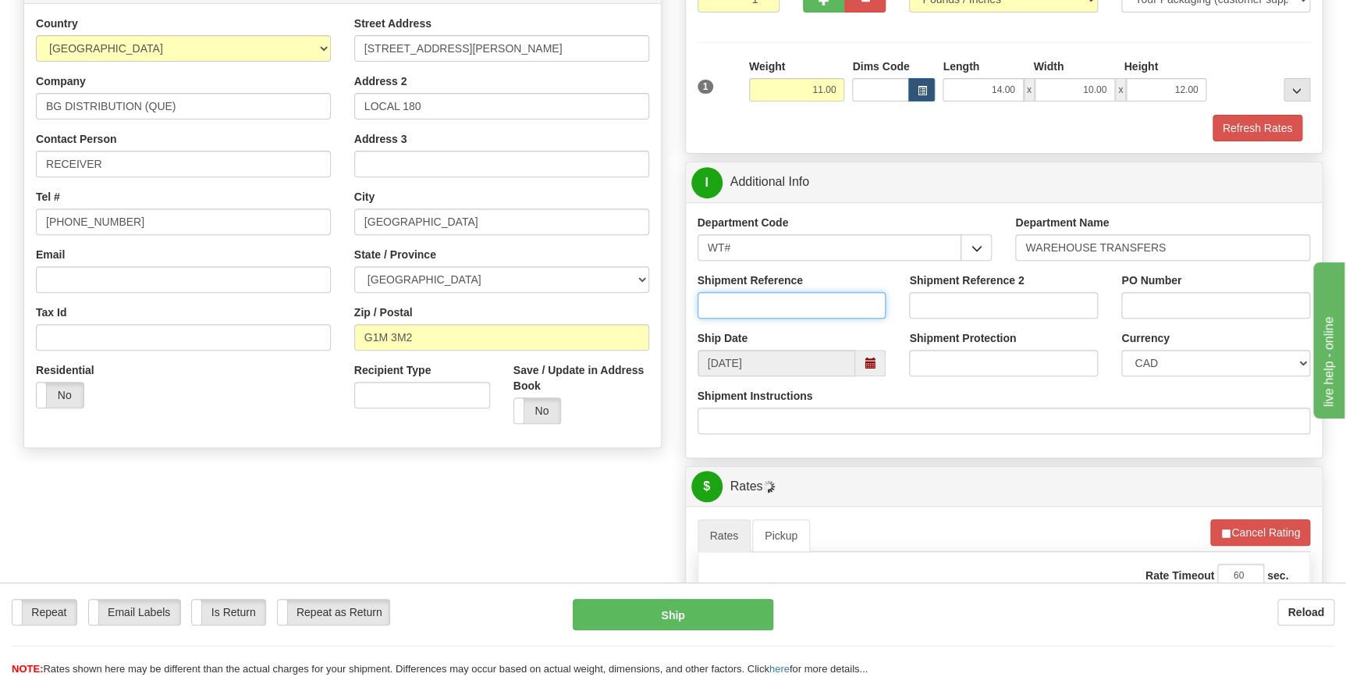
click at [733, 304] on input "Shipment Reference" at bounding box center [792, 305] width 189 height 27
click at [790, 304] on input "167924-00" at bounding box center [792, 305] width 189 height 27
type input "167924-00"
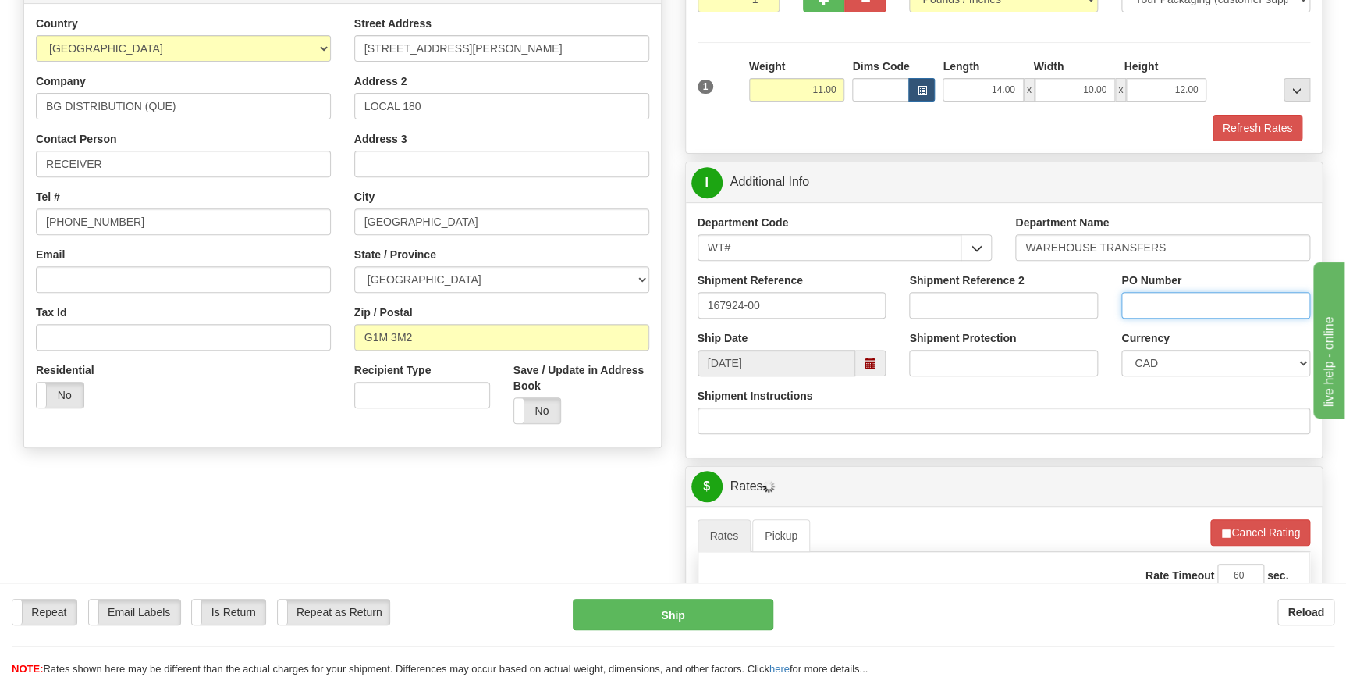
click at [1178, 296] on input "PO Number" at bounding box center [1215, 305] width 189 height 27
paste input "167924-00"
type input "167924-00"
click at [1088, 437] on div "Shipment Instructions" at bounding box center [1004, 417] width 637 height 58
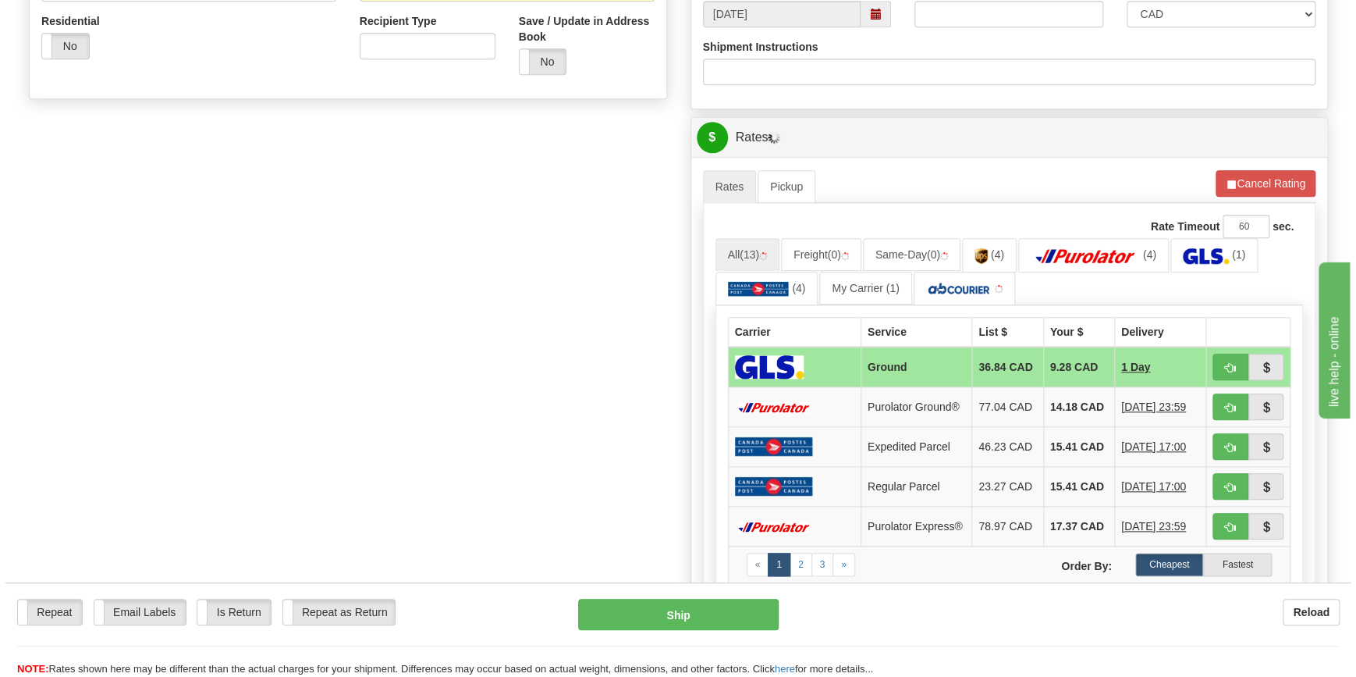
scroll to position [567, 0]
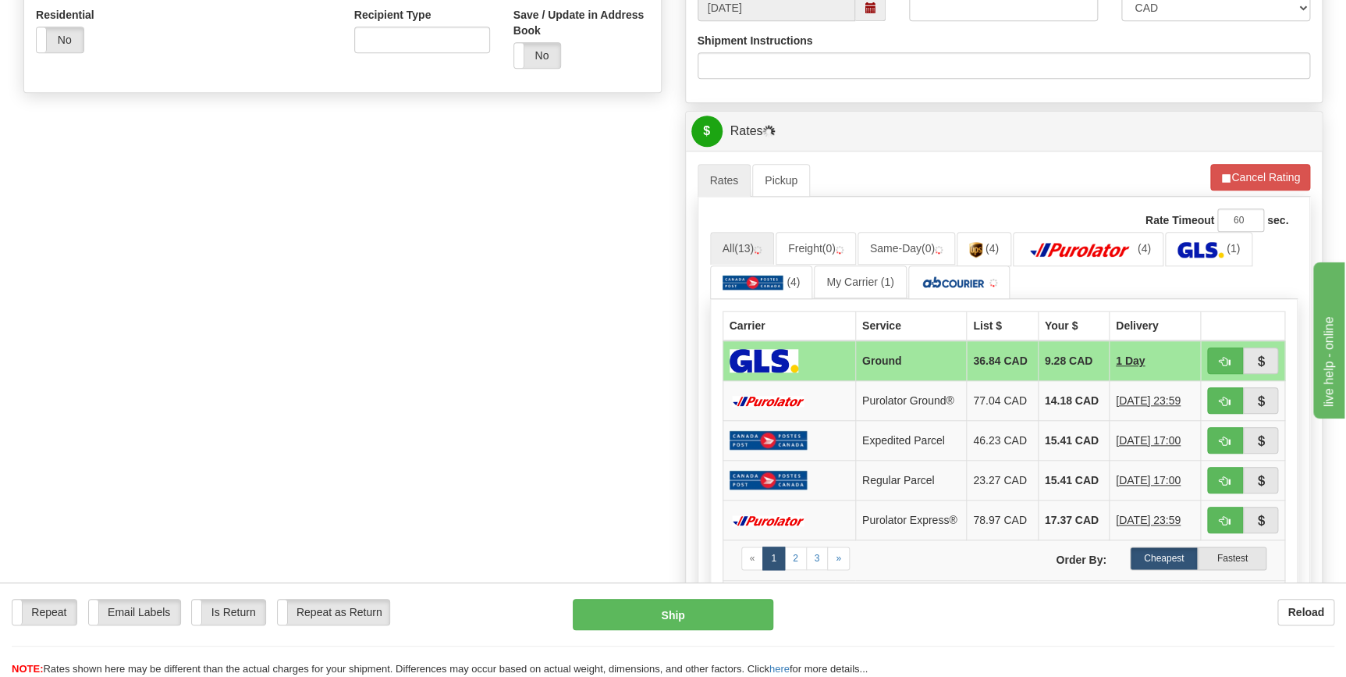
click at [1039, 152] on div "A change has been made which could impact your rate estimate. To ensure the est…" at bounding box center [1004, 436] width 637 height 570
click at [1262, 179] on button "Refresh Rates" at bounding box center [1259, 177] width 101 height 27
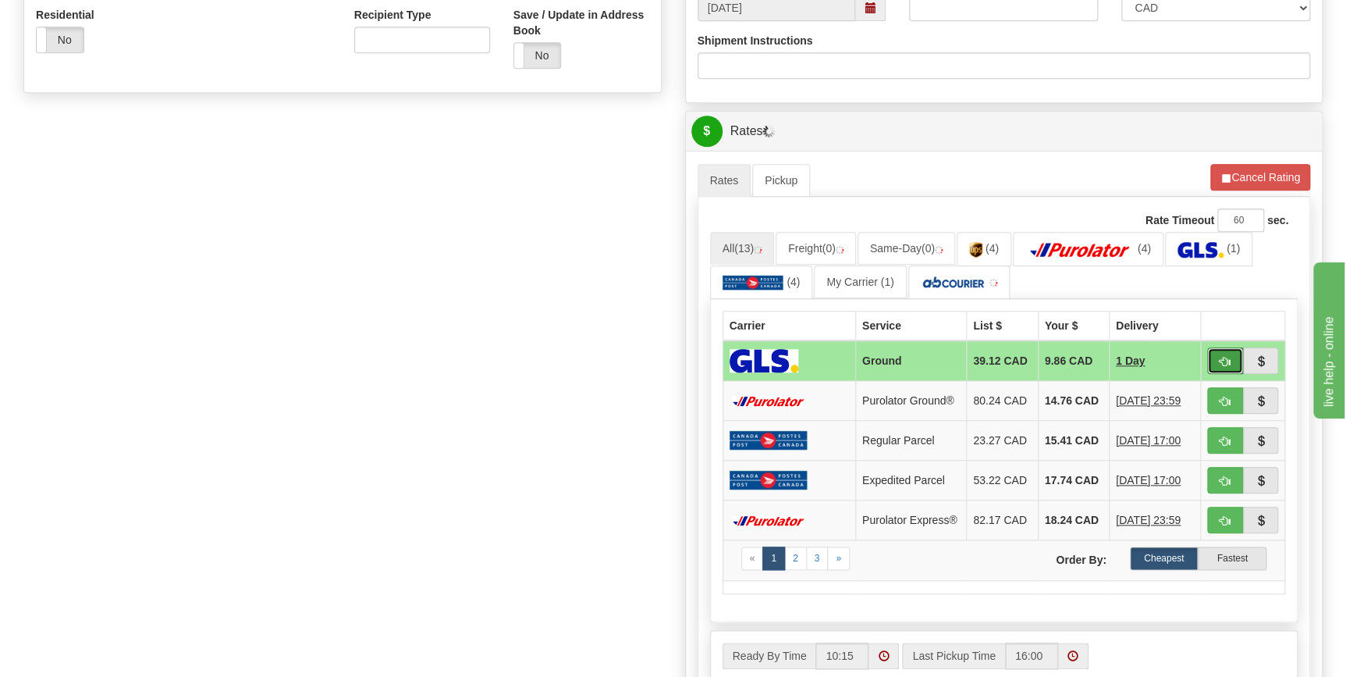
click at [1225, 360] on span "button" at bounding box center [1225, 362] width 11 height 10
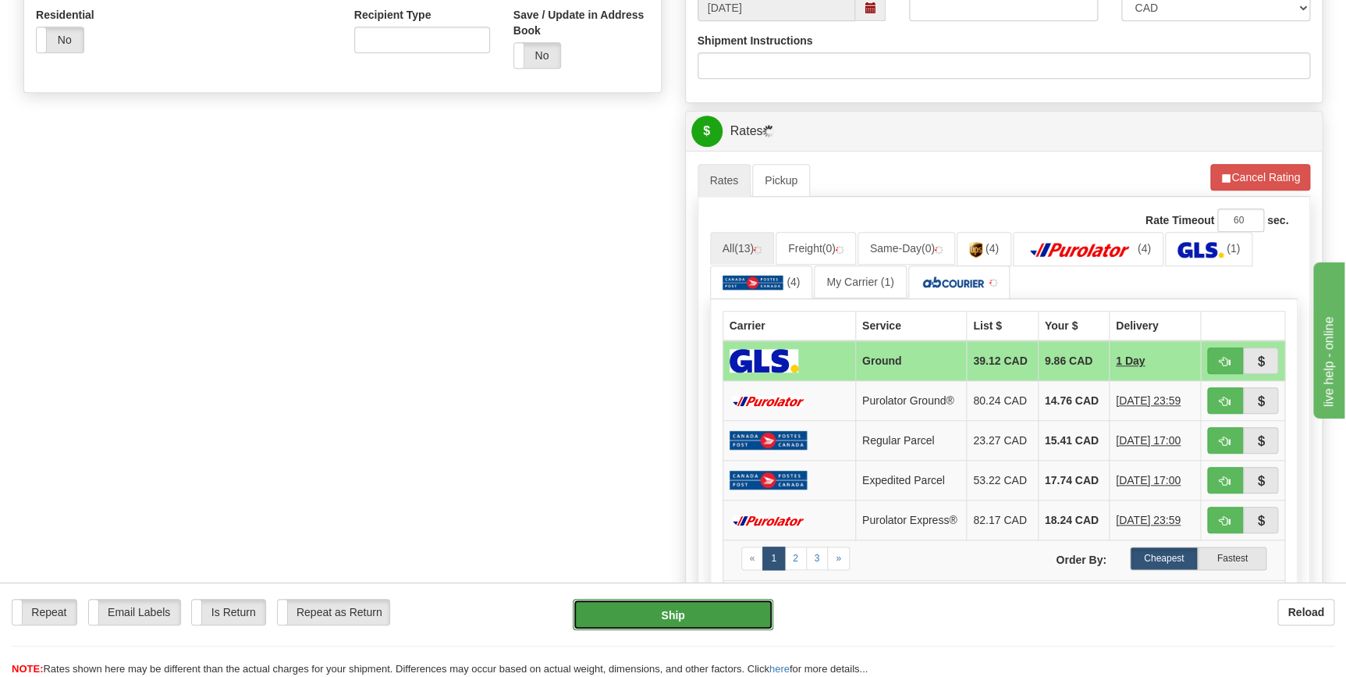
click at [701, 622] on button "Ship" at bounding box center [673, 613] width 201 height 31
type input "1"
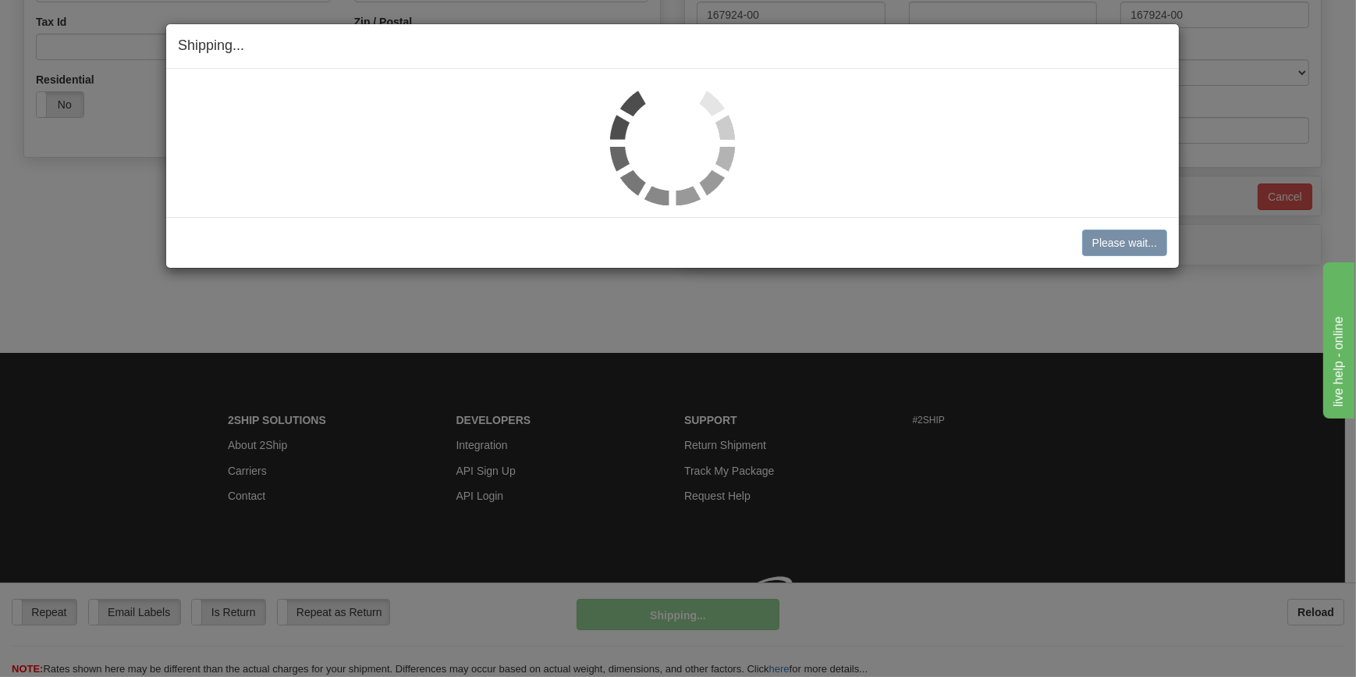
scroll to position [524, 0]
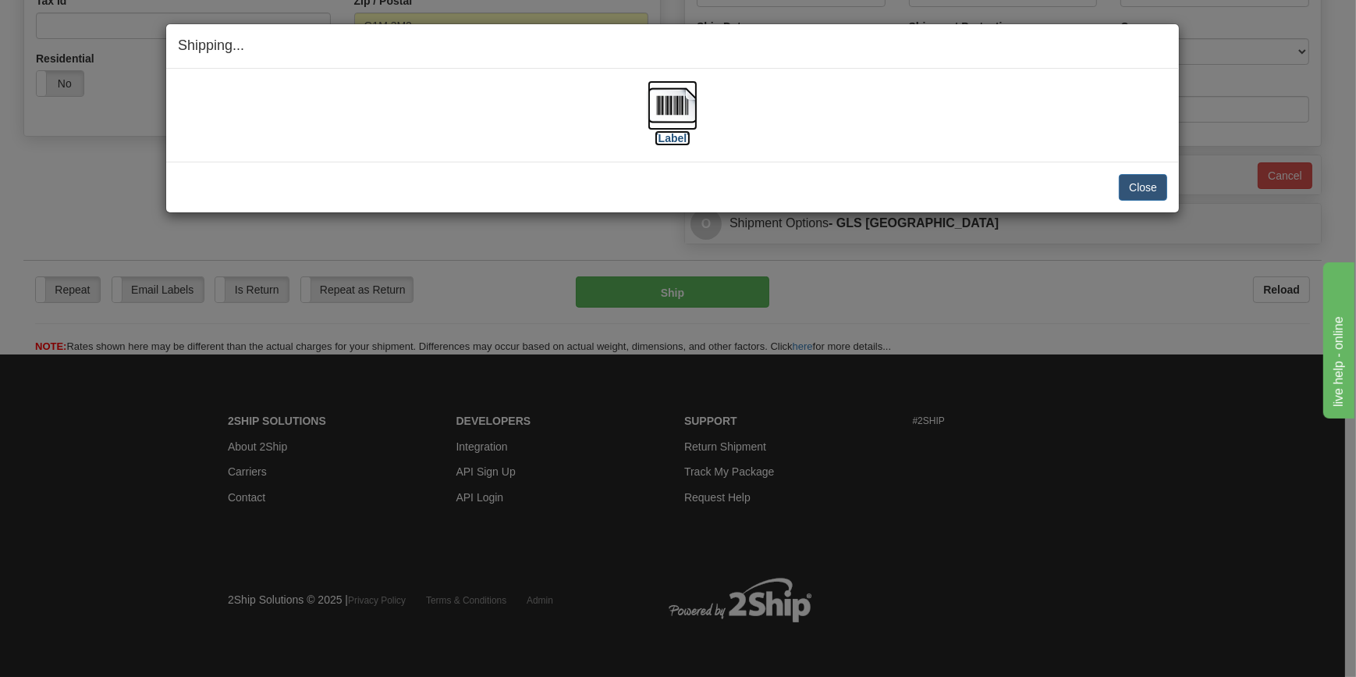
click at [672, 104] on img at bounding box center [673, 105] width 50 height 50
click at [1131, 190] on button "Close" at bounding box center [1143, 187] width 48 height 27
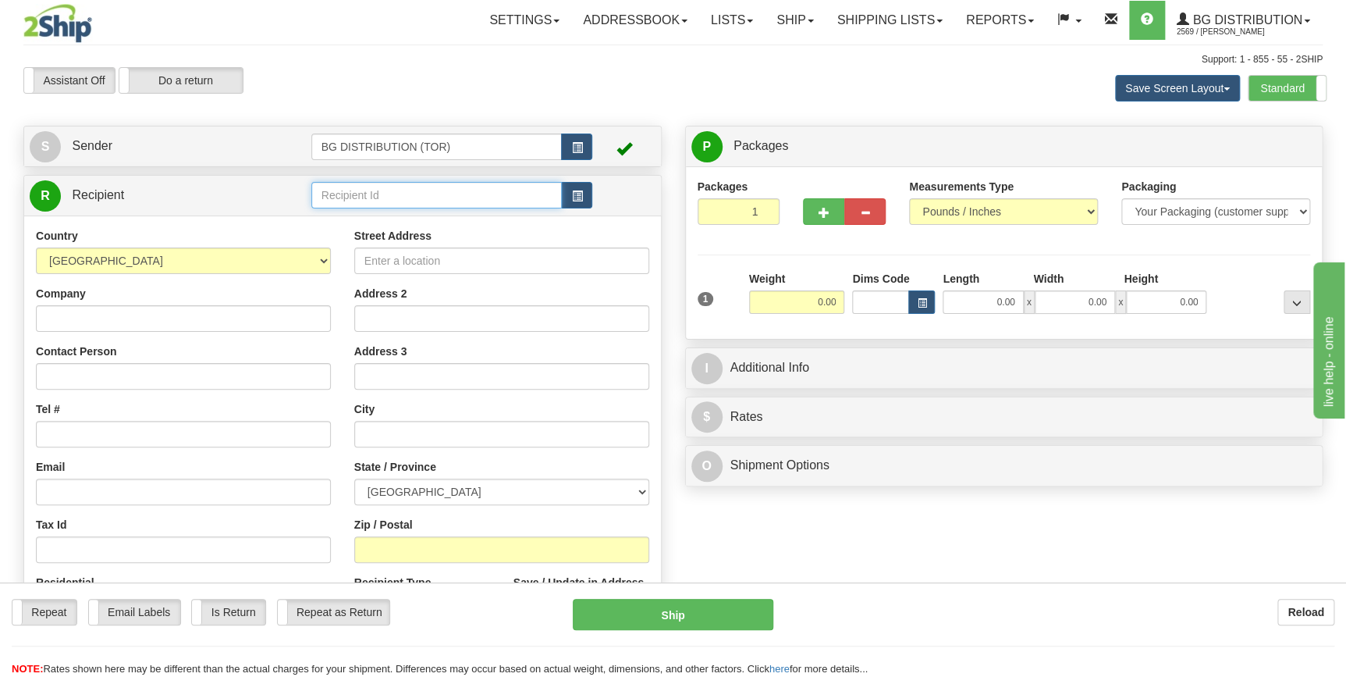
click at [403, 201] on input "text" at bounding box center [436, 195] width 251 height 27
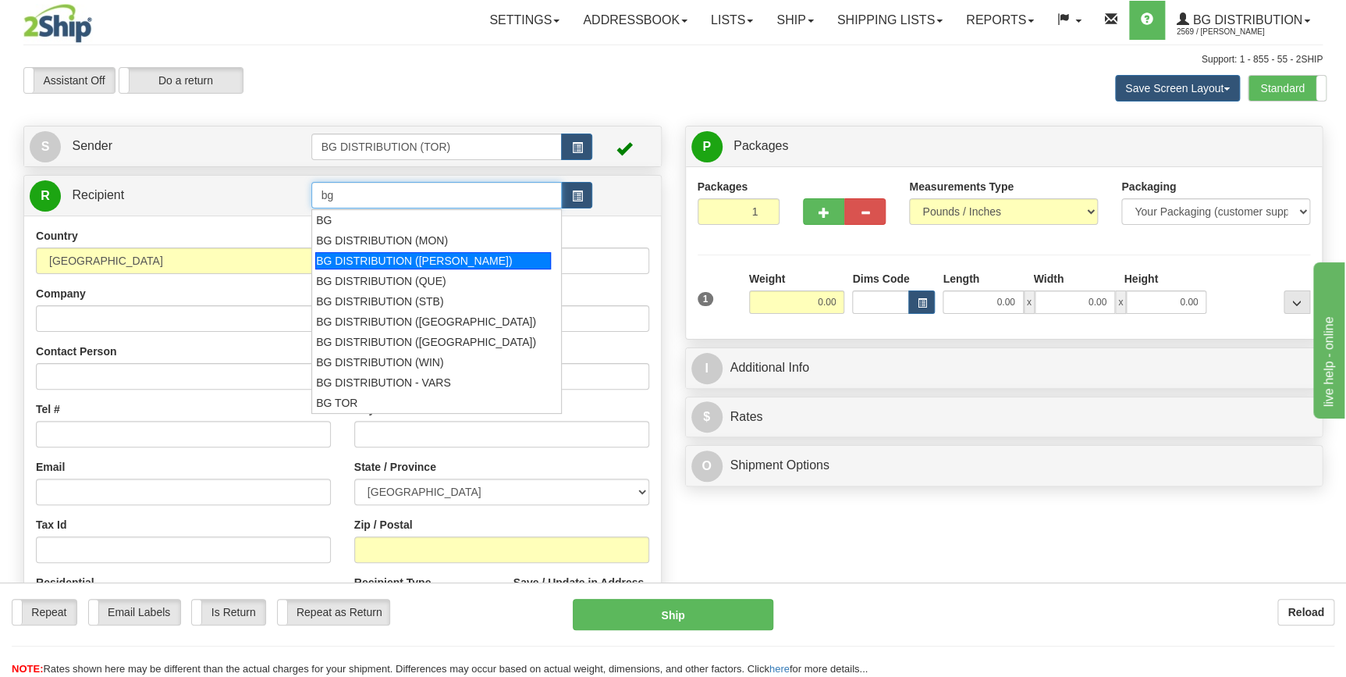
click at [411, 258] on div "BG DISTRIBUTION ([PERSON_NAME])" at bounding box center [433, 260] width 236 height 17
type input "BG DISTRIBUTION ([PERSON_NAME])"
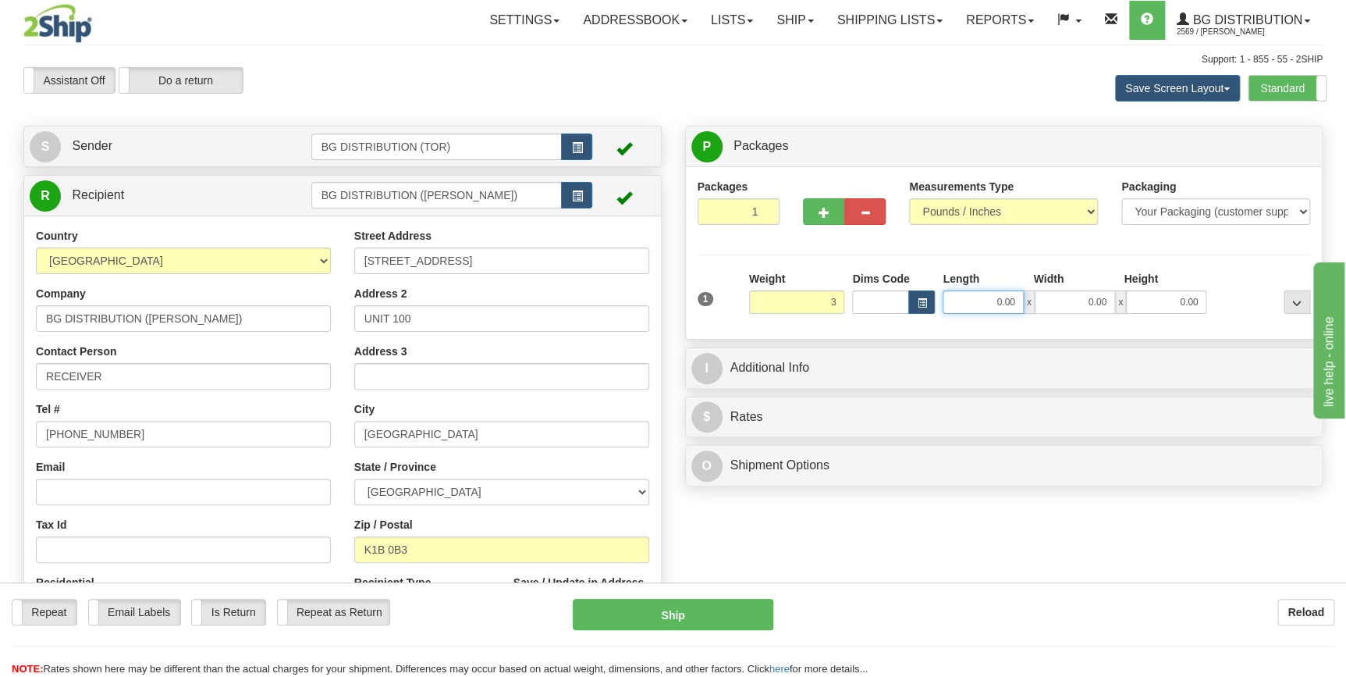
type input "3.00"
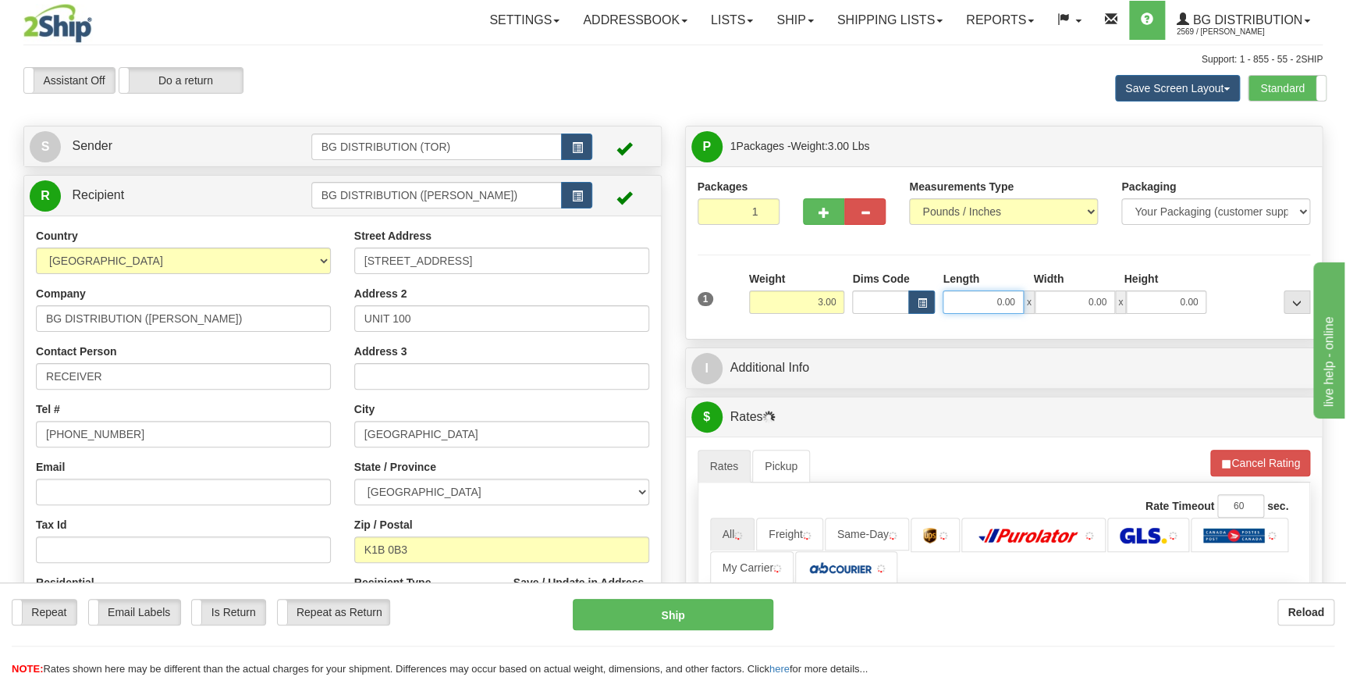
click at [999, 294] on input "0.00" at bounding box center [983, 301] width 80 height 23
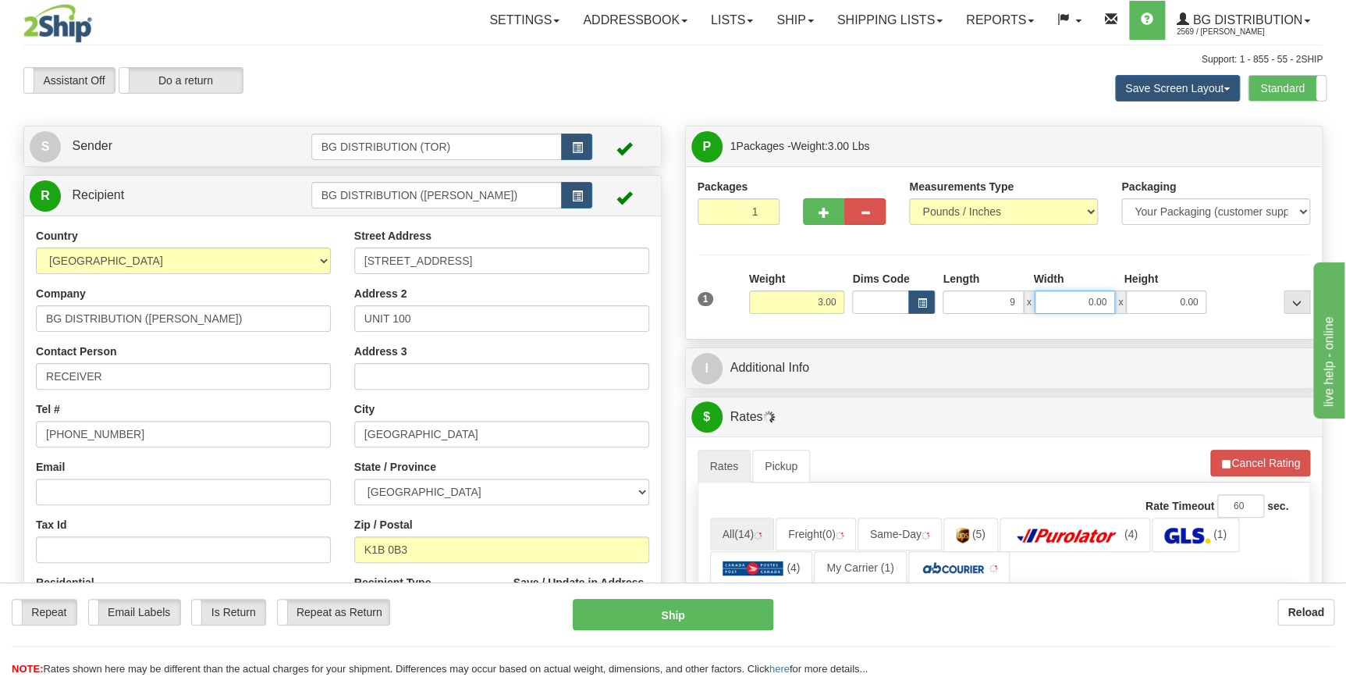
type input "9.00"
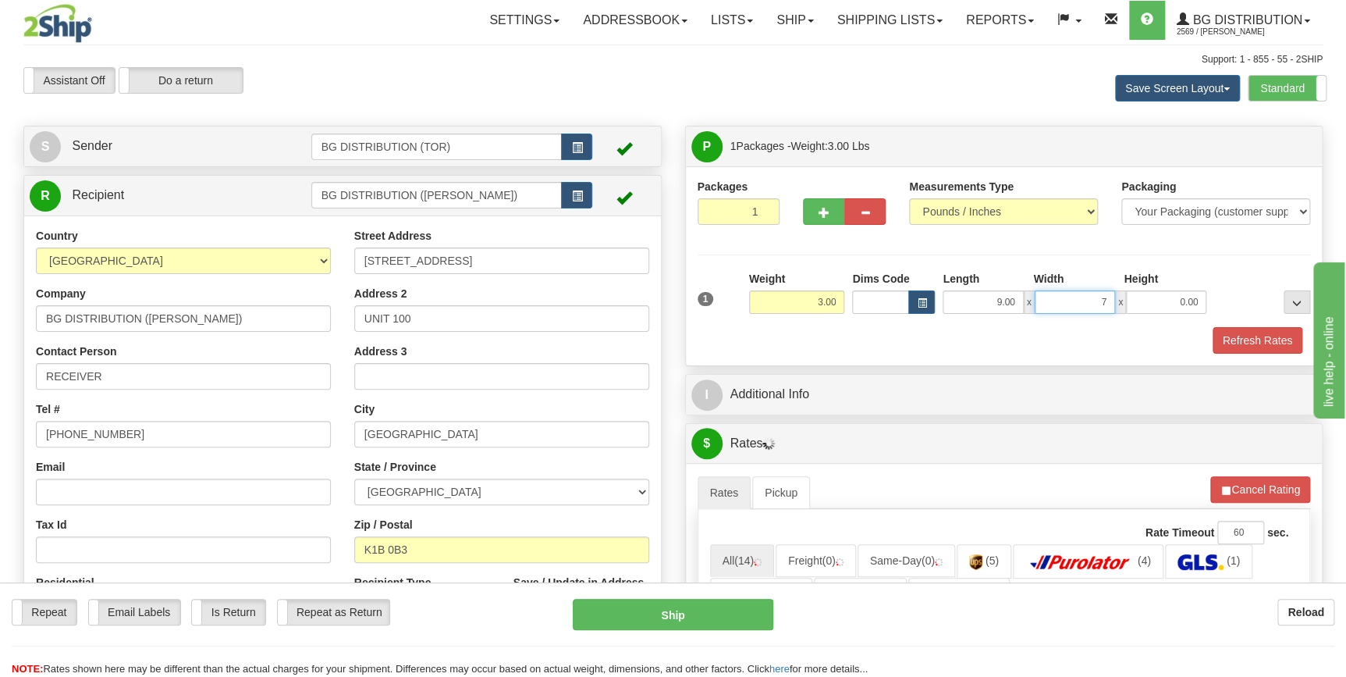
type input "7.00"
type input "8.00"
click at [912, 342] on div "Refresh Rates" at bounding box center [1004, 340] width 621 height 27
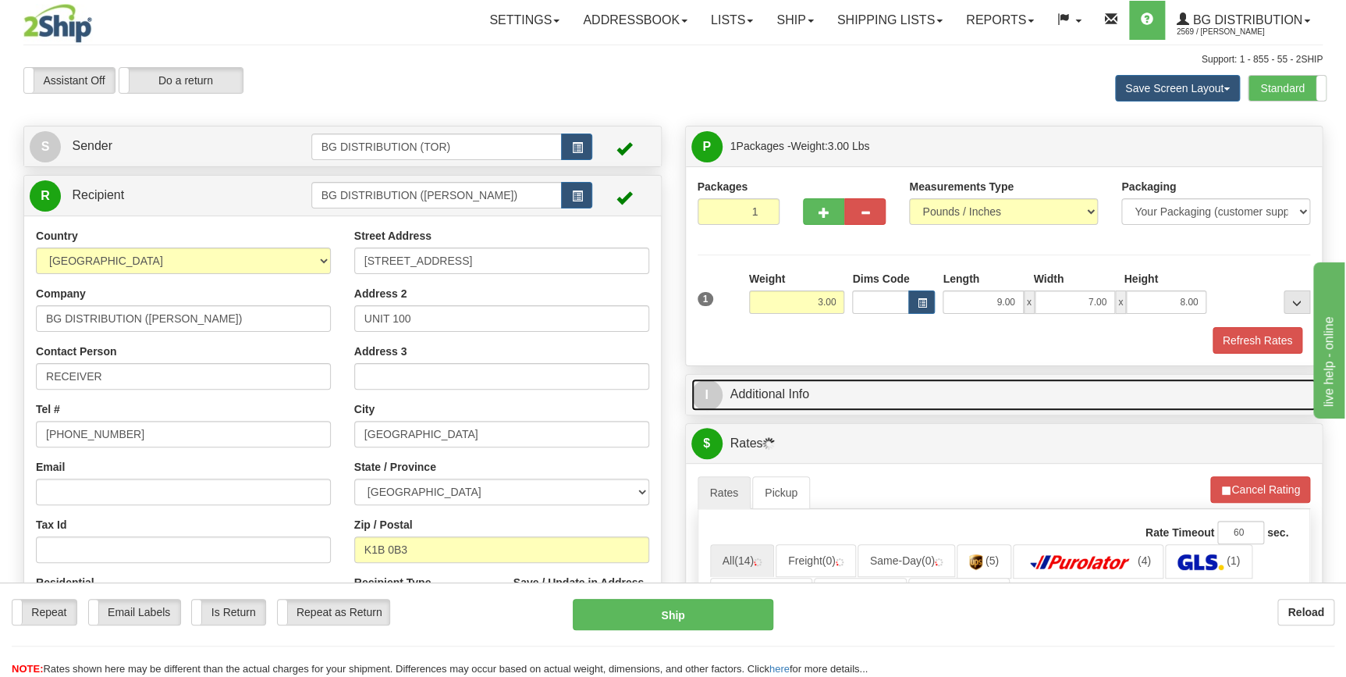
click at [910, 403] on link "I Additional Info" at bounding box center [1004, 394] width 626 height 32
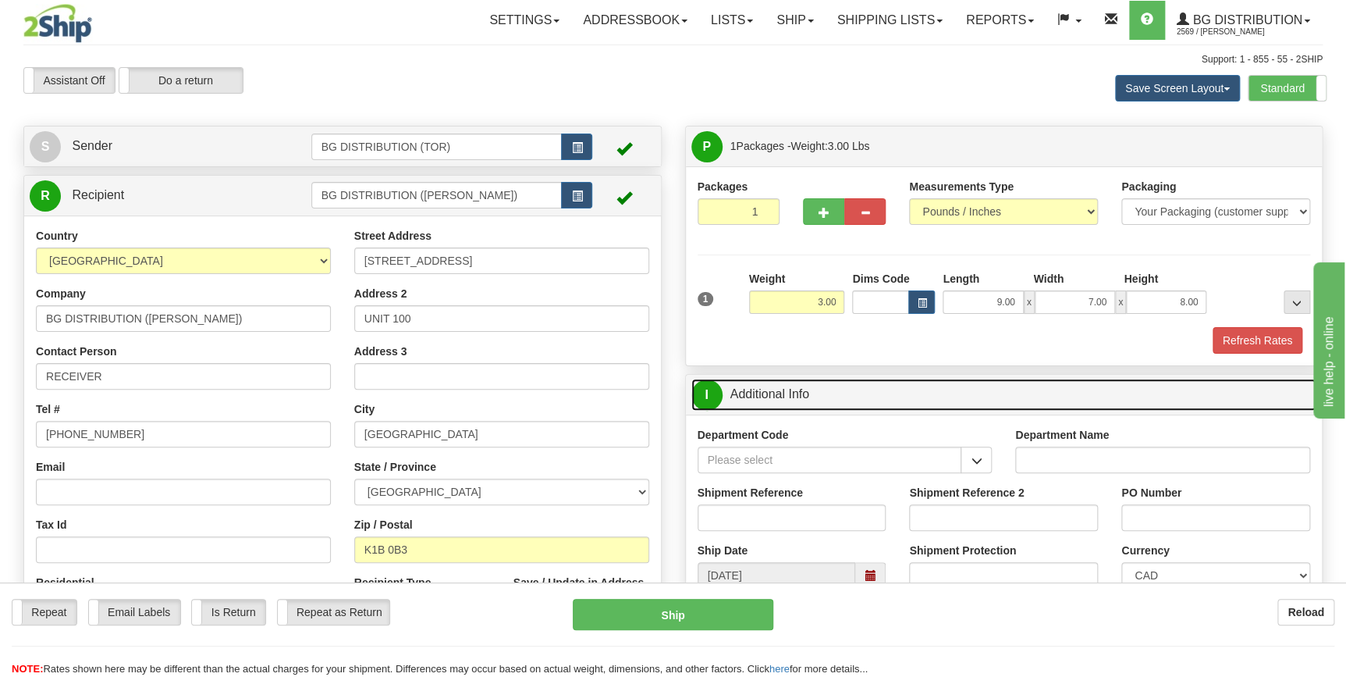
scroll to position [70, 0]
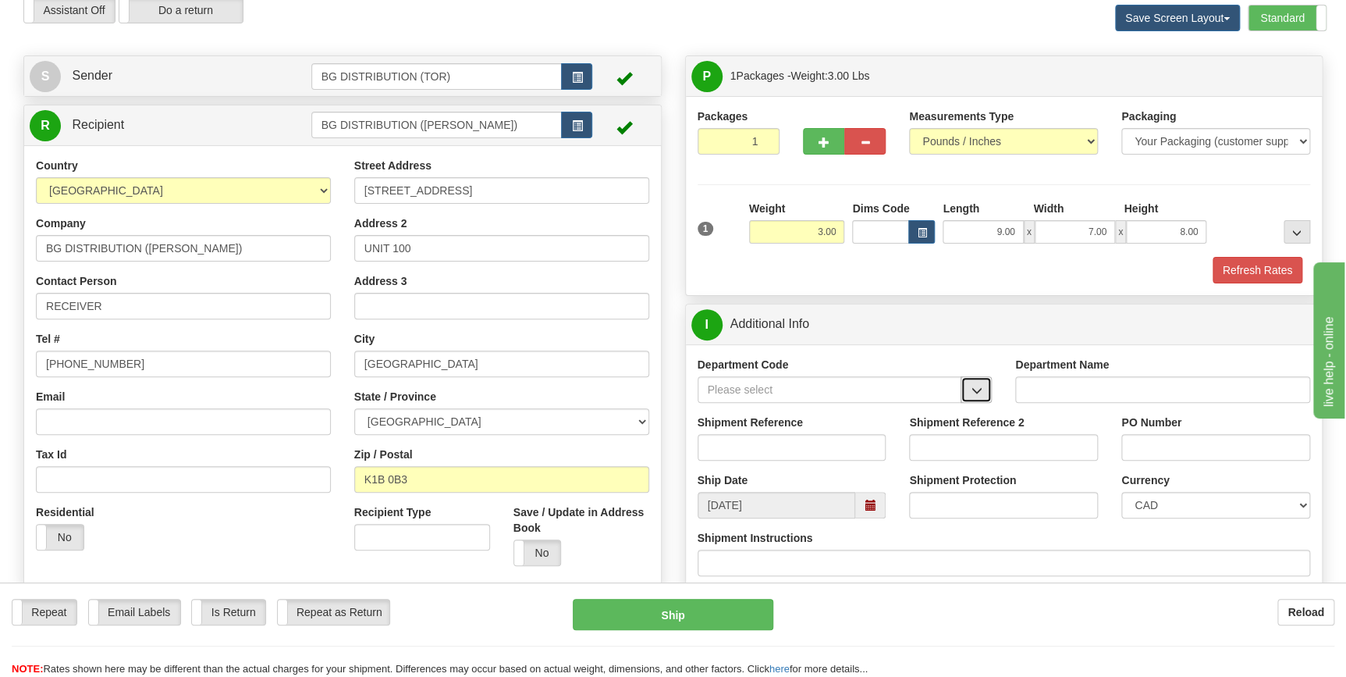
click at [986, 389] on button "button" at bounding box center [976, 389] width 31 height 27
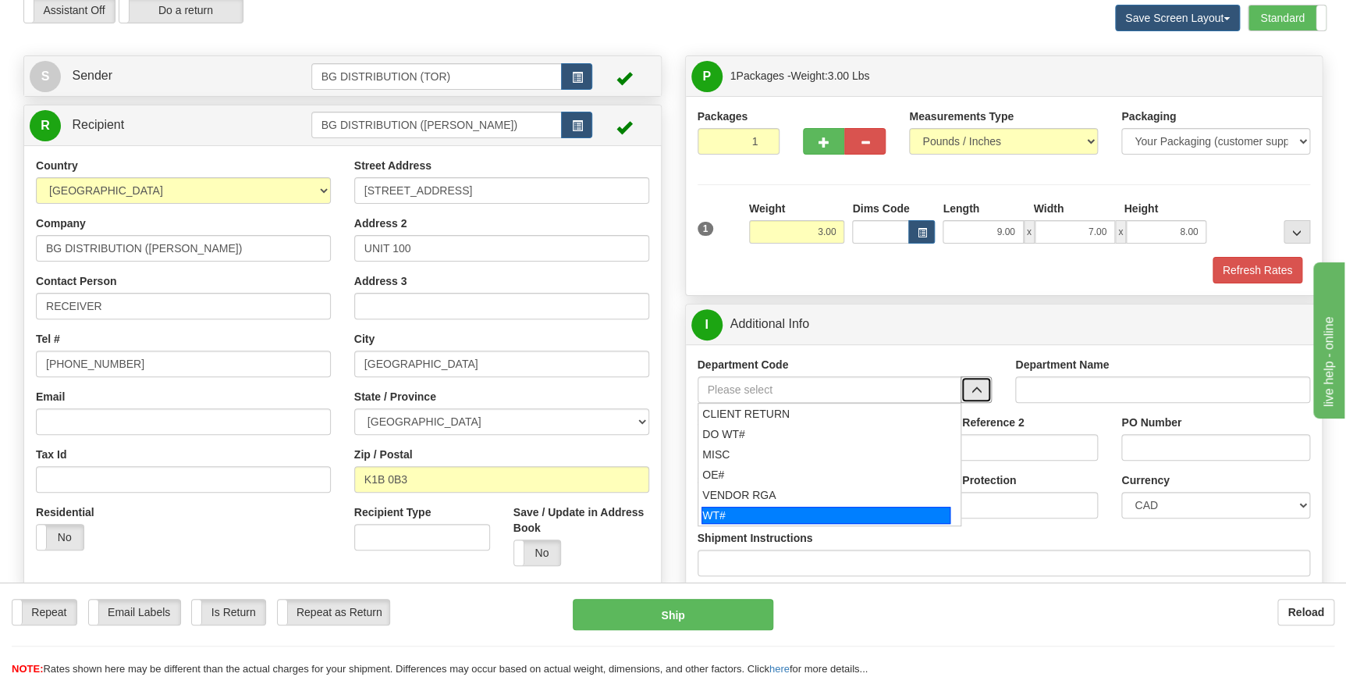
click at [773, 515] on div "WT#" at bounding box center [825, 514] width 249 height 17
type input "WT#"
type input "WAREHOUSE TRANSFERS"
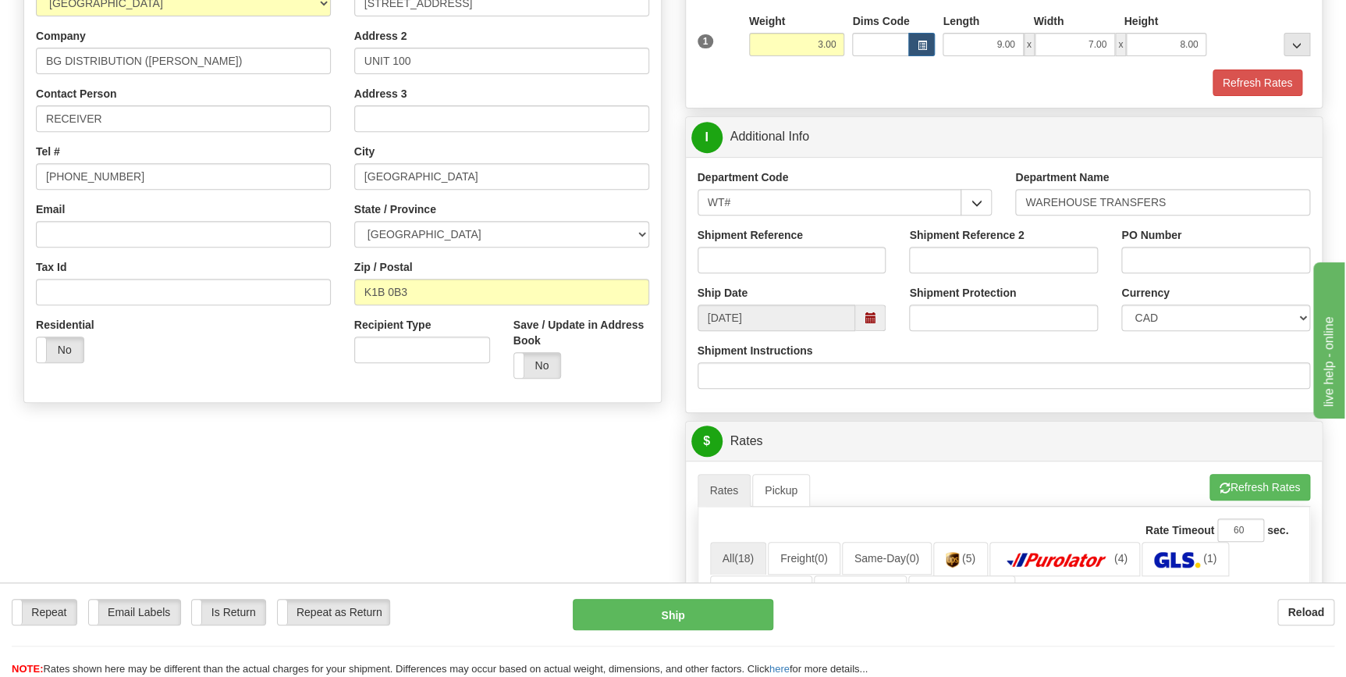
scroll to position [283, 0]
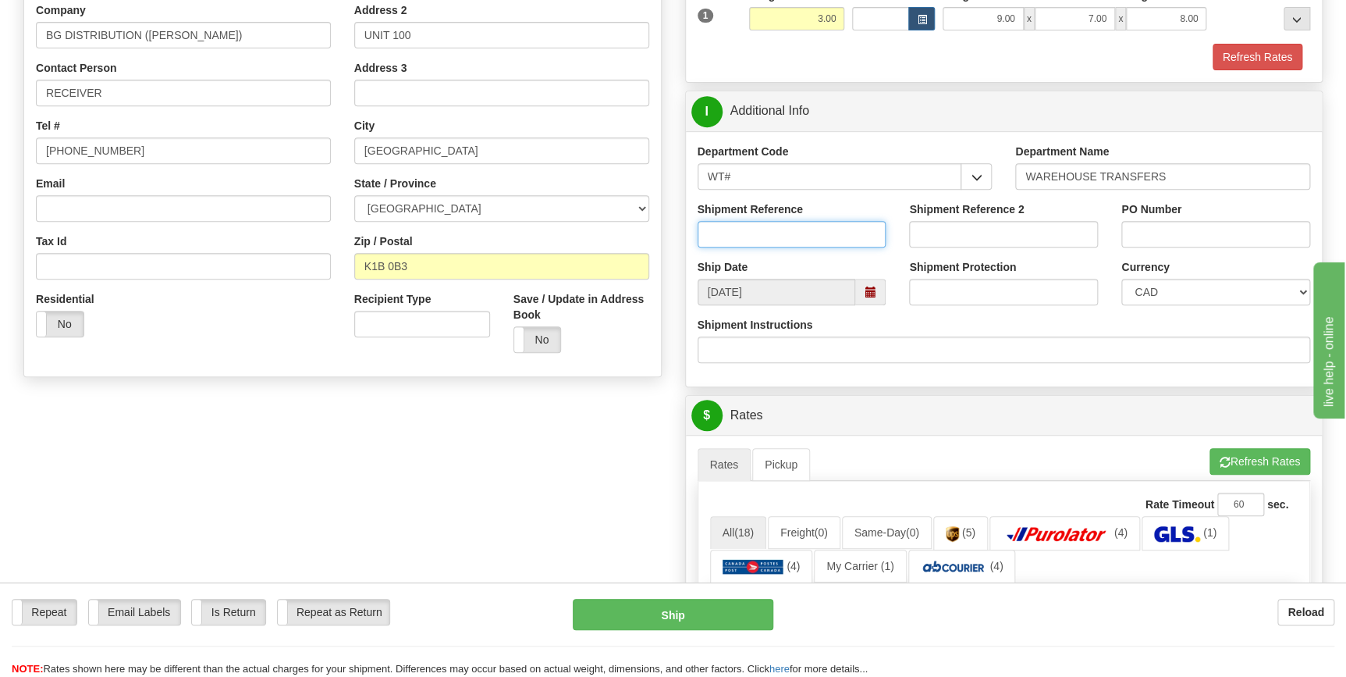
click at [741, 230] on input "Shipment Reference" at bounding box center [792, 234] width 189 height 27
click at [750, 233] on input "167939-00" at bounding box center [792, 234] width 189 height 27
type input "167939-00"
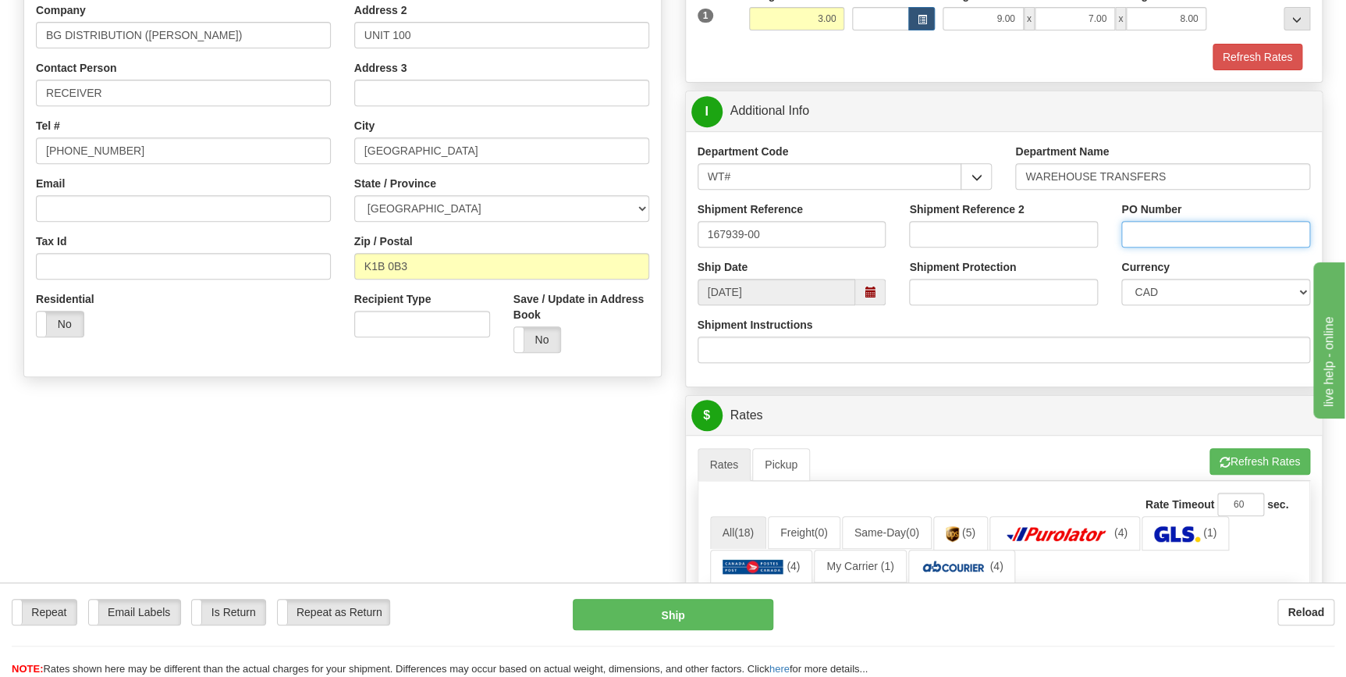
click at [1177, 228] on input "PO Number" at bounding box center [1215, 234] width 189 height 27
paste input "167939-00"
type input "167939-00"
click at [1128, 333] on div "Shipment Instructions" at bounding box center [1004, 340] width 613 height 46
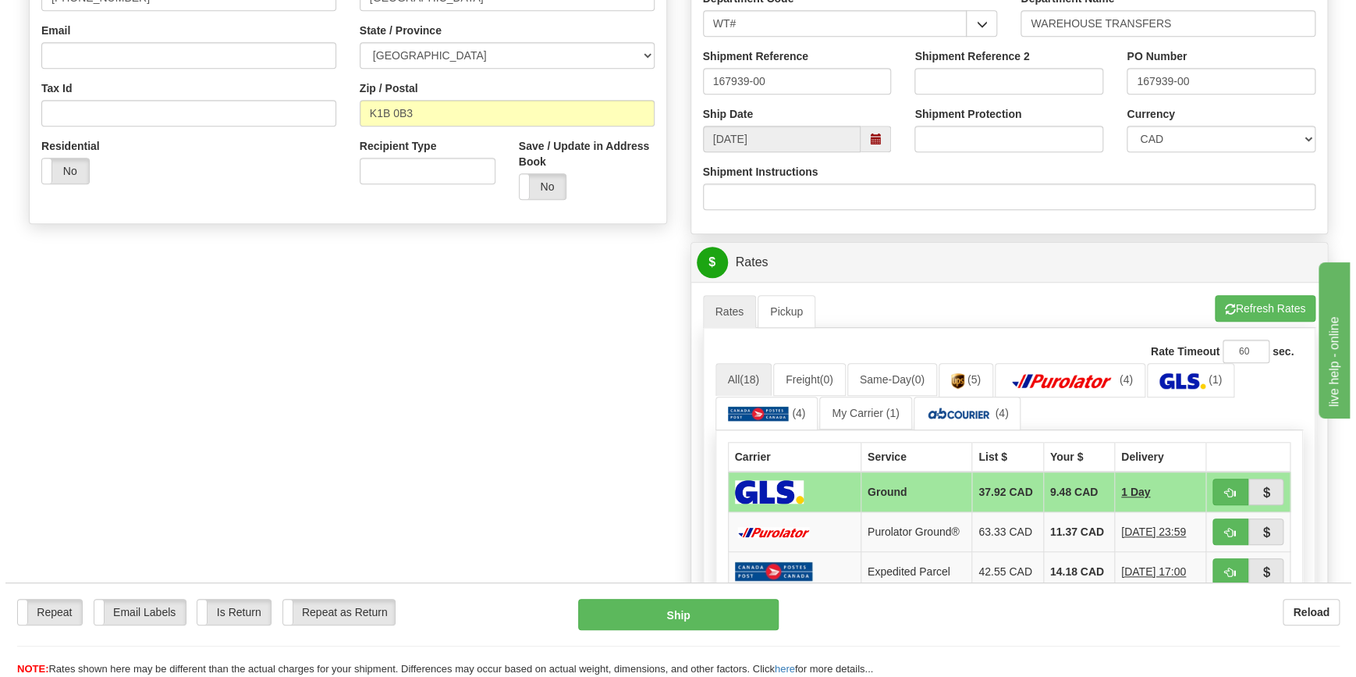
scroll to position [496, 0]
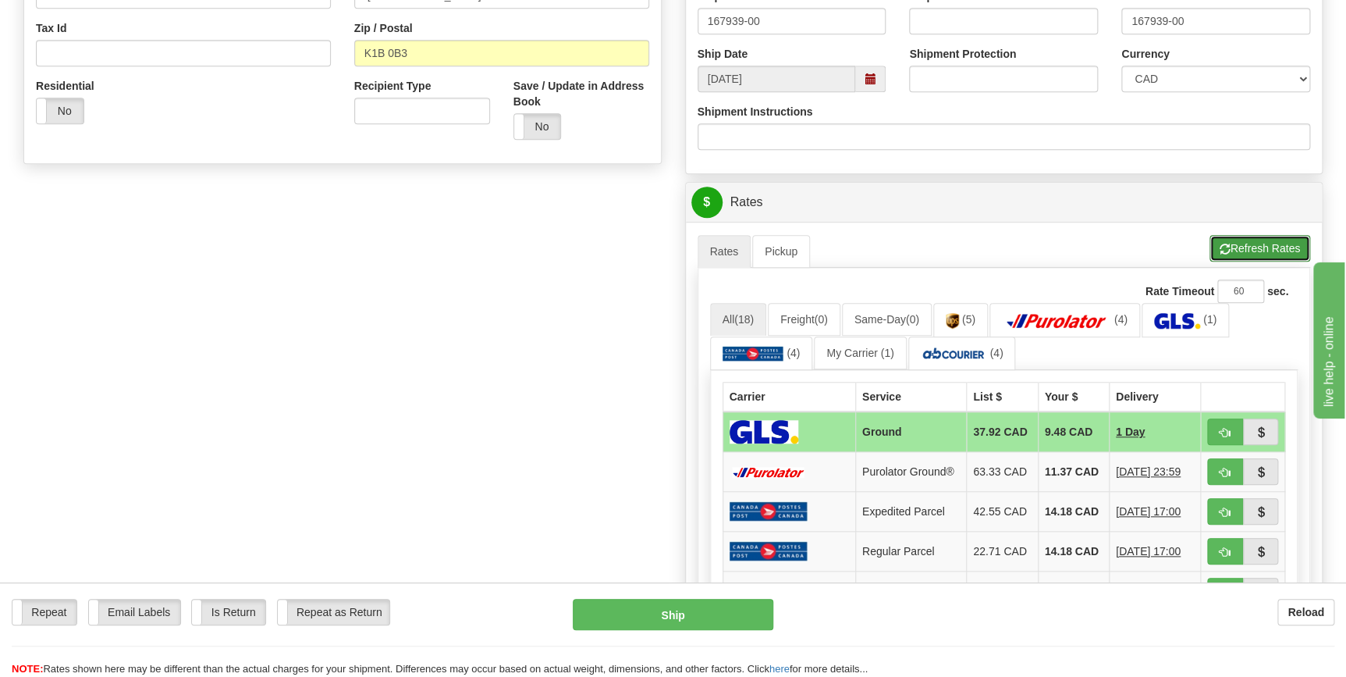
click at [1245, 243] on button "Refresh Rates" at bounding box center [1259, 248] width 101 height 27
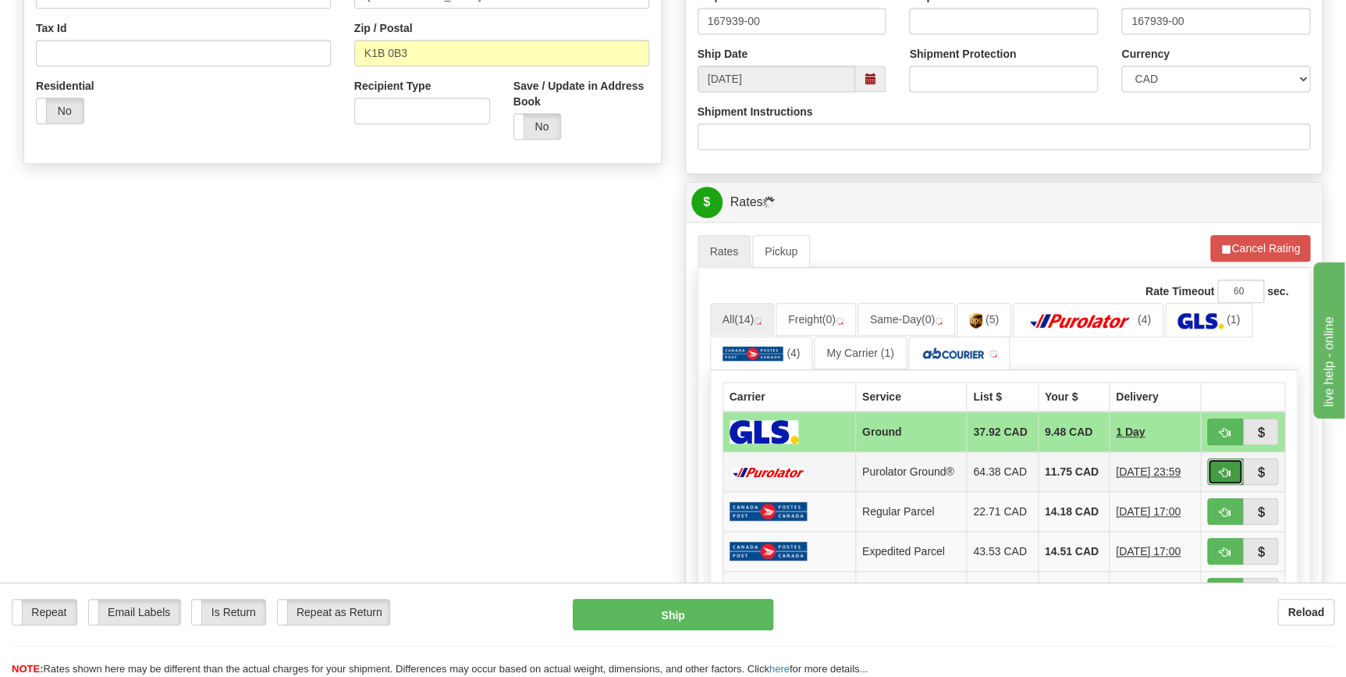
drag, startPoint x: 1226, startPoint y: 460, endPoint x: 1227, endPoint y: 469, distance: 8.6
click at [1227, 469] on span "button" at bounding box center [1225, 472] width 11 height 10
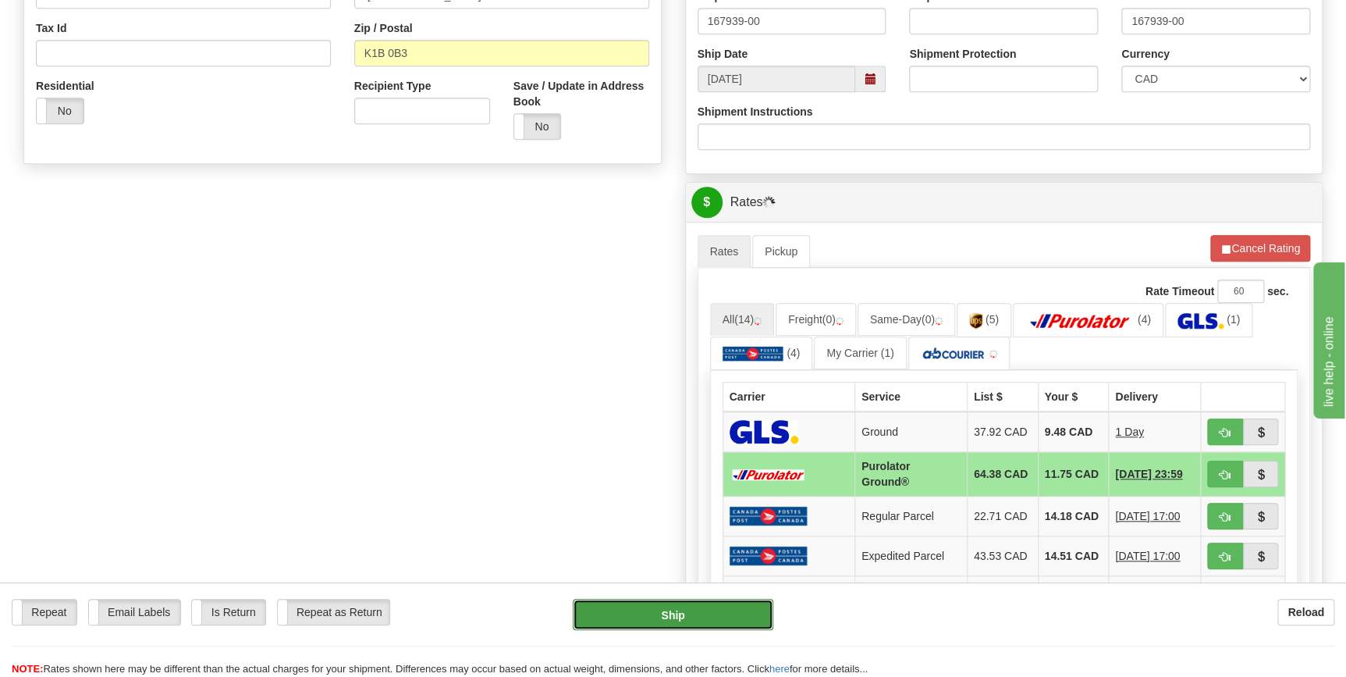
click at [721, 616] on button "Ship" at bounding box center [673, 613] width 201 height 31
type input "260"
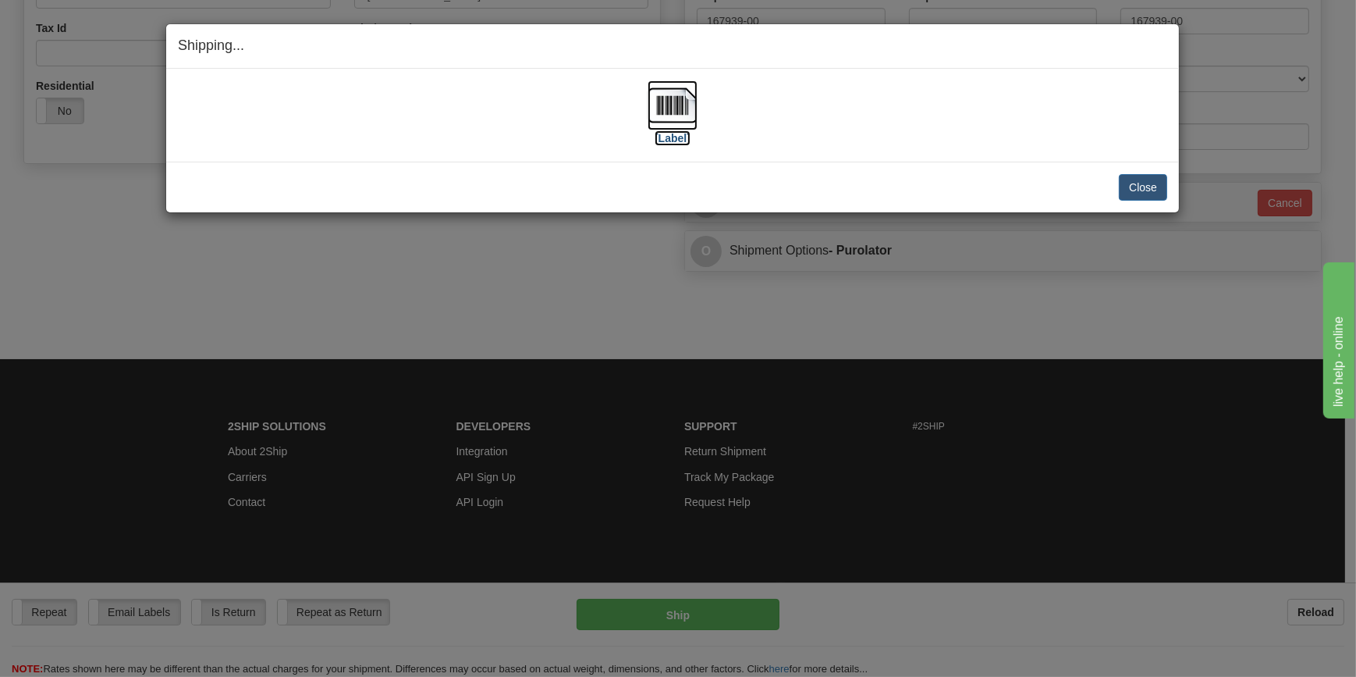
click at [662, 111] on img at bounding box center [673, 105] width 50 height 50
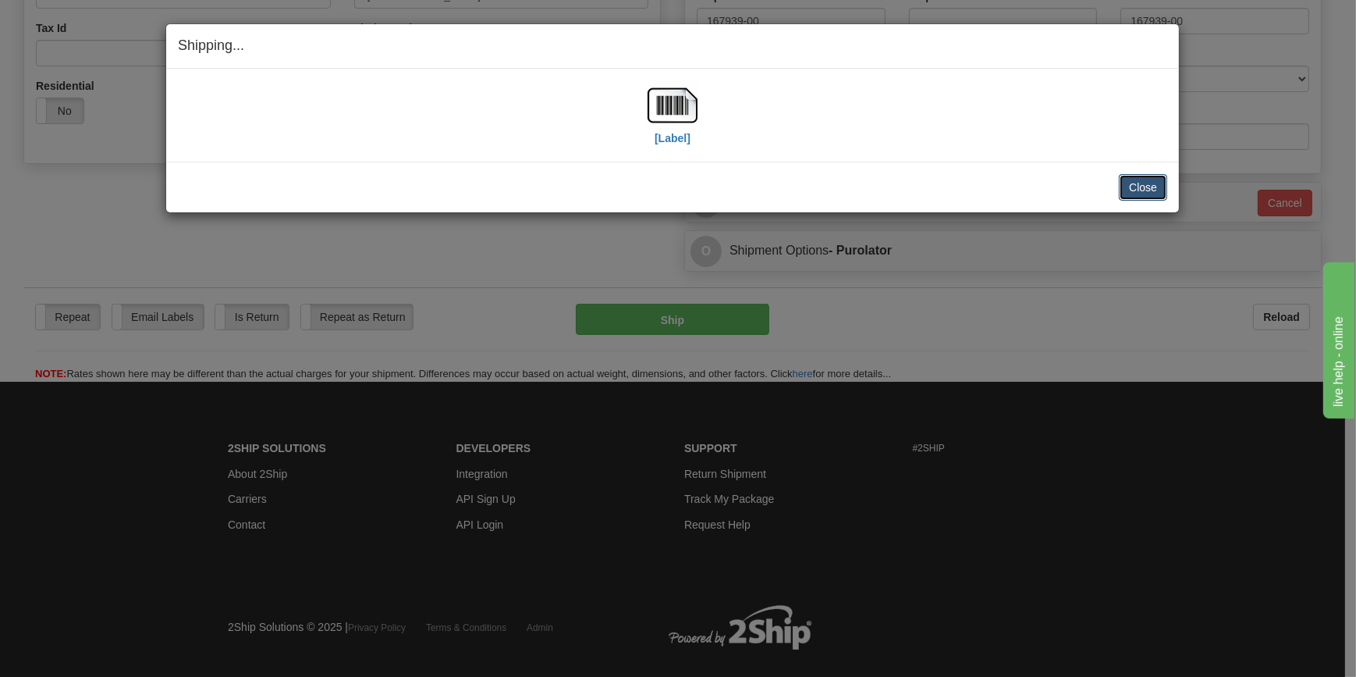
click at [1144, 192] on button "Close" at bounding box center [1143, 187] width 48 height 27
click at [1145, 188] on button "Close" at bounding box center [1143, 187] width 48 height 27
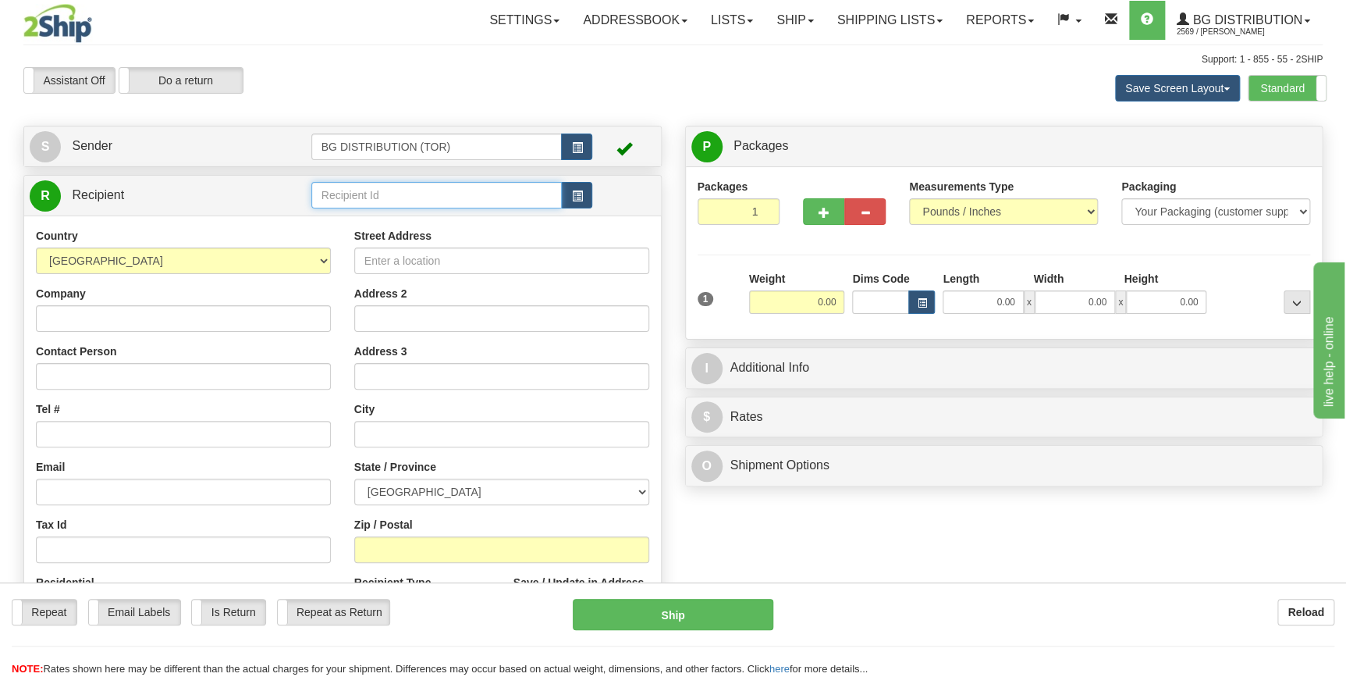
click at [429, 192] on input "text" at bounding box center [436, 195] width 251 height 27
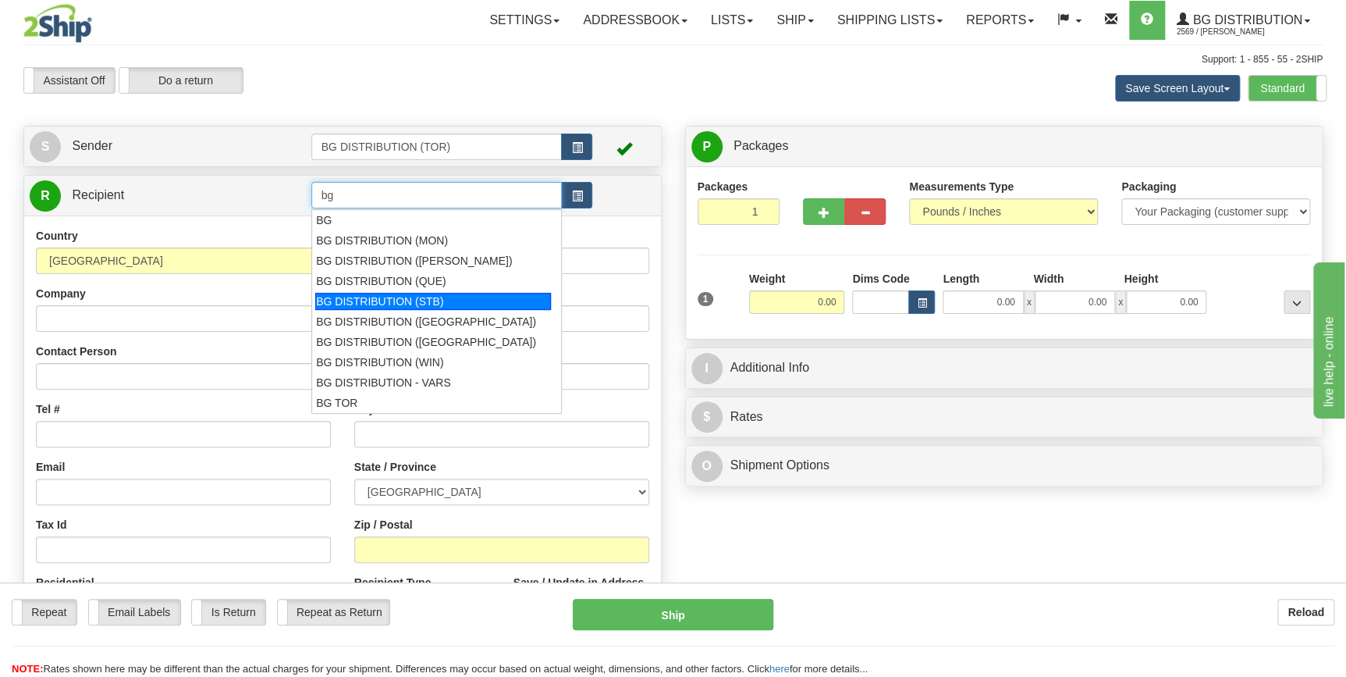
click at [407, 302] on div "BG DISTRIBUTION (STB)" at bounding box center [433, 301] width 236 height 17
type input "BG DISTRIBUTION (STB)"
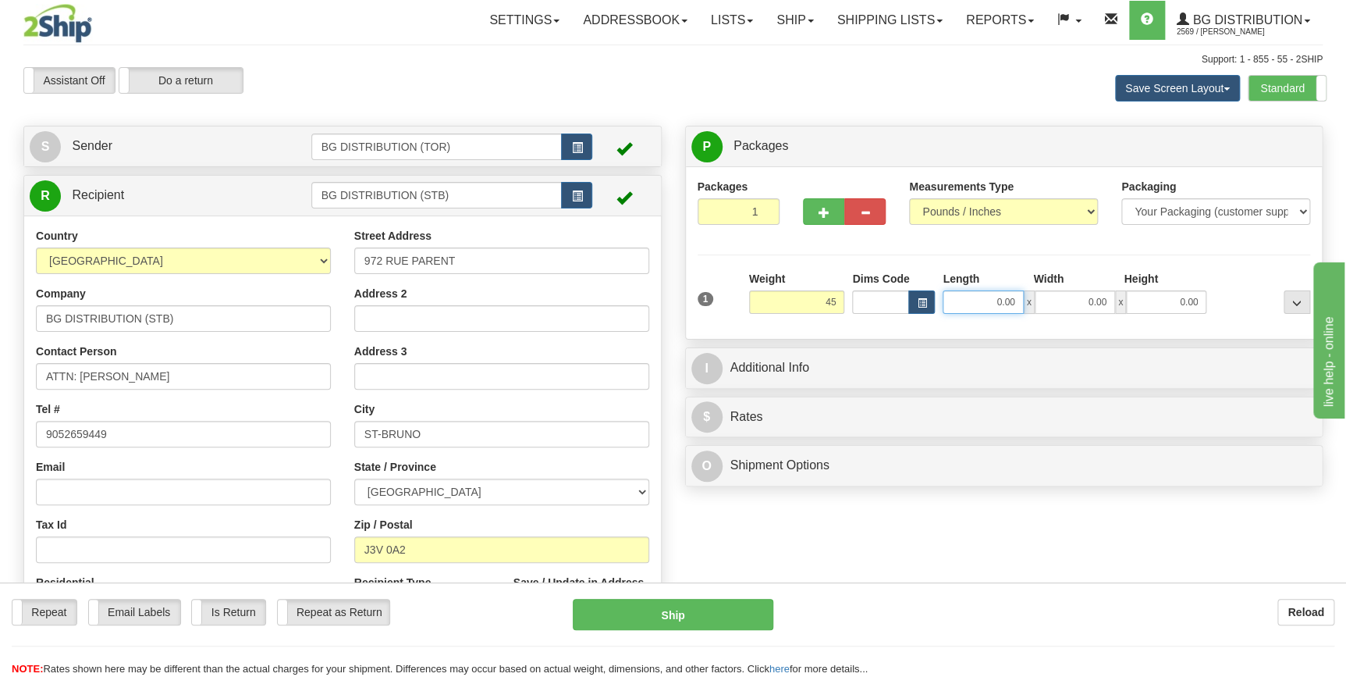
type input "45.00"
click at [1010, 307] on input "0.00" at bounding box center [983, 301] width 80 height 23
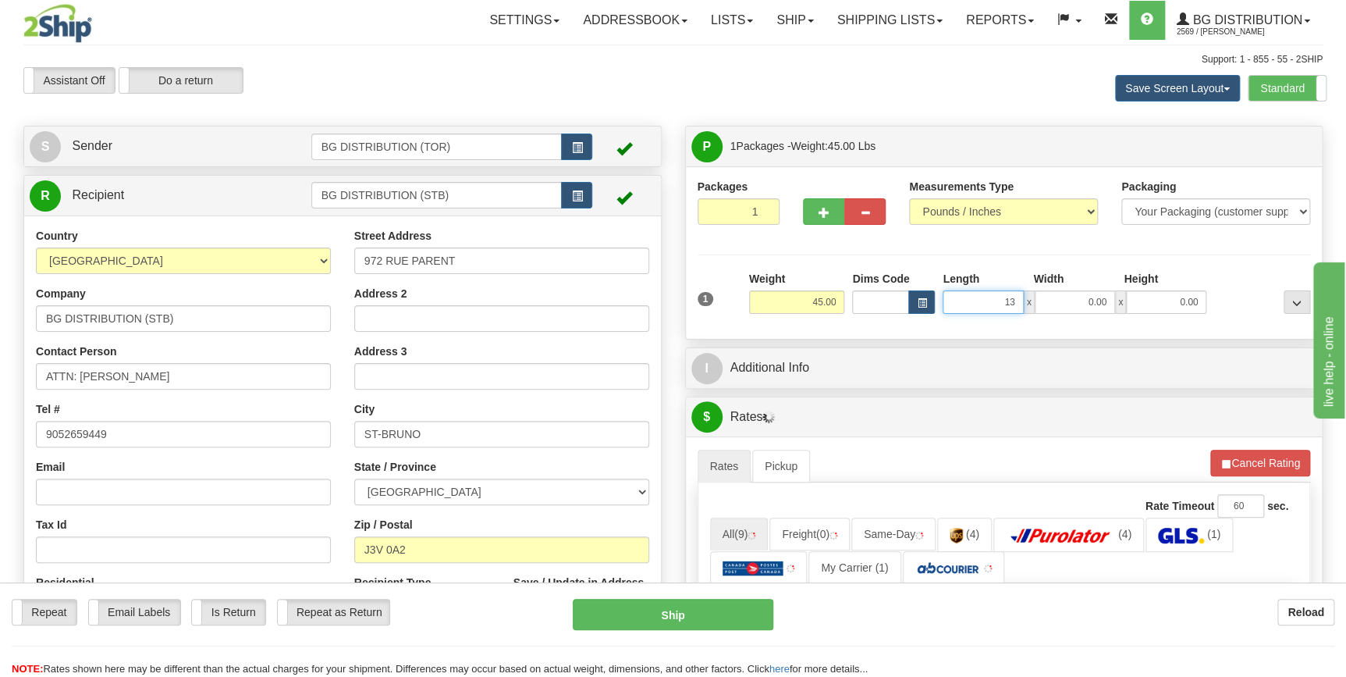
type input "13.00"
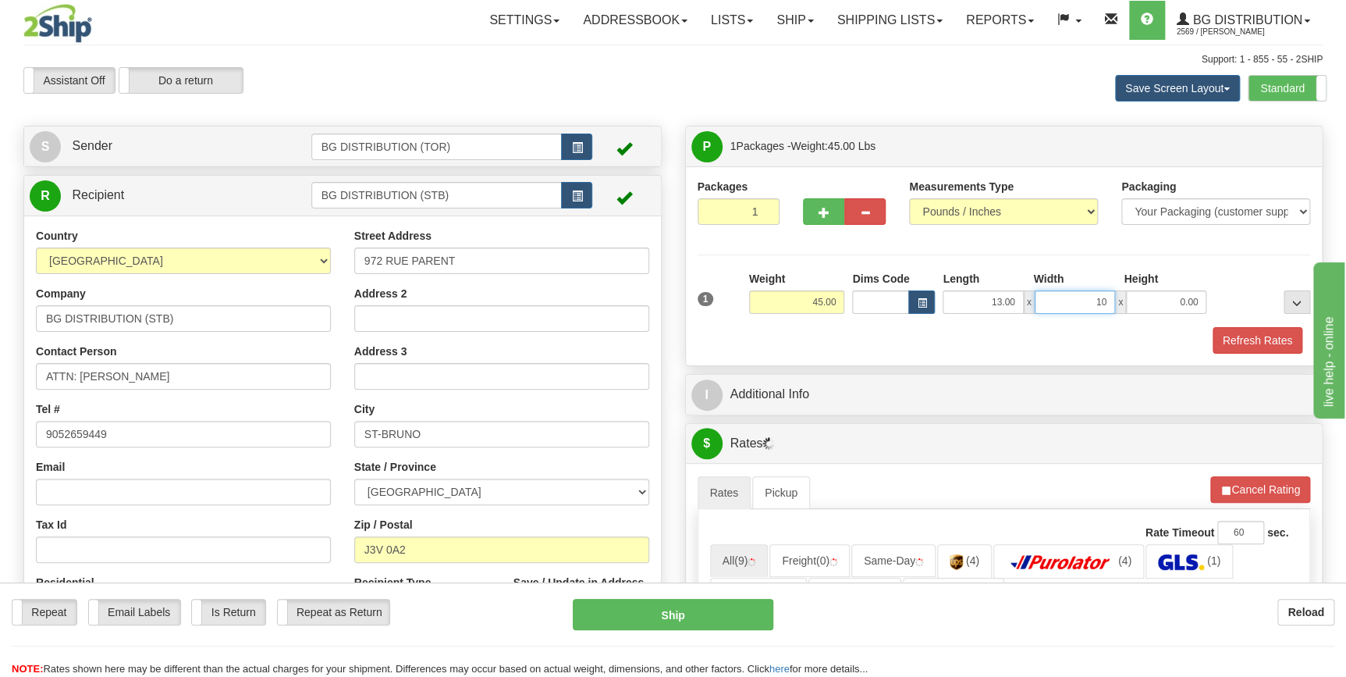
type input "10.00"
type input "8.00"
click at [904, 350] on div "Refresh Rates" at bounding box center [1004, 340] width 621 height 27
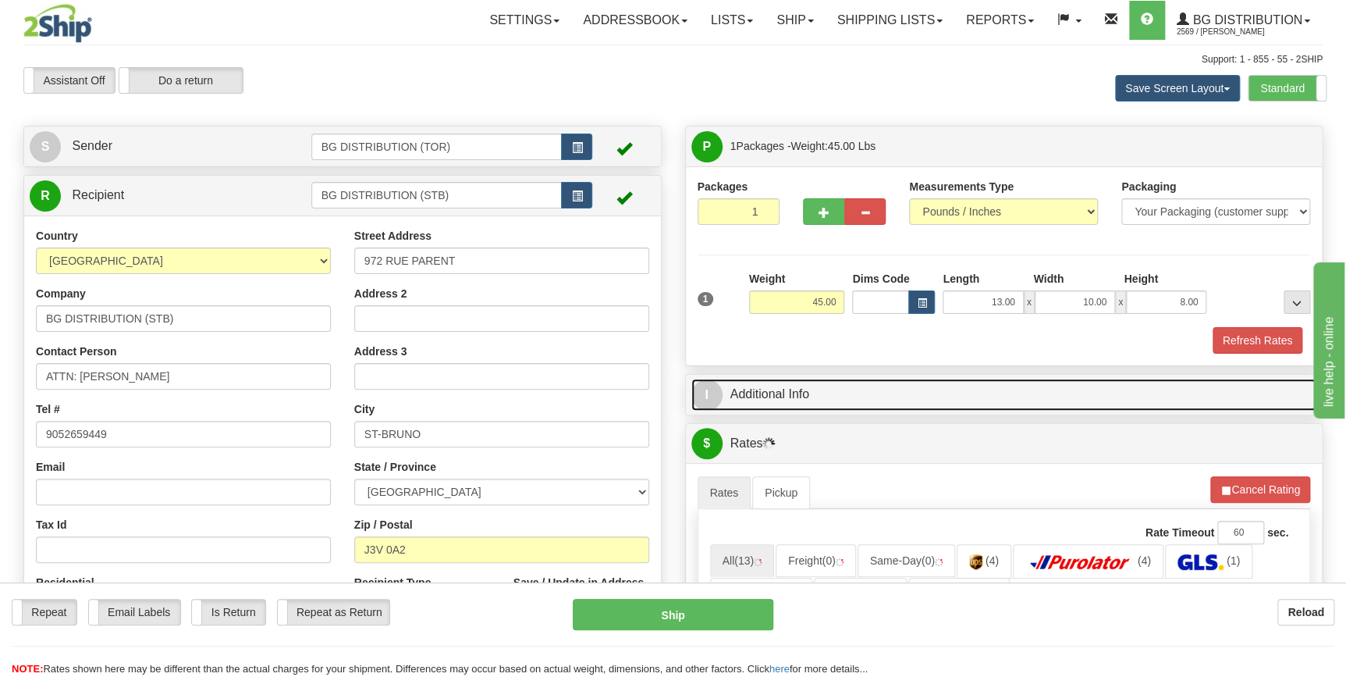
click at [874, 395] on link "I Additional Info" at bounding box center [1004, 394] width 626 height 32
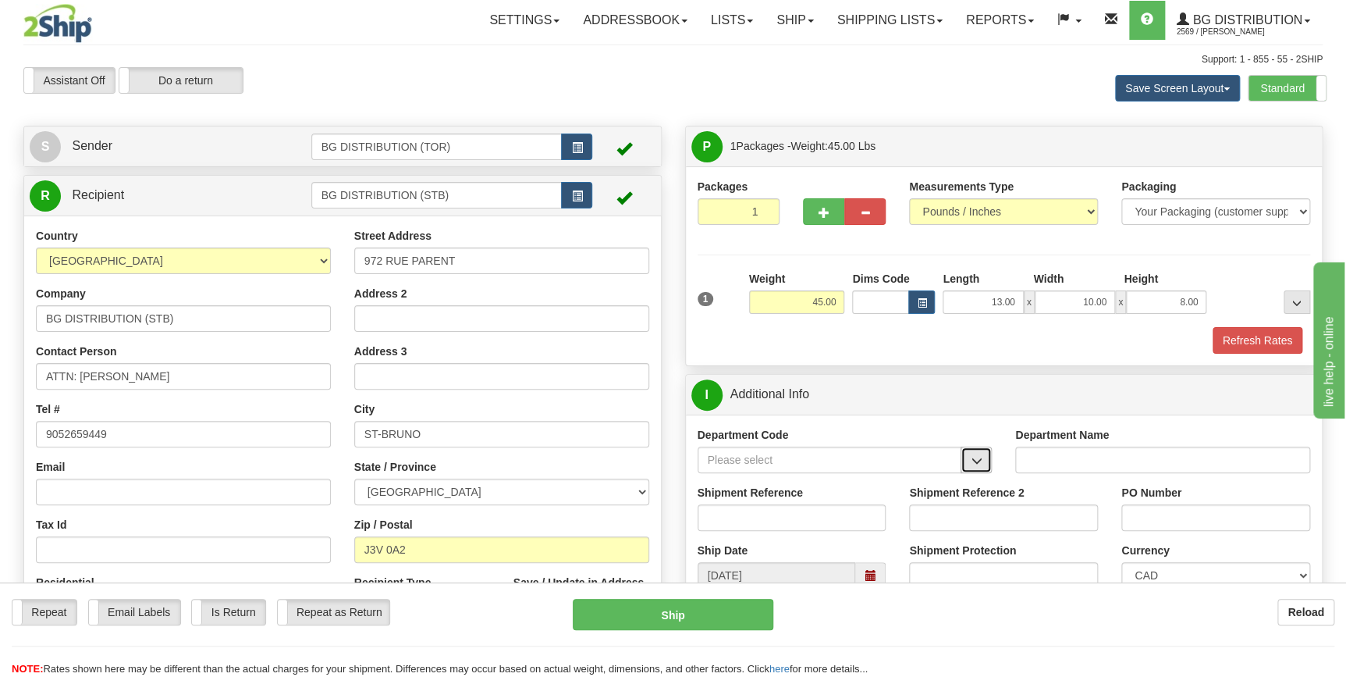
click at [973, 460] on span "button" at bounding box center [976, 461] width 11 height 10
click at [733, 577] on div "WT#" at bounding box center [825, 585] width 249 height 17
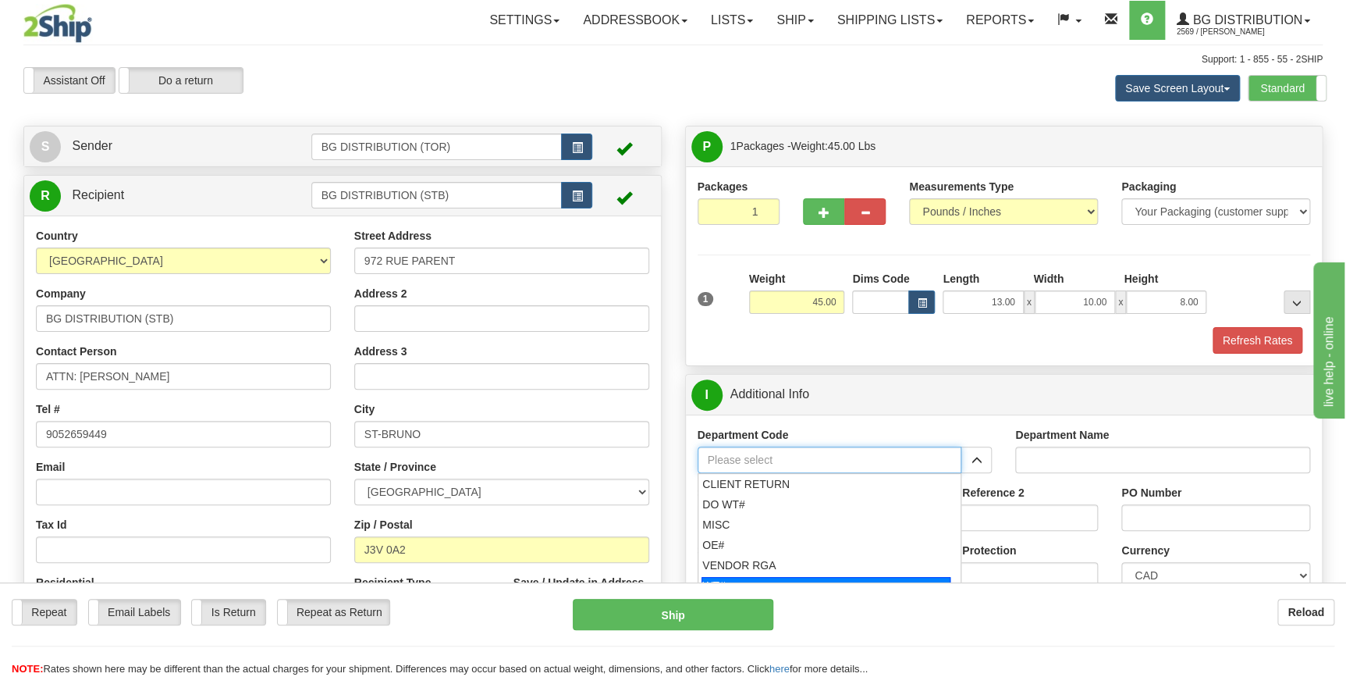
type input "WT#"
type input "WAREHOUSE TRANSFERS"
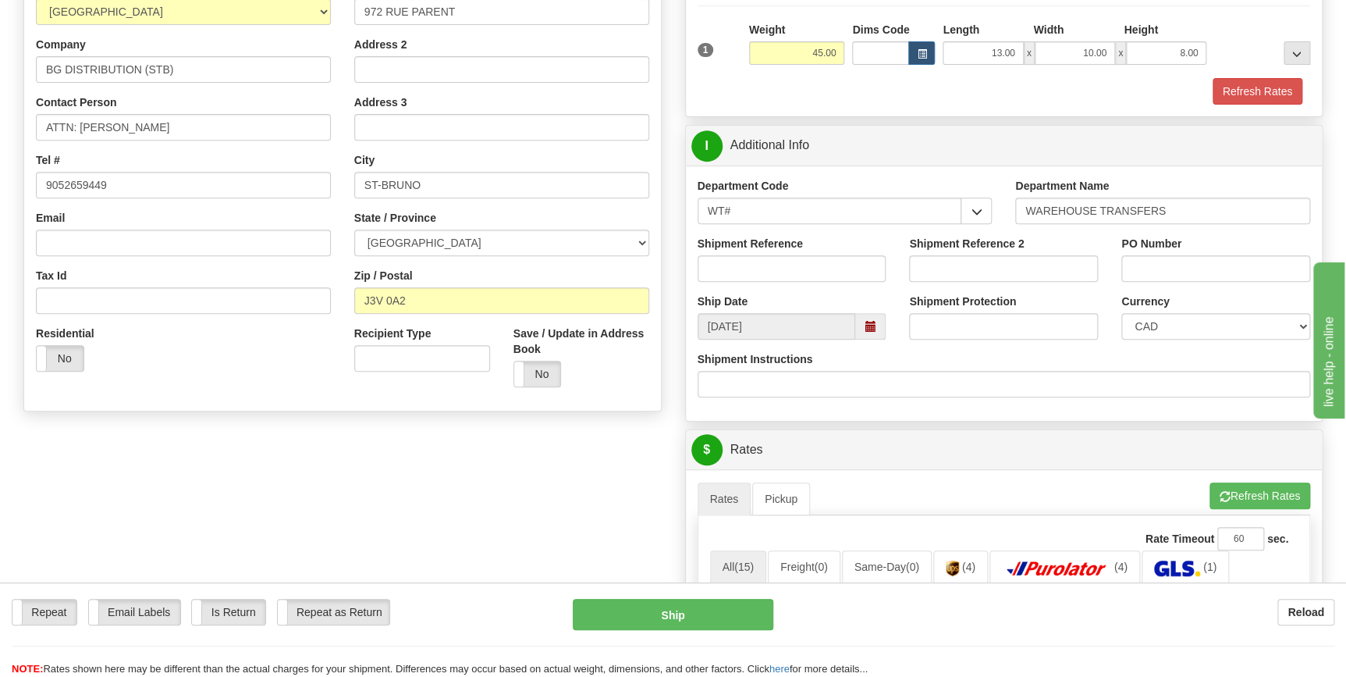
scroll to position [283, 0]
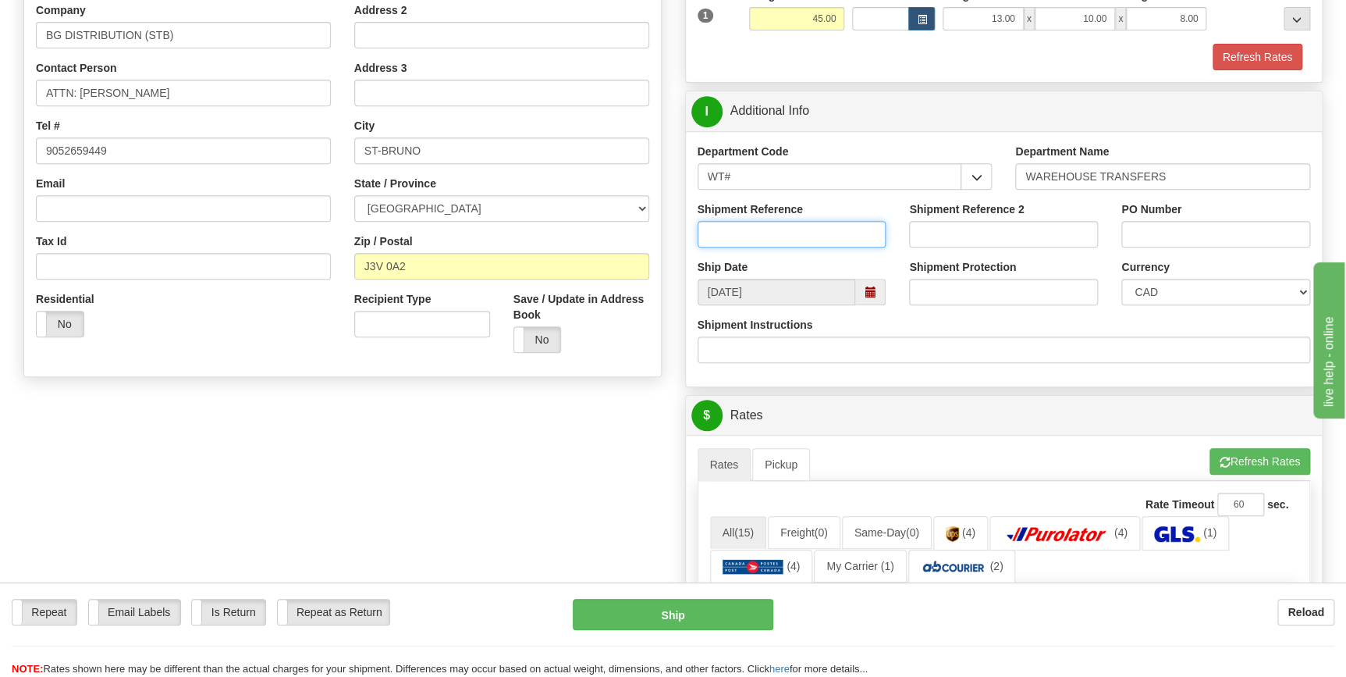
click at [790, 227] on input "Shipment Reference" at bounding box center [792, 234] width 189 height 27
click at [725, 229] on input "167943-00" at bounding box center [792, 234] width 189 height 27
type input "167943-00"
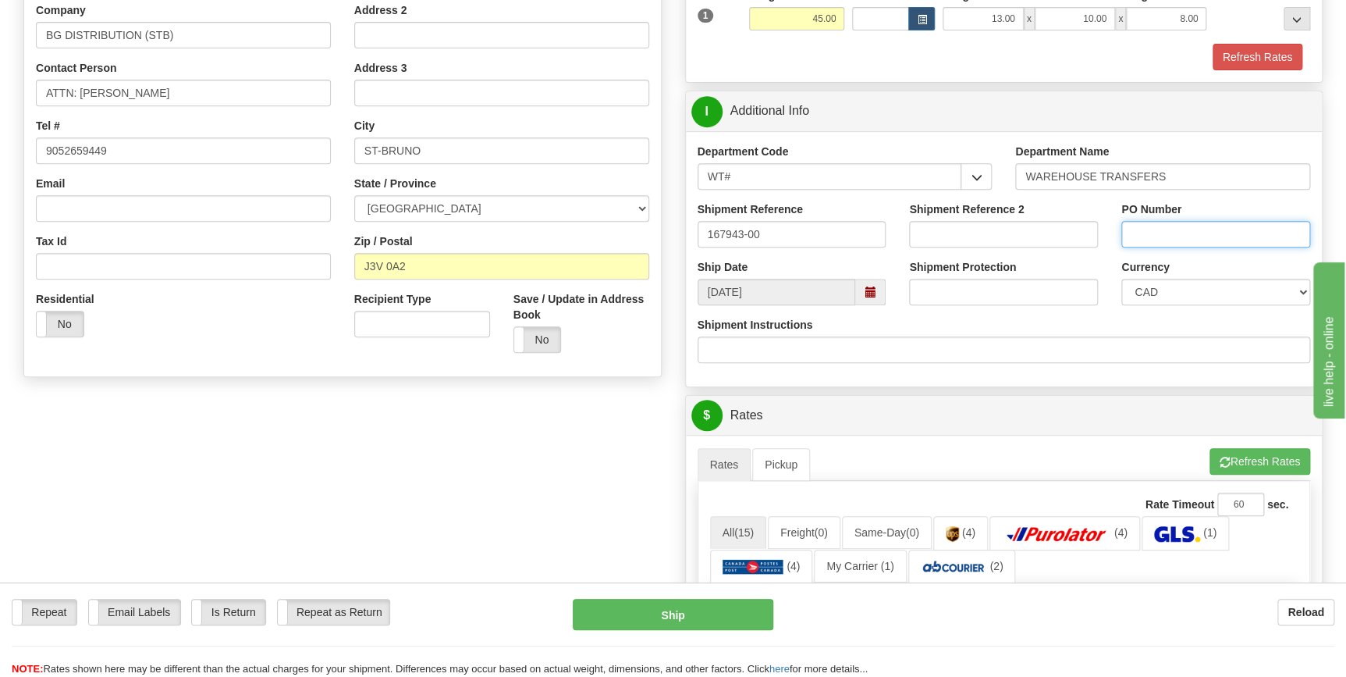
click at [1195, 239] on input "PO Number" at bounding box center [1215, 234] width 189 height 27
paste input "167943-00"
type input "167943-00"
click at [1085, 327] on div "Shipment Instructions" at bounding box center [1004, 340] width 613 height 46
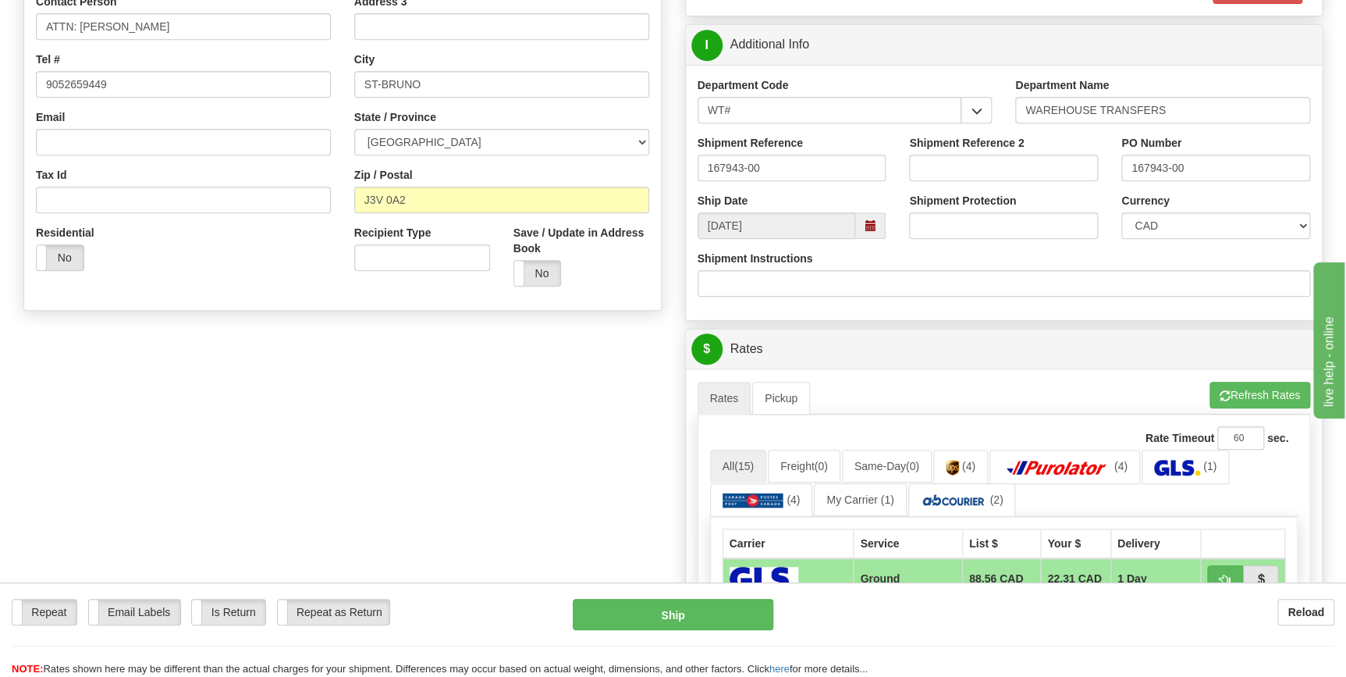
scroll to position [425, 0]
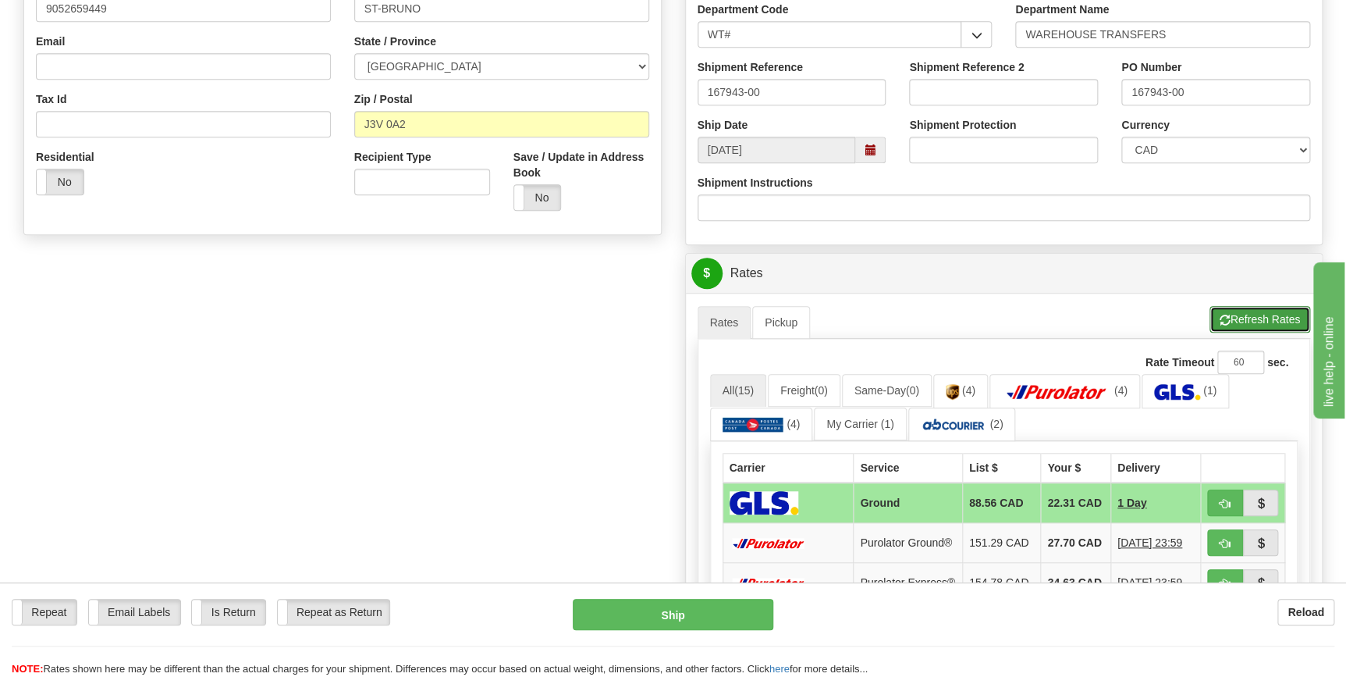
click at [1245, 319] on button "Refresh Rates" at bounding box center [1259, 319] width 101 height 27
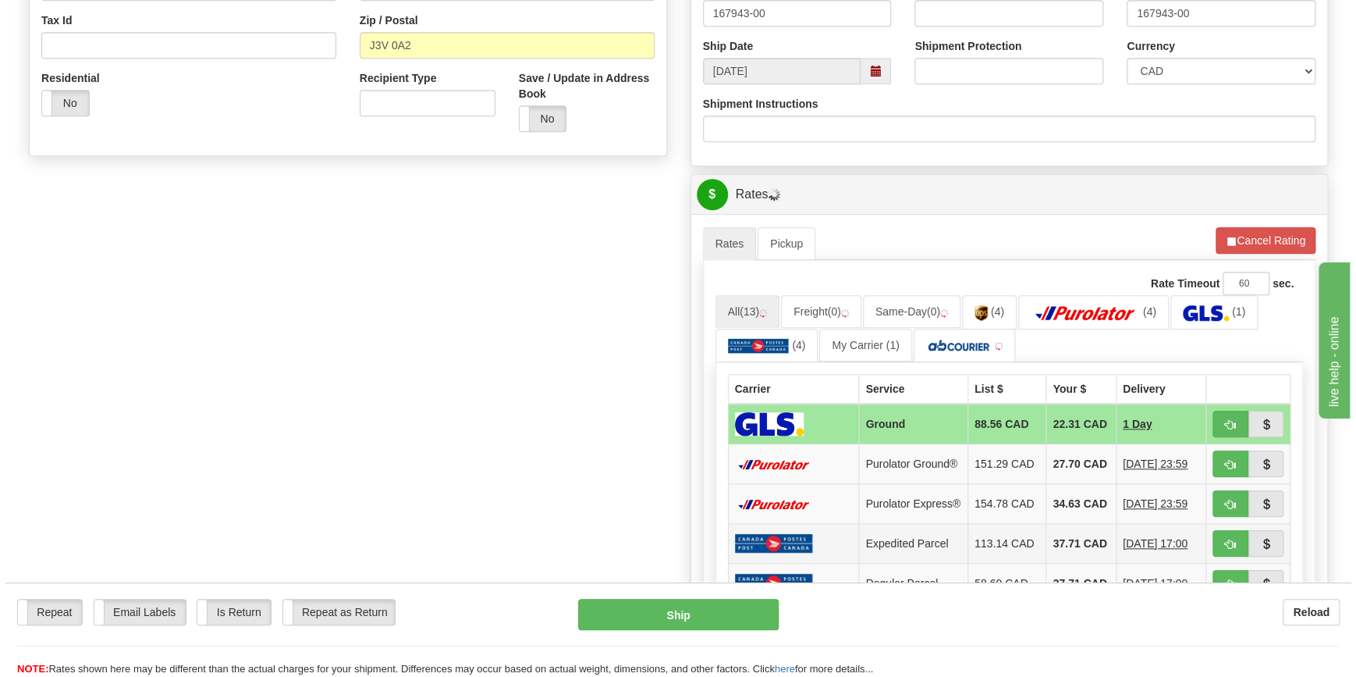
scroll to position [638, 0]
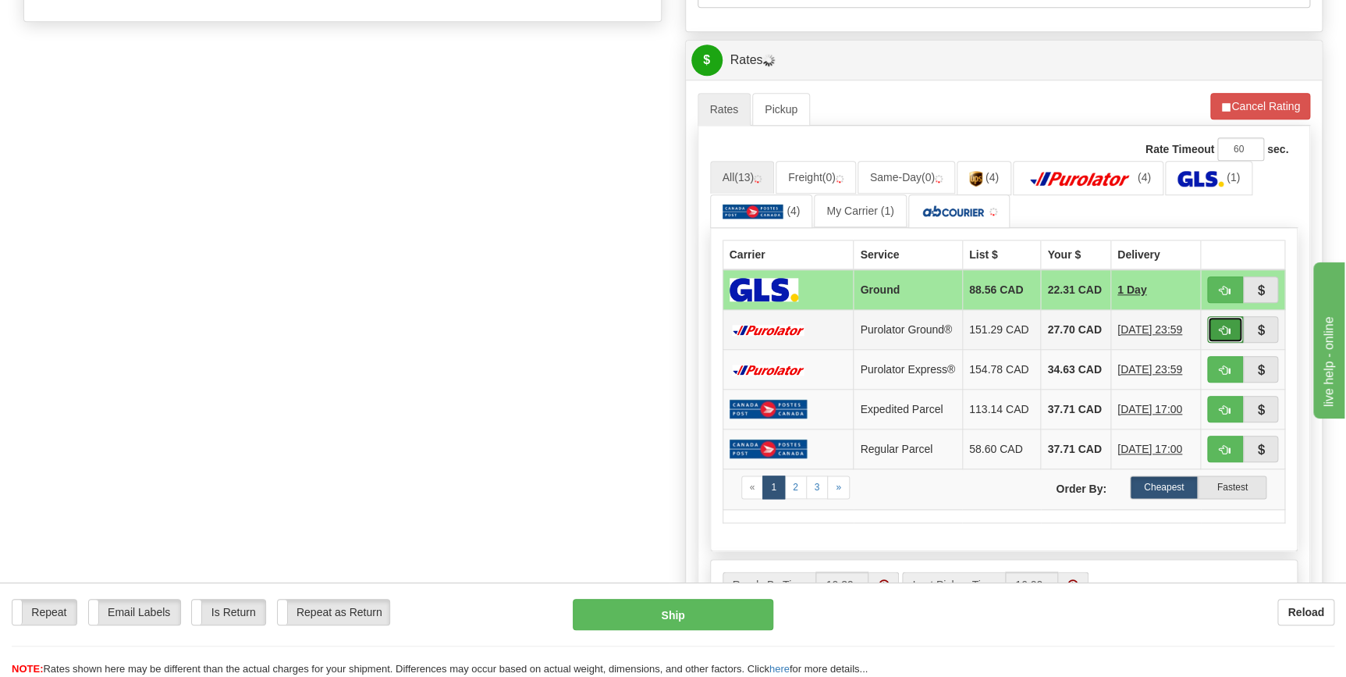
click at [1227, 333] on span "button" at bounding box center [1225, 330] width 11 height 10
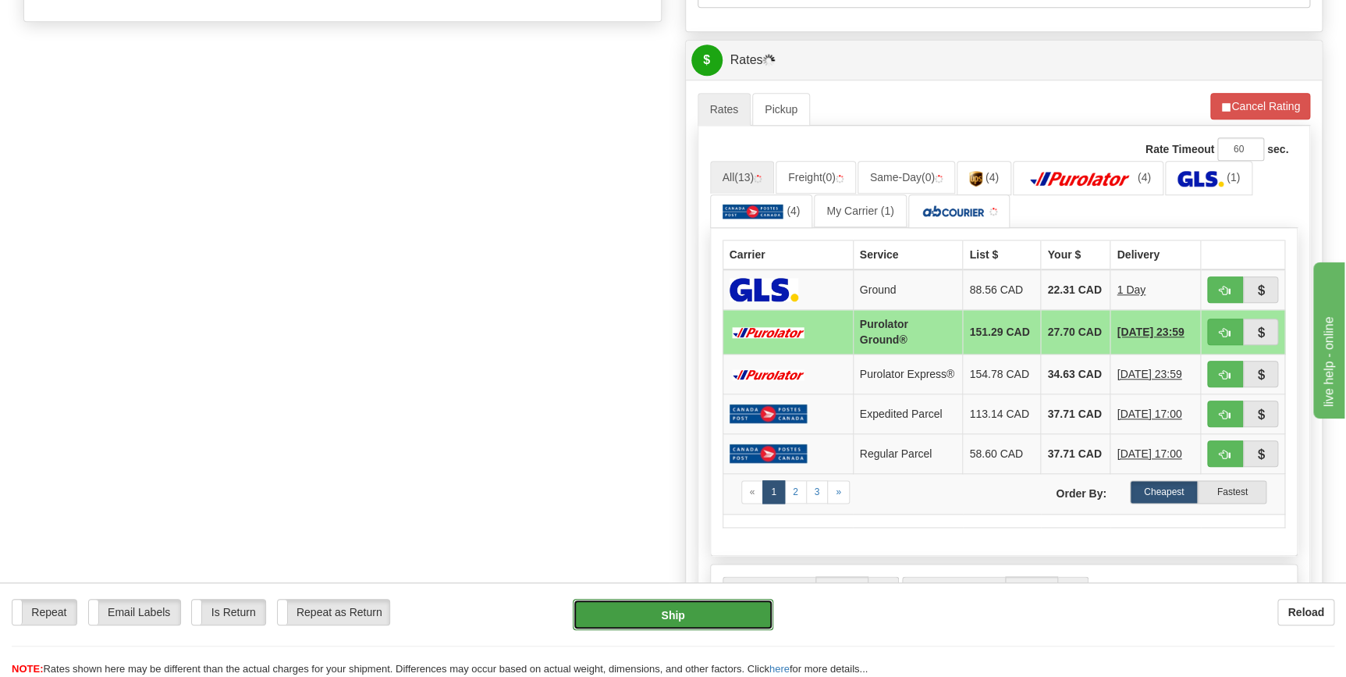
click at [731, 615] on button "Ship" at bounding box center [673, 613] width 201 height 31
type input "260"
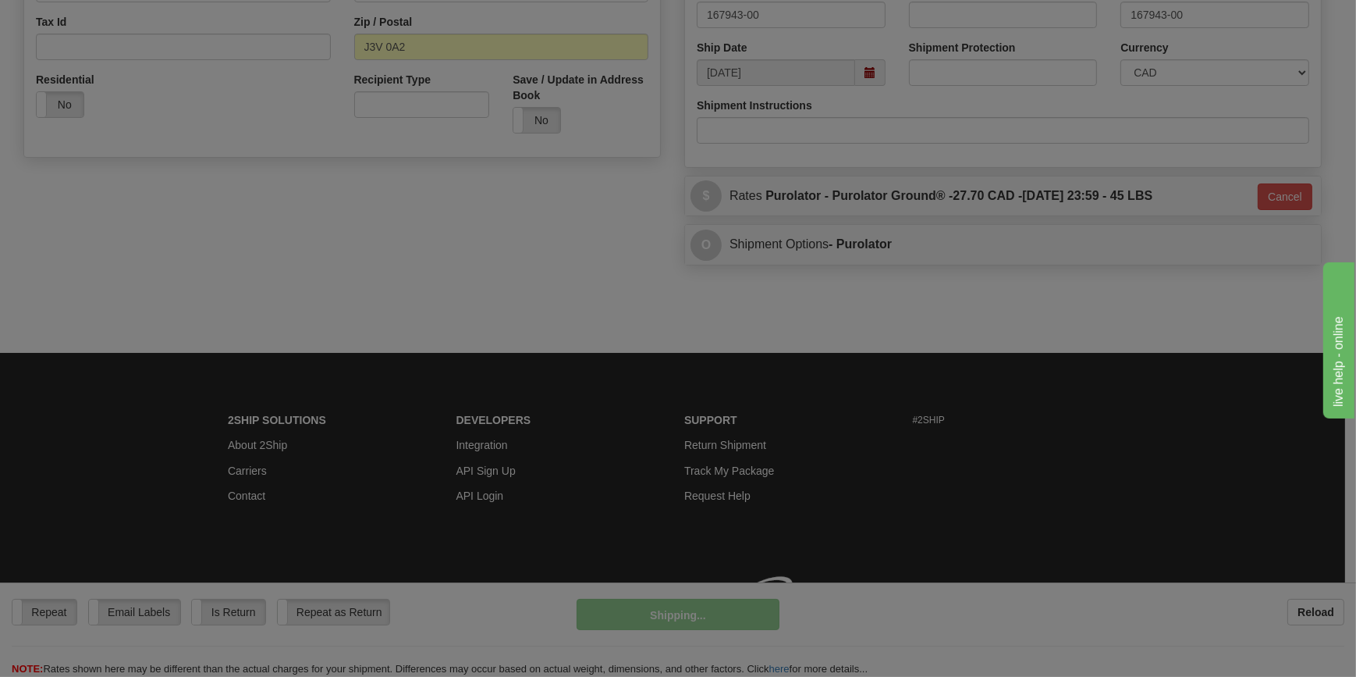
scroll to position [524, 0]
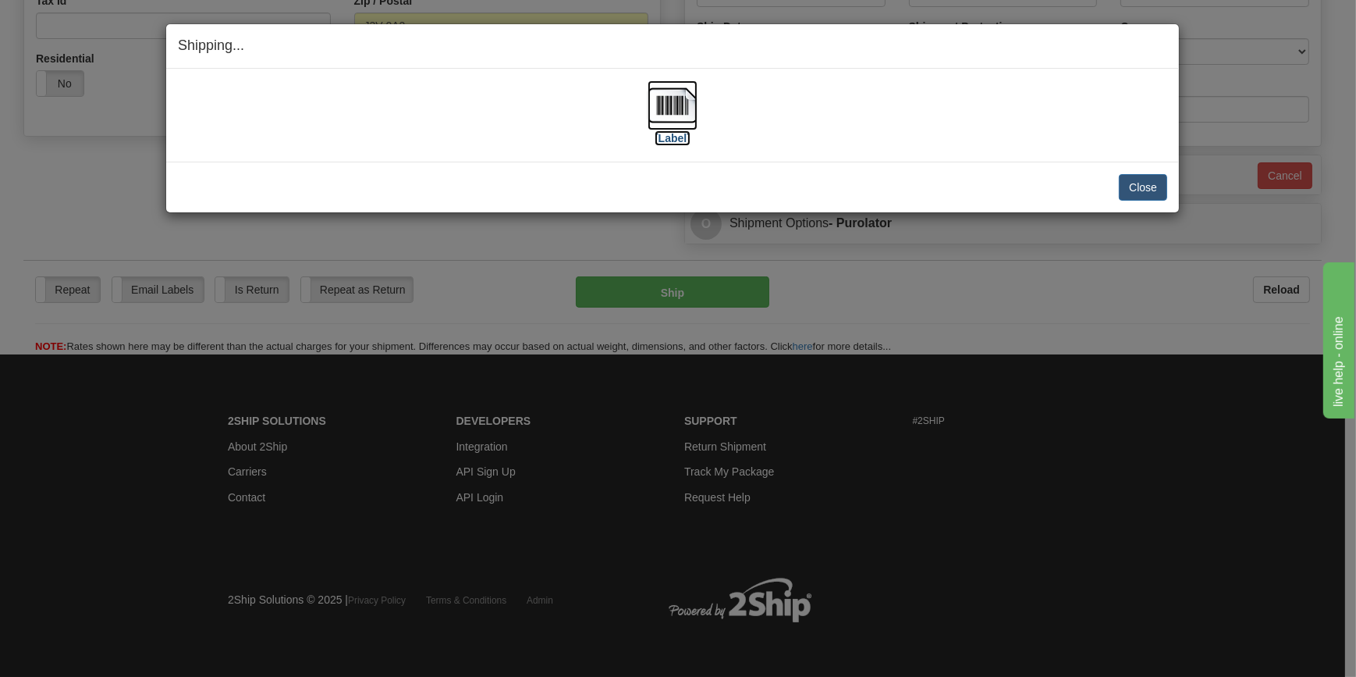
click at [677, 113] on img at bounding box center [673, 105] width 50 height 50
